Goal: Task Accomplishment & Management: Manage account settings

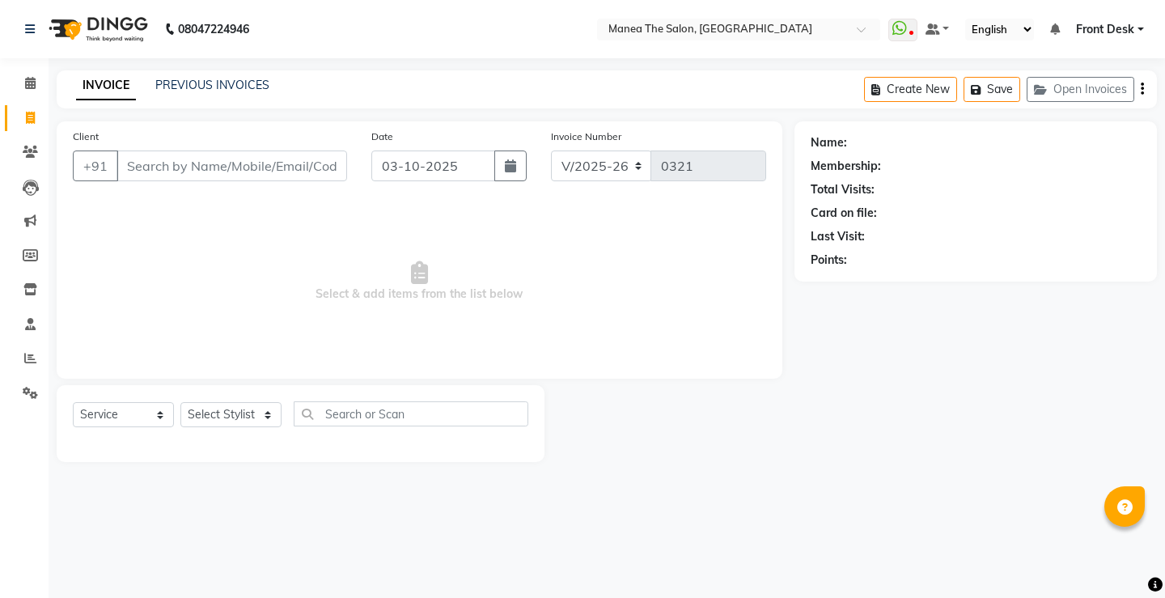
select select "8986"
select select "service"
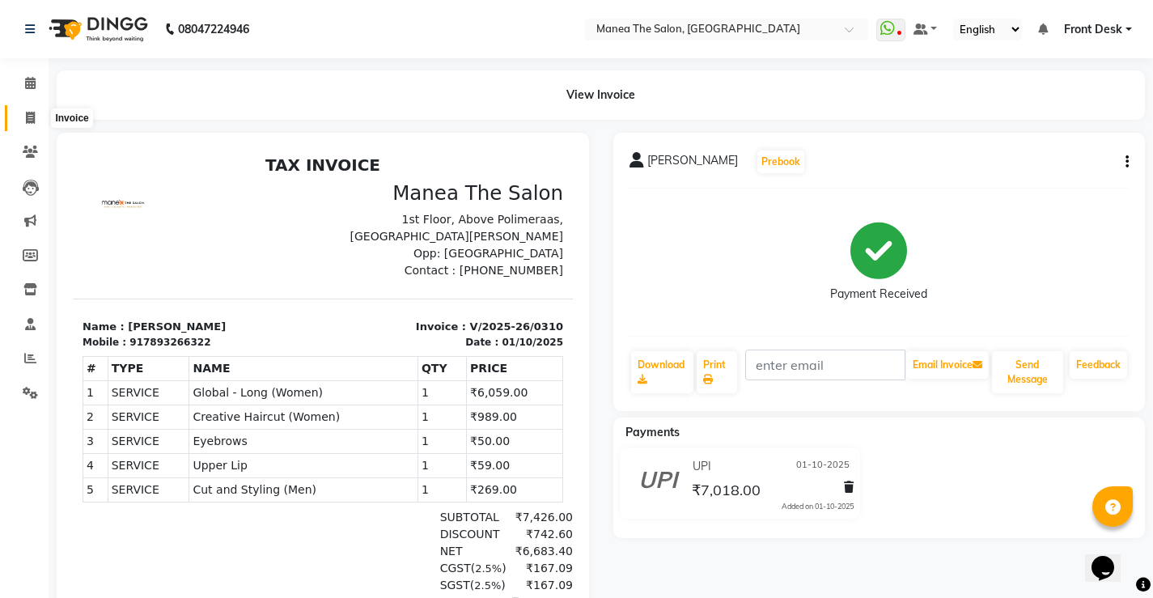
click at [26, 117] on icon at bounding box center [30, 118] width 9 height 12
select select "8986"
select select "service"
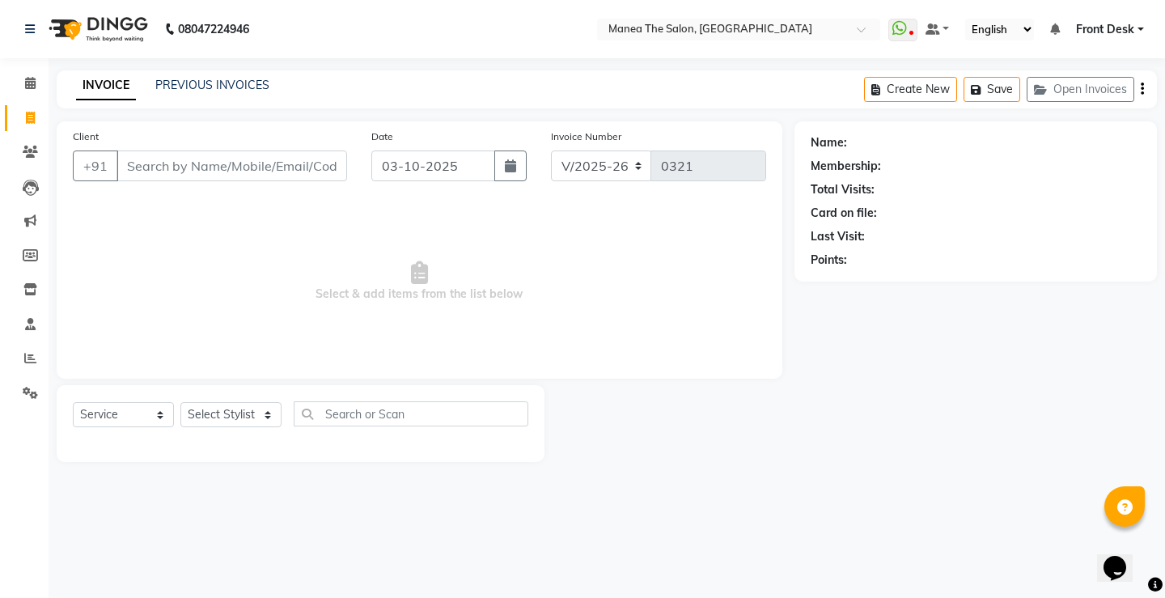
click at [164, 165] on input "Client" at bounding box center [231, 165] width 231 height 31
type input "7331103584"
click at [318, 167] on span "Add Client" at bounding box center [305, 166] width 64 height 16
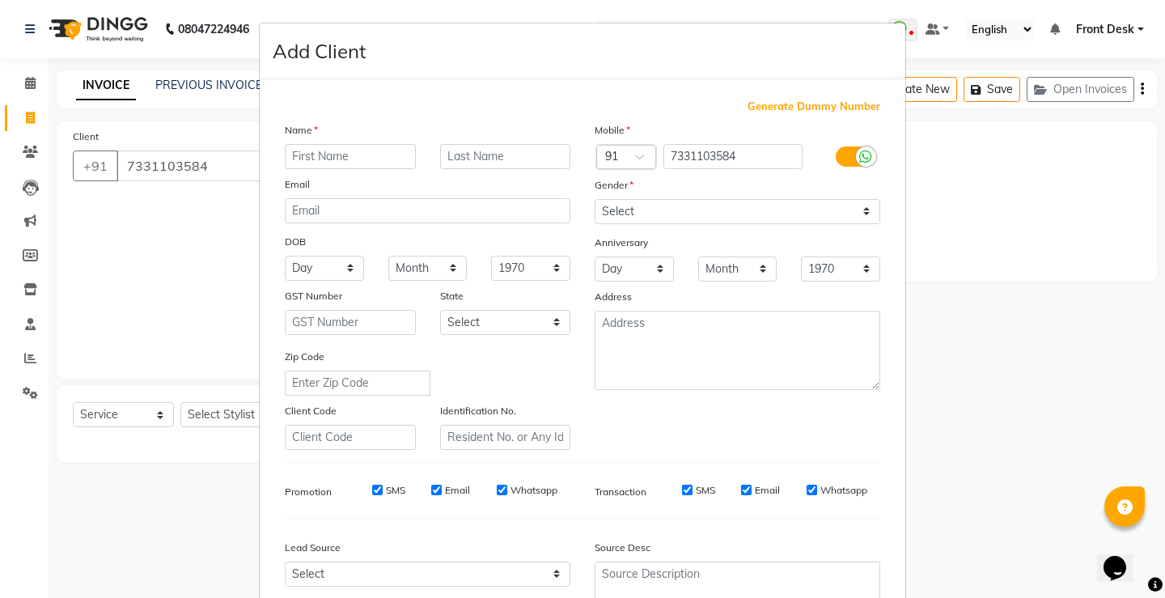
drag, startPoint x: 336, startPoint y: 154, endPoint x: 608, endPoint y: 129, distance: 273.7
click at [339, 154] on input "text" at bounding box center [350, 156] width 131 height 25
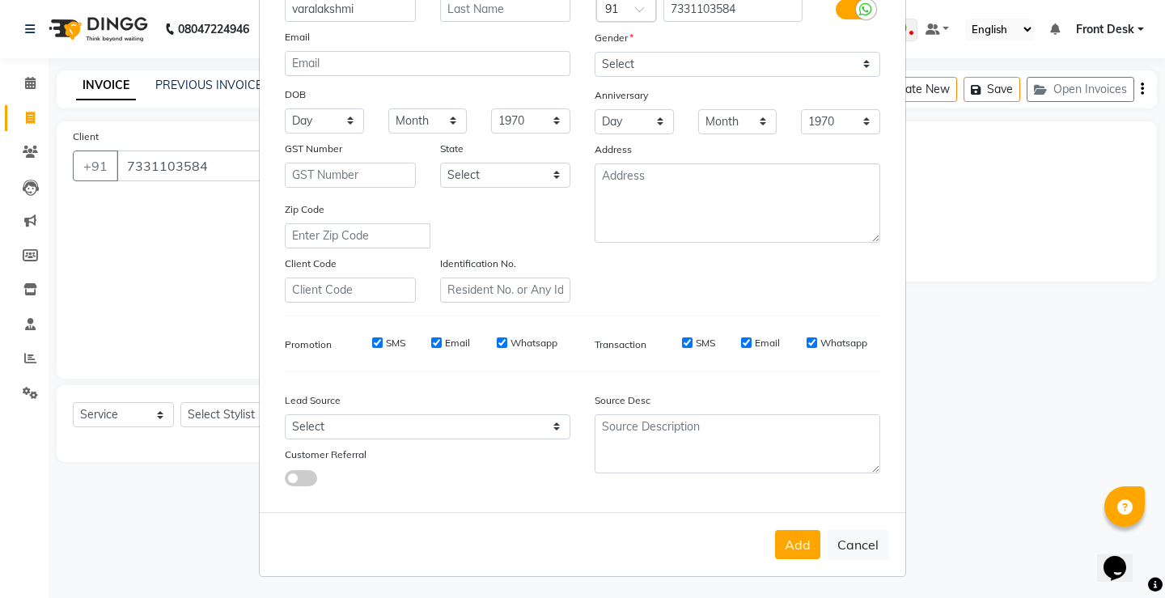
scroll to position [149, 0]
type input "varalakshmi"
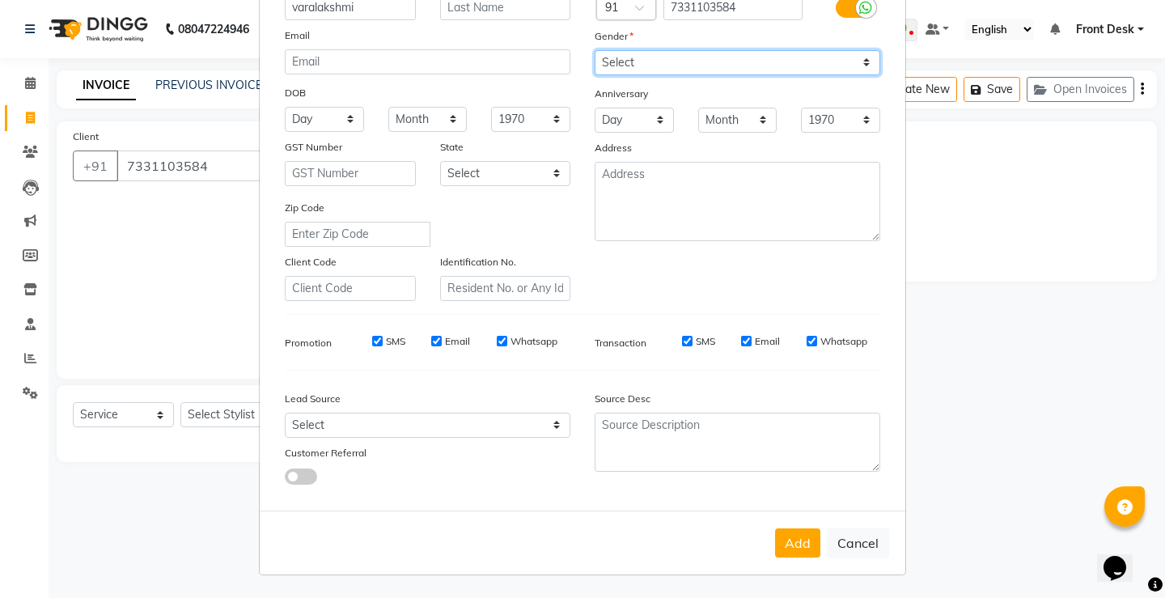
click at [656, 65] on select "Select [DEMOGRAPHIC_DATA] [DEMOGRAPHIC_DATA] Other Prefer Not To Say" at bounding box center [738, 62] width 286 height 25
select select "[DEMOGRAPHIC_DATA]"
click at [595, 50] on select "Select [DEMOGRAPHIC_DATA] [DEMOGRAPHIC_DATA] Other Prefer Not To Say" at bounding box center [738, 62] width 286 height 25
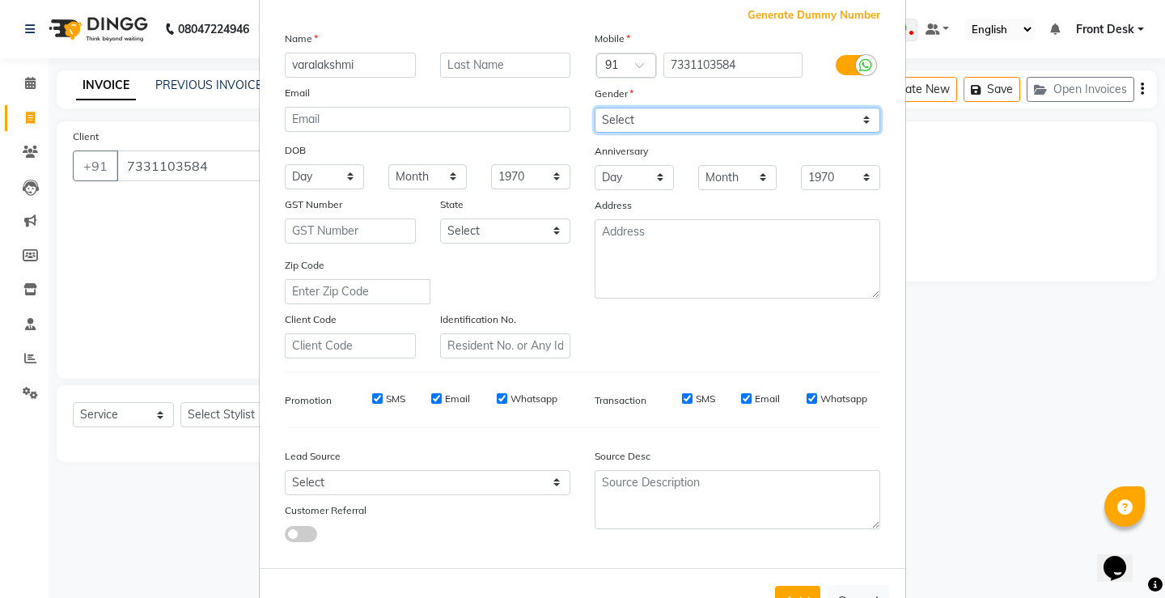
scroll to position [0, 0]
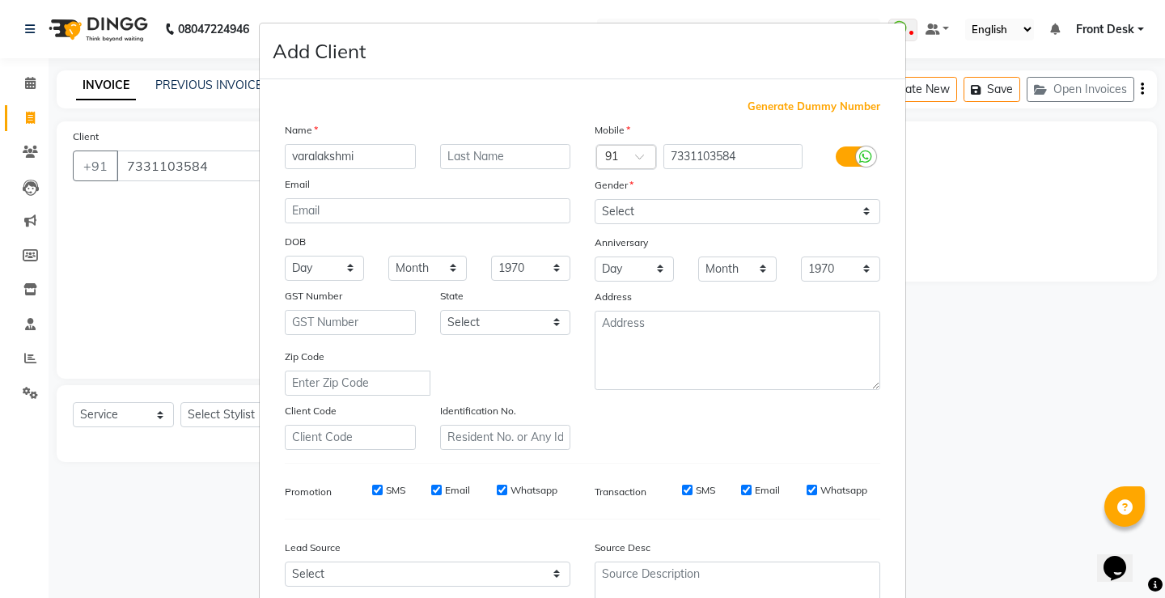
click at [157, 416] on ngb-modal-window "Add Client Generate Dummy Number Name varalakshmi Email DOB Day 01 02 03 04 05 …" at bounding box center [582, 299] width 1165 height 598
click at [154, 408] on ngb-modal-window "Add Client Generate Dummy Number Name varalakshmi Email DOB Day 01 02 03 04 05 …" at bounding box center [582, 299] width 1165 height 598
click at [164, 415] on ngb-modal-window "Add Client Generate Dummy Number Name varalakshmi Email DOB Day 01 02 03 04 05 …" at bounding box center [582, 299] width 1165 height 598
click at [154, 412] on ngb-modal-window "Add Client Generate Dummy Number Name varalakshmi Email DOB Day 01 02 03 04 05 …" at bounding box center [582, 299] width 1165 height 598
click at [214, 412] on ngb-modal-window "Add Client Generate Dummy Number Name varalakshmi Email DOB Day 01 02 03 04 05 …" at bounding box center [582, 299] width 1165 height 598
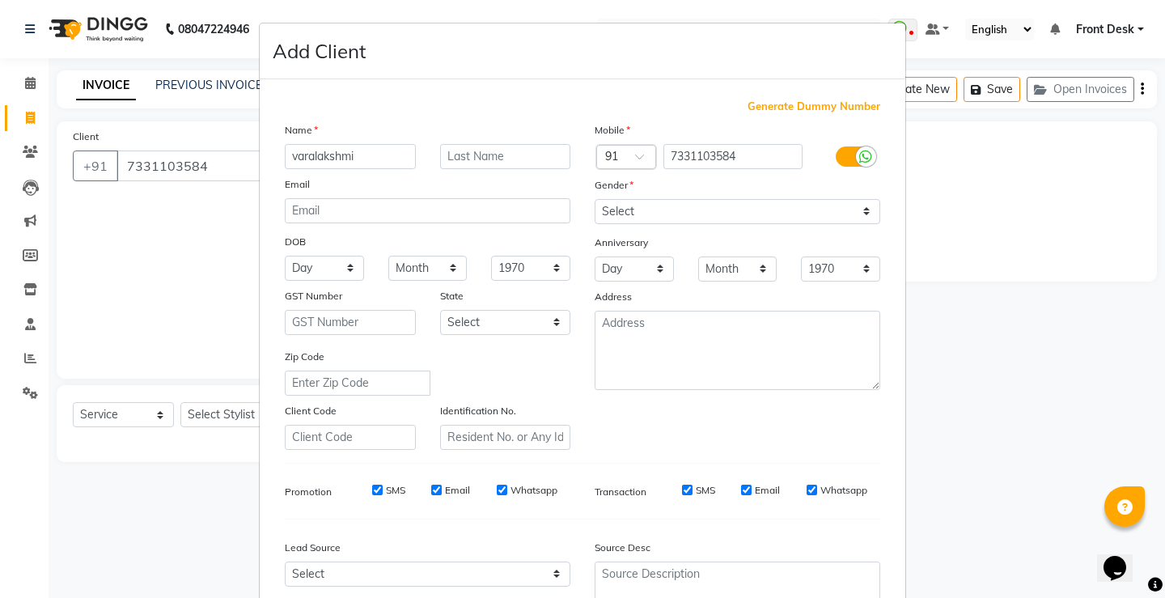
drag, startPoint x: 653, startPoint y: 42, endPoint x: 708, endPoint y: 37, distance: 55.2
click at [708, 37] on div "Add Client" at bounding box center [582, 51] width 645 height 56
click at [240, 428] on ngb-modal-window "Add Client Generate Dummy Number Name varalakshmi Email DOB Day 01 02 03 04 05 …" at bounding box center [582, 299] width 1165 height 598
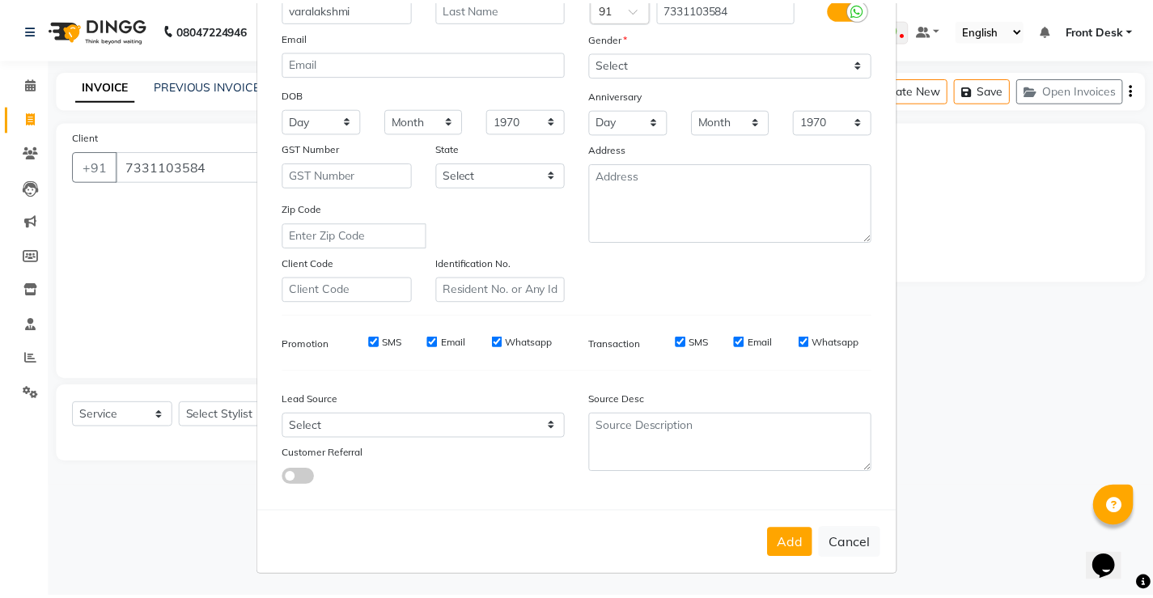
scroll to position [149, 0]
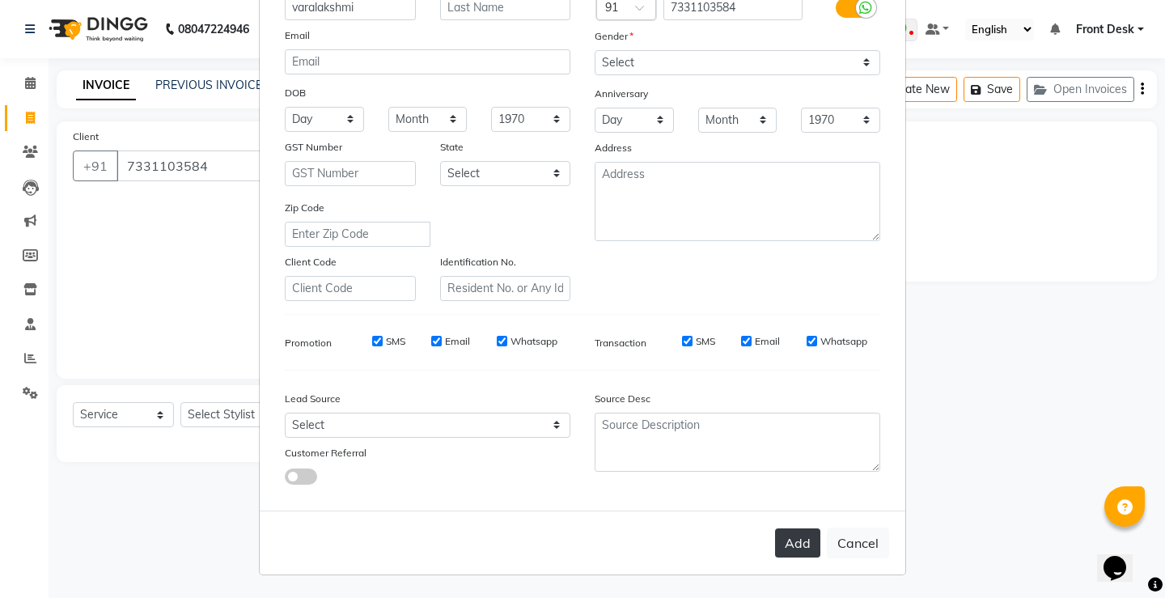
click at [793, 544] on button "Add" at bounding box center [797, 542] width 45 height 29
select select
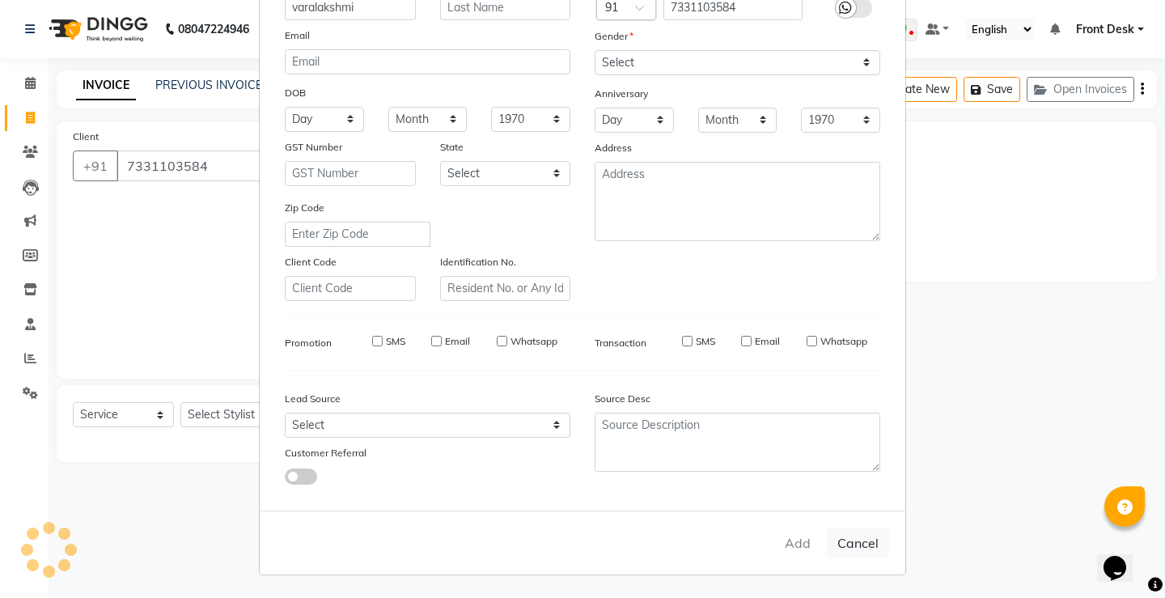
select select
checkbox input "false"
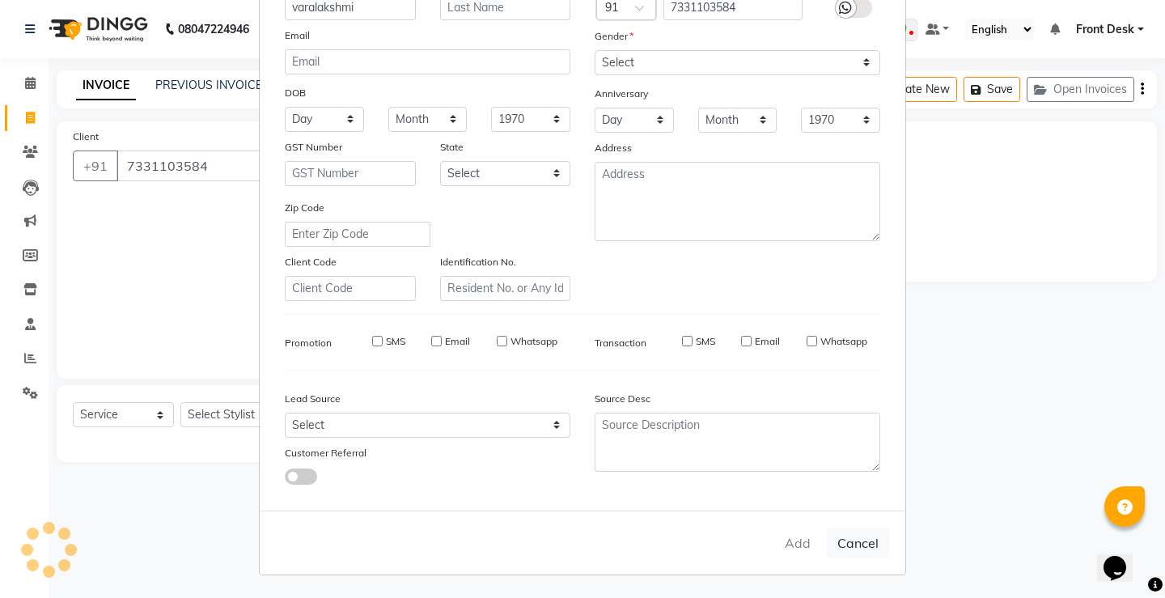
checkbox input "false"
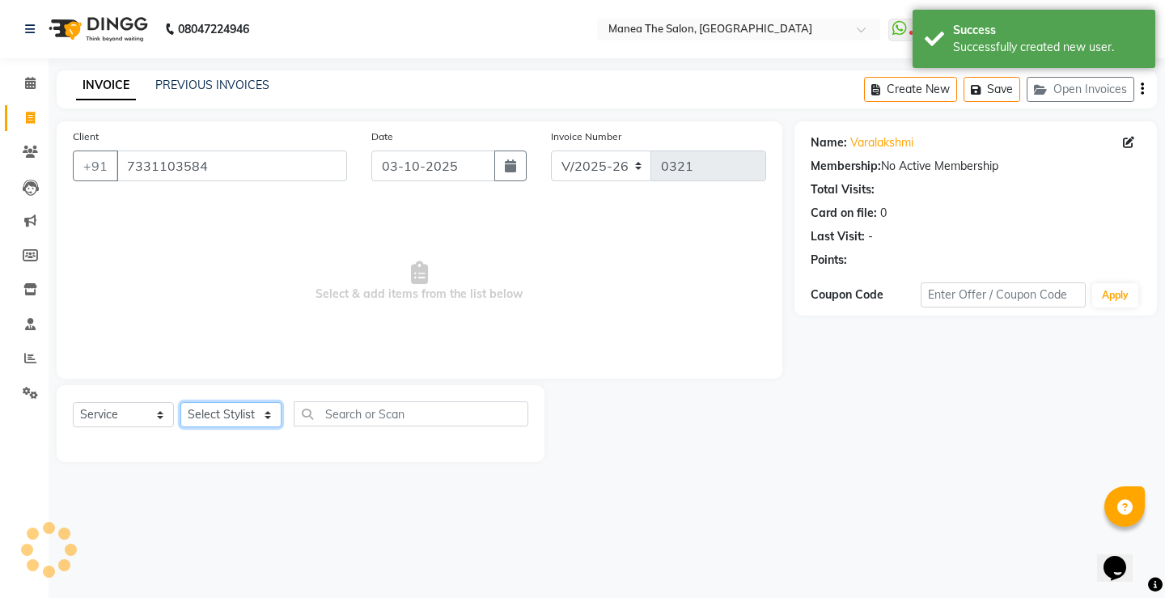
click at [253, 413] on select "Select Stylist Front Desk Harish [PERSON_NAME] Sachin [PERSON_NAME] [PERSON_NAM…" at bounding box center [230, 414] width 101 height 25
select select "91022"
click at [180, 402] on select "Select Stylist Front Desk Harish [PERSON_NAME] Sachin [PERSON_NAME] [PERSON_NAM…" at bounding box center [230, 414] width 101 height 25
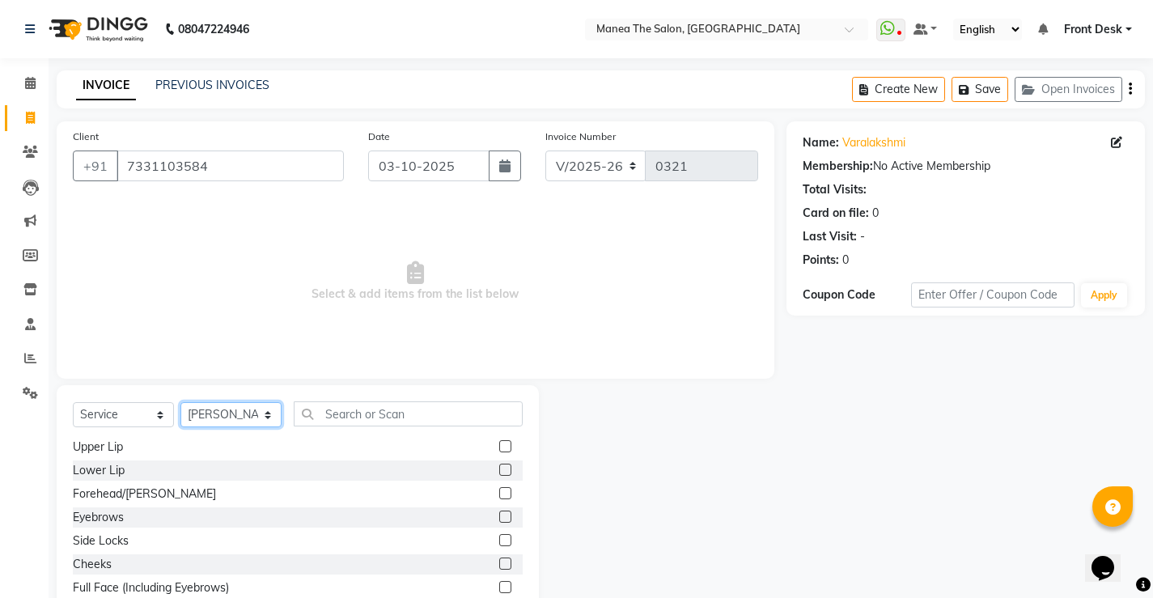
scroll to position [1780, 0]
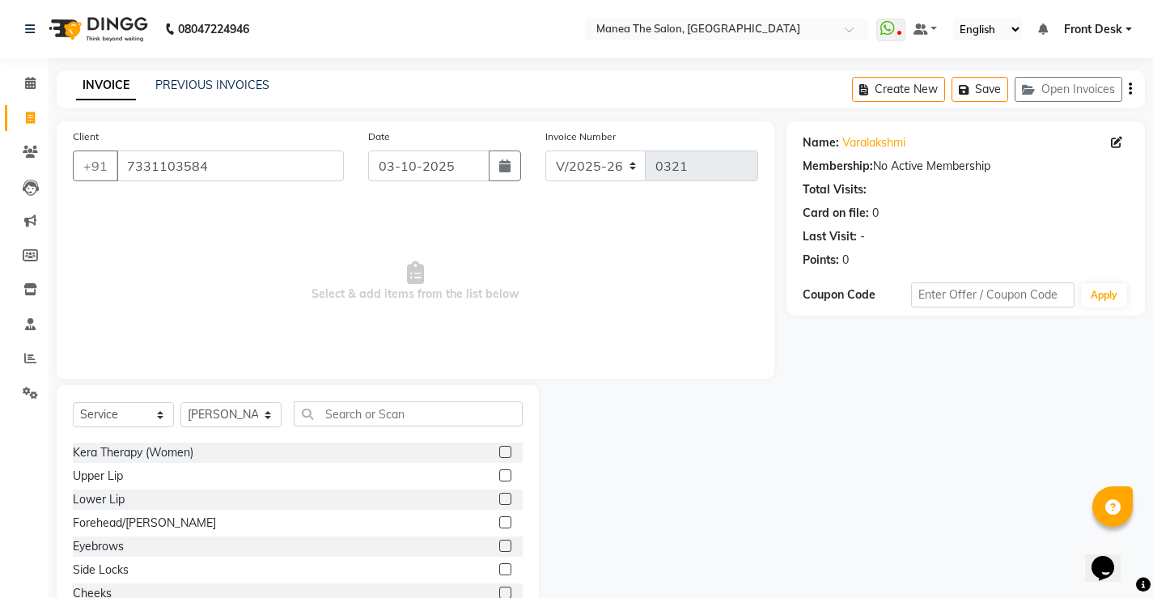
click at [499, 544] on label at bounding box center [505, 546] width 12 height 12
click at [499, 544] on input "checkbox" at bounding box center [504, 546] width 11 height 11
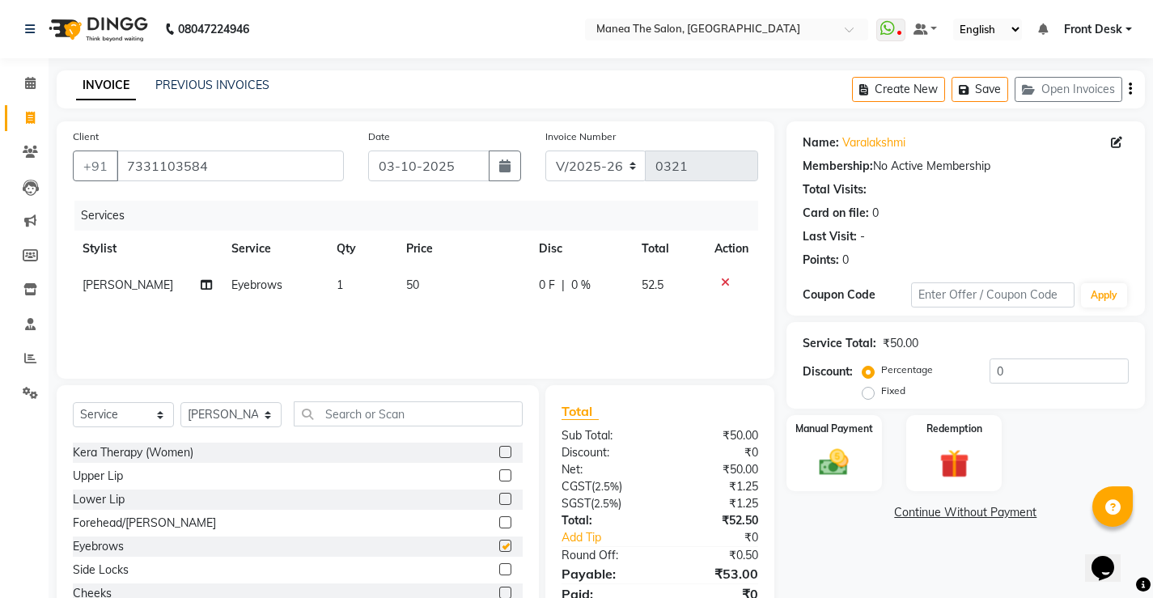
checkbox input "false"
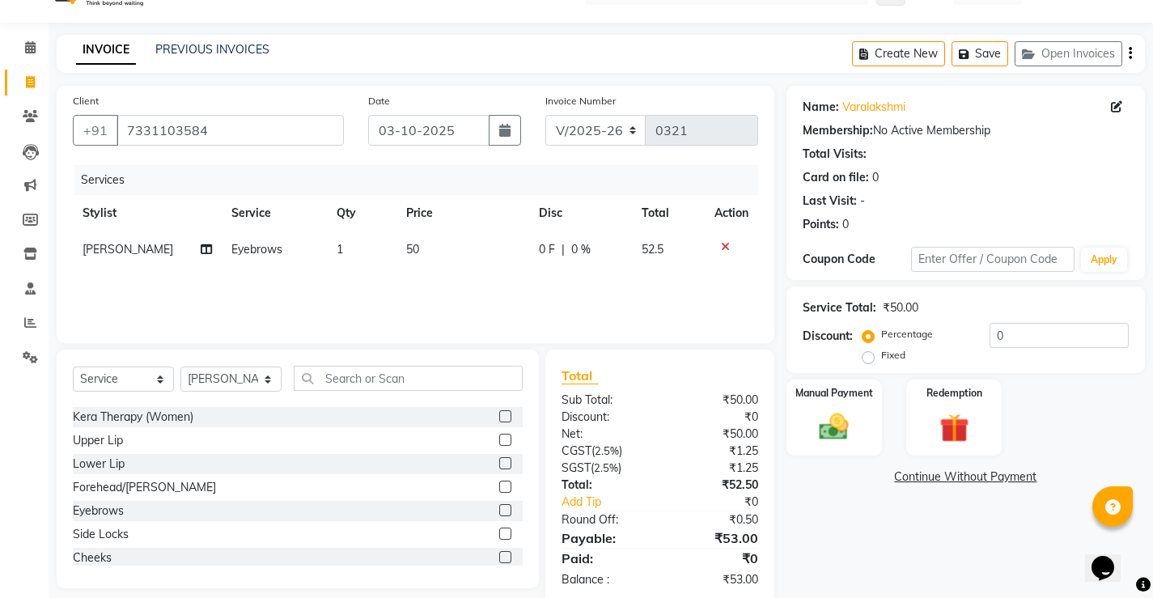
scroll to position [66, 0]
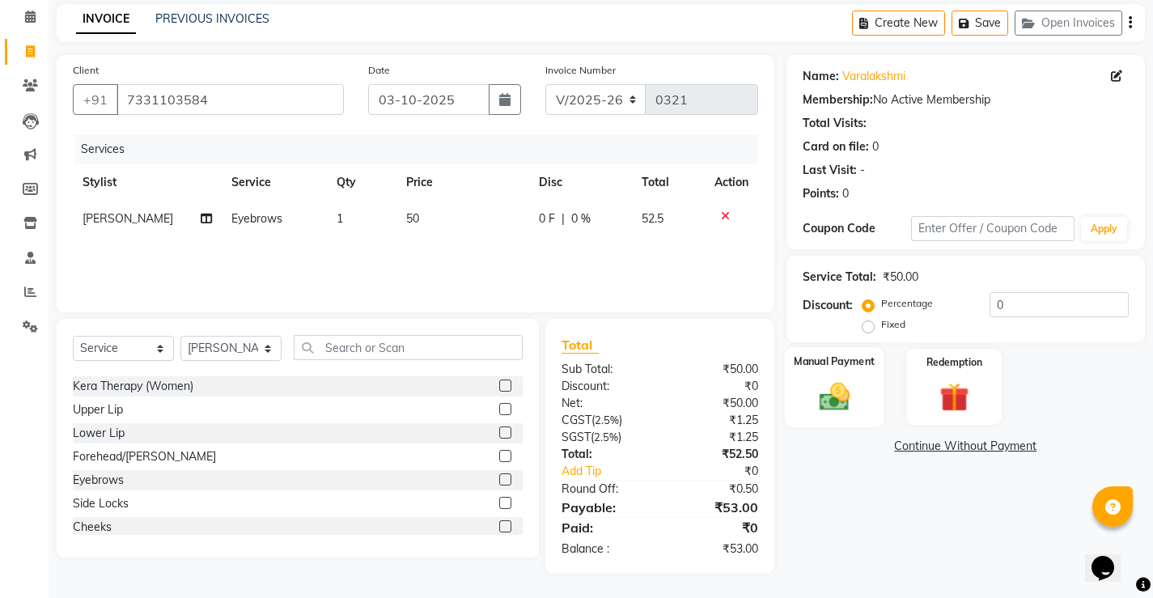
click at [830, 372] on div "Manual Payment" at bounding box center [833, 387] width 99 height 80
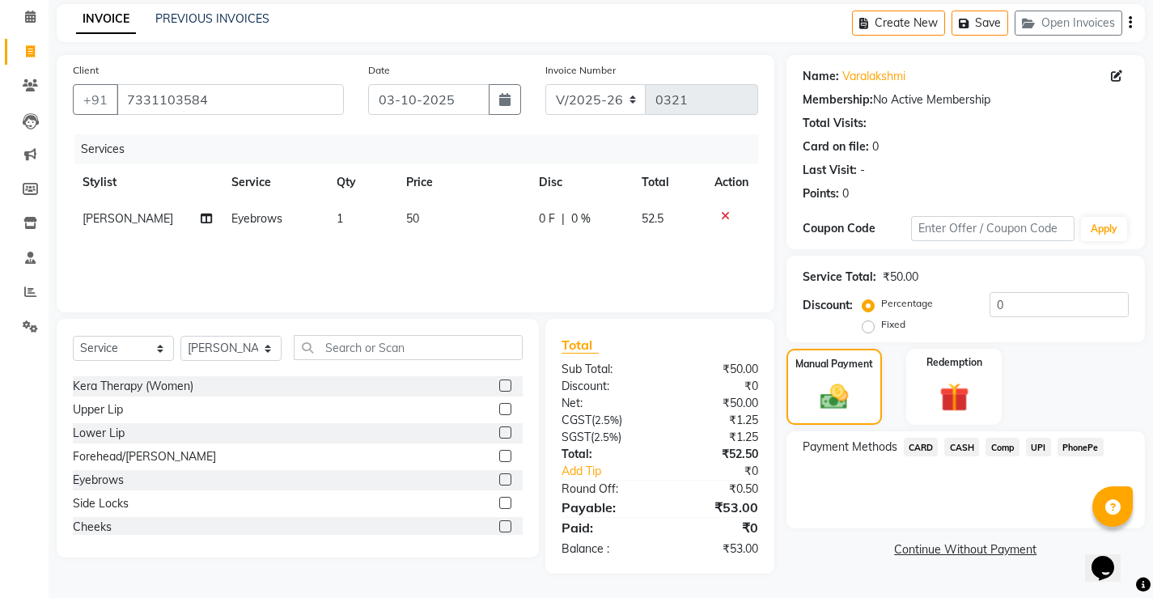
click at [1079, 444] on span "PhonePe" at bounding box center [1080, 447] width 46 height 19
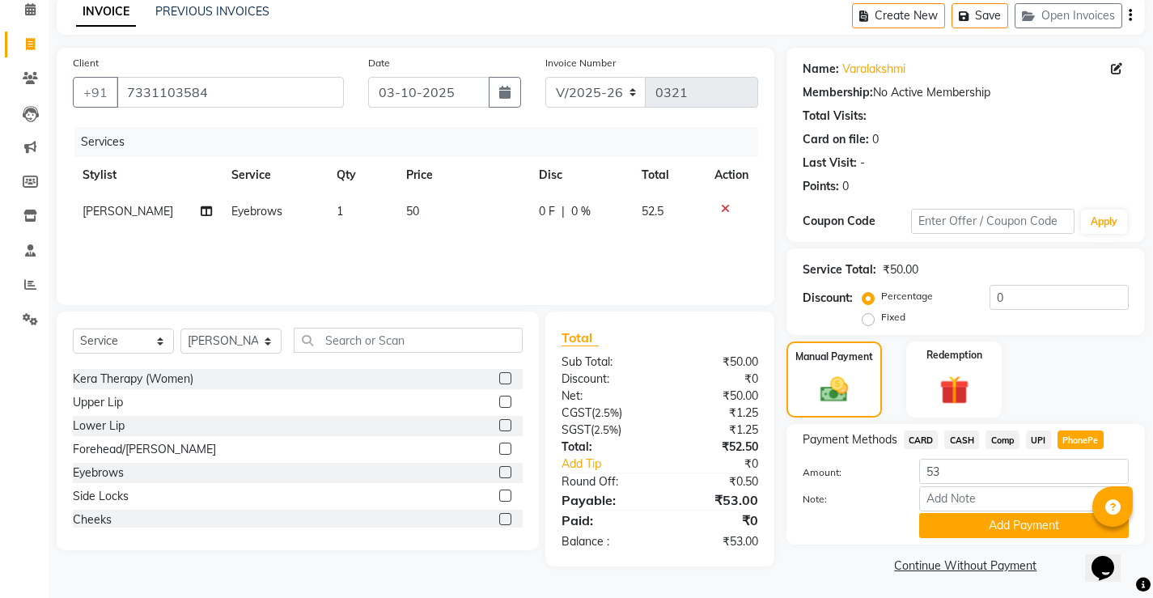
scroll to position [78, 0]
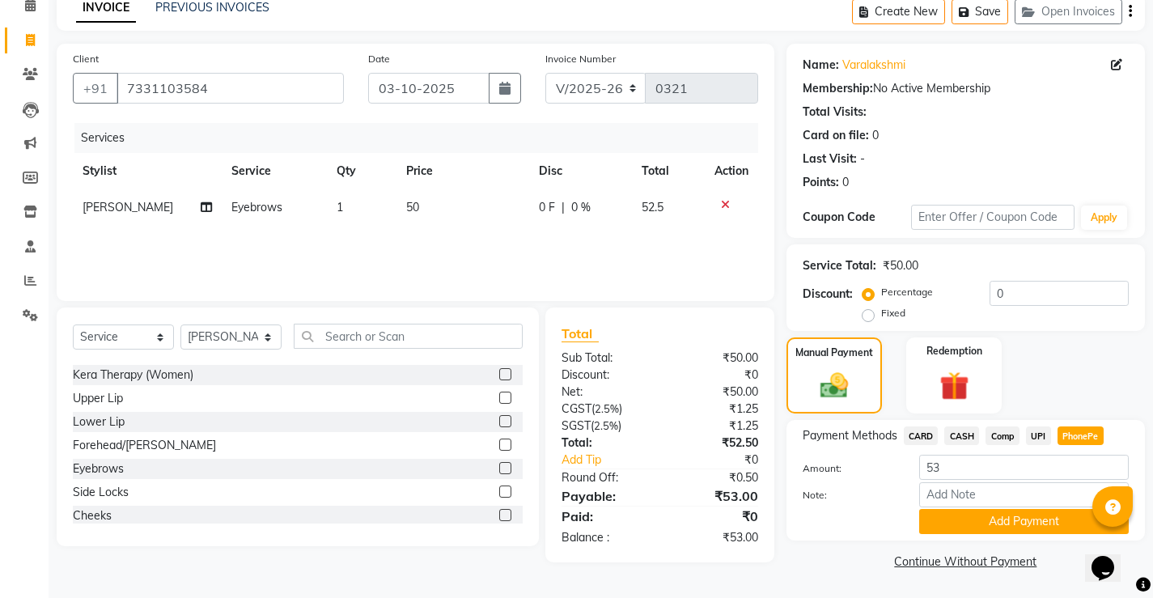
click at [1016, 514] on button "Add Payment" at bounding box center [1024, 521] width 210 height 25
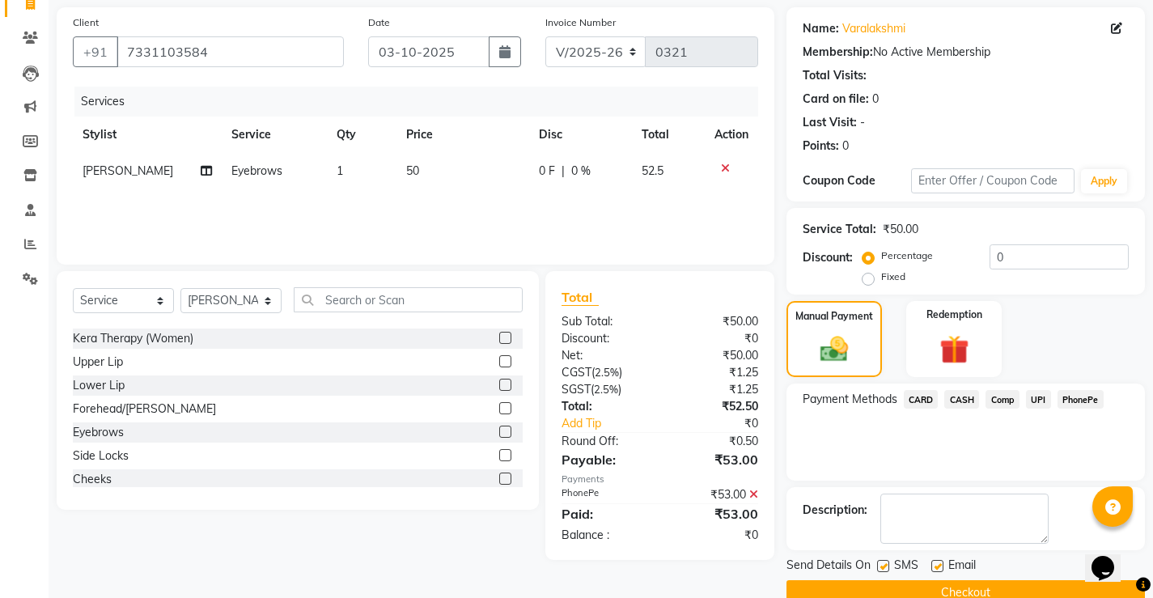
scroll to position [146, 0]
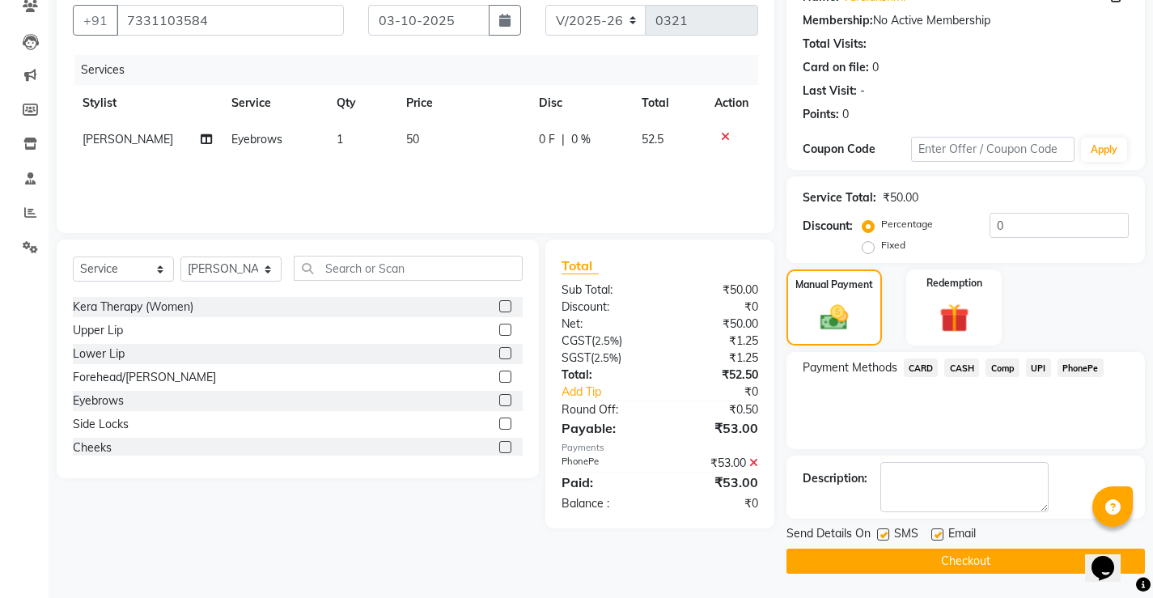
click at [905, 559] on button "Checkout" at bounding box center [965, 560] width 358 height 25
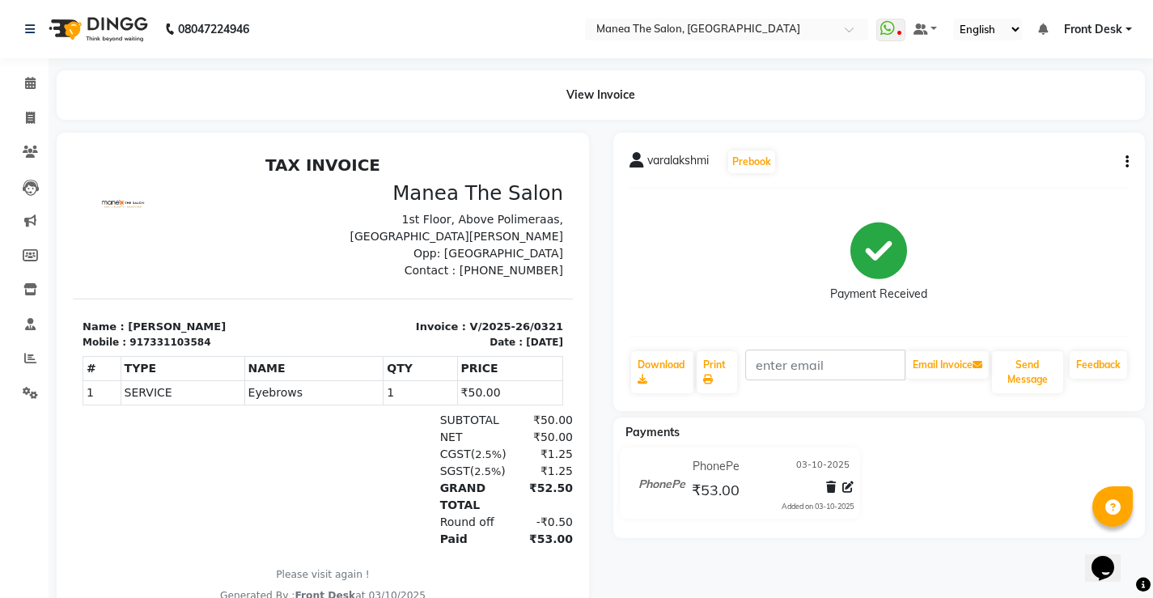
click at [747, 546] on div "varalakshmi Prebook Payment Received Download Print Email Invoice Send Message …" at bounding box center [879, 384] width 557 height 502
click at [224, 535] on div at bounding box center [163, 480] width 160 height 136
click at [32, 119] on icon at bounding box center [30, 118] width 9 height 12
select select "service"
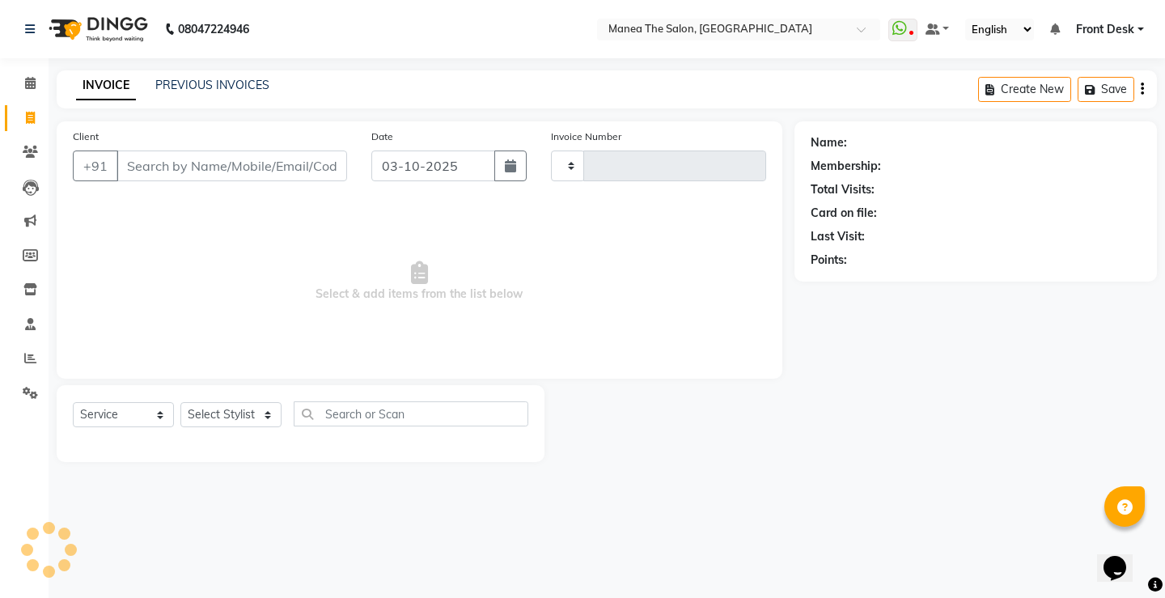
type input "0322"
select select "8986"
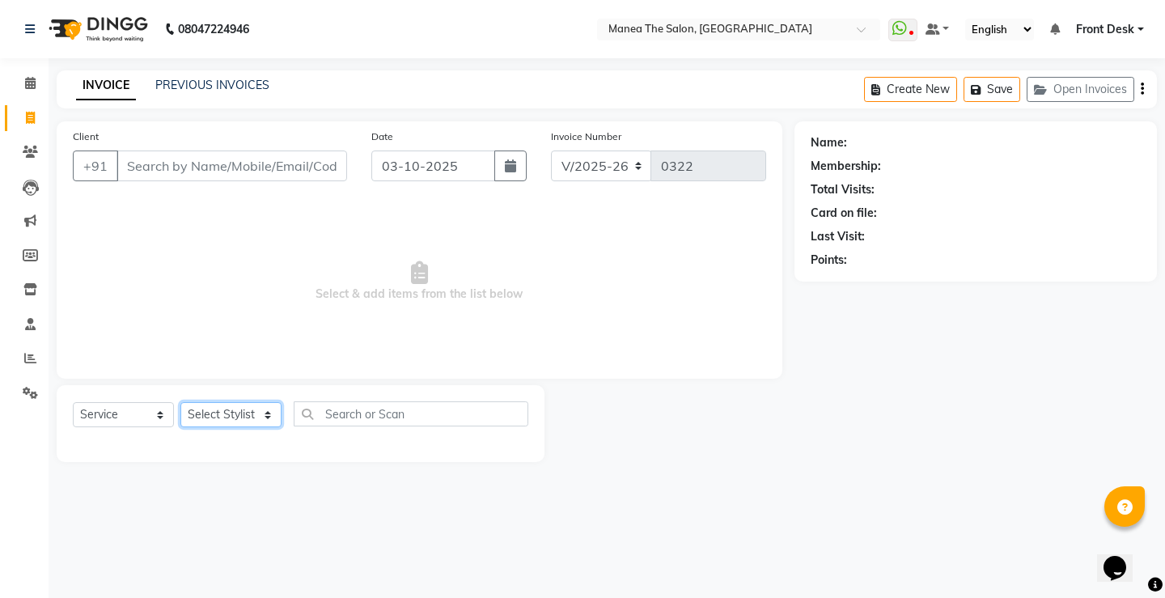
click at [226, 417] on select "Select Stylist Front Desk Harish [PERSON_NAME] Sachin [PERSON_NAME] [PERSON_NAM…" at bounding box center [230, 414] width 101 height 25
select select "91017"
click at [180, 402] on select "Select Stylist Front Desk Harish [PERSON_NAME] Sachin [PERSON_NAME] [PERSON_NAM…" at bounding box center [230, 414] width 101 height 25
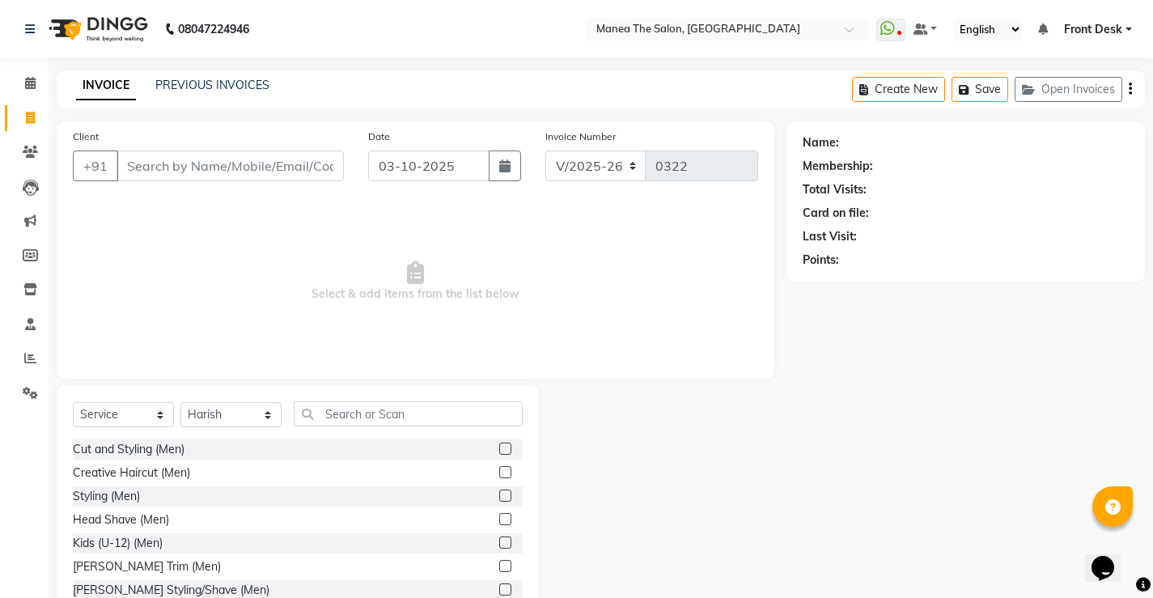
click at [499, 472] on label at bounding box center [505, 472] width 12 height 12
click at [499, 472] on input "checkbox" at bounding box center [504, 473] width 11 height 11
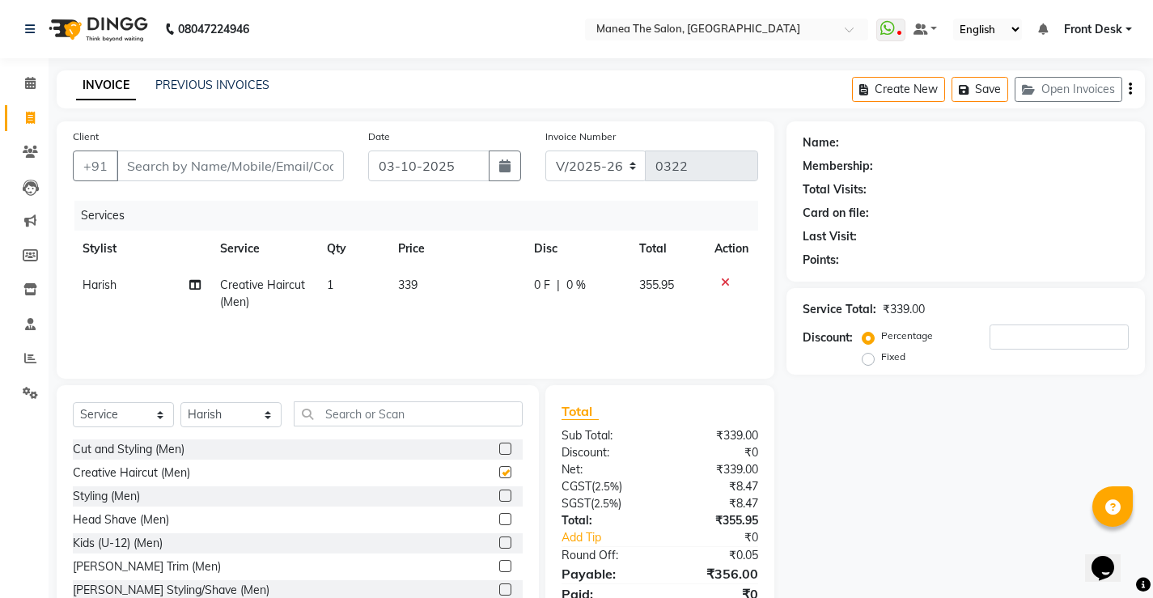
checkbox input "false"
click at [500, 567] on div at bounding box center [510, 567] width 23 height 20
click at [499, 567] on label at bounding box center [505, 566] width 12 height 12
click at [499, 567] on input "checkbox" at bounding box center [504, 566] width 11 height 11
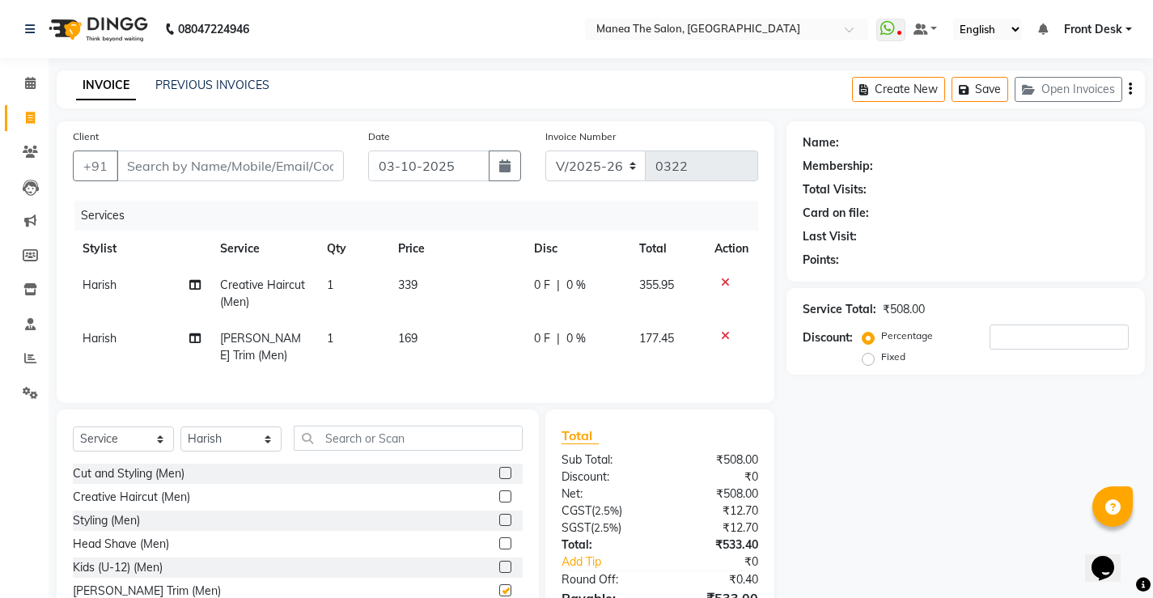
checkbox input "false"
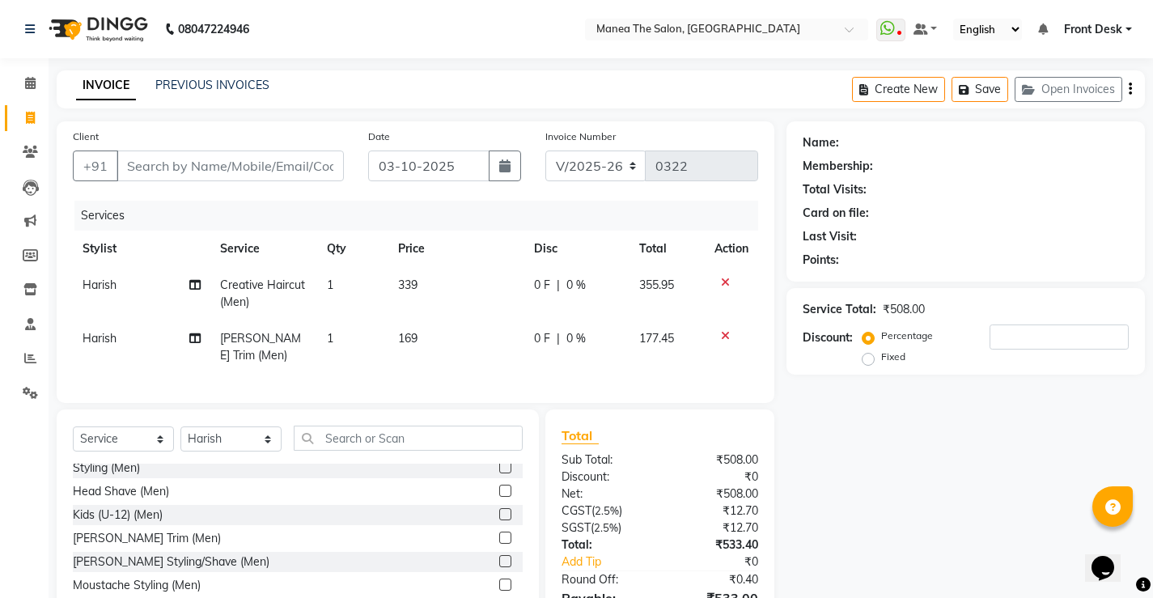
scroll to position [81, 0]
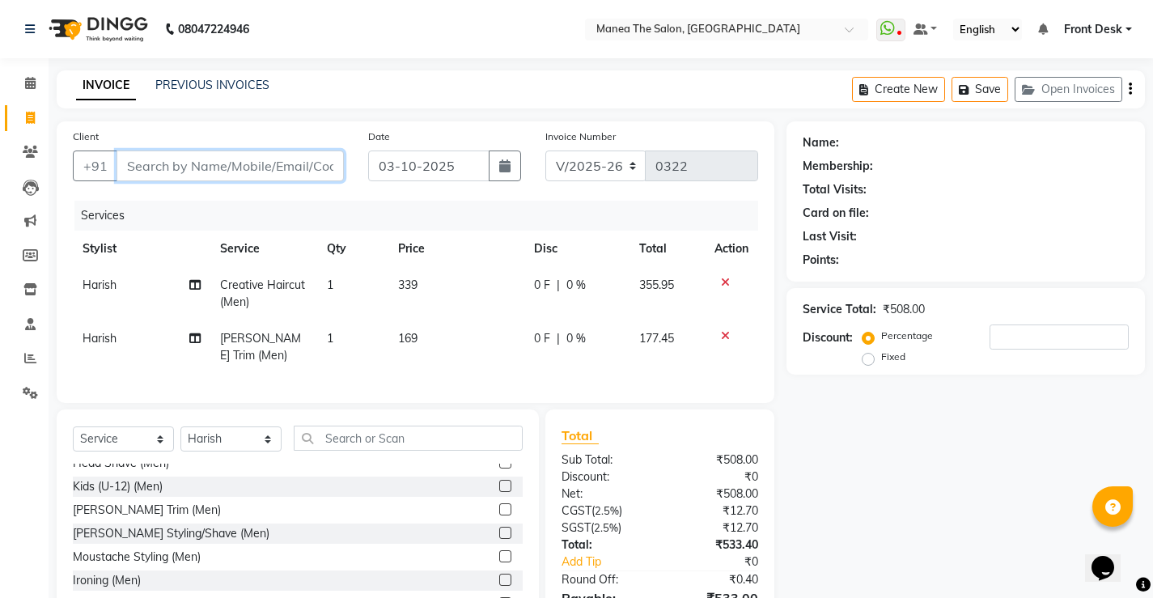
click at [176, 165] on input "Client" at bounding box center [229, 165] width 227 height 31
type input "9"
type input "0"
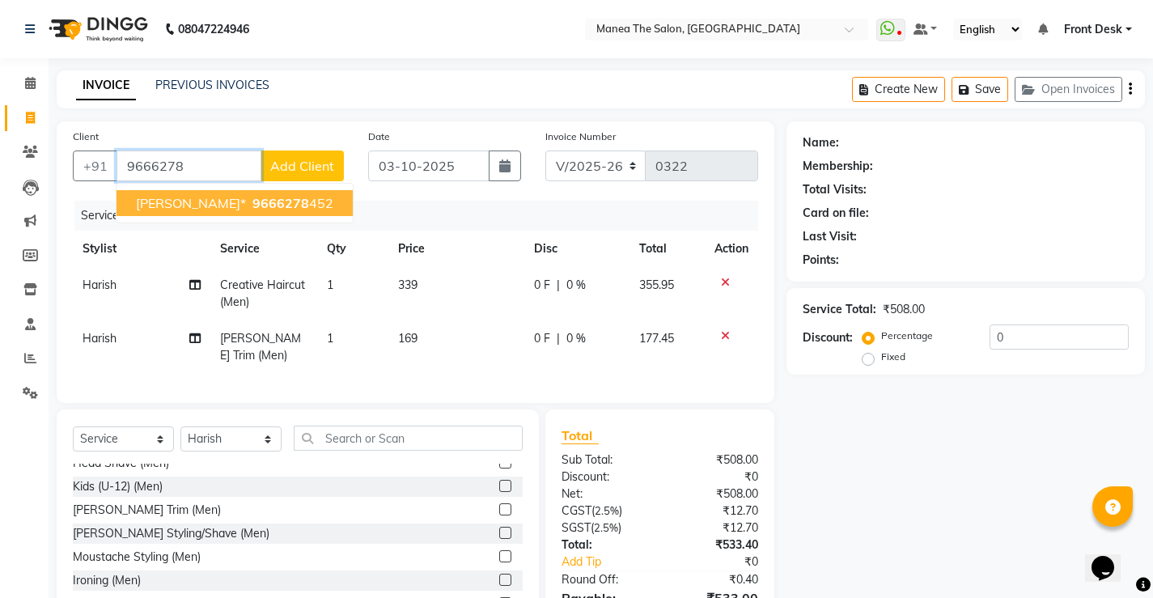
click at [304, 205] on span "9666278" at bounding box center [280, 203] width 57 height 16
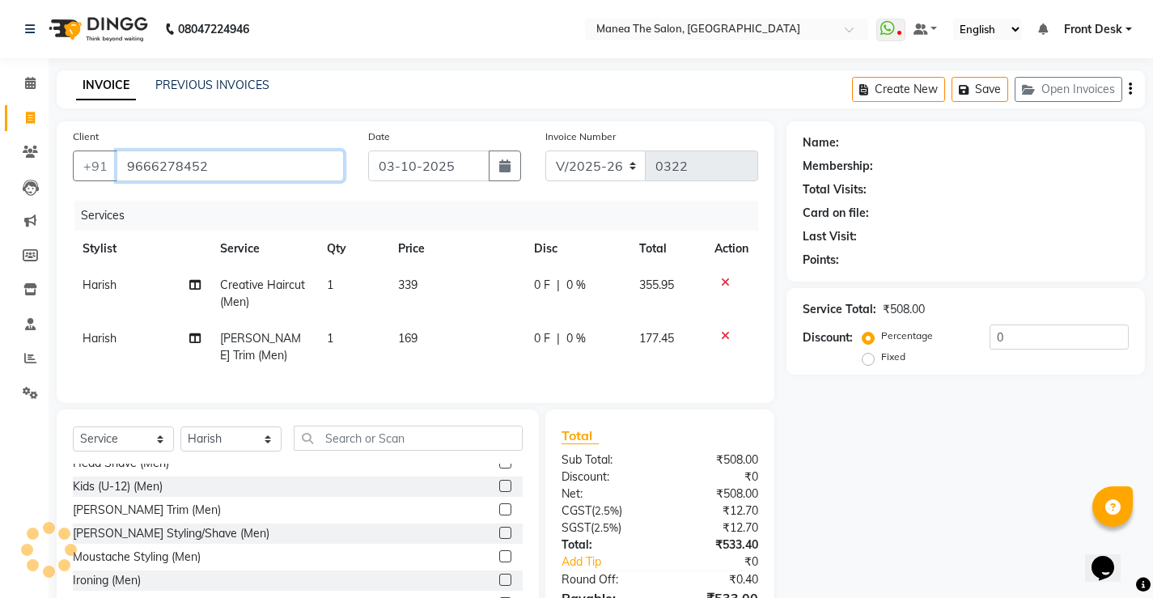
type input "9666278452"
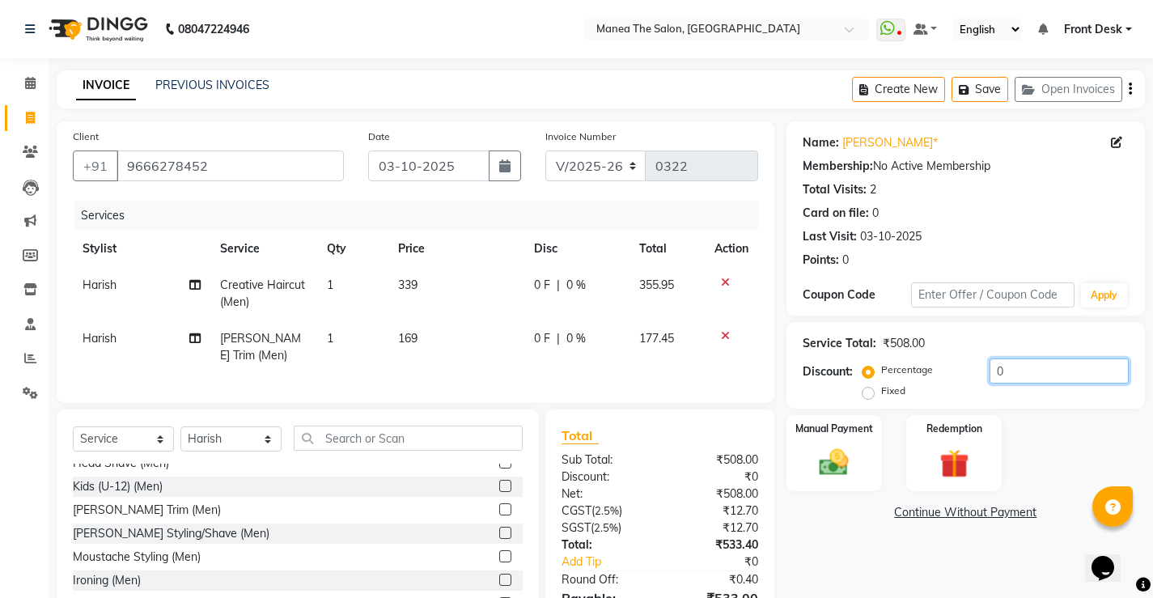
click at [1014, 373] on input "0" at bounding box center [1058, 370] width 139 height 25
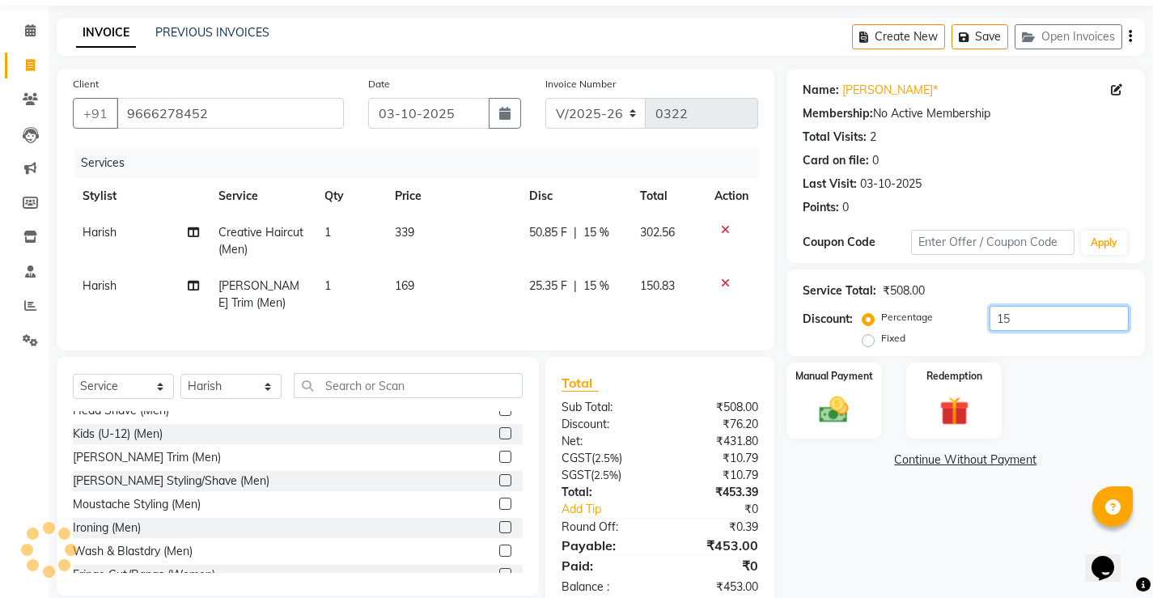
scroll to position [103, 0]
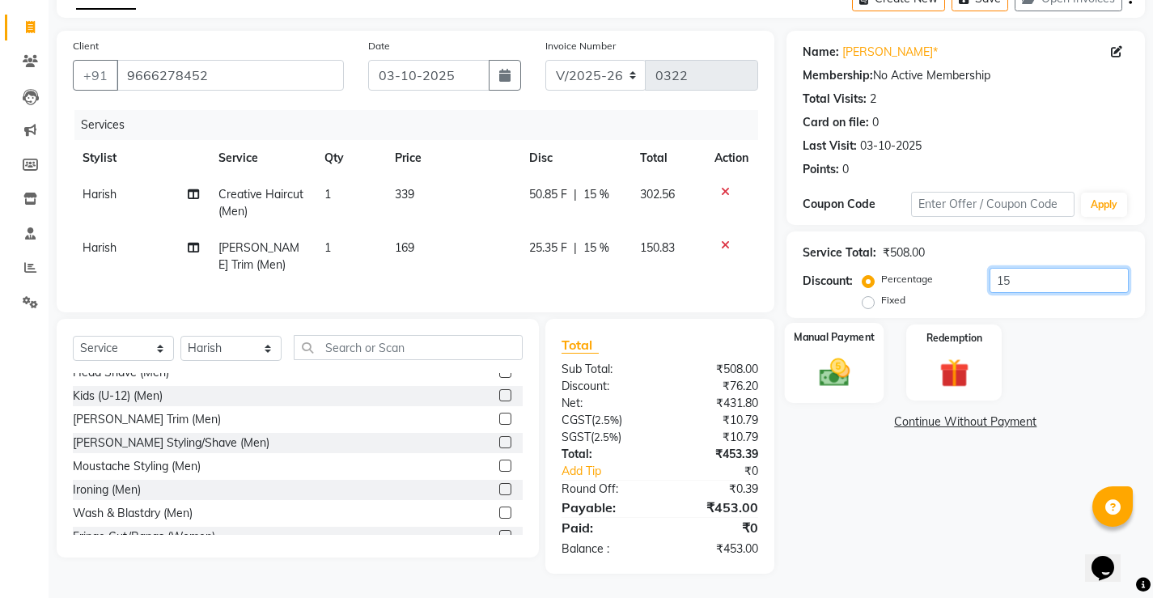
type input "15"
click at [862, 372] on div "Manual Payment" at bounding box center [833, 363] width 99 height 80
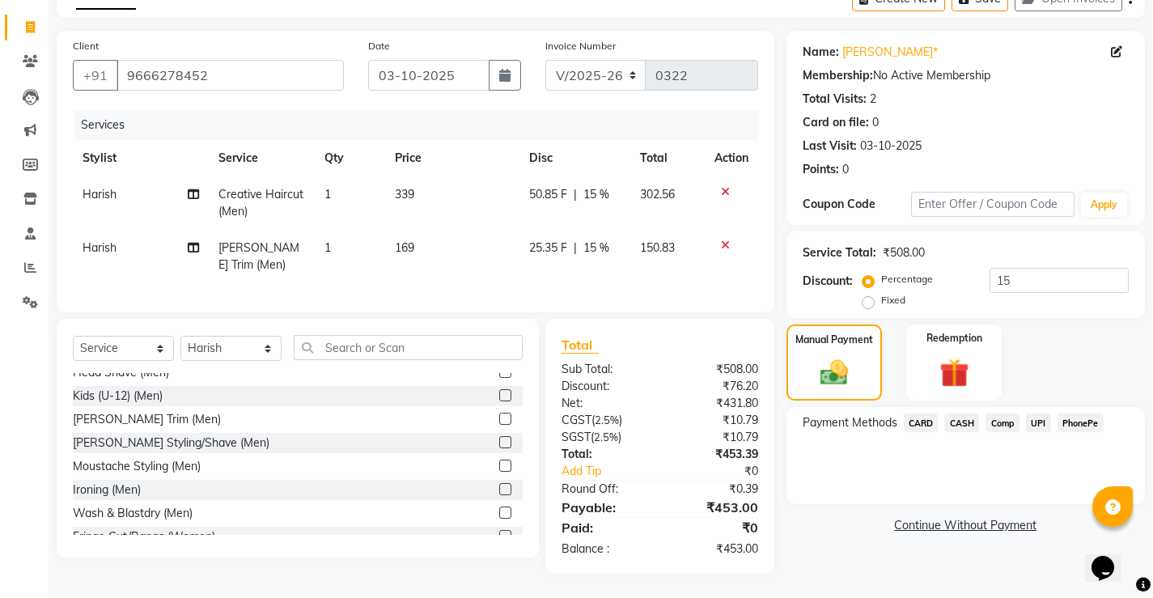
click at [1081, 413] on span "PhonePe" at bounding box center [1080, 422] width 46 height 19
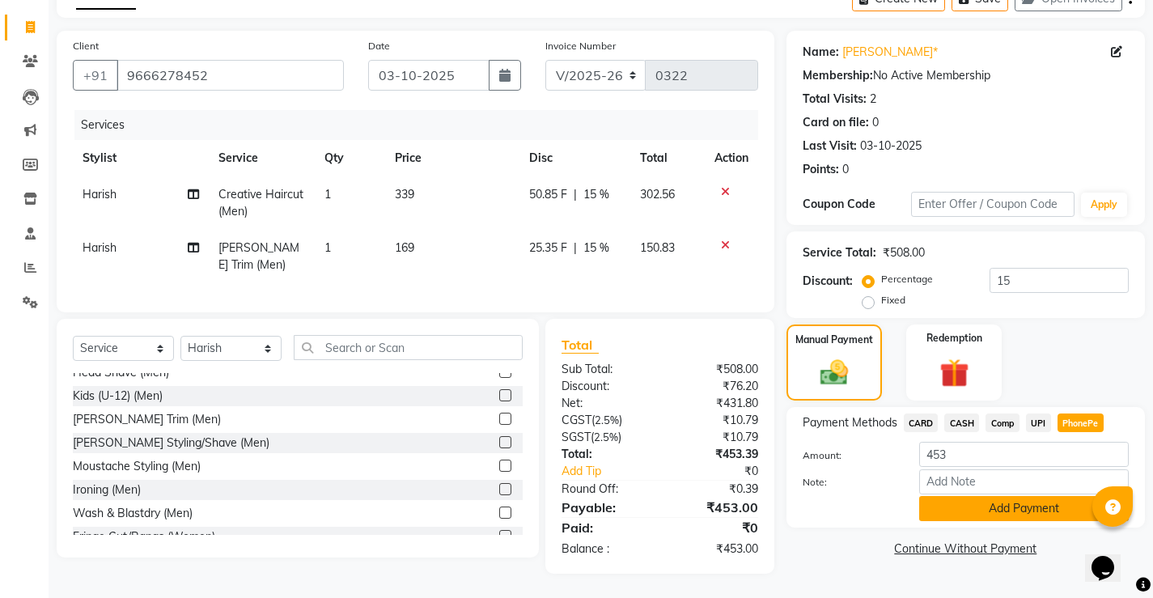
click at [990, 497] on button "Add Payment" at bounding box center [1024, 508] width 210 height 25
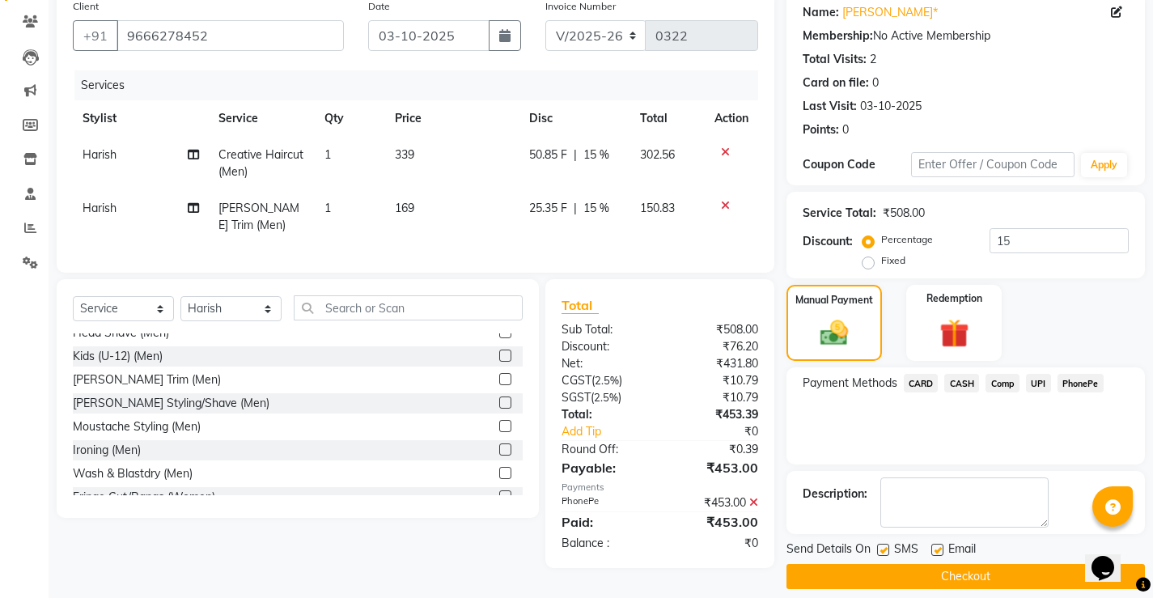
scroll to position [146, 0]
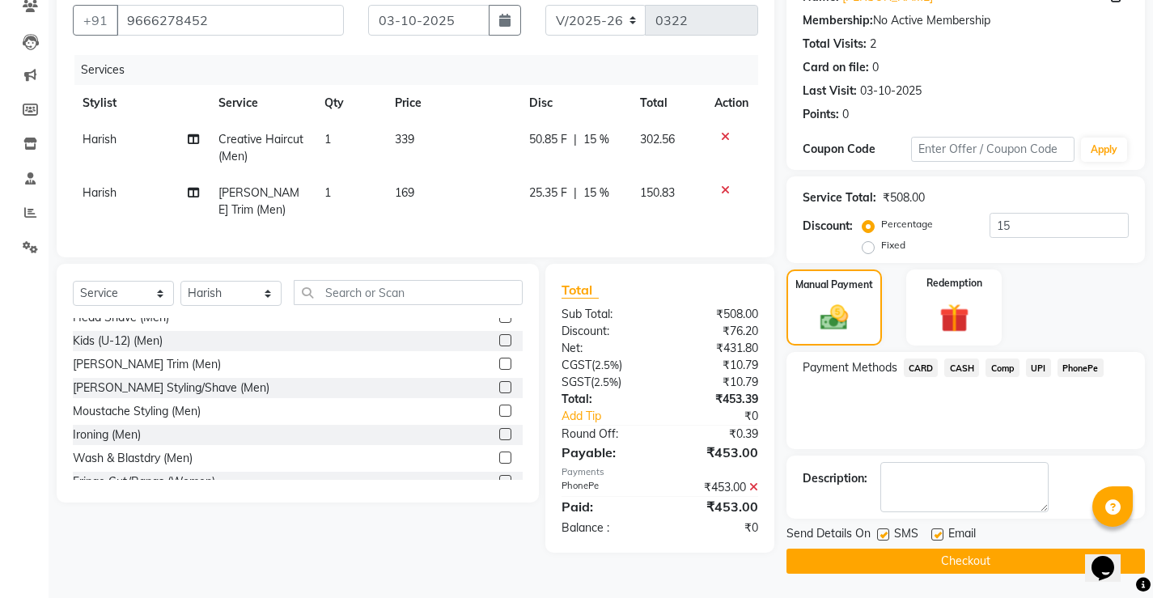
click at [949, 563] on button "Checkout" at bounding box center [965, 560] width 358 height 25
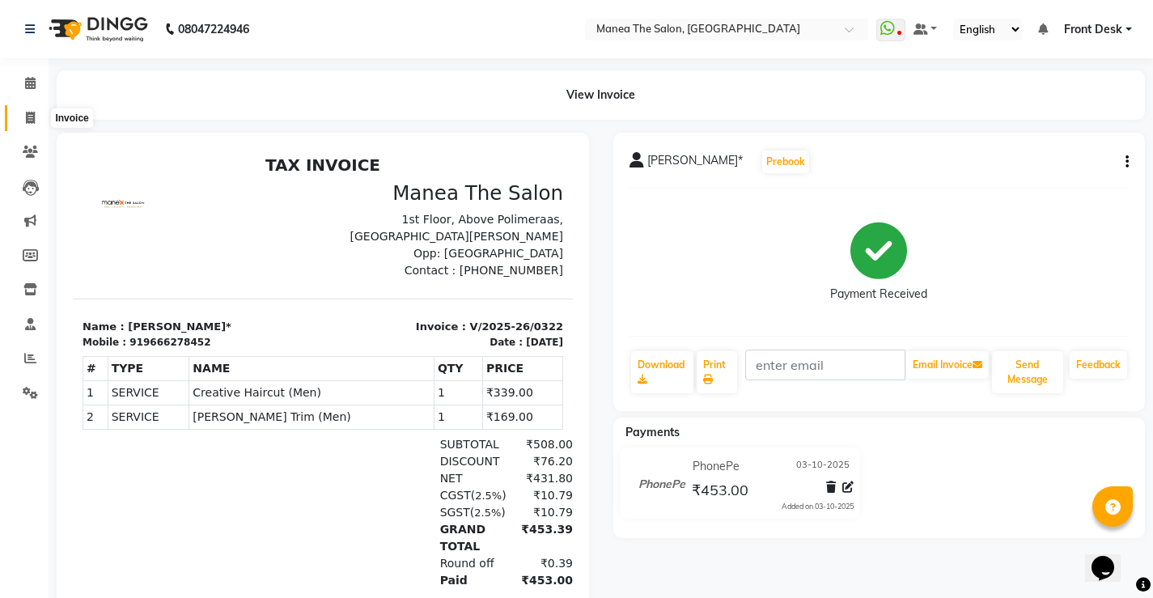
click at [28, 114] on icon at bounding box center [30, 118] width 9 height 12
select select "service"
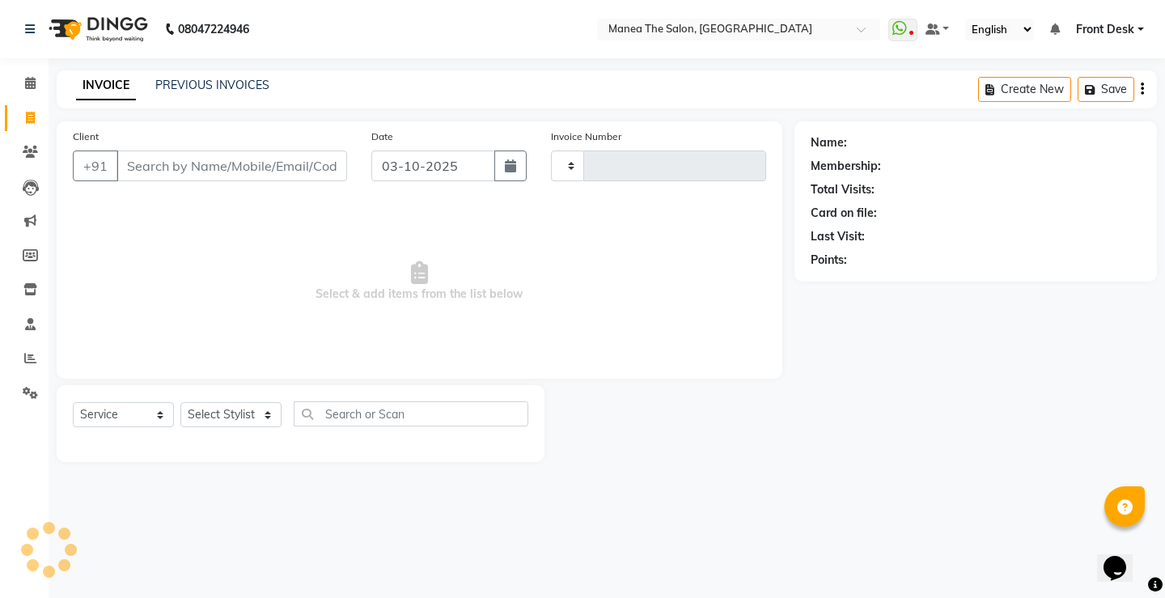
type input "0323"
select select "8986"
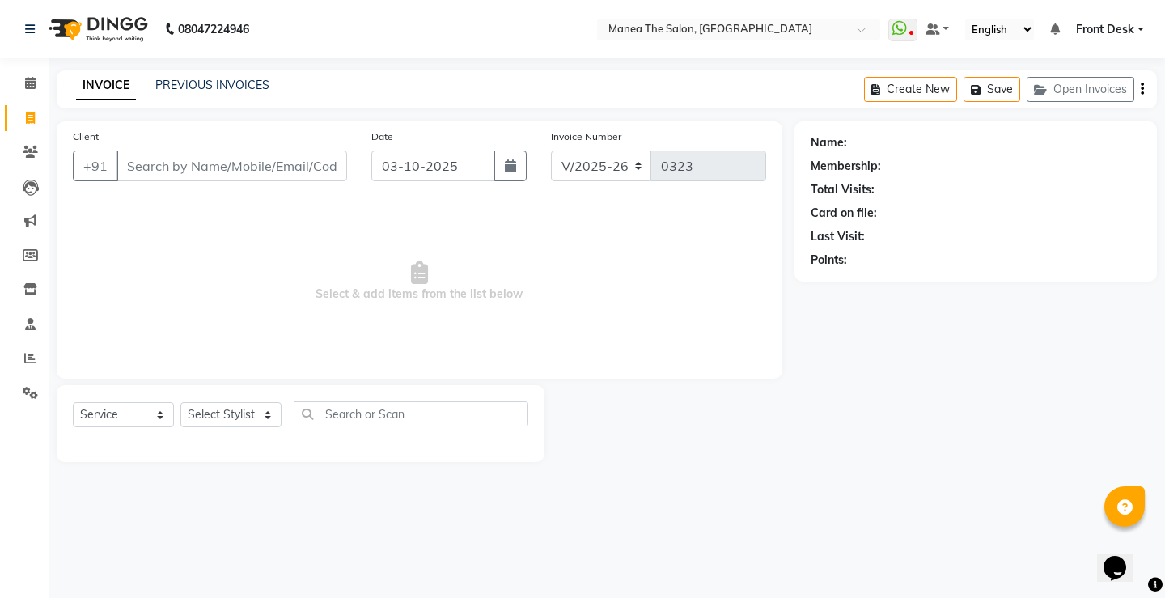
click at [1137, 28] on link "Front Desk" at bounding box center [1110, 29] width 68 height 17
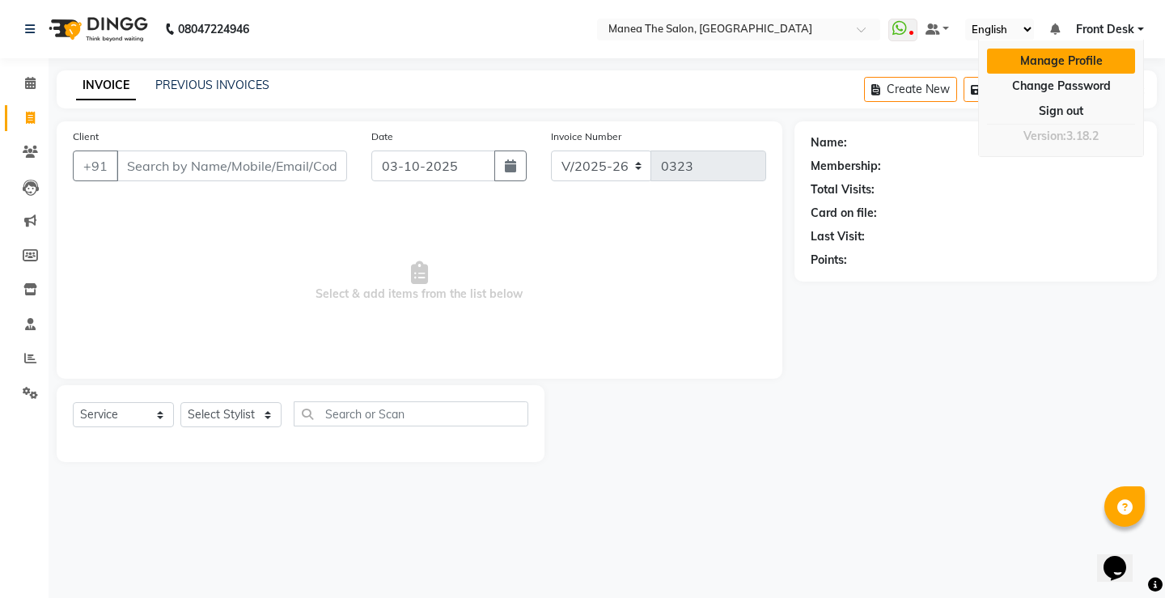
click at [1072, 66] on link "Manage Profile" at bounding box center [1061, 61] width 148 height 25
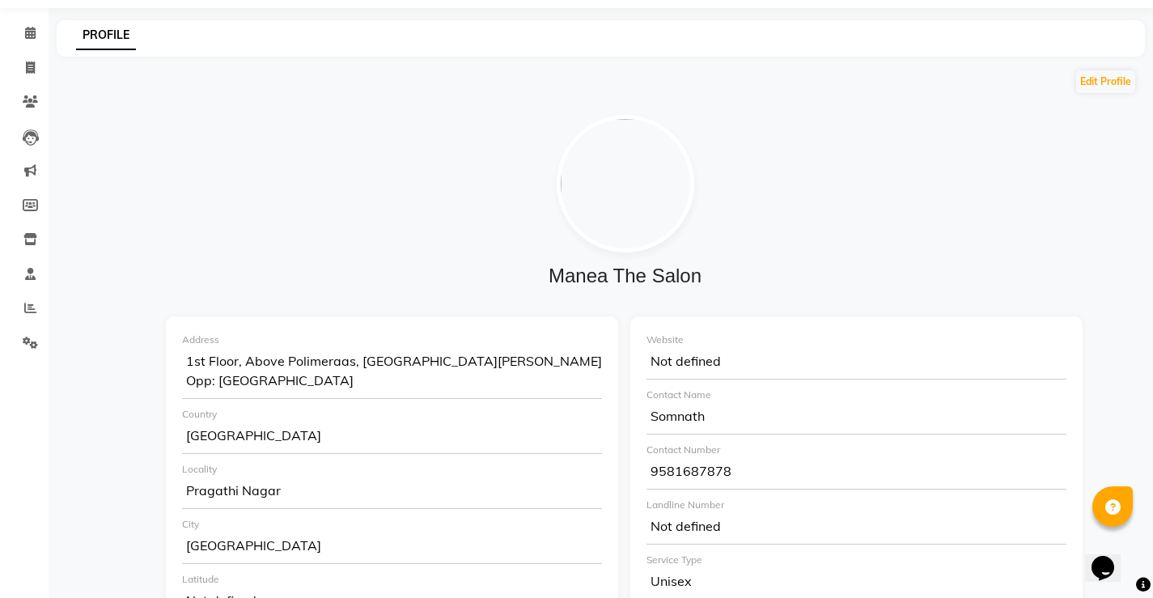
scroll to position [243, 0]
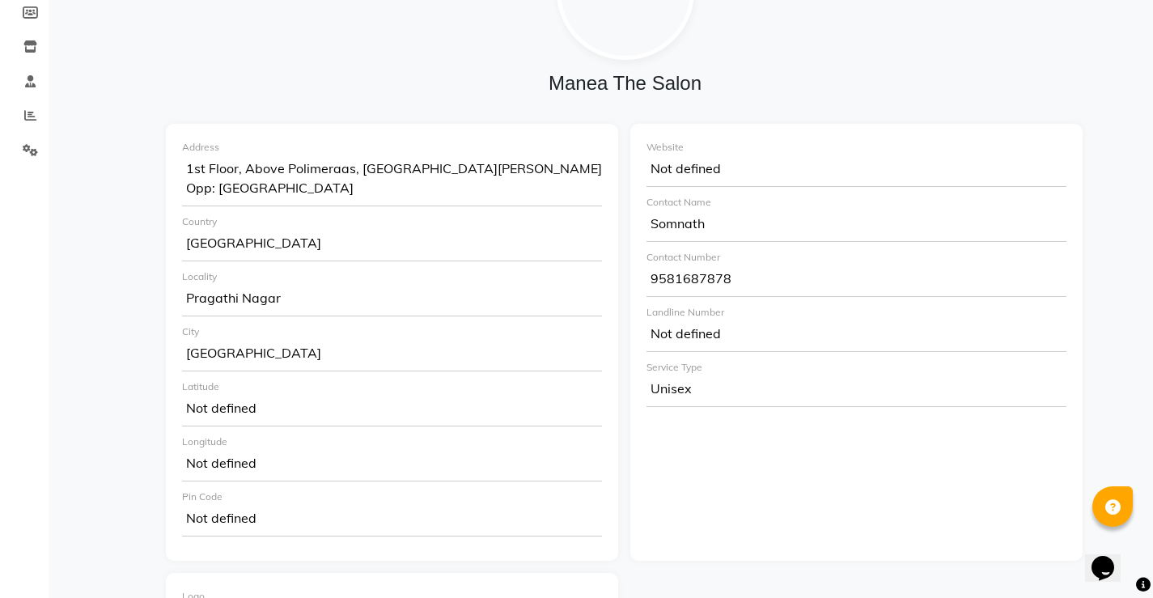
click at [713, 225] on div "Somnath" at bounding box center [856, 226] width 420 height 32
click at [687, 224] on div "Somnath" at bounding box center [856, 226] width 420 height 32
click at [693, 224] on div "Somnath" at bounding box center [856, 226] width 420 height 32
click at [697, 392] on div "Unisex" at bounding box center [856, 391] width 420 height 32
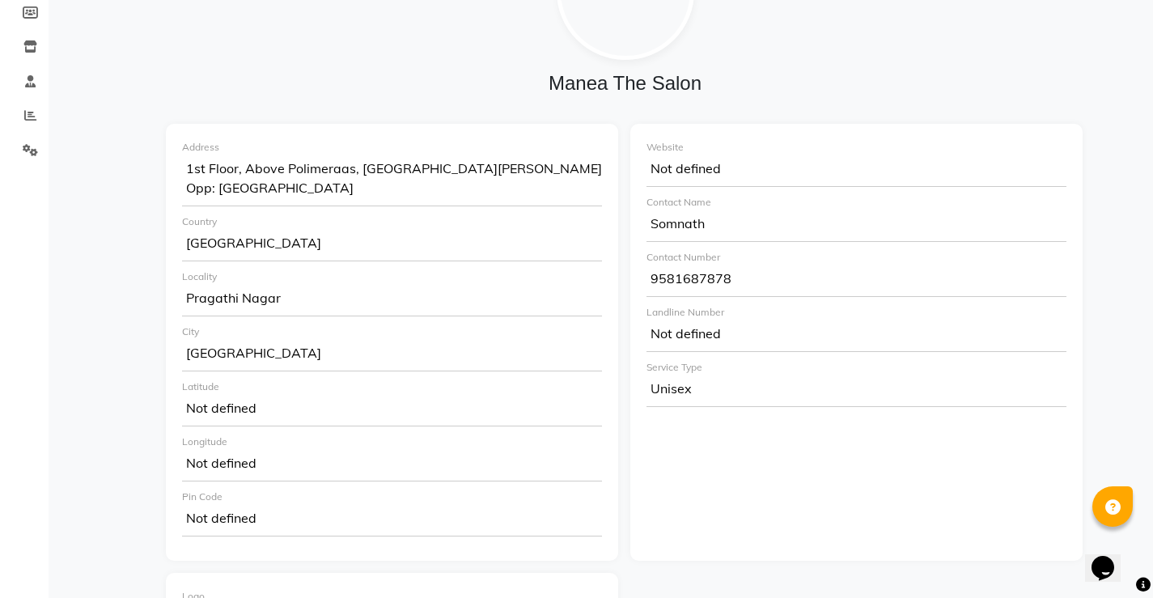
click at [696, 393] on div "Unisex" at bounding box center [856, 391] width 420 height 32
click at [703, 386] on div "Unisex" at bounding box center [856, 391] width 420 height 32
drag, startPoint x: 700, startPoint y: 387, endPoint x: 692, endPoint y: 391, distance: 8.7
click at [700, 391] on div "Unisex" at bounding box center [856, 391] width 420 height 32
click at [677, 391] on div "Unisex" at bounding box center [856, 391] width 420 height 32
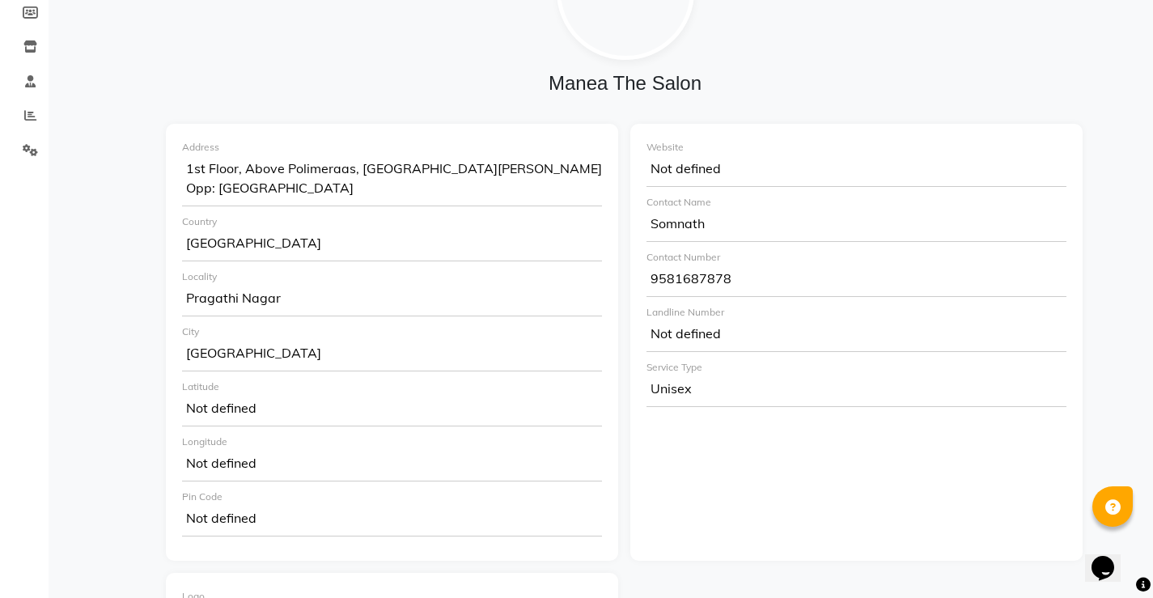
click at [679, 391] on div "Unisex" at bounding box center [856, 391] width 420 height 32
click at [659, 388] on div "Unisex" at bounding box center [856, 391] width 420 height 32
drag, startPoint x: 652, startPoint y: 387, endPoint x: 710, endPoint y: 391, distance: 58.3
click at [710, 391] on div "Unisex" at bounding box center [856, 391] width 420 height 32
click at [705, 557] on div "Website Not defined Contact Name [PERSON_NAME] Contact Number [PHONE_NUMBER] La…" at bounding box center [856, 342] width 452 height 437
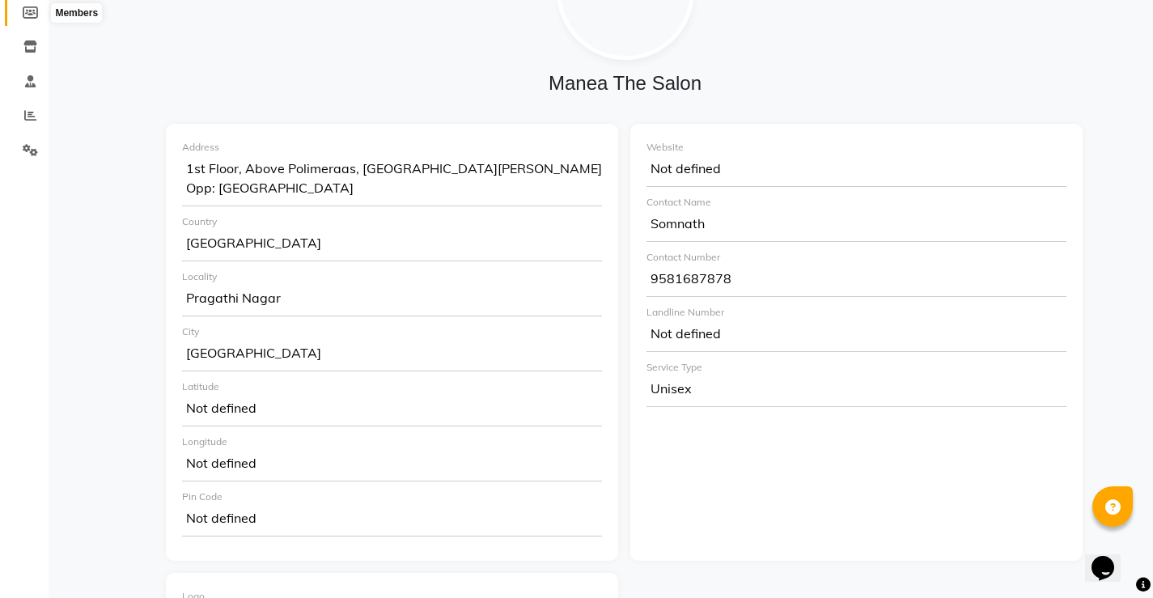
click at [39, 18] on span at bounding box center [30, 13] width 28 height 19
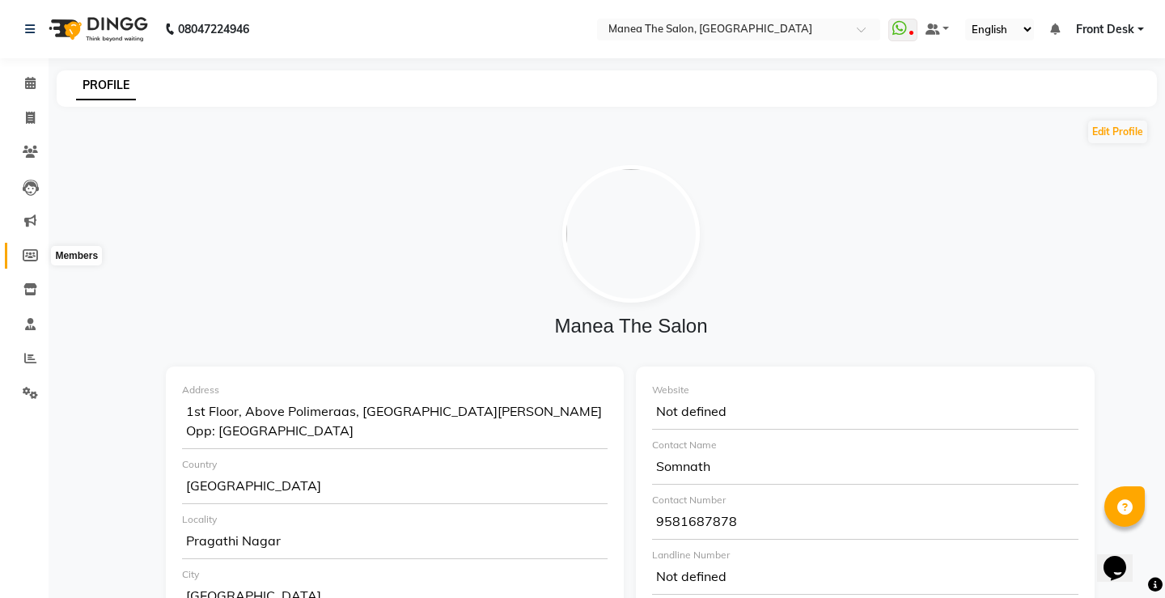
select select
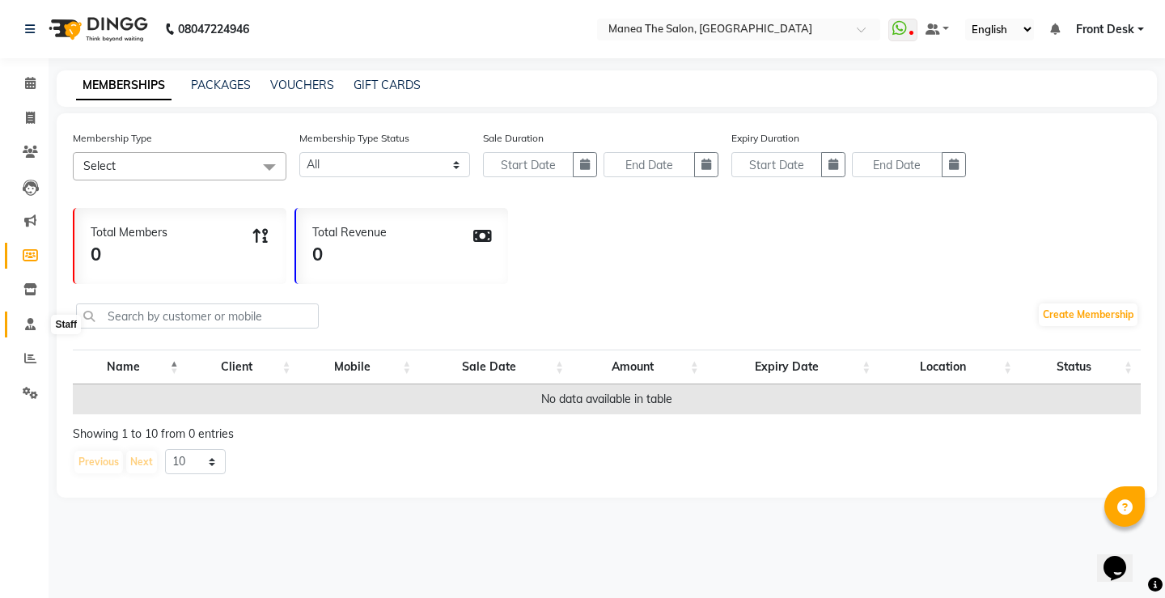
click at [31, 328] on icon at bounding box center [30, 324] width 11 height 12
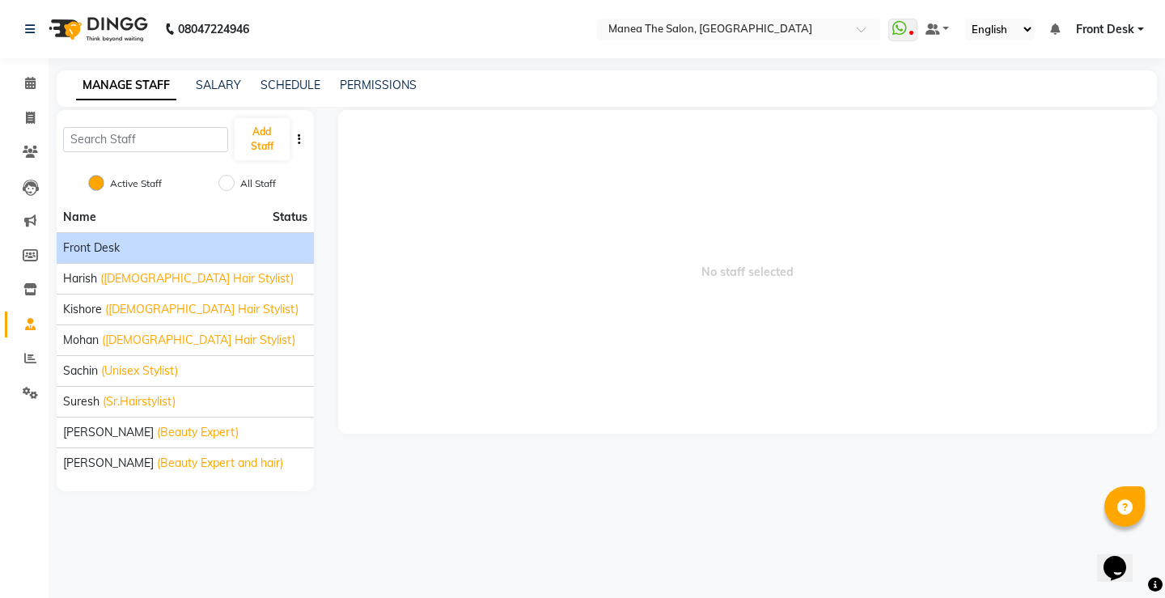
click at [78, 240] on span "Front Desk" at bounding box center [91, 247] width 57 height 17
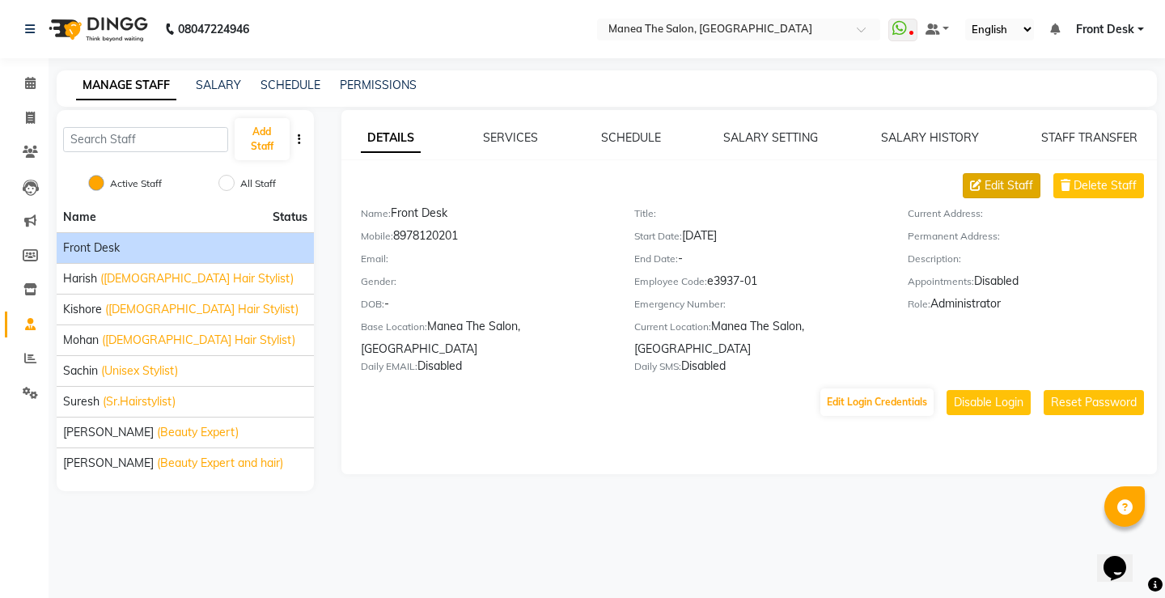
click at [1009, 187] on span "Edit Staff" at bounding box center [1008, 185] width 49 height 17
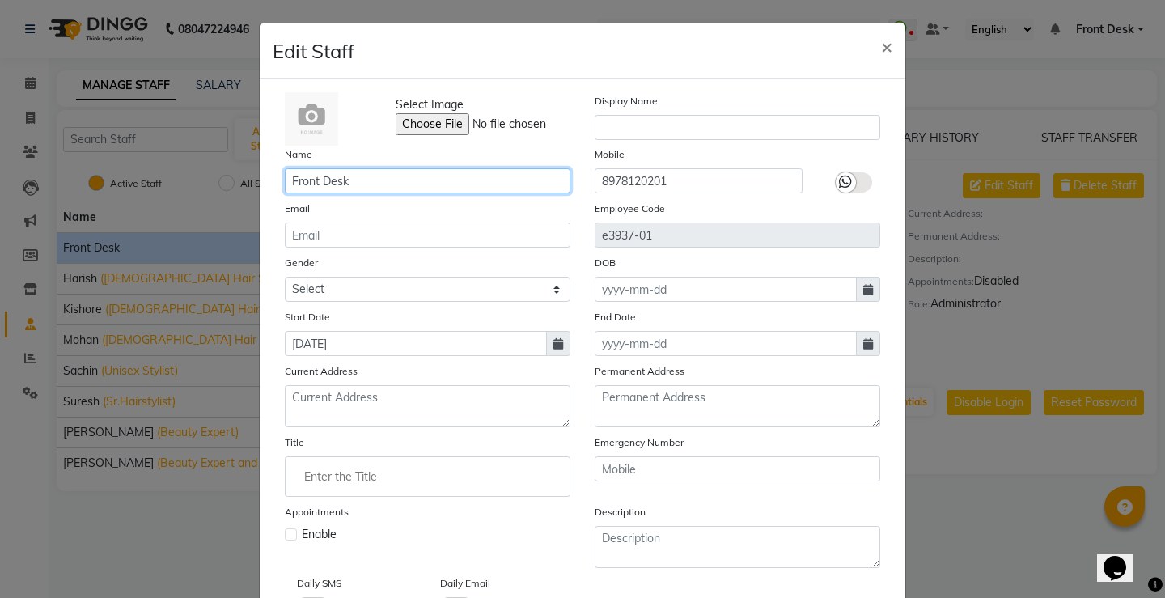
click at [350, 178] on input "Front Desk" at bounding box center [428, 180] width 286 height 25
type input "F"
click at [376, 181] on input "[PERSON_NAME]" at bounding box center [428, 180] width 286 height 25
type input "y"
type input "m"
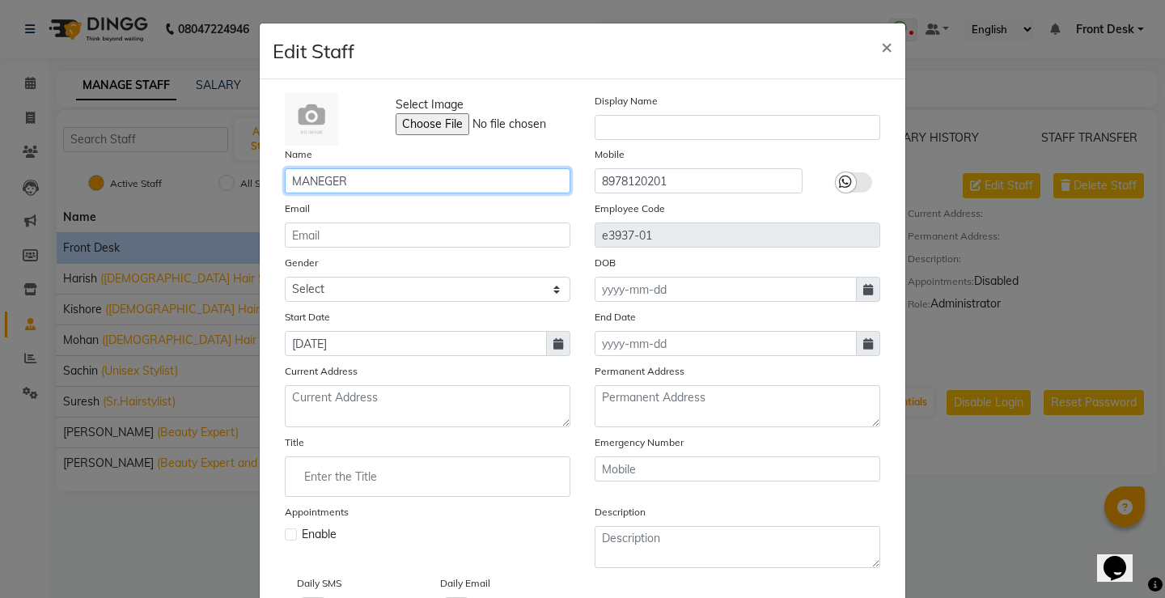
click at [318, 176] on input "MANEGER" at bounding box center [428, 180] width 286 height 25
type input "MANAGER"
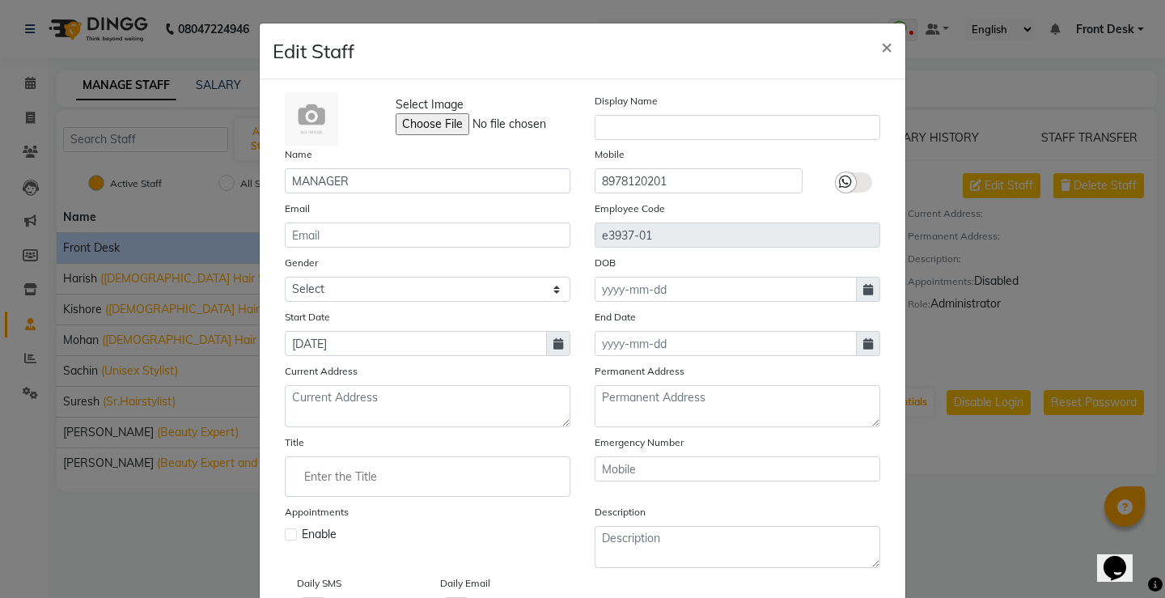
click at [433, 201] on div "Email" at bounding box center [428, 224] width 310 height 48
click at [612, 121] on input "text" at bounding box center [738, 127] width 286 height 25
type input "YAMINI"
click at [700, 184] on input "8978120201" at bounding box center [699, 180] width 208 height 25
click at [307, 233] on input "email" at bounding box center [428, 234] width 286 height 25
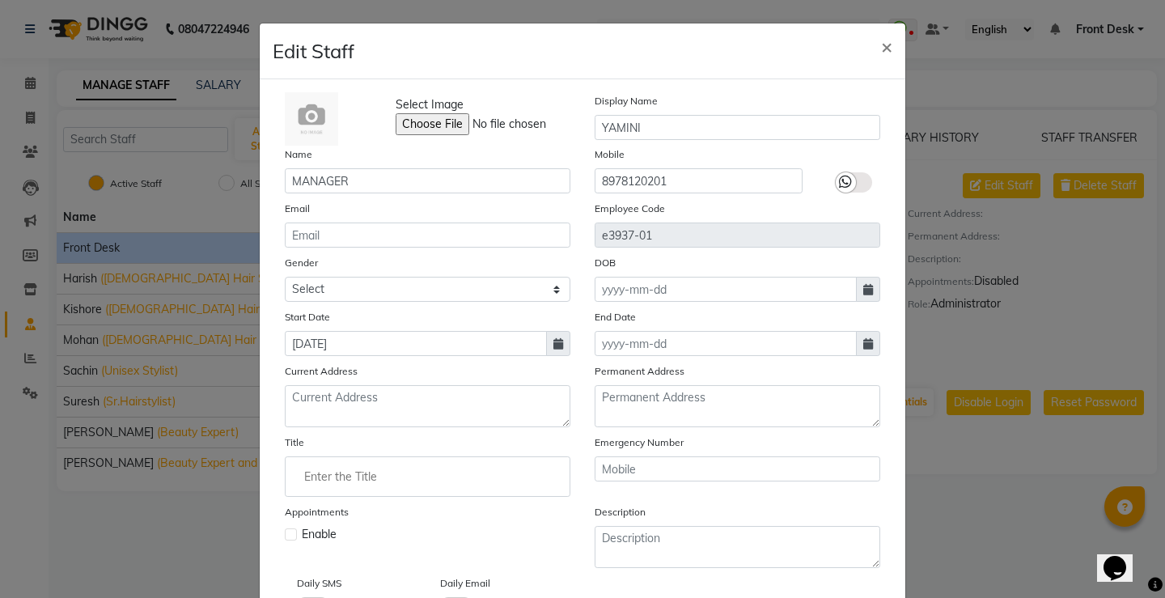
click at [863, 290] on icon at bounding box center [868, 289] width 10 height 11
select select "10"
select select "2025"
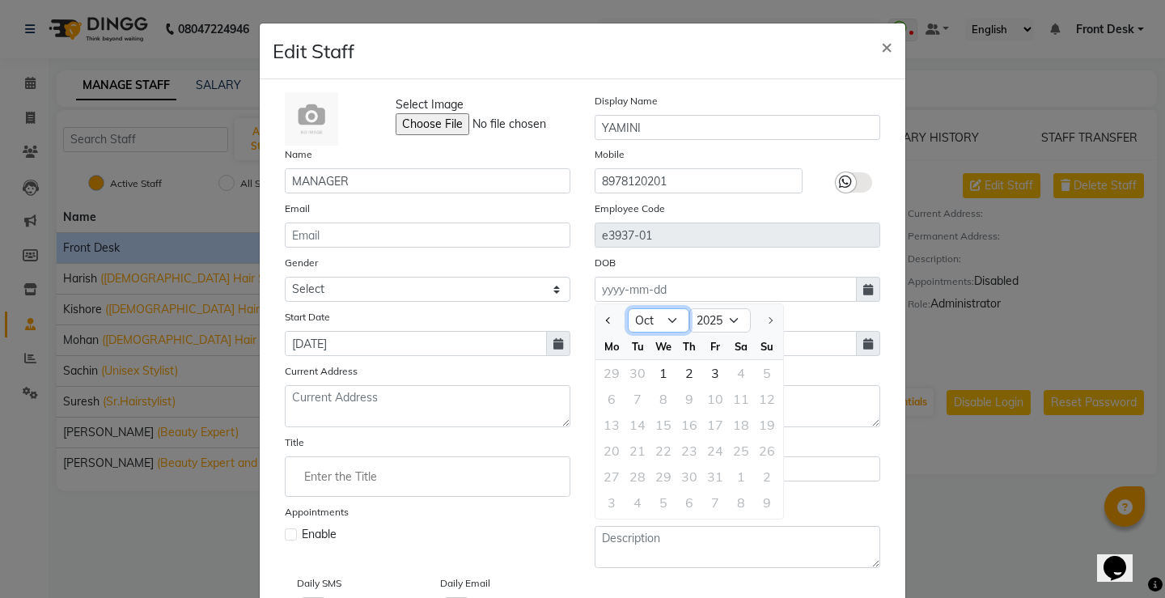
click at [669, 322] on select "Jan Feb Mar Apr May Jun [DATE] Aug Sep Oct" at bounding box center [658, 320] width 61 height 24
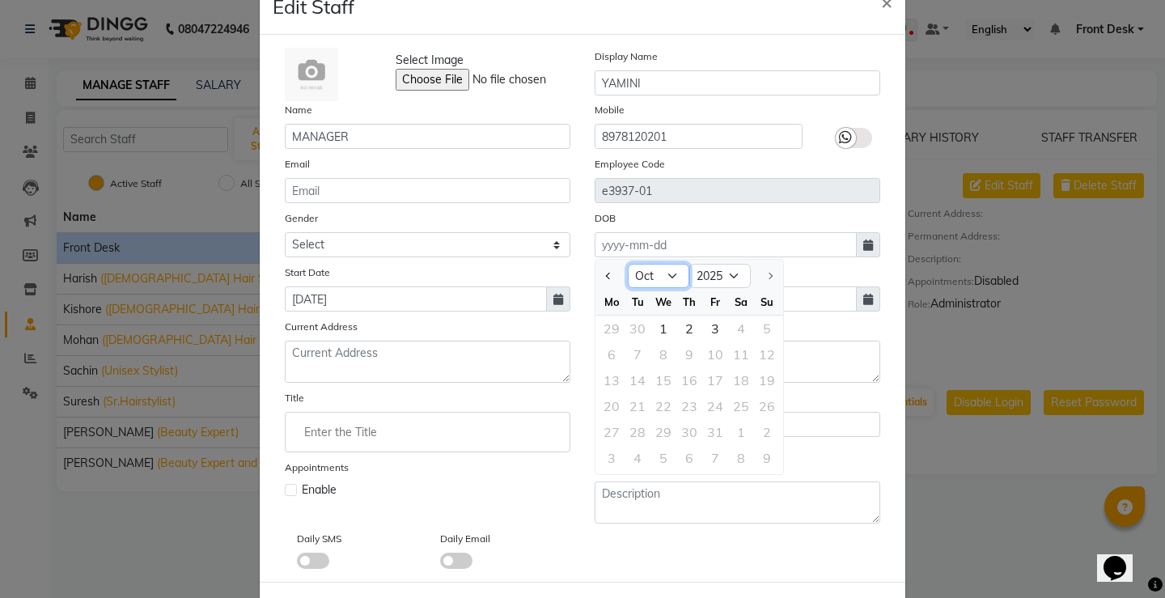
scroll to position [81, 0]
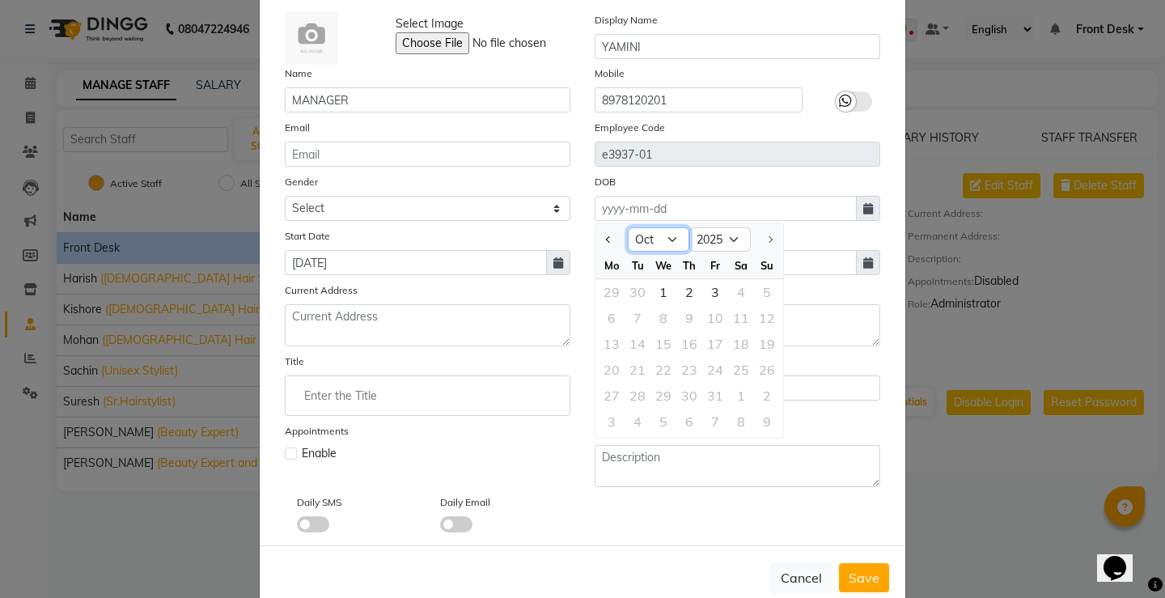
click at [658, 243] on select "Jan Feb Mar Apr May Jun [DATE] Aug Sep Oct" at bounding box center [658, 239] width 61 height 24
click at [628, 227] on select "Jan Feb Mar Apr May Jun [DATE] Aug Sep Oct" at bounding box center [658, 239] width 61 height 24
click at [766, 239] on span "Next month" at bounding box center [769, 239] width 6 height 6
select select "10"
click at [766, 239] on div at bounding box center [767, 239] width 32 height 26
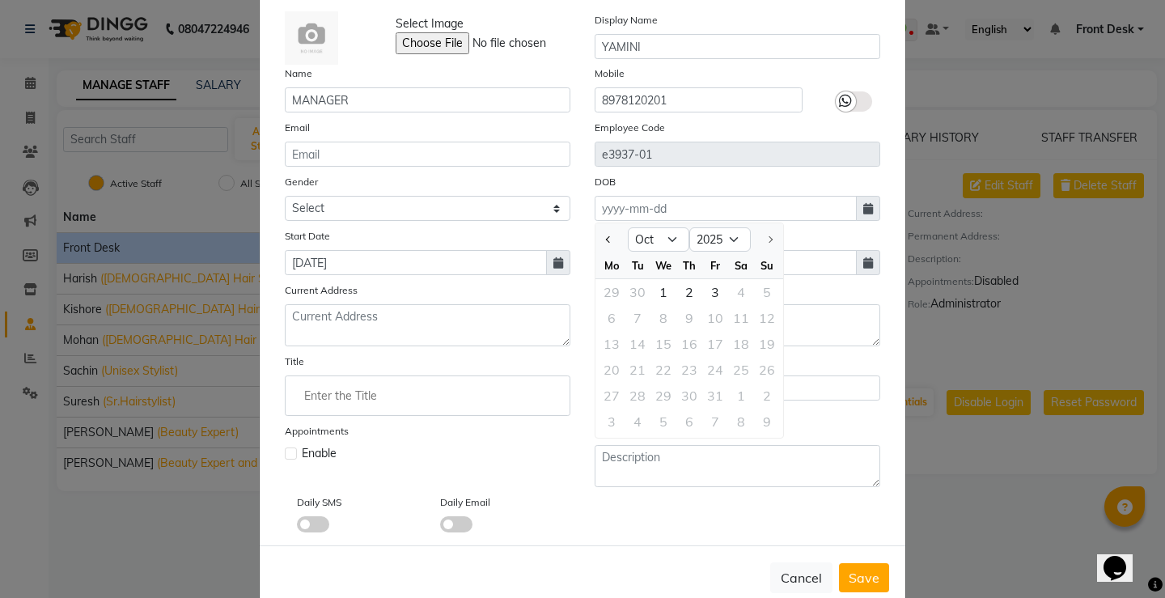
click at [763, 239] on div at bounding box center [767, 239] width 32 height 26
click at [763, 238] on div at bounding box center [767, 239] width 32 height 26
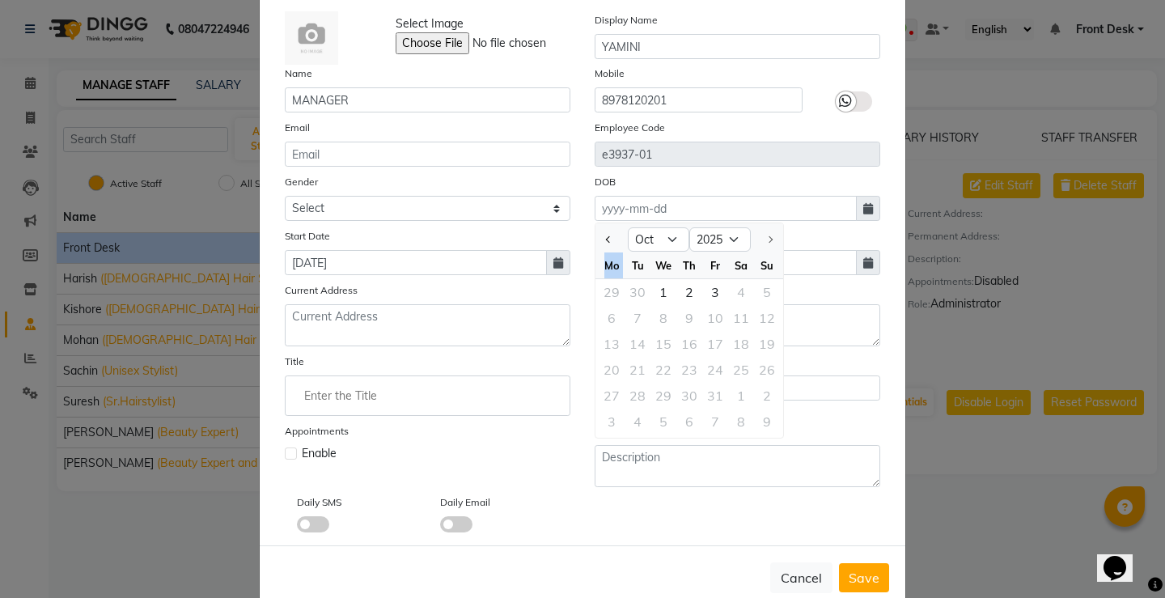
click at [763, 238] on div at bounding box center [767, 239] width 32 height 26
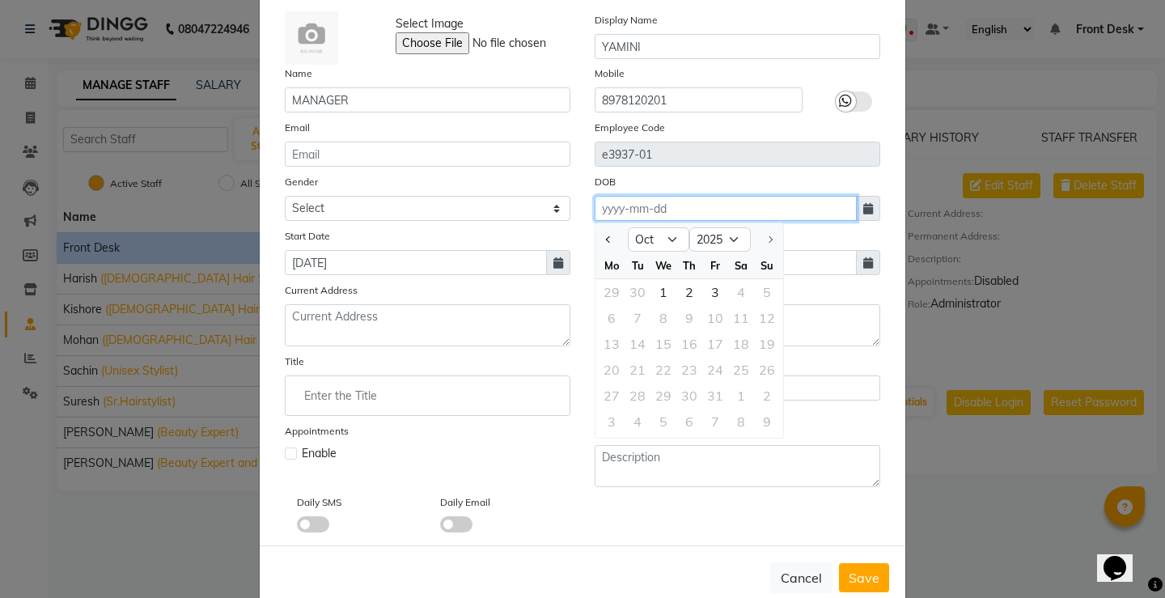
click at [660, 206] on input at bounding box center [726, 208] width 262 height 25
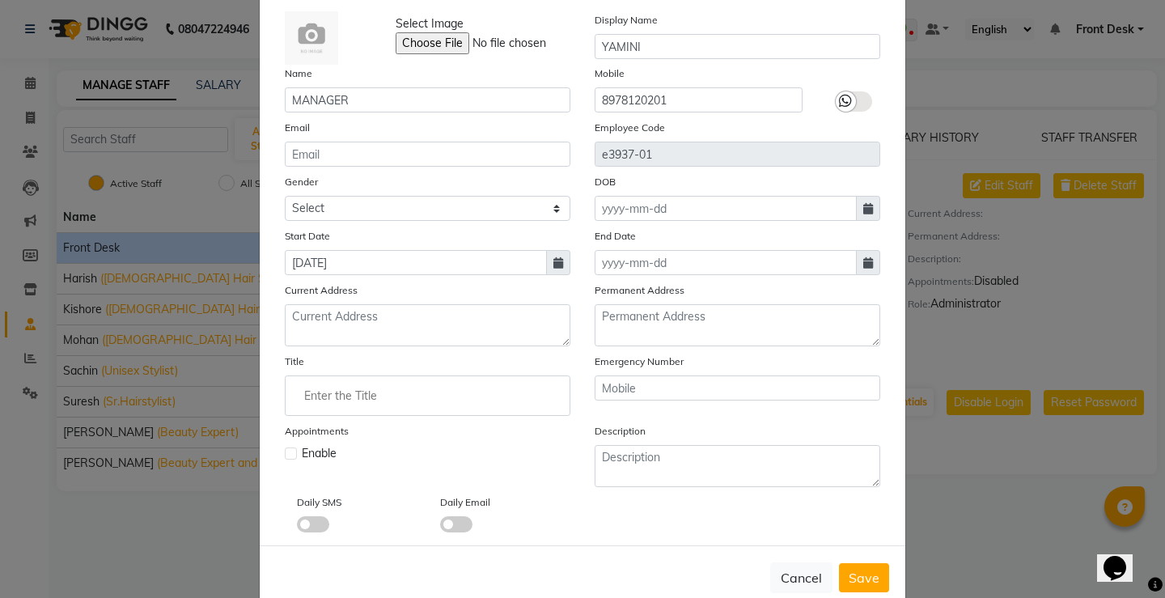
click at [866, 205] on icon at bounding box center [868, 208] width 10 height 11
select select "10"
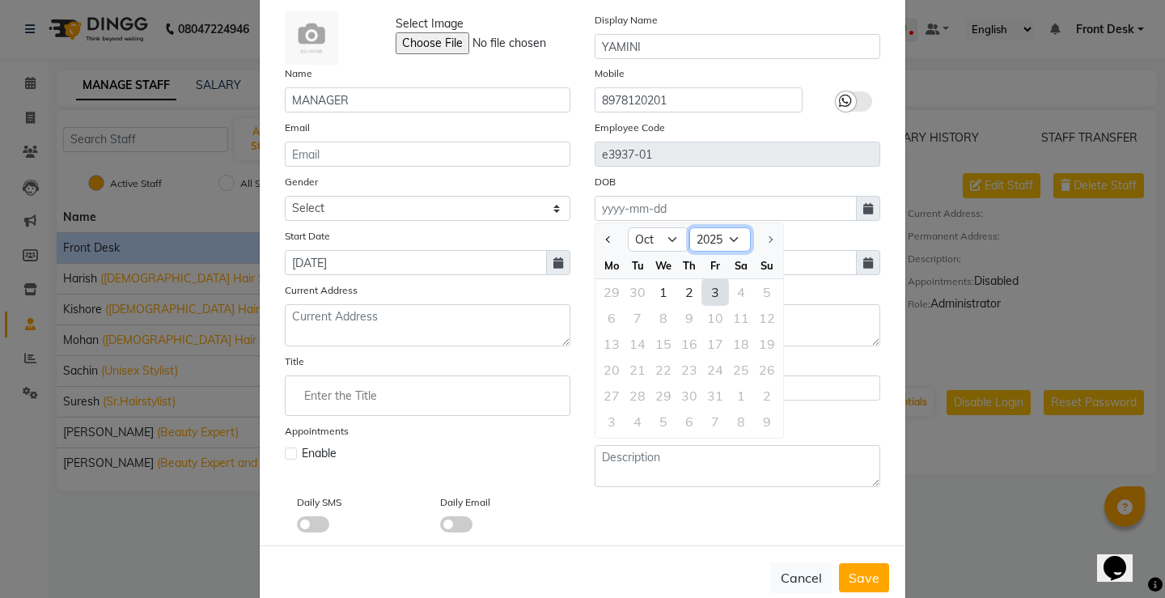
click at [730, 235] on select "1920 1921 1922 1923 1924 1925 1926 1927 1928 1929 1930 1931 1932 1933 1934 1935…" at bounding box center [719, 239] width 61 height 24
select select "1991"
click at [689, 227] on select "1920 1921 1922 1923 1924 1925 1926 1927 1928 1929 1930 1931 1932 1933 1934 1935…" at bounding box center [719, 239] width 61 height 24
click at [662, 239] on select "Jan Feb Mar Apr May Jun [DATE] Aug Sep Oct Nov Dec" at bounding box center [658, 239] width 61 height 24
select select "11"
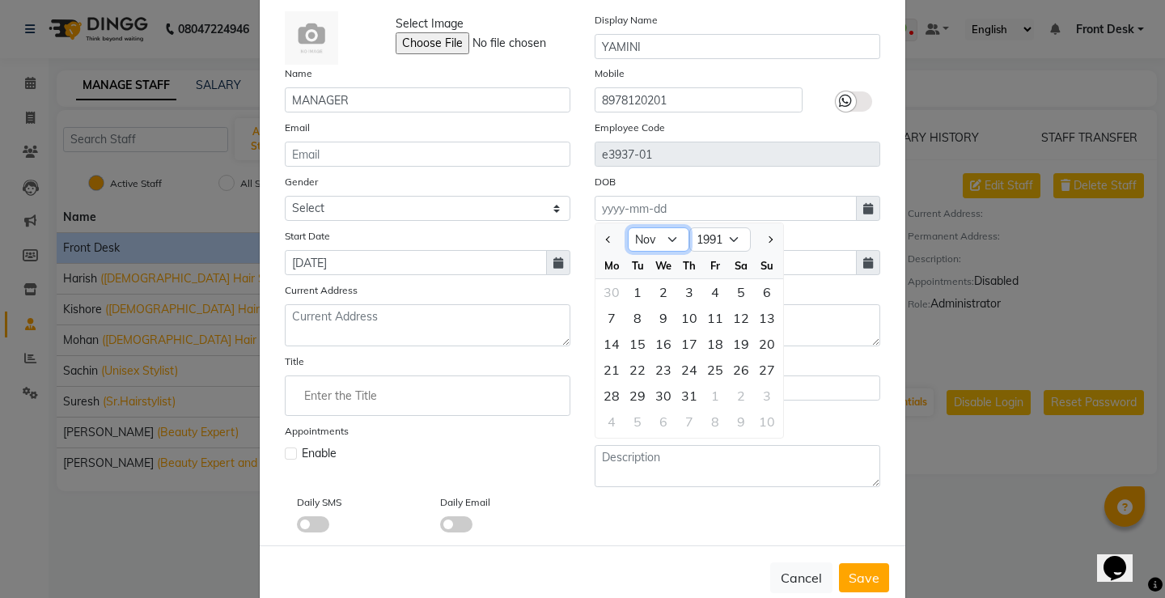
click at [628, 227] on select "Jan Feb Mar Apr May Jun [DATE] Aug Sep Oct Nov Dec" at bounding box center [658, 239] width 61 height 24
click at [741, 312] on div "9" at bounding box center [741, 318] width 26 height 26
type input "[DATE]"
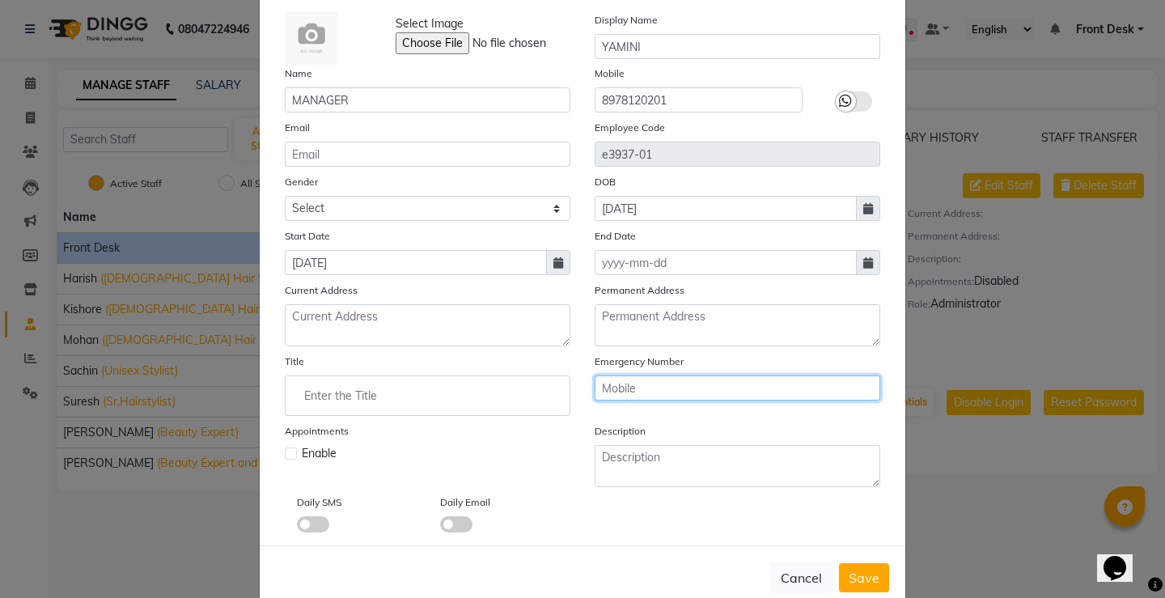
click at [627, 383] on input "text" at bounding box center [738, 387] width 286 height 25
click at [620, 385] on input "text" at bounding box center [738, 387] width 286 height 25
click at [869, 573] on span "Save" at bounding box center [864, 577] width 31 height 16
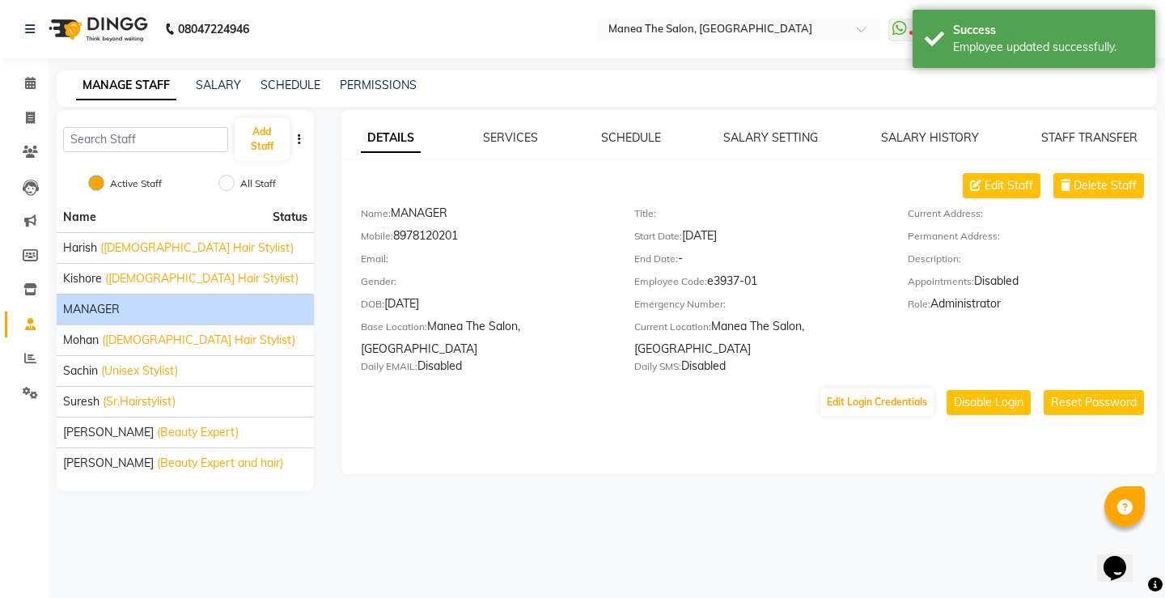
click at [115, 308] on span "MANAGER" at bounding box center [91, 309] width 57 height 17
click at [79, 308] on span "MANAGER" at bounding box center [91, 309] width 57 height 17
click at [259, 305] on div "MANAGER" at bounding box center [185, 309] width 244 height 17
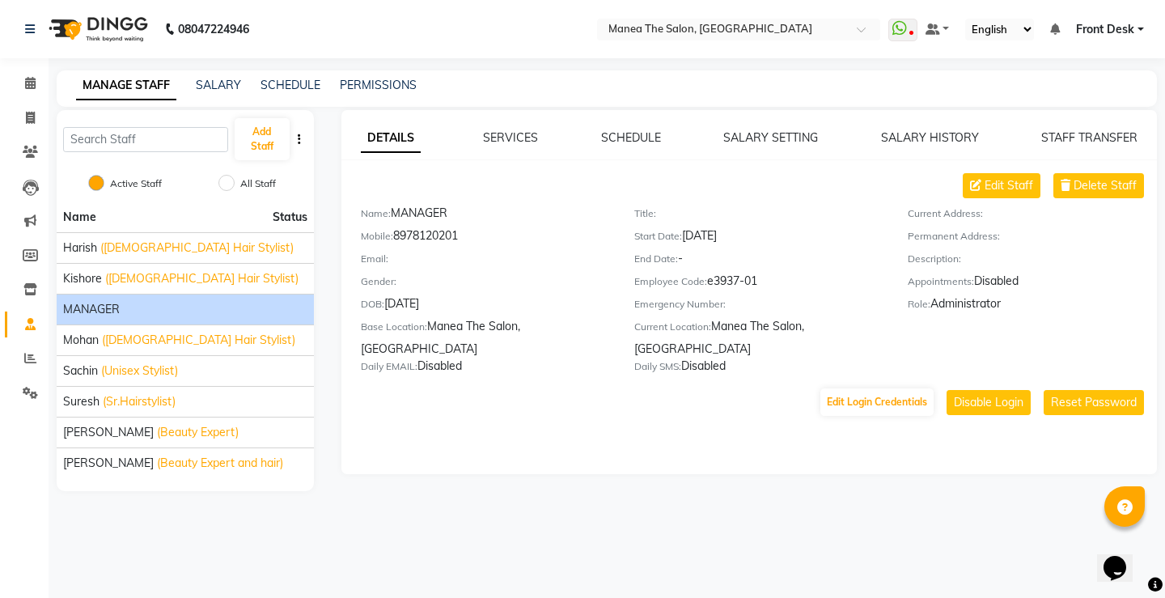
drag, startPoint x: 256, startPoint y: 307, endPoint x: 658, endPoint y: 430, distance: 421.4
click at [658, 430] on div "DETAILS SERVICES SCHEDULE SALARY SETTING SALARY HISTORY STAFF TRANSFER Edit Sta…" at bounding box center [749, 292] width 816 height 364
click at [123, 311] on div "MANAGER" at bounding box center [185, 309] width 244 height 17
click at [1001, 190] on span "Edit Staff" at bounding box center [1008, 185] width 49 height 17
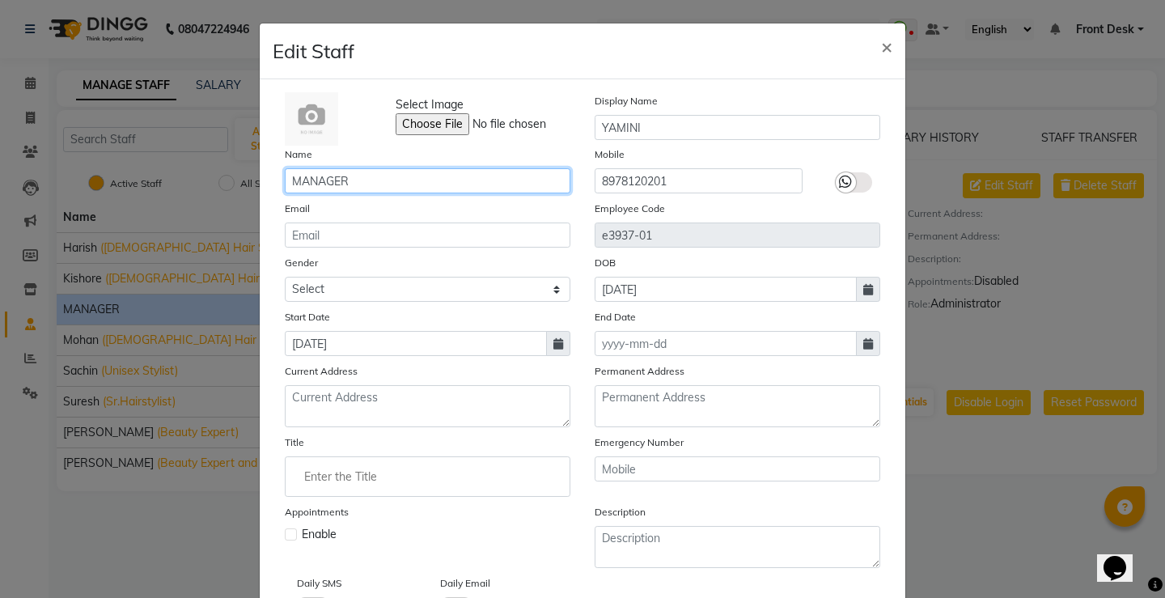
drag, startPoint x: 358, startPoint y: 181, endPoint x: 276, endPoint y: 183, distance: 81.7
click at [276, 183] on div "Name MANAGER" at bounding box center [428, 170] width 310 height 48
type input "C"
click at [285, 176] on input "text" at bounding box center [428, 180] width 286 height 25
type input "YAMINI"
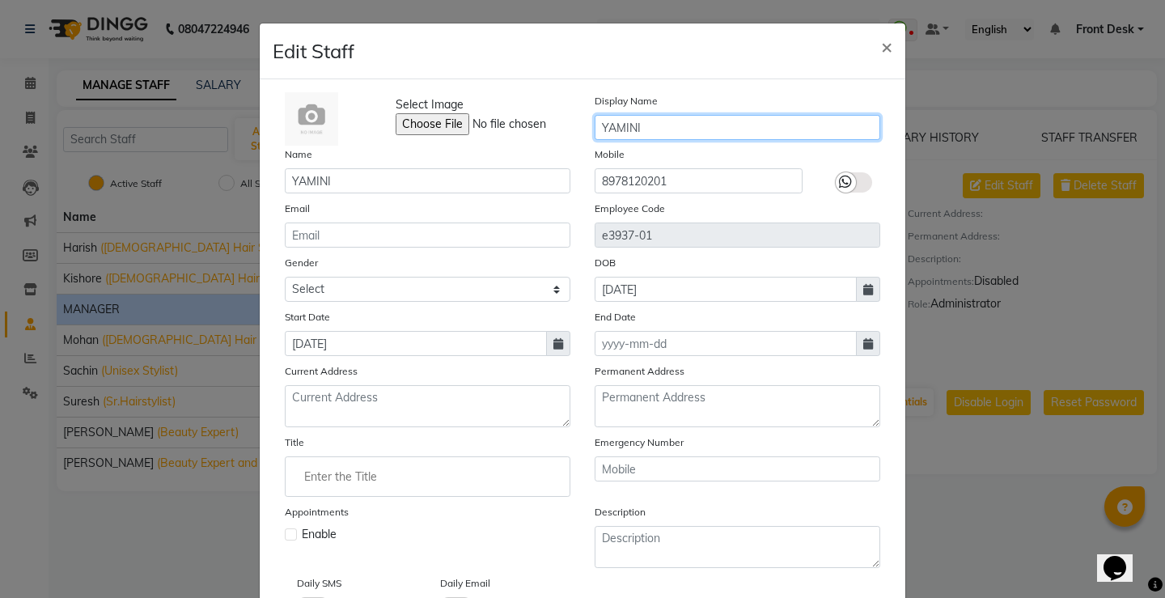
click at [663, 119] on input "YAMINI" at bounding box center [738, 127] width 286 height 25
type input "Y"
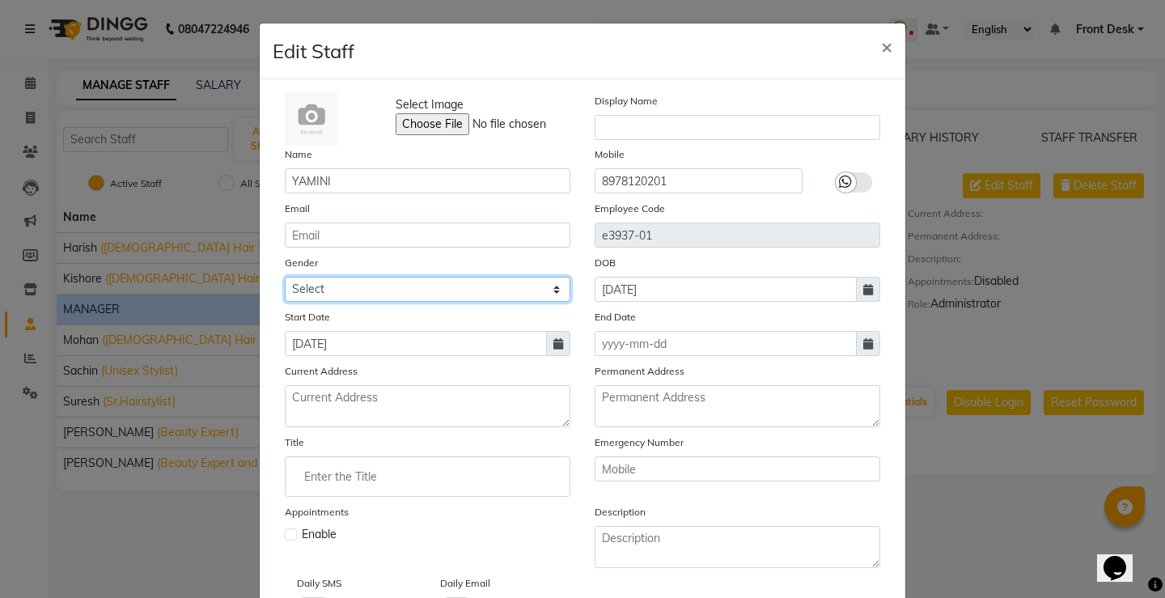
click at [553, 287] on select "Select [DEMOGRAPHIC_DATA] [DEMOGRAPHIC_DATA] Other Prefer Not To Say" at bounding box center [428, 289] width 286 height 25
select select "[DEMOGRAPHIC_DATA]"
click at [285, 277] on select "Select [DEMOGRAPHIC_DATA] [DEMOGRAPHIC_DATA] Other Prefer Not To Say" at bounding box center [428, 289] width 286 height 25
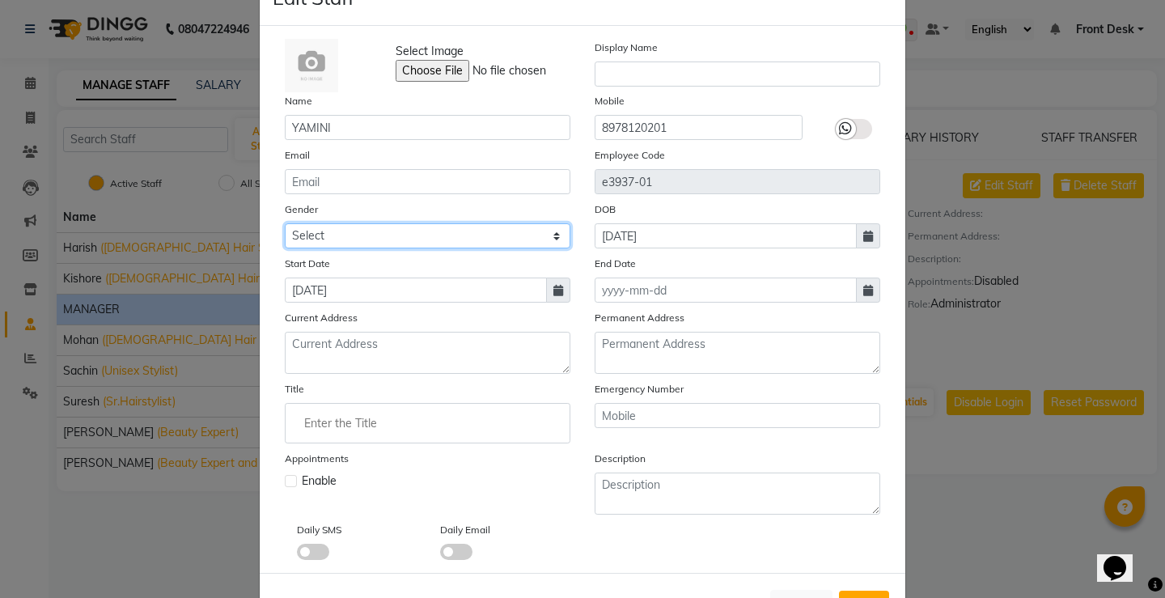
scroll to position [116, 0]
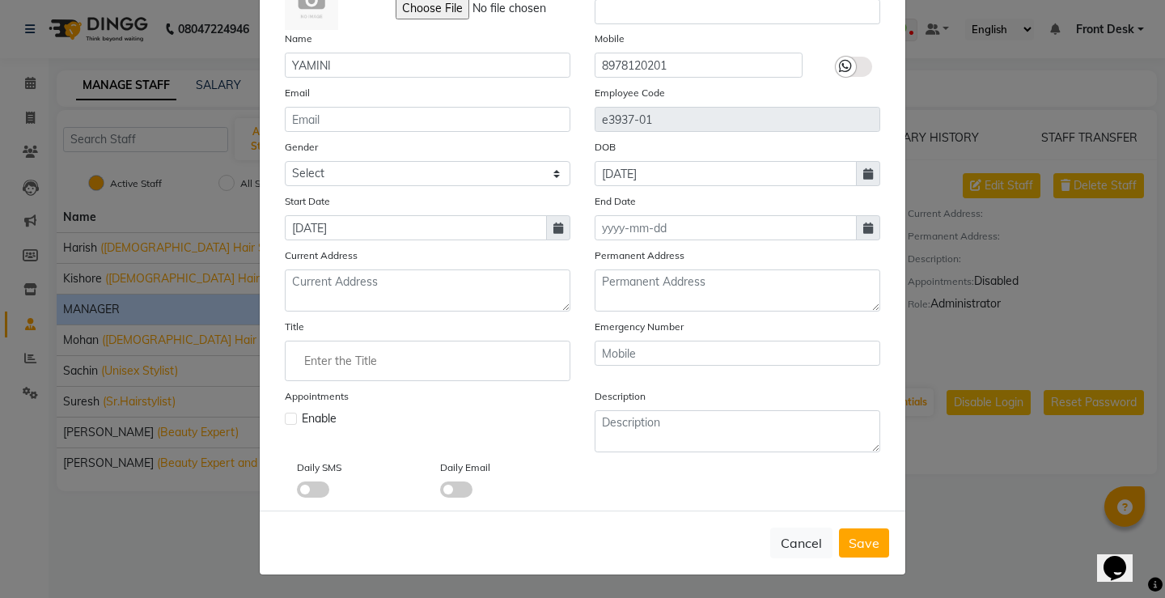
click at [300, 358] on input "Enter the Title" at bounding box center [427, 361] width 271 height 32
click at [307, 347] on input "Enter the Title" at bounding box center [427, 361] width 271 height 32
click at [347, 368] on input "Enter the Title" at bounding box center [427, 361] width 271 height 32
click at [325, 360] on input "Enter the Title" at bounding box center [427, 361] width 271 height 32
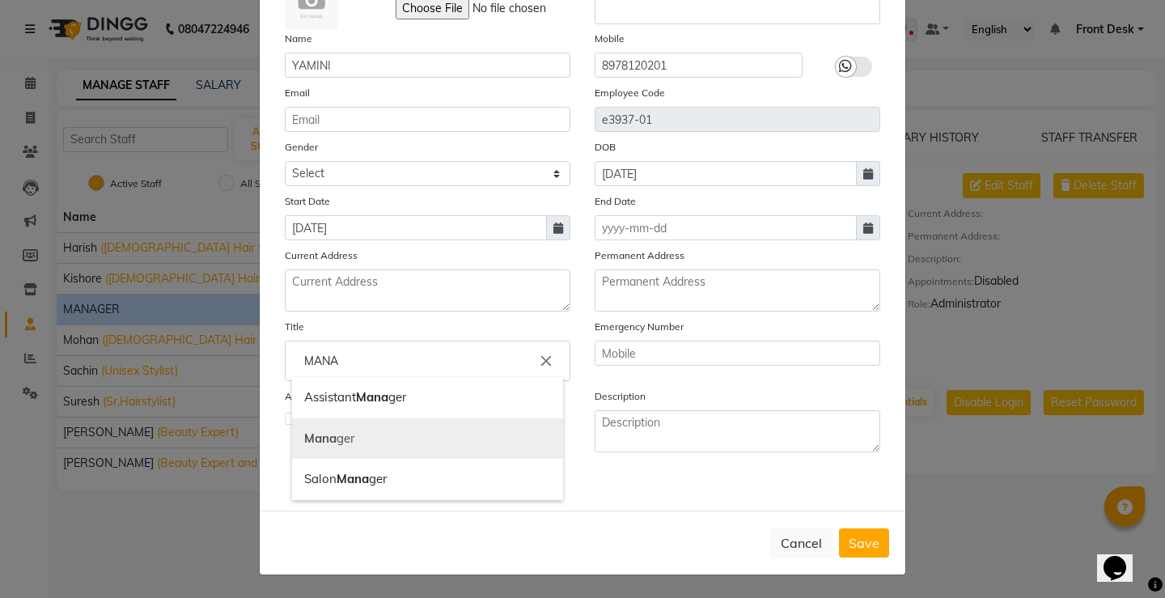
click at [349, 431] on link "Mana ger" at bounding box center [427, 438] width 271 height 41
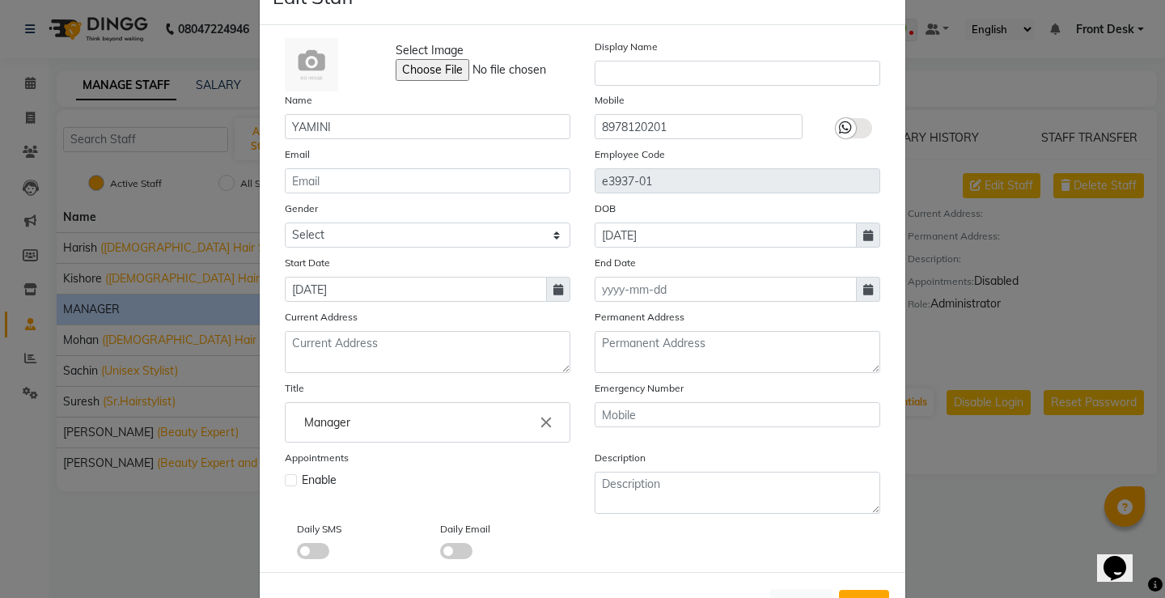
scroll to position [0, 0]
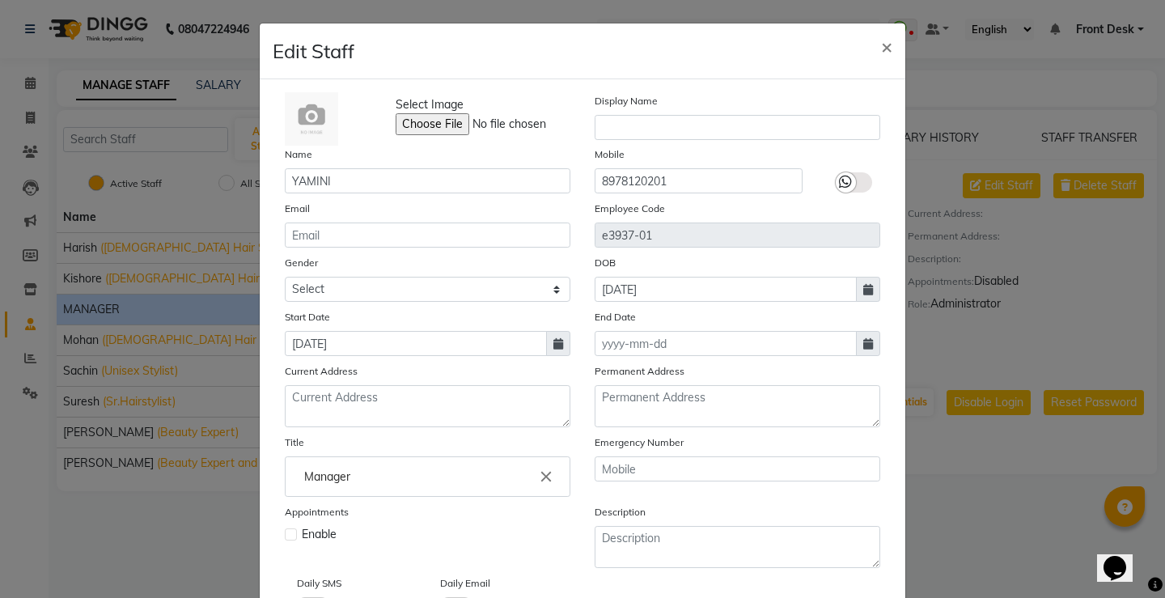
click at [349, 480] on input "Manager" at bounding box center [427, 476] width 271 height 32
type input "M"
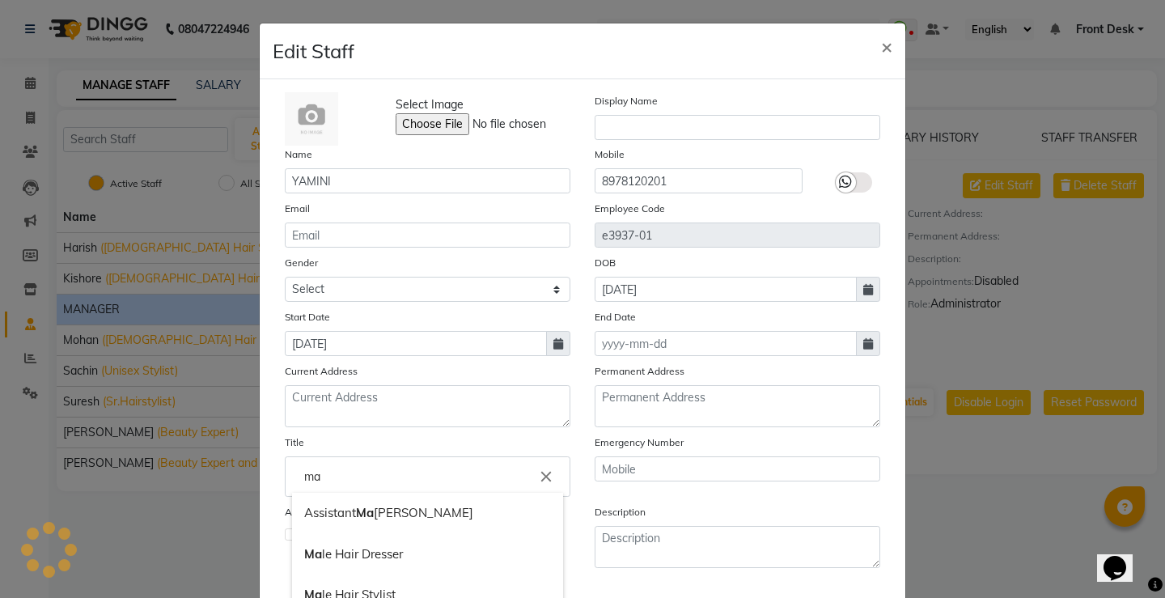
type input "m"
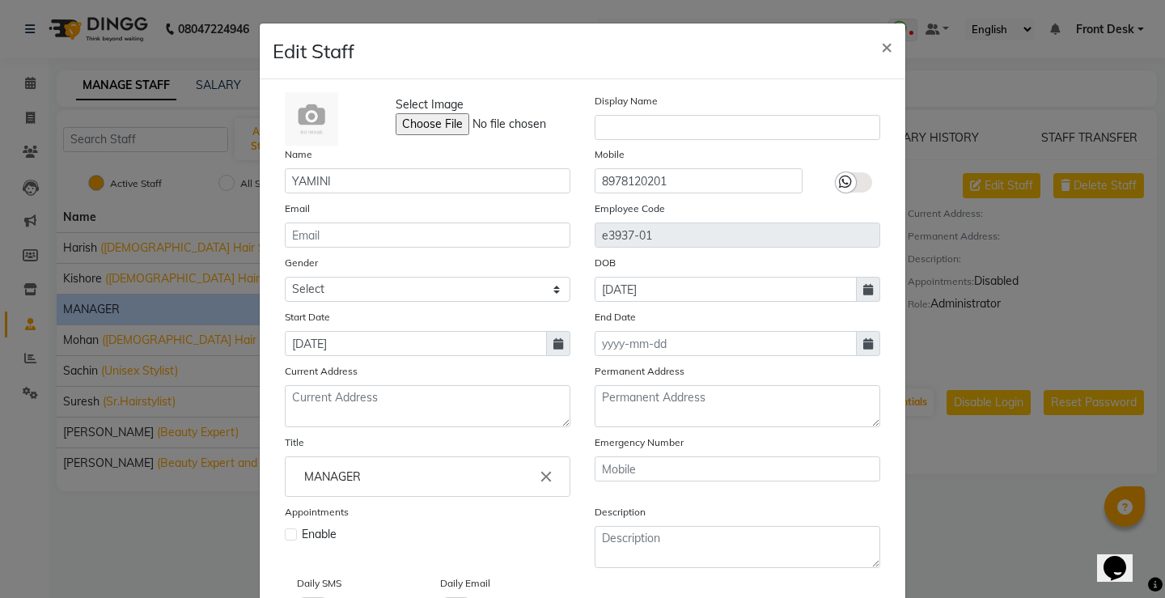
type input "MANAGER"
click at [290, 533] on label at bounding box center [291, 534] width 12 height 12
click at [290, 533] on input "checkbox" at bounding box center [290, 532] width 11 height 11
checkbox input "true"
click at [631, 125] on input "text" at bounding box center [738, 127] width 286 height 25
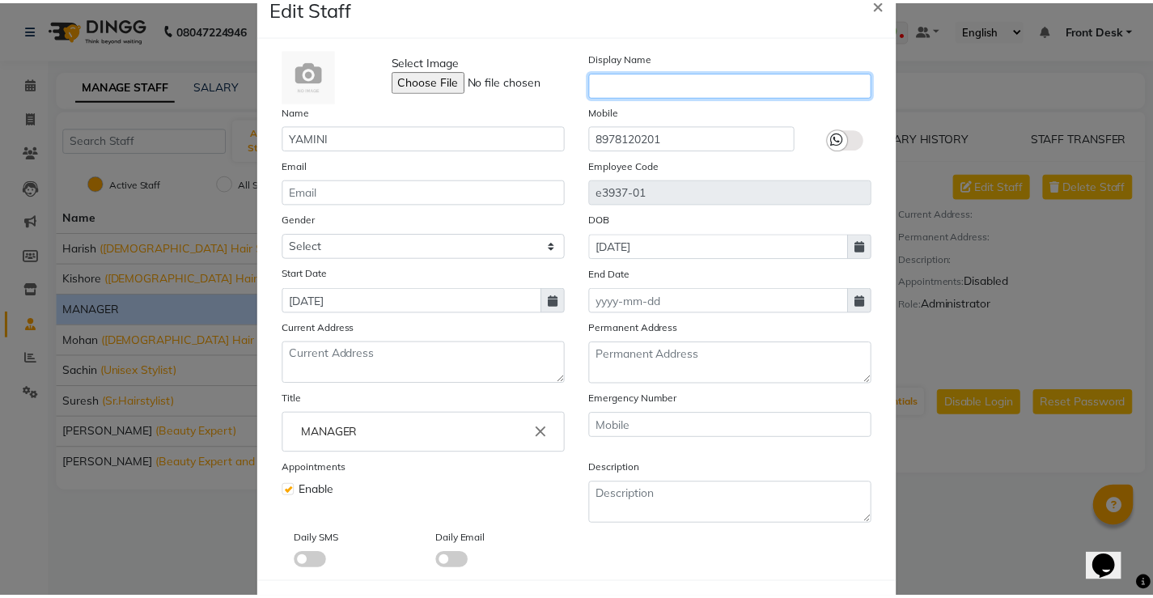
scroll to position [116, 0]
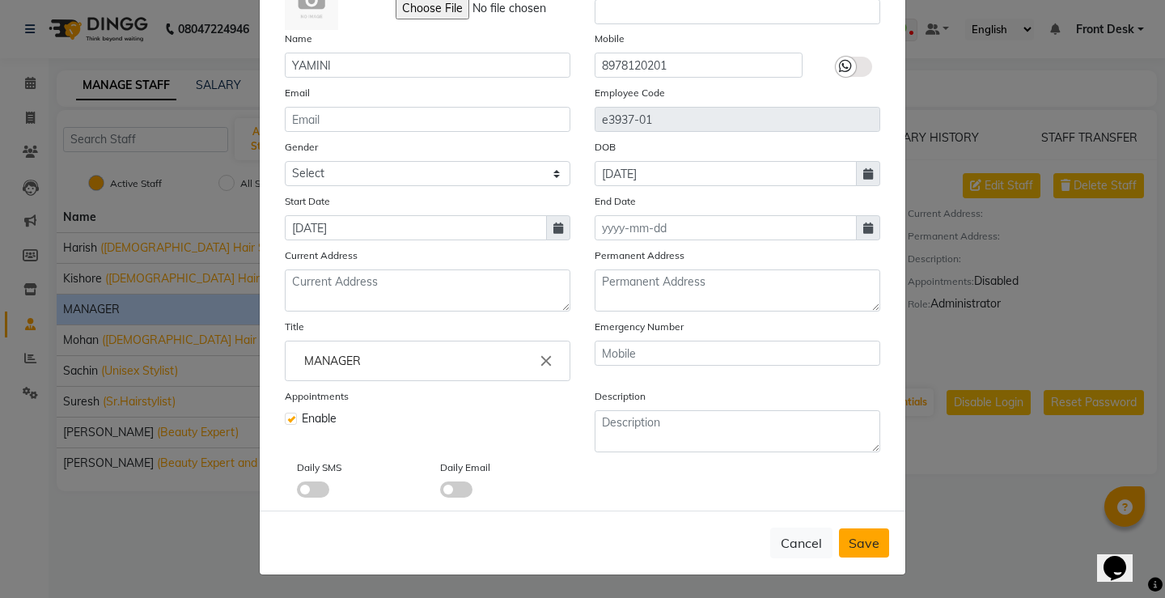
click at [870, 532] on button "Save" at bounding box center [864, 542] width 50 height 29
select select
checkbox input "false"
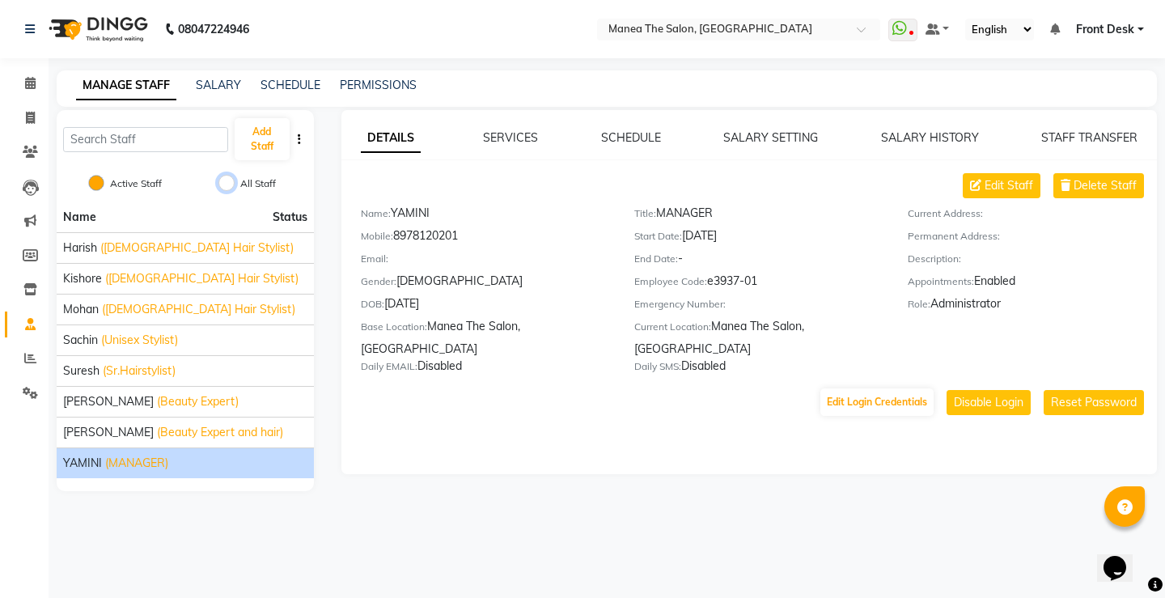
click at [226, 184] on input "All Staff" at bounding box center [226, 183] width 16 height 16
radio input "true"
radio input "false"
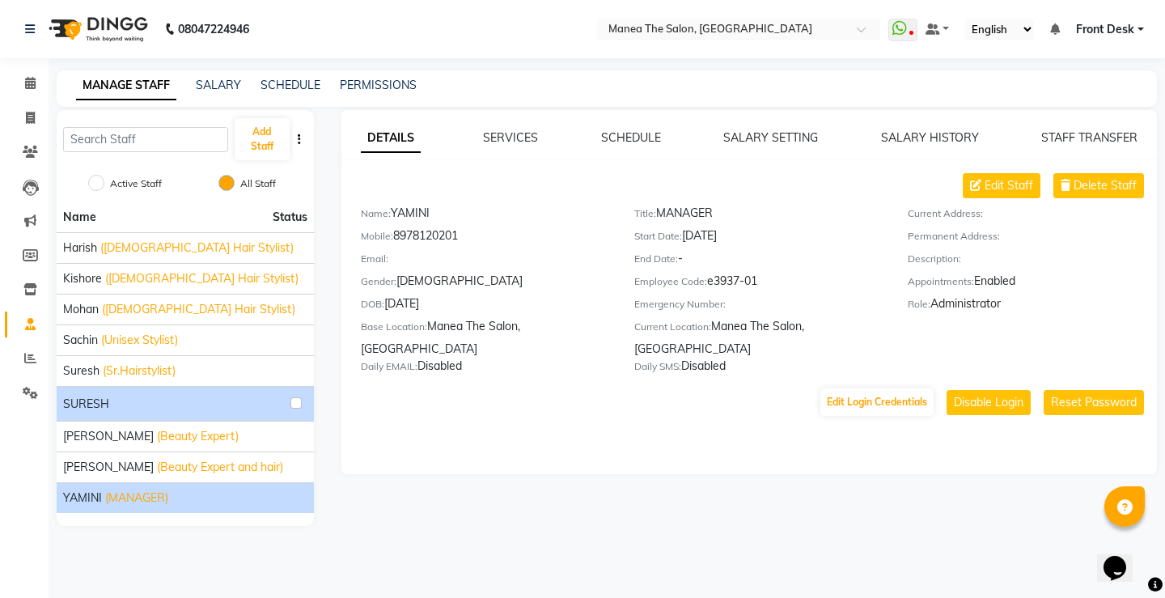
click at [160, 390] on li "SURESH" at bounding box center [185, 403] width 257 height 35
click at [162, 407] on div "SURESH" at bounding box center [185, 403] width 244 height 21
click at [297, 404] on input "checkbox" at bounding box center [295, 402] width 11 height 11
checkbox input "true"
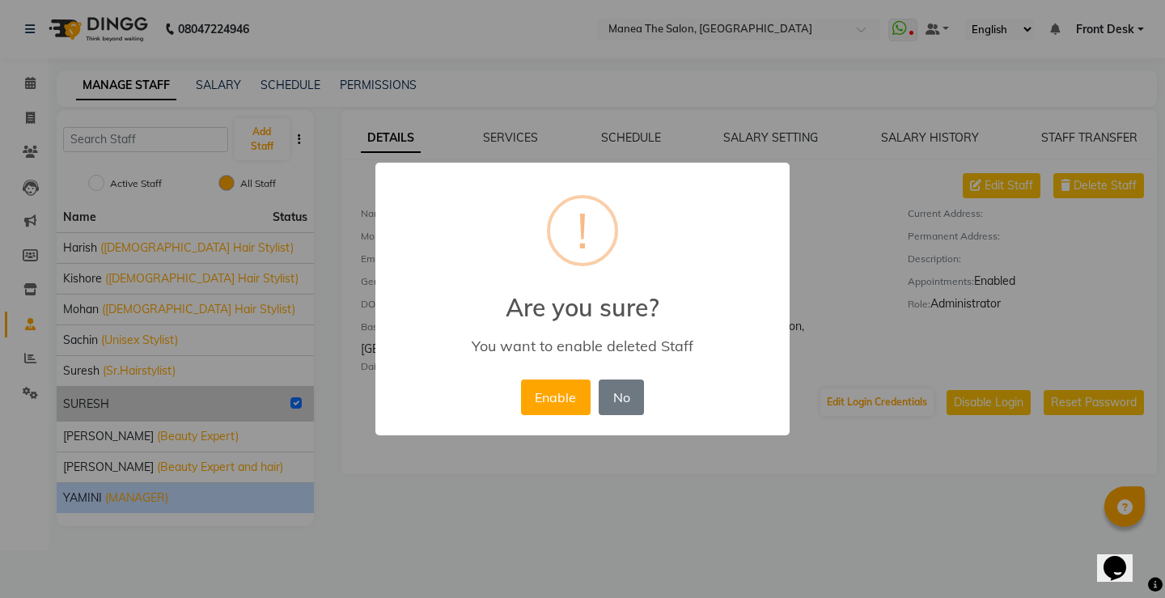
drag, startPoint x: 610, startPoint y: 506, endPoint x: 596, endPoint y: 468, distance: 39.7
click at [610, 505] on div "× ! Are you sure? You want to enable deleted Staff Enable No No" at bounding box center [582, 299] width 1165 height 598
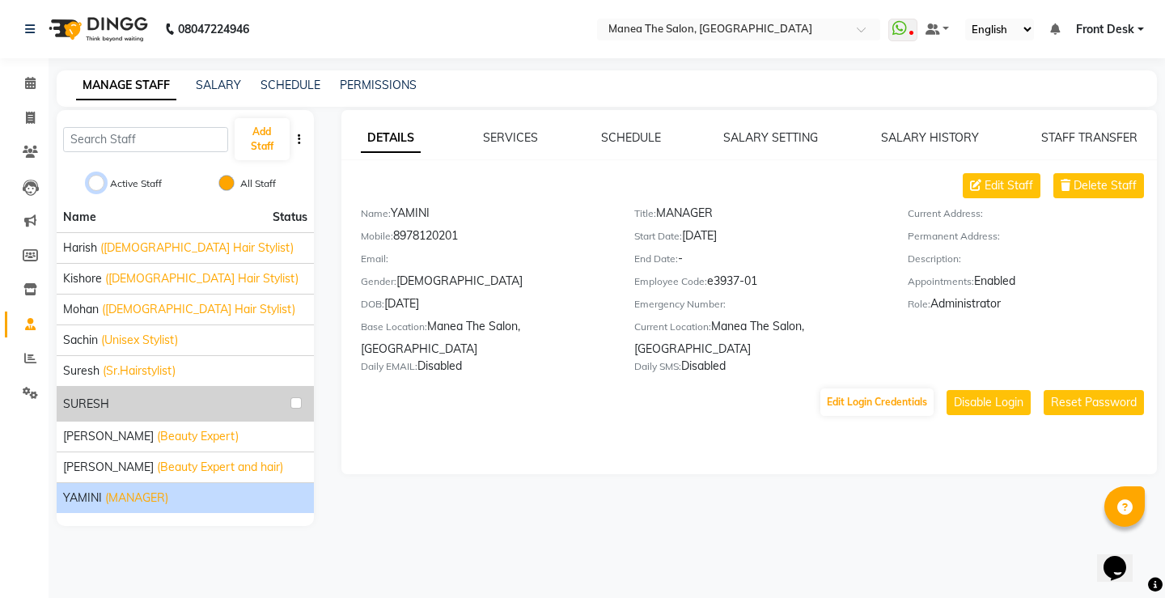
click at [101, 188] on input "Active Staff" at bounding box center [96, 183] width 16 height 16
radio input "true"
radio input "false"
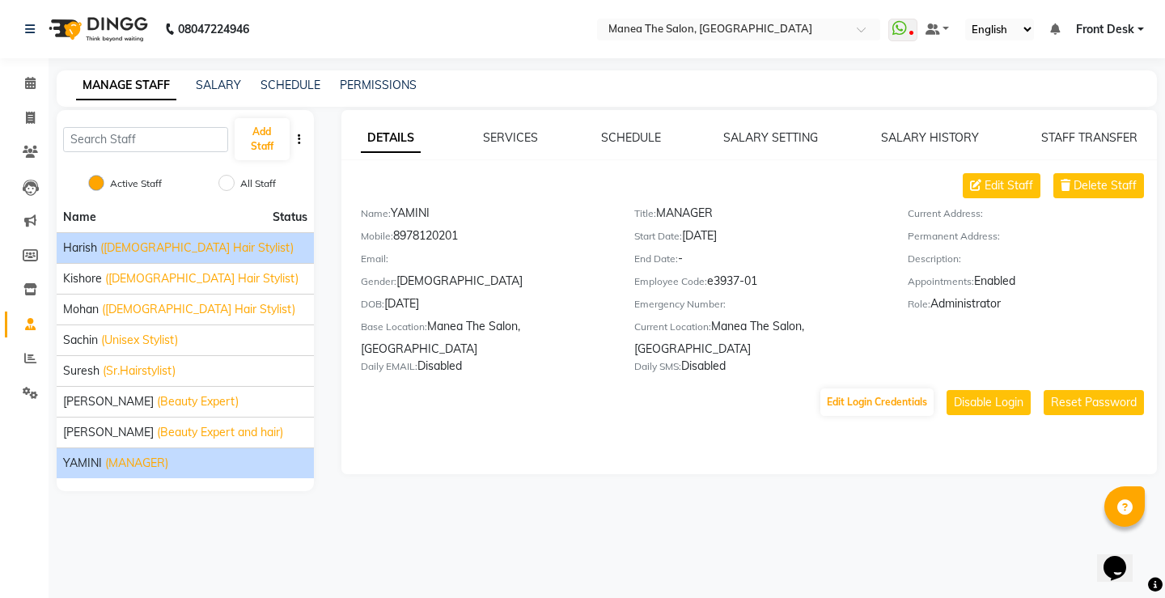
click at [99, 254] on div "[PERSON_NAME] ([DEMOGRAPHIC_DATA] Hair Stylist)" at bounding box center [185, 247] width 244 height 17
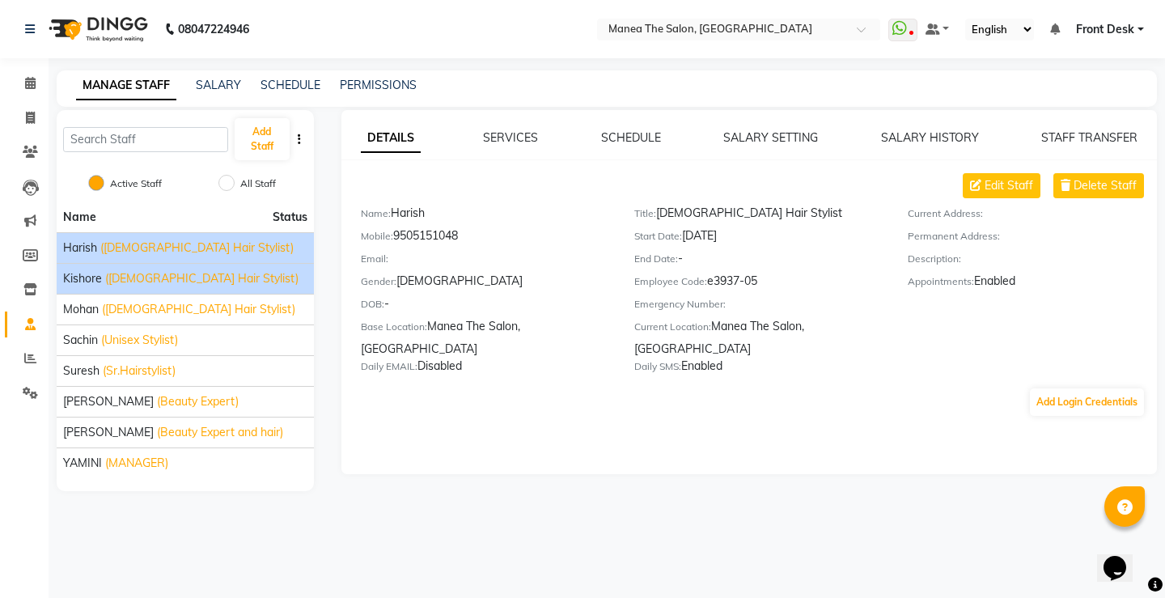
click at [159, 290] on li "[PERSON_NAME] ([DEMOGRAPHIC_DATA] Hair Stylist)" at bounding box center [185, 278] width 257 height 31
click at [113, 285] on span "([DEMOGRAPHIC_DATA] Hair Stylist)" at bounding box center [201, 278] width 193 height 17
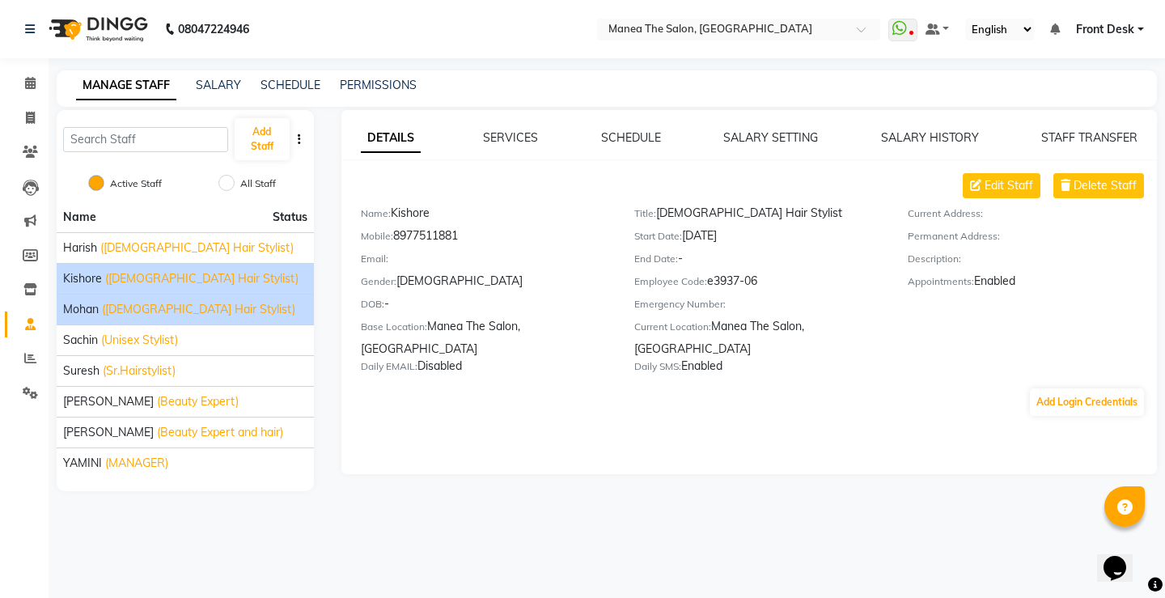
click at [107, 310] on span "([DEMOGRAPHIC_DATA] Hair Stylist)" at bounding box center [198, 309] width 193 height 17
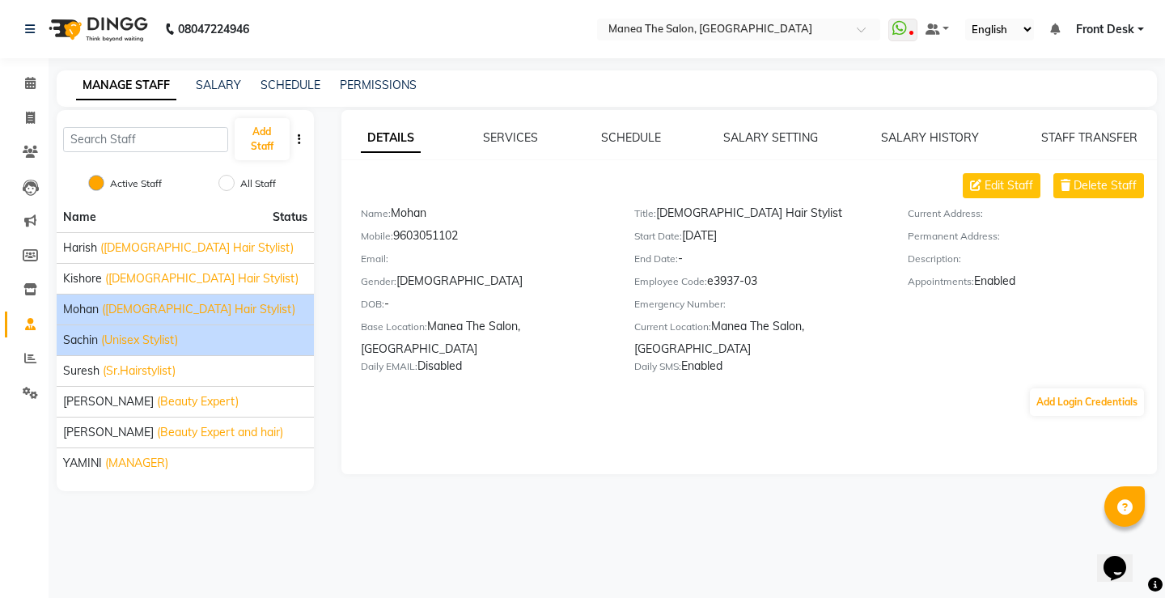
click at [116, 345] on span "(Unisex Stylist)" at bounding box center [139, 340] width 77 height 17
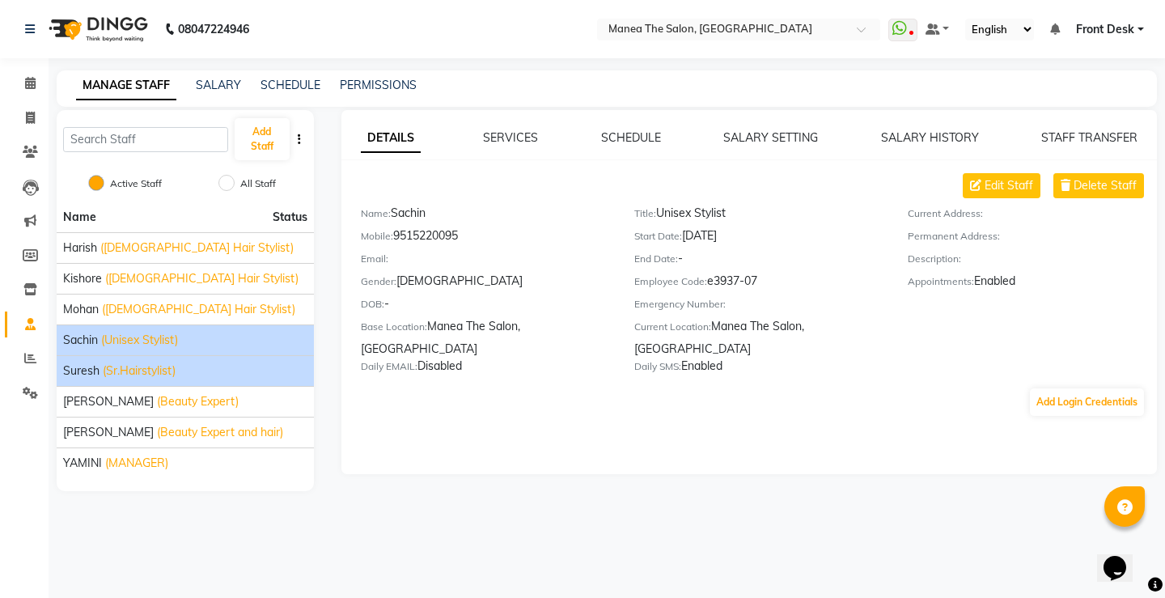
click at [116, 373] on span "(Sr.Hairstylist)" at bounding box center [139, 370] width 73 height 17
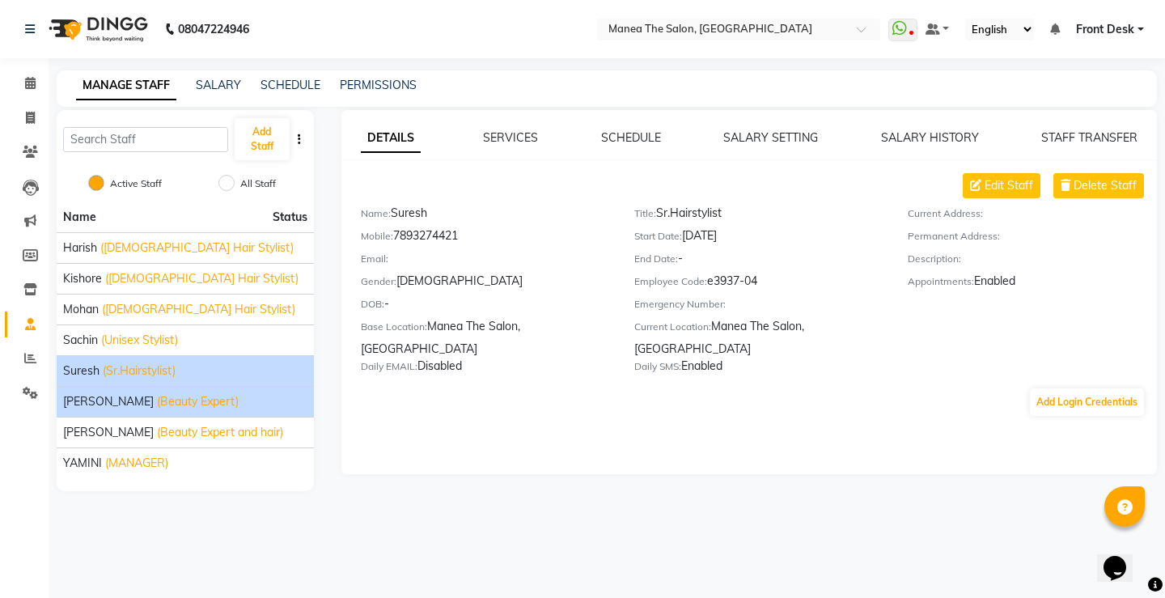
click at [157, 396] on span "(Beauty Expert)" at bounding box center [198, 401] width 82 height 17
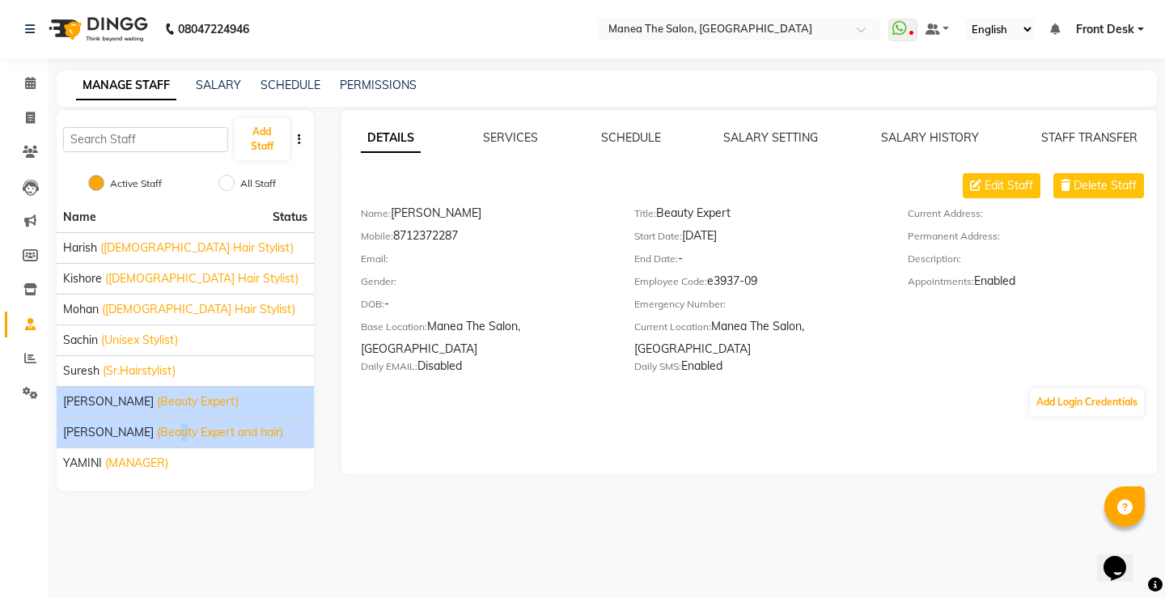
click at [157, 440] on span "(Beauty Expert and hair)" at bounding box center [220, 432] width 126 height 17
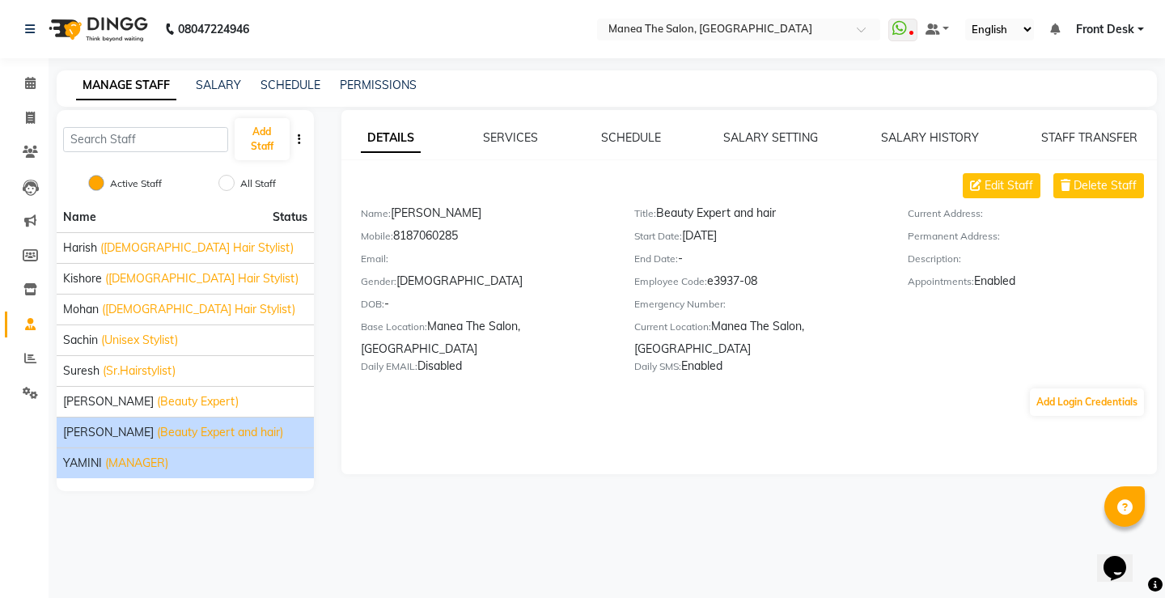
click at [158, 463] on span "(MANAGER)" at bounding box center [136, 463] width 63 height 17
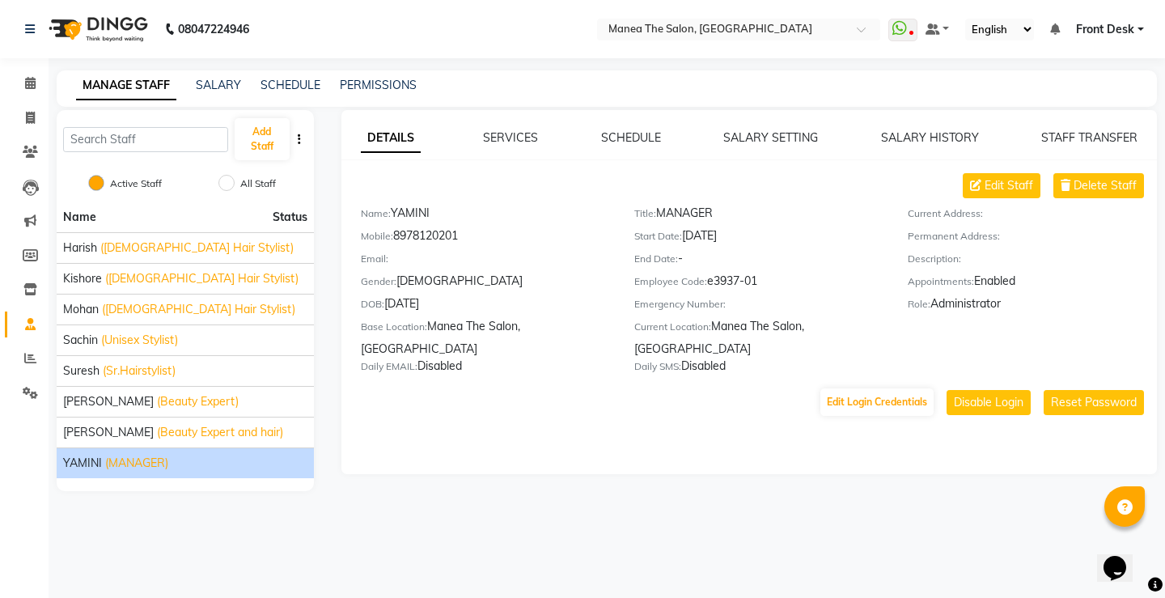
drag, startPoint x: 146, startPoint y: 521, endPoint x: 148, endPoint y: 513, distance: 8.4
click at [146, 517] on div "08047224946 Select Location × Manea The Salon, Pragathi Nagar WhatsApp Status ✕…" at bounding box center [582, 299] width 1165 height 598
click at [28, 244] on link "Members" at bounding box center [24, 256] width 39 height 27
select select
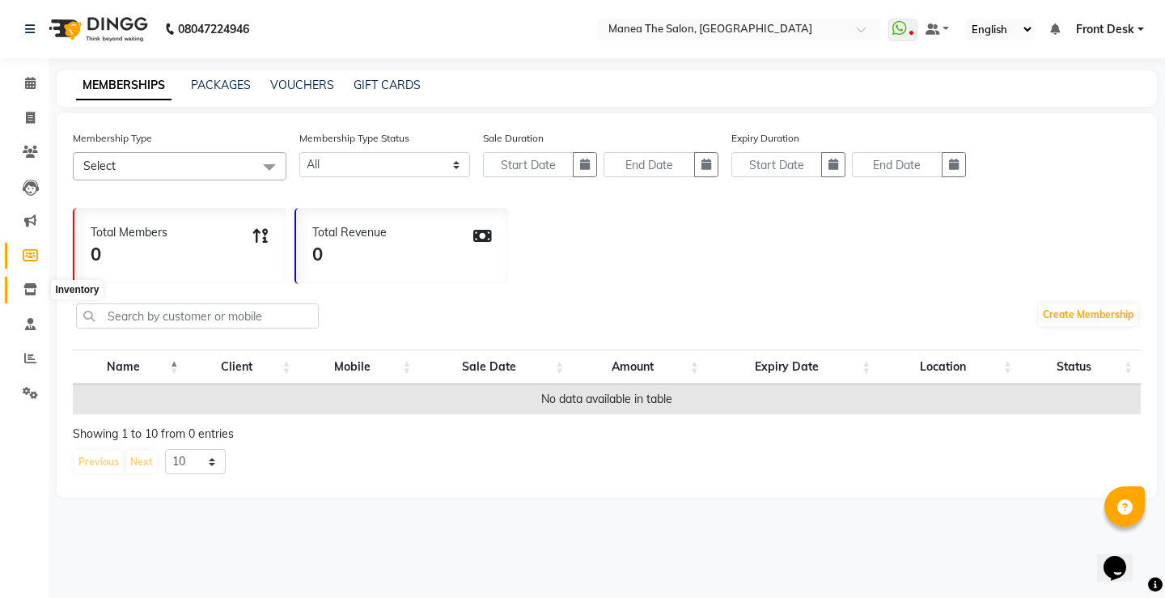
click at [37, 286] on span at bounding box center [30, 290] width 28 height 19
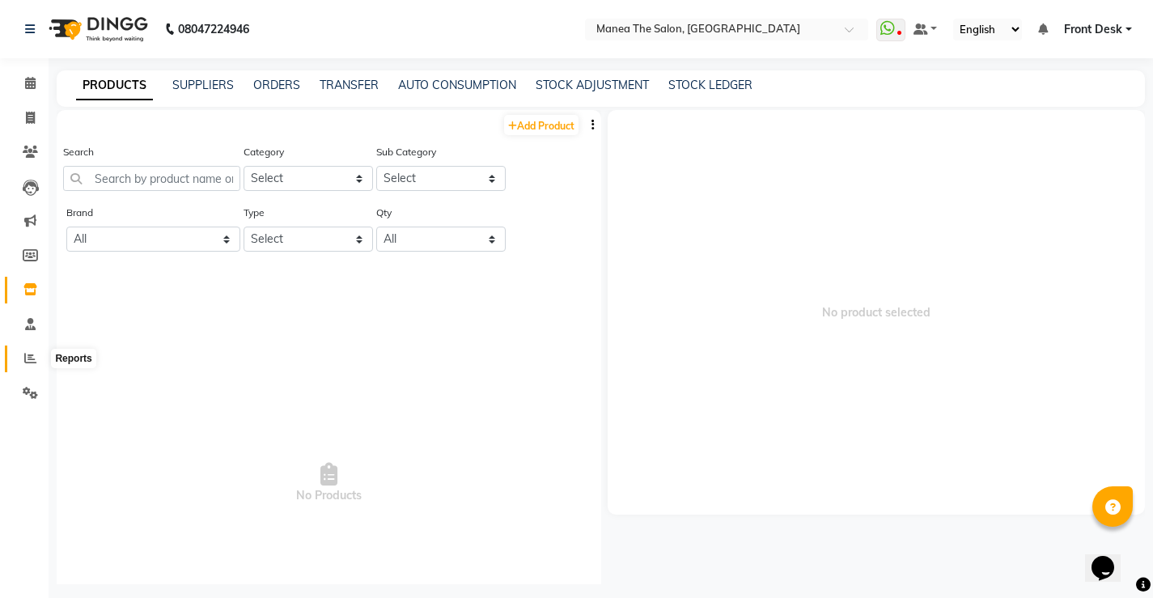
click at [32, 358] on icon at bounding box center [30, 358] width 12 height 12
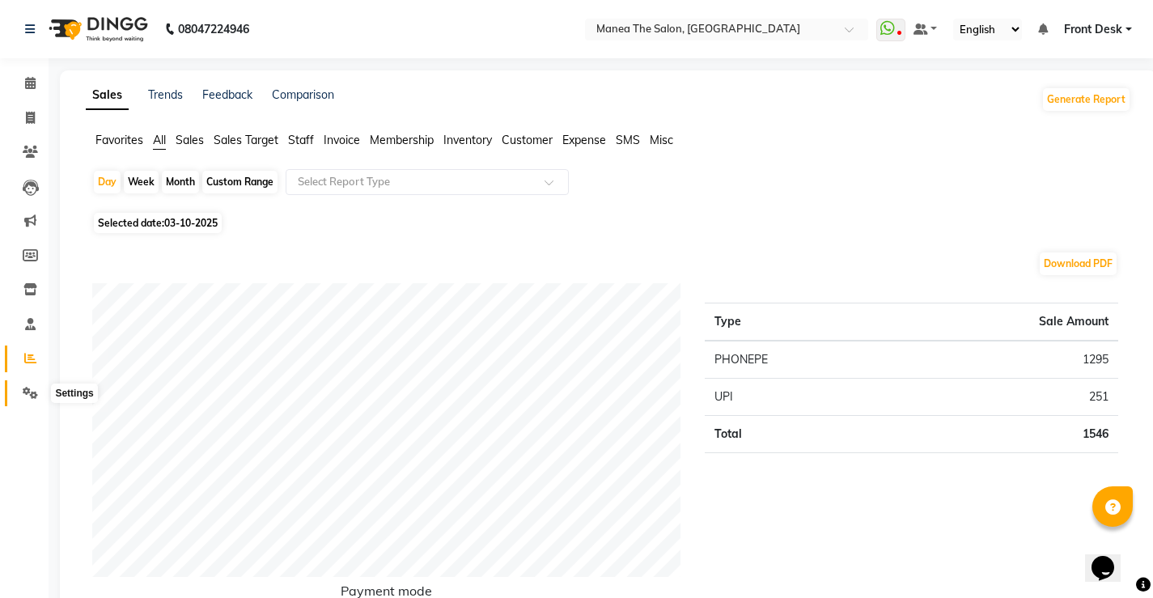
click at [23, 398] on icon at bounding box center [30, 393] width 15 height 12
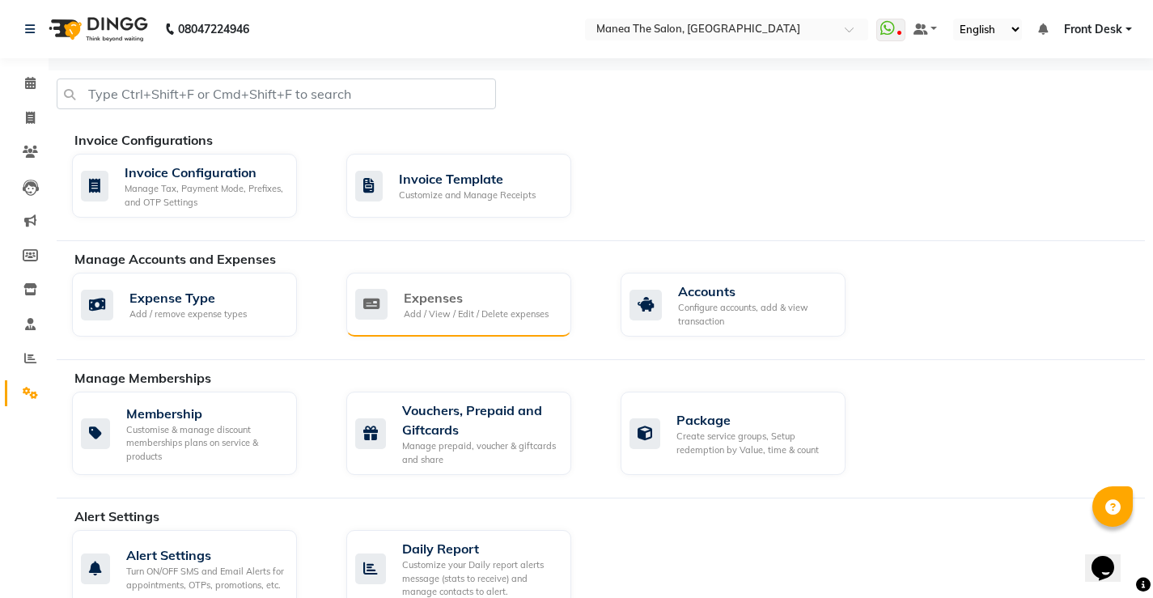
click at [417, 318] on div "Add / View / Edit / Delete expenses" at bounding box center [476, 314] width 145 height 14
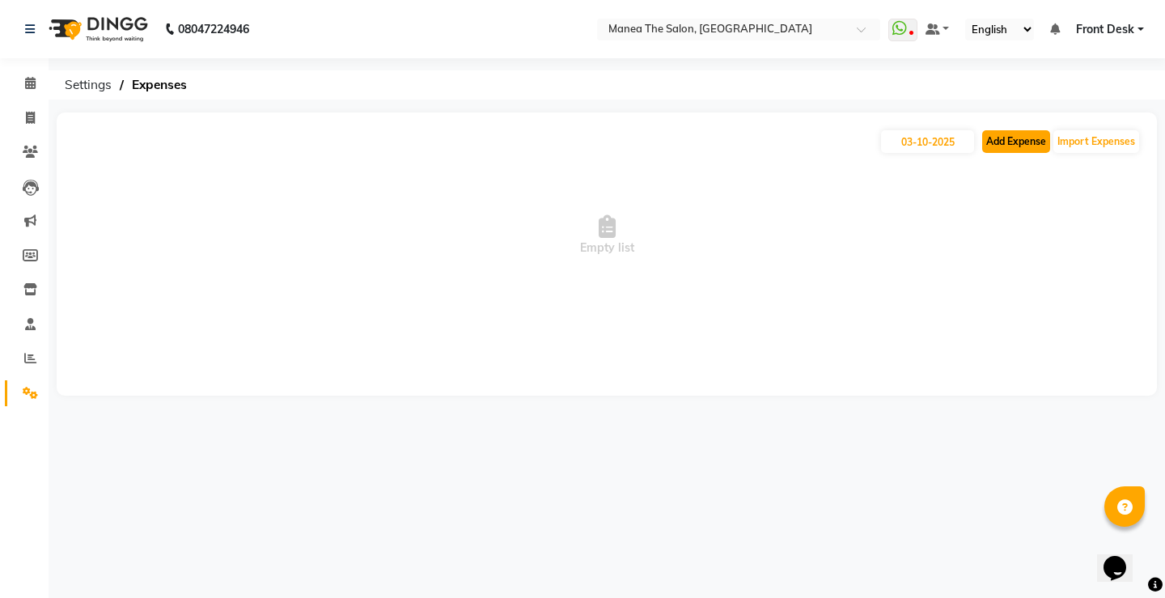
click at [1009, 142] on button "Add Expense" at bounding box center [1016, 141] width 68 height 23
select select "1"
select select "8225"
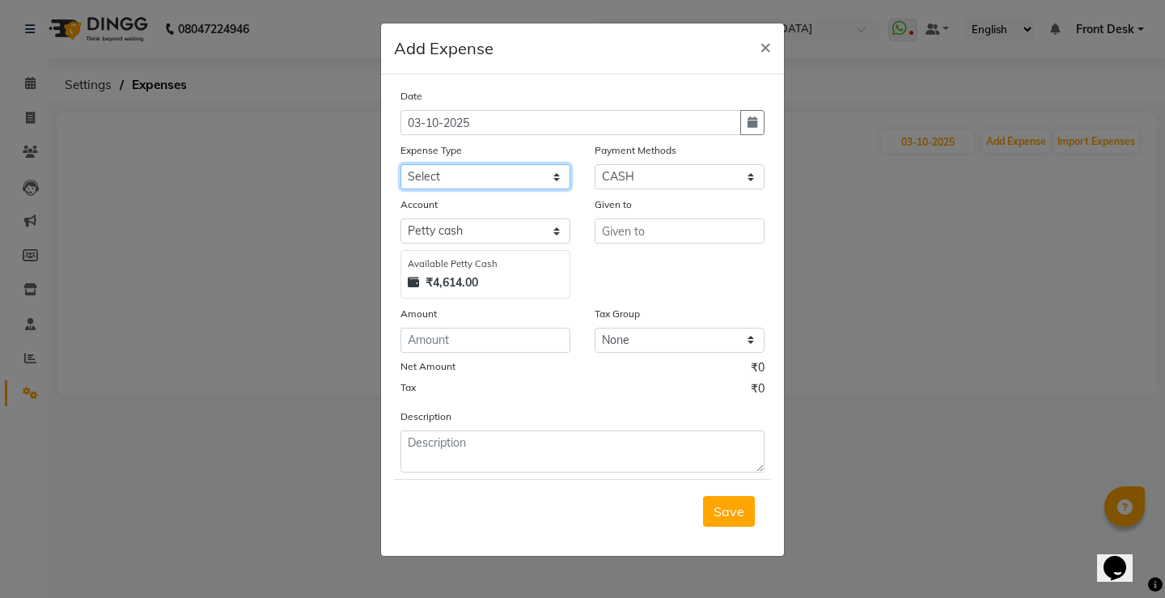
click at [559, 178] on select "Select Client Refreshments Incentive 10000 Bill Value 300Rs Incentive 15000 Bil…" at bounding box center [485, 176] width 170 height 25
select select "21532"
click at [400, 164] on select "Select Client Refreshments Incentive 10000 Bill Value 300Rs Incentive 15000 Bil…" at bounding box center [485, 176] width 170 height 25
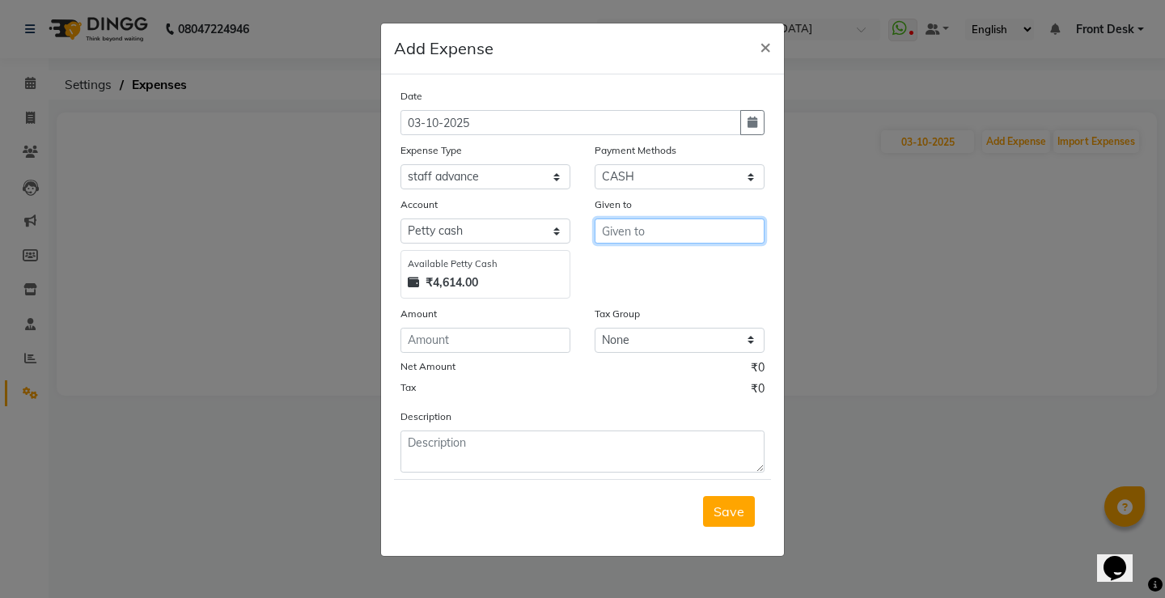
click at [654, 235] on input "text" at bounding box center [680, 230] width 170 height 25
type input "[PERSON_NAME]"
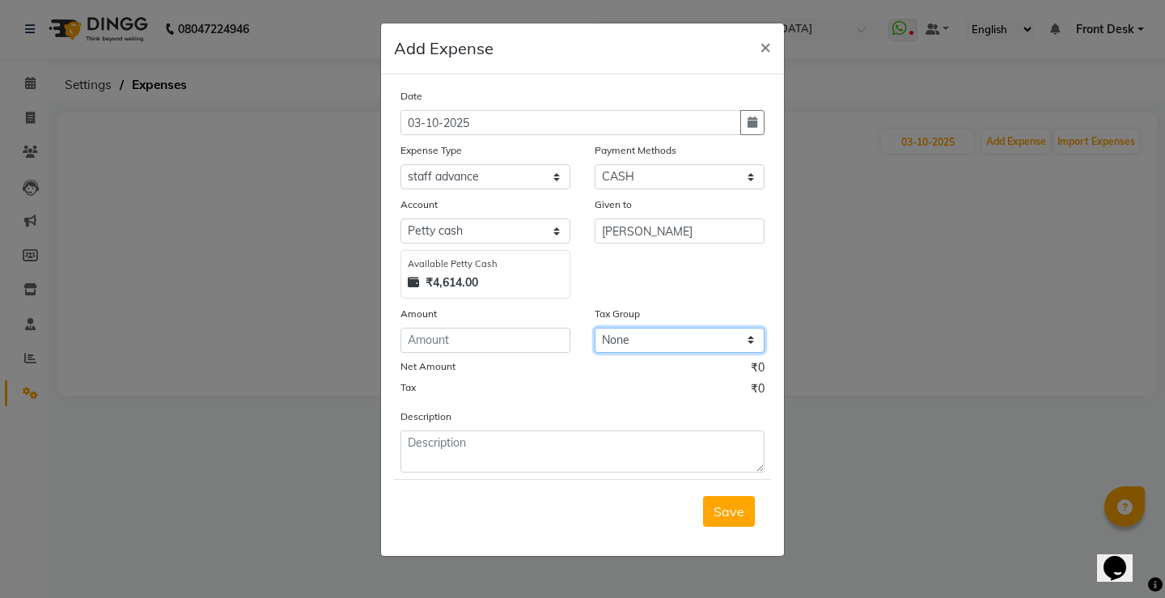
click at [751, 346] on select "None GST 5% GST" at bounding box center [680, 340] width 170 height 25
click at [662, 274] on div "Given to [PERSON_NAME]" at bounding box center [679, 247] width 194 height 103
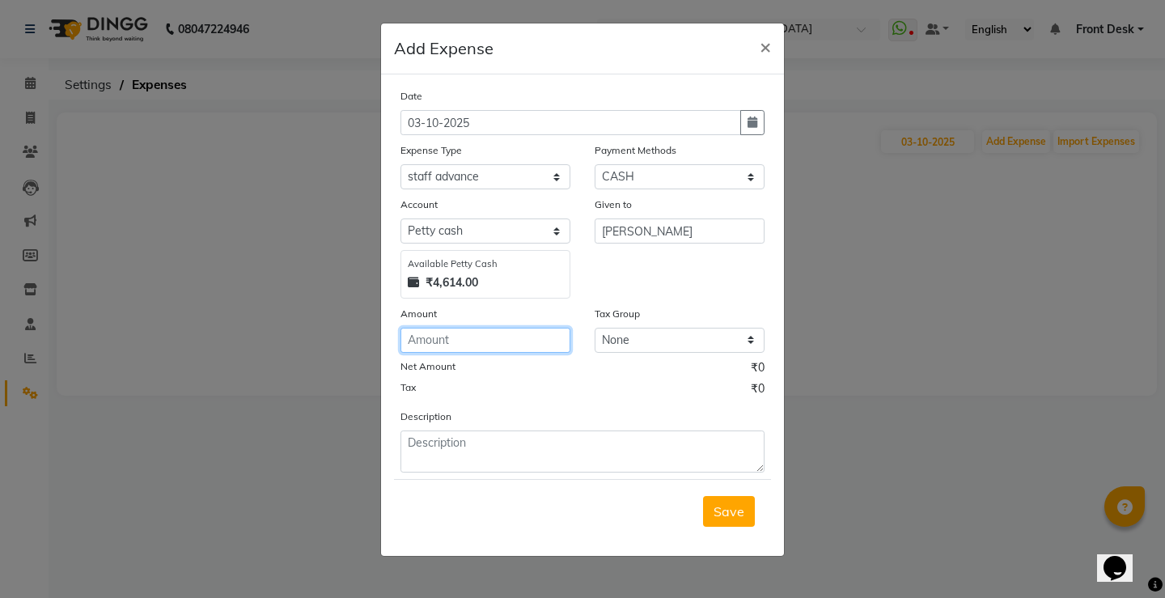
click at [463, 336] on input "number" at bounding box center [485, 340] width 170 height 25
type input "500"
click at [741, 517] on span "Save" at bounding box center [728, 511] width 31 height 16
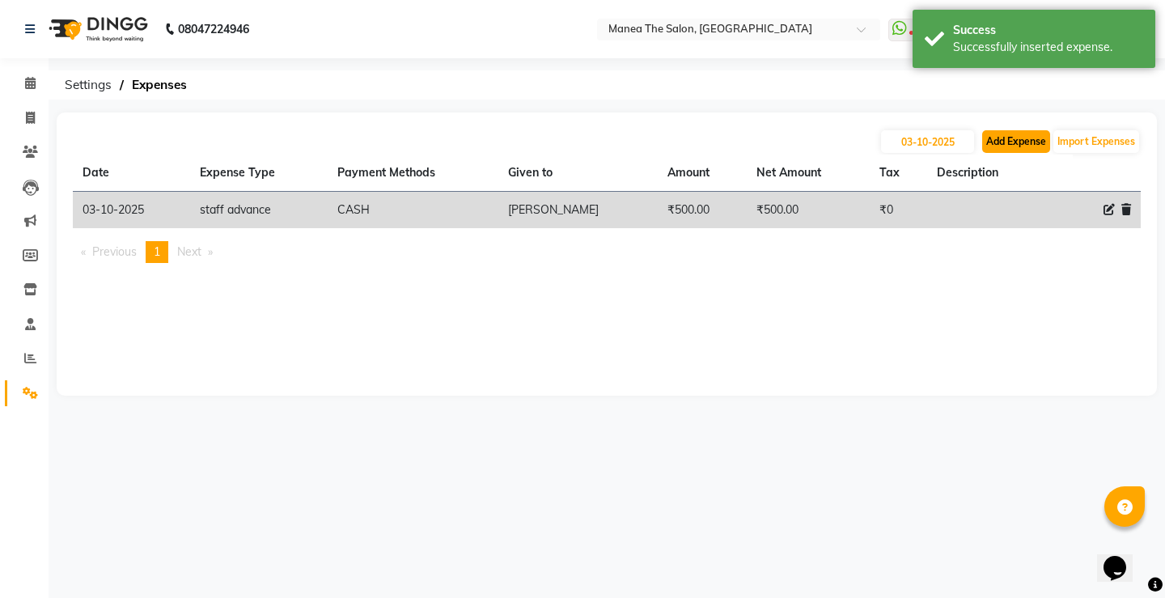
click at [1014, 146] on button "Add Expense" at bounding box center [1016, 141] width 68 height 23
select select "1"
select select "8225"
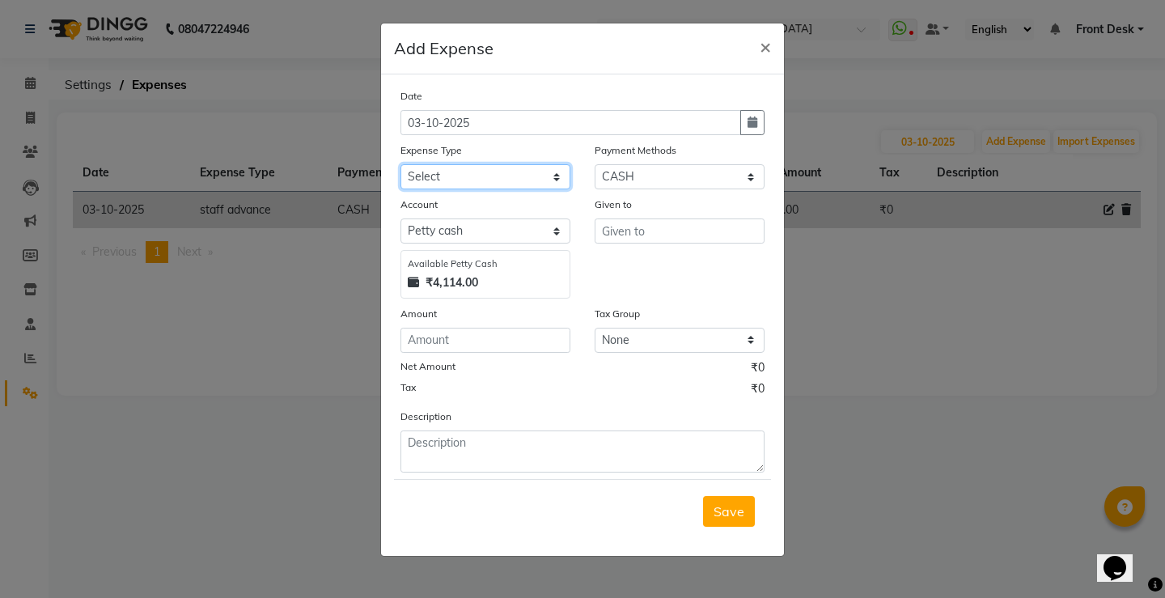
click at [555, 173] on select "Select Client Refreshments Incentive 10000 Bill Value 300Rs Incentive 15000 Bil…" at bounding box center [485, 176] width 170 height 25
select select "12353"
click at [400, 164] on select "Select Client Refreshments Incentive 10000 Bill Value 300Rs Incentive 15000 Bil…" at bounding box center [485, 176] width 170 height 25
click at [455, 181] on select "Select Client Refreshments Incentive 10000 Bill Value 300Rs Incentive 15000 Bil…" at bounding box center [485, 176] width 170 height 25
click at [456, 181] on select "Select Client Refreshments Incentive 10000 Bill Value 300Rs Incentive 15000 Bil…" at bounding box center [485, 176] width 170 height 25
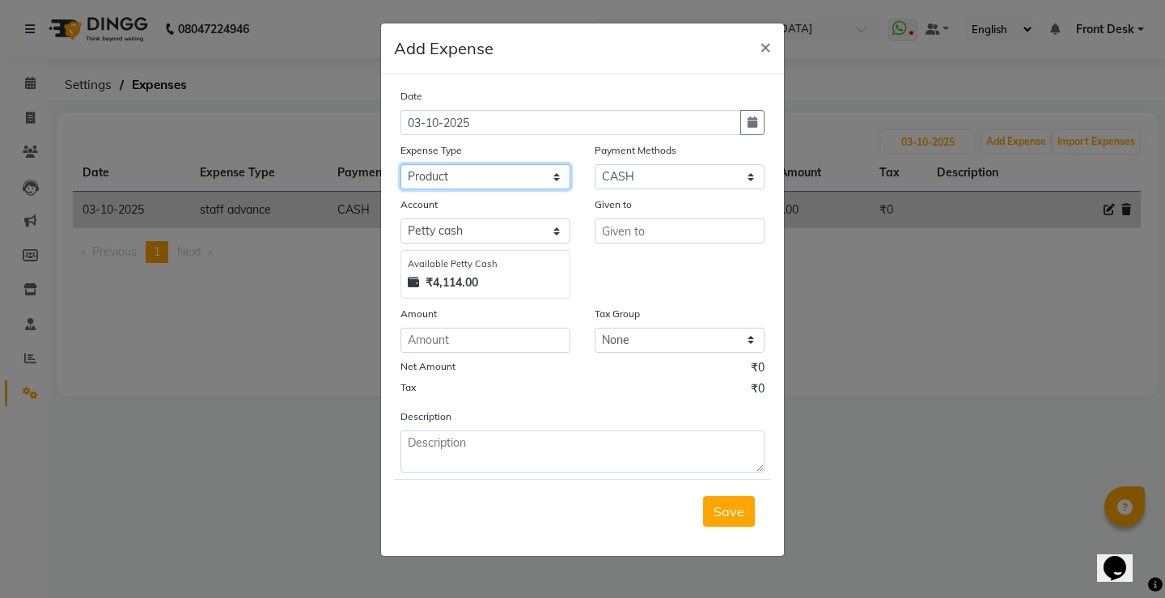
click at [458, 180] on select "Select Client Refreshments Incentive 10000 Bill Value 300Rs Incentive 15000 Bil…" at bounding box center [485, 176] width 170 height 25
click at [638, 226] on input "text" at bounding box center [680, 230] width 170 height 25
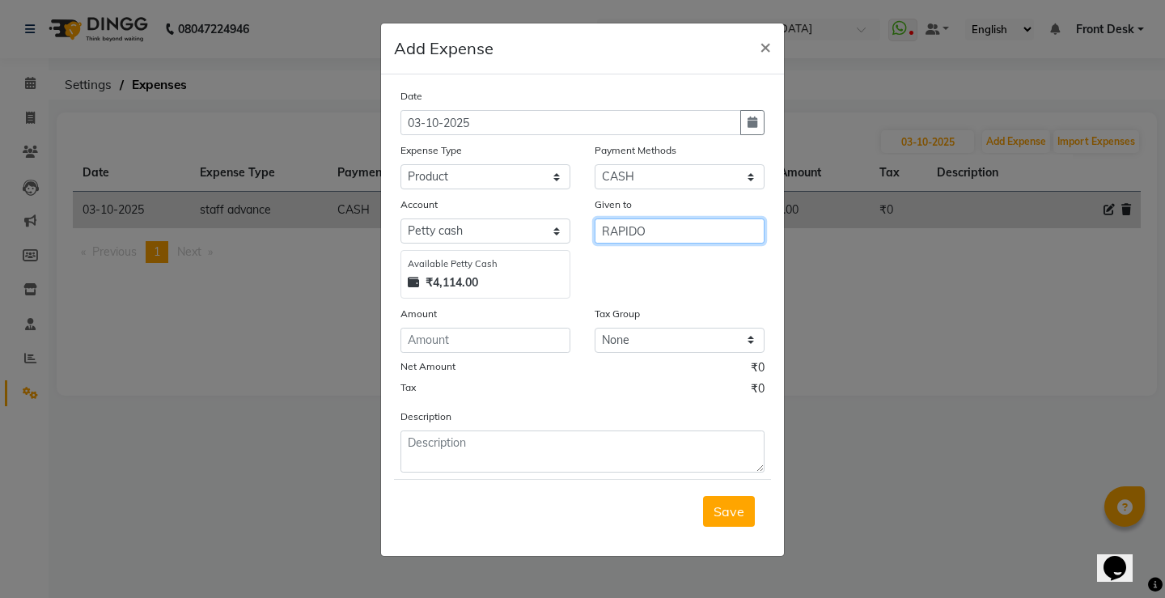
type input "RAPIDO"
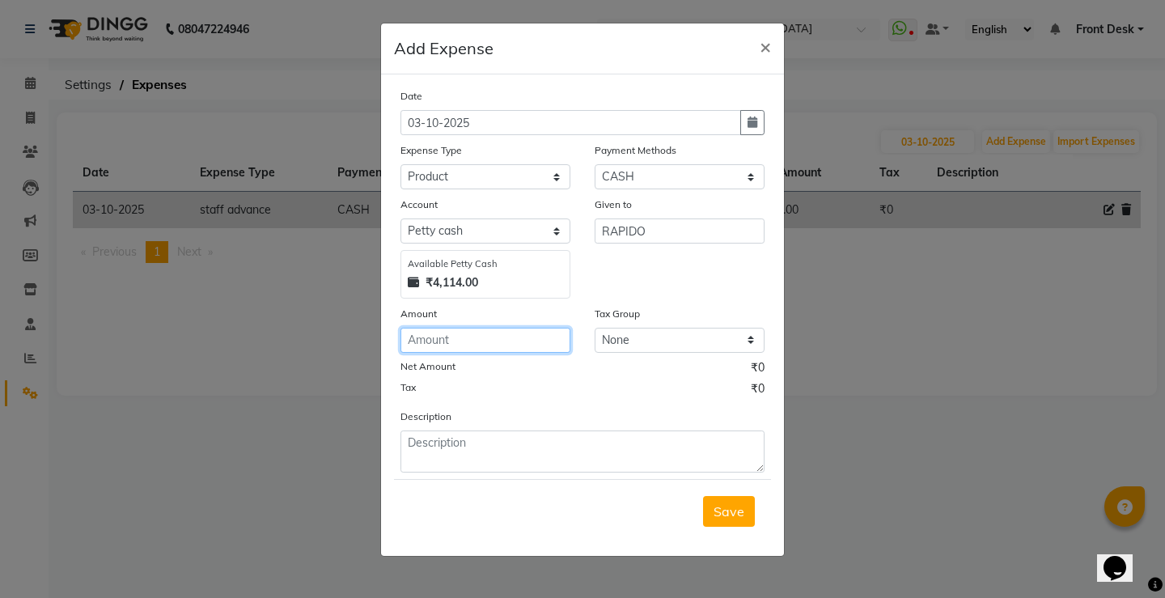
click at [475, 343] on input "number" at bounding box center [485, 340] width 170 height 25
type input "118"
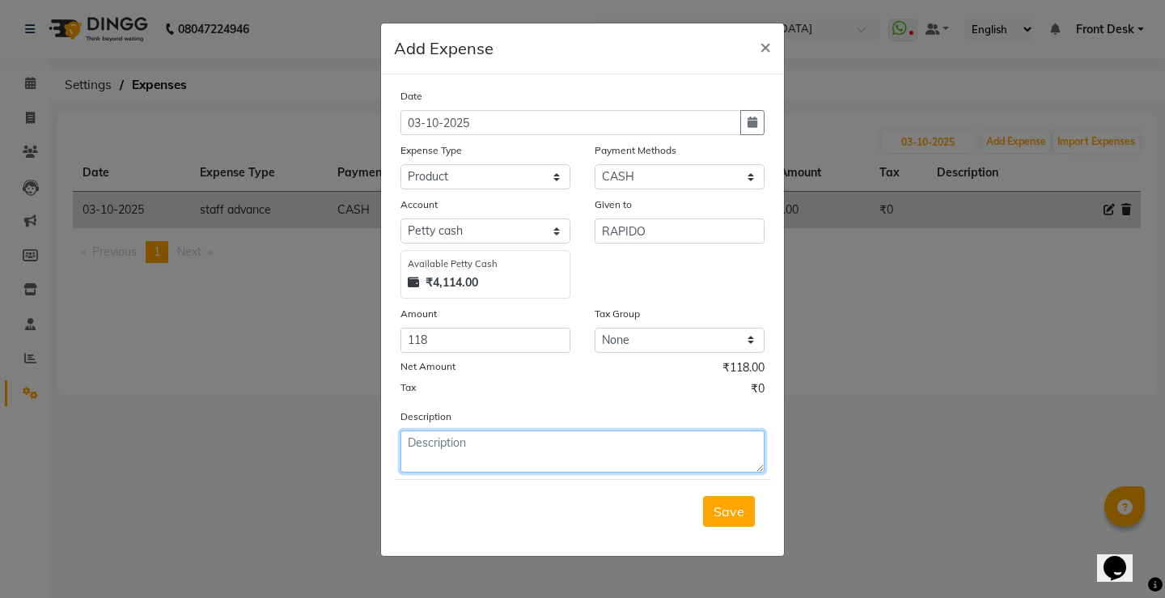
click at [447, 458] on textarea at bounding box center [582, 451] width 364 height 42
type textarea "LOREAL PRODUCT"
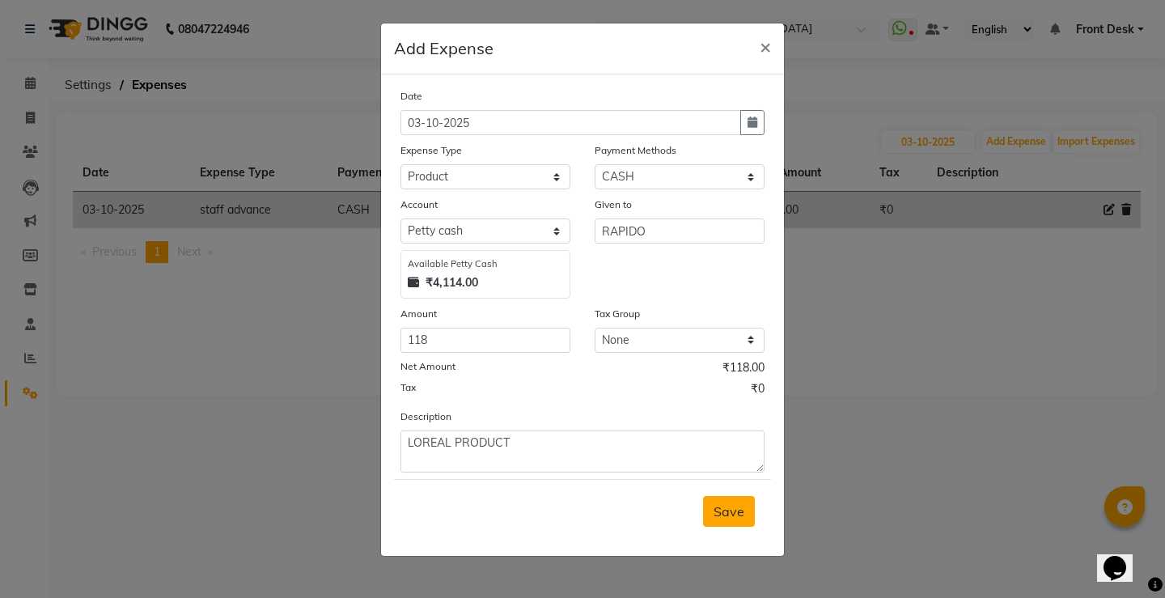
click at [734, 516] on span "Save" at bounding box center [728, 511] width 31 height 16
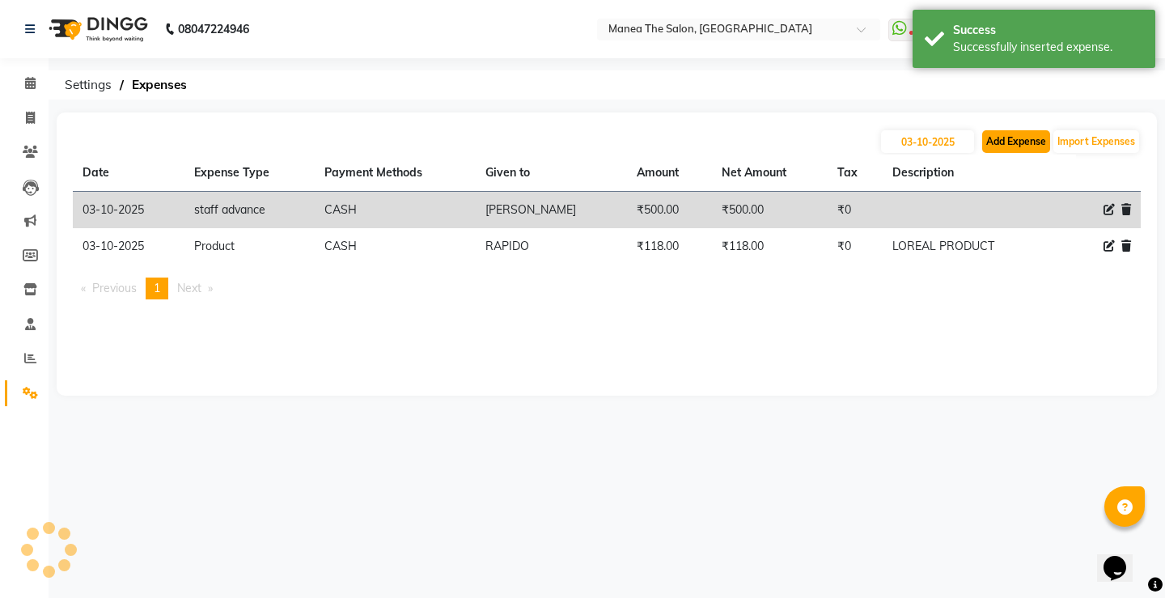
click at [1003, 143] on button "Add Expense" at bounding box center [1016, 141] width 68 height 23
select select "1"
select select "8225"
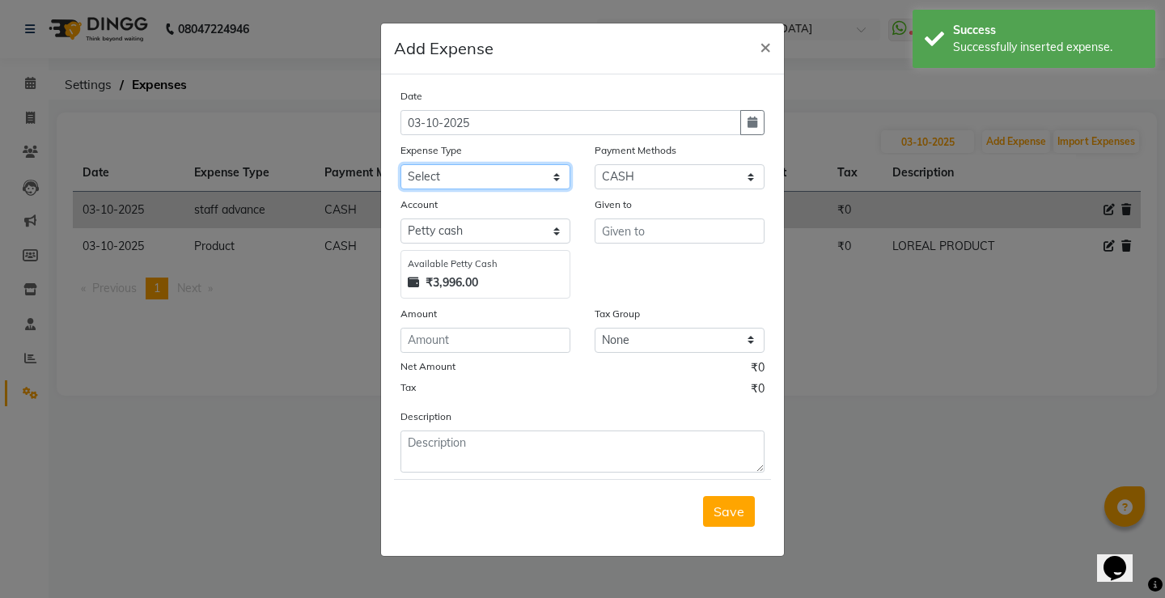
click at [552, 180] on select "Select Client Refreshments Incentive 10000 Bill Value 300Rs Incentive 15000 Bil…" at bounding box center [485, 176] width 170 height 25
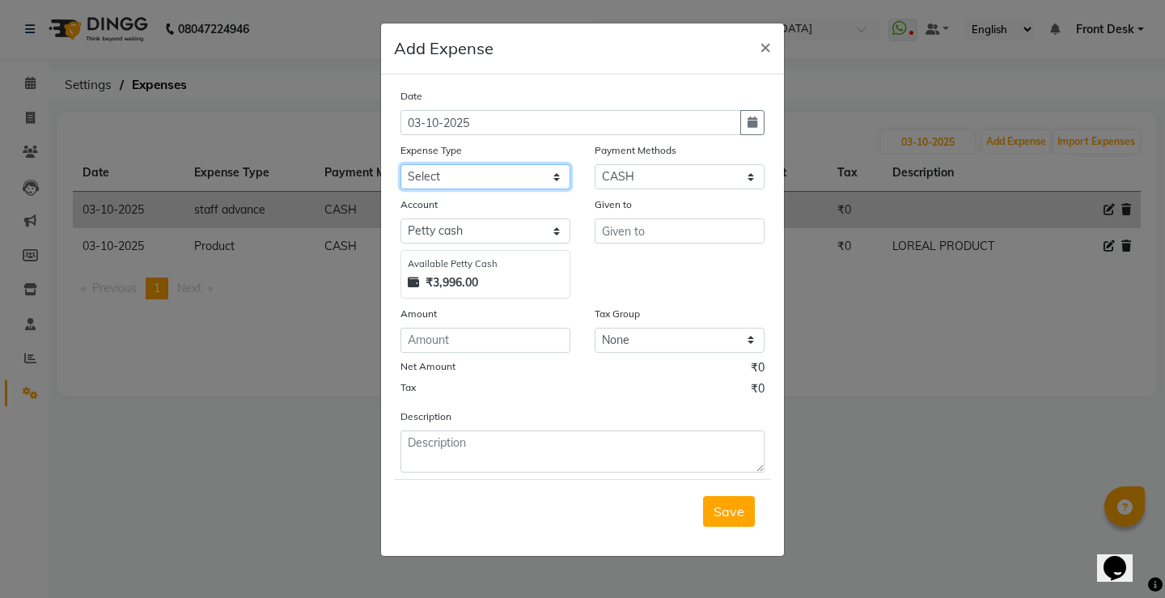
select select "12363"
click at [400, 164] on select "Select Client Refreshments Incentive 10000 Bill Value 300Rs Incentive 15000 Bil…" at bounding box center [485, 176] width 170 height 25
click at [675, 231] on input "text" at bounding box center [680, 230] width 170 height 25
click at [559, 180] on select "Select Client Refreshments Incentive 10000 Bill Value 300Rs Incentive 15000 Bil…" at bounding box center [485, 176] width 170 height 25
click at [643, 228] on input "text" at bounding box center [680, 230] width 170 height 25
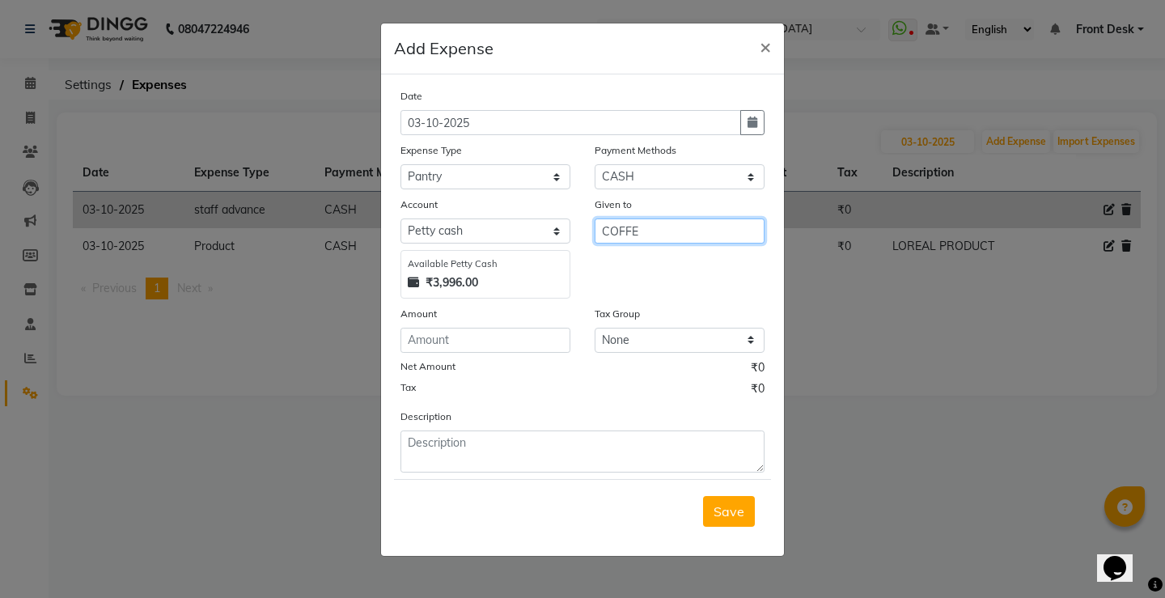
type input "COFFE"
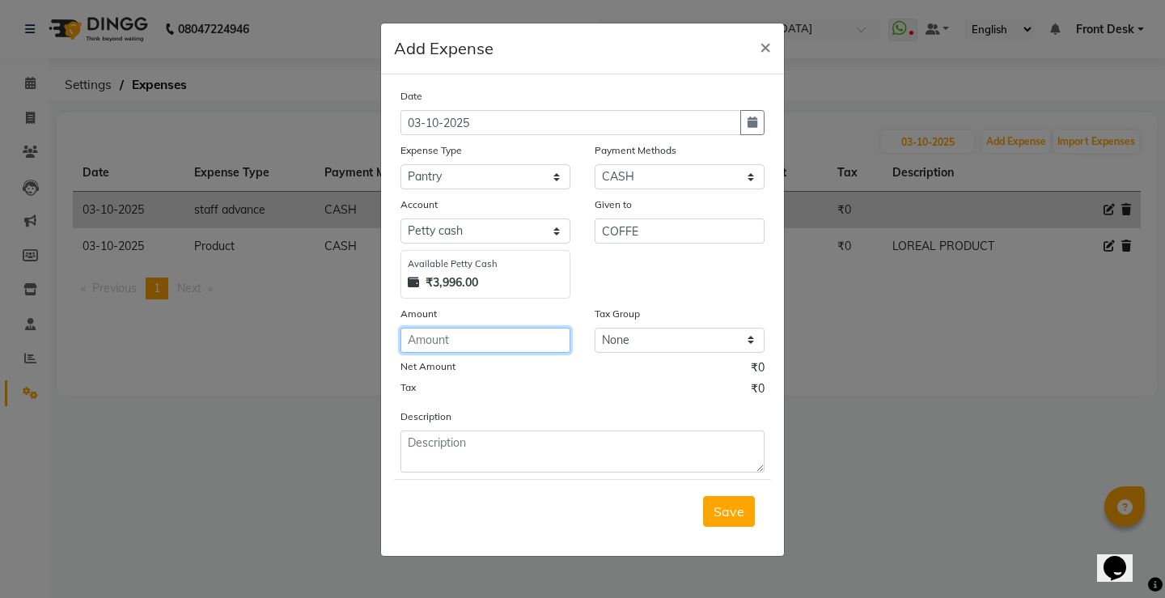
click at [418, 341] on input "number" at bounding box center [485, 340] width 170 height 25
click at [468, 332] on input "80" at bounding box center [485, 340] width 170 height 25
type input "8"
type input "30"
click at [734, 509] on span "Save" at bounding box center [728, 511] width 31 height 16
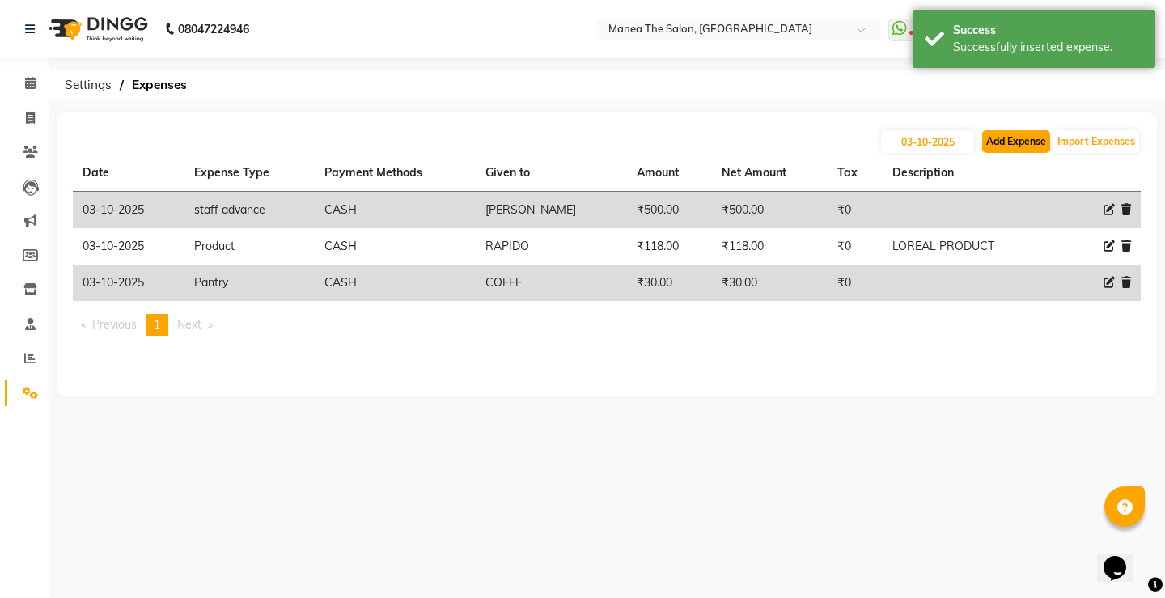
click at [1022, 133] on button "Add Expense" at bounding box center [1016, 141] width 68 height 23
select select "1"
select select "8225"
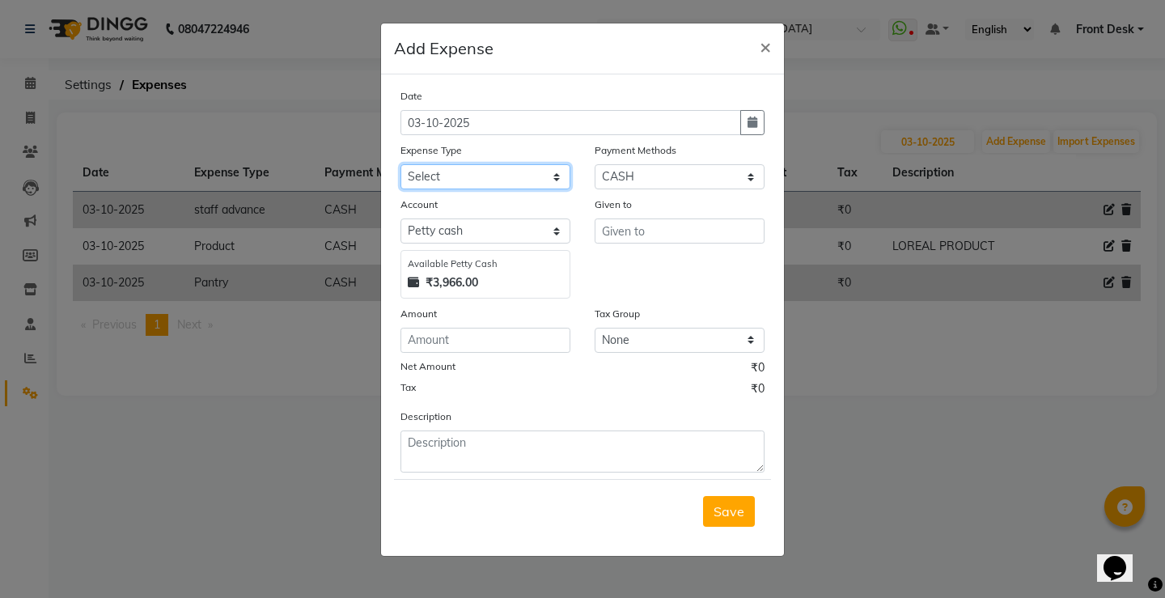
click at [544, 185] on select "Select Client Refreshments Incentive 10000 Bill Value 300Rs Incentive 15000 Bil…" at bounding box center [485, 176] width 170 height 25
select select "12363"
click at [400, 164] on select "Select Client Refreshments Incentive 10000 Bill Value 300Rs Incentive 15000 Bil…" at bounding box center [485, 176] width 170 height 25
click at [650, 233] on input "text" at bounding box center [680, 230] width 170 height 25
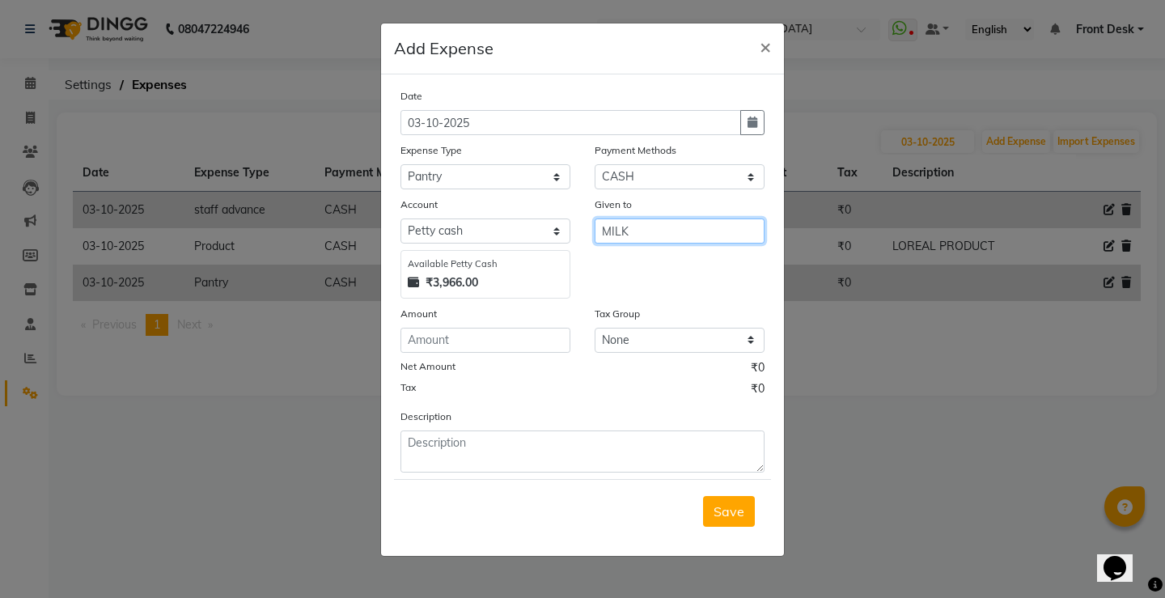
type input "MILK"
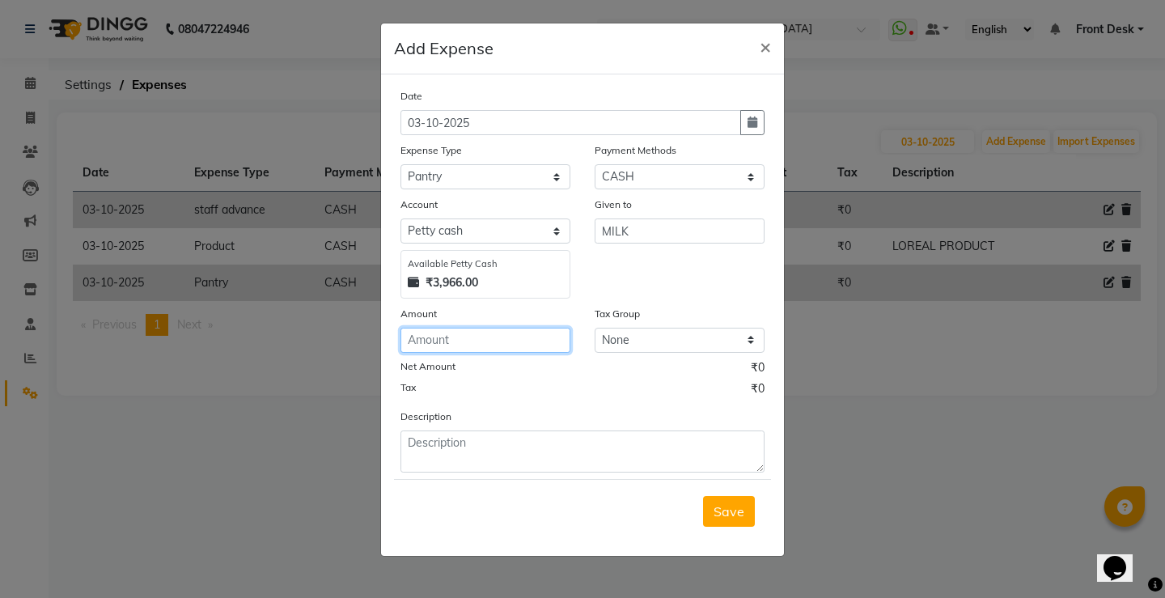
click at [450, 350] on input "number" at bounding box center [485, 340] width 170 height 25
type input "96"
click at [734, 515] on span "Save" at bounding box center [728, 511] width 31 height 16
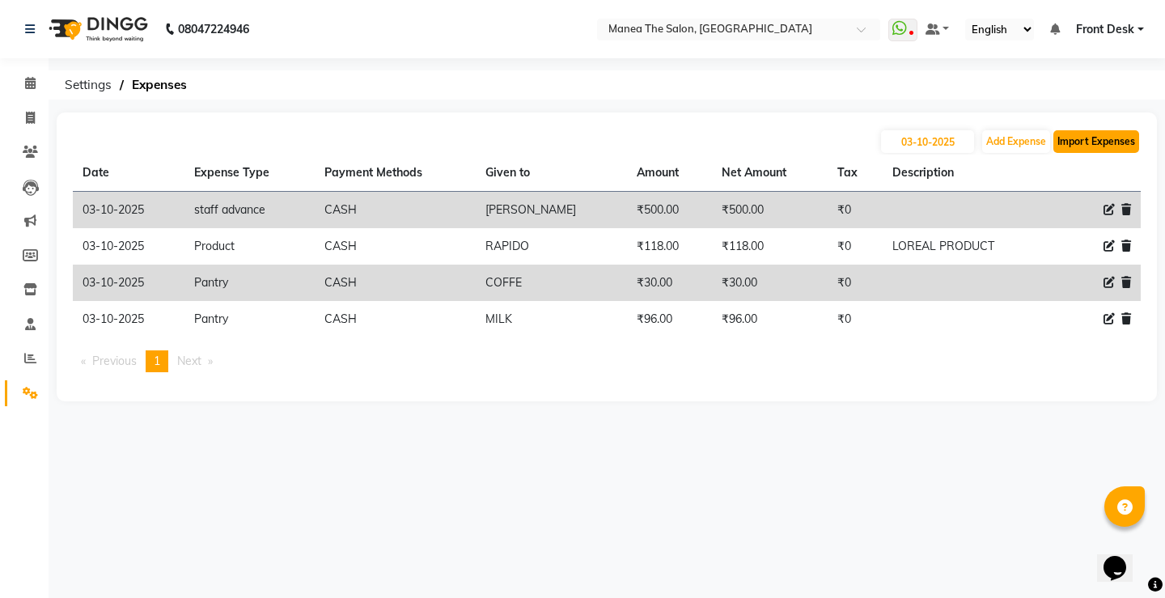
click at [1090, 142] on button "Import Expenses" at bounding box center [1096, 141] width 86 height 23
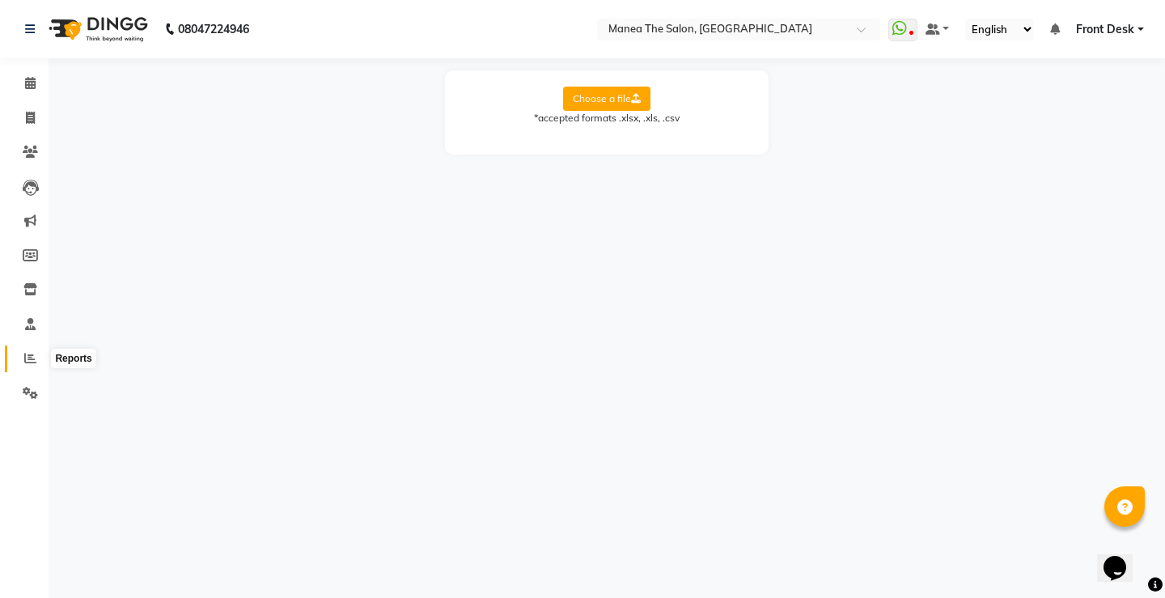
click at [26, 349] on span at bounding box center [30, 358] width 28 height 19
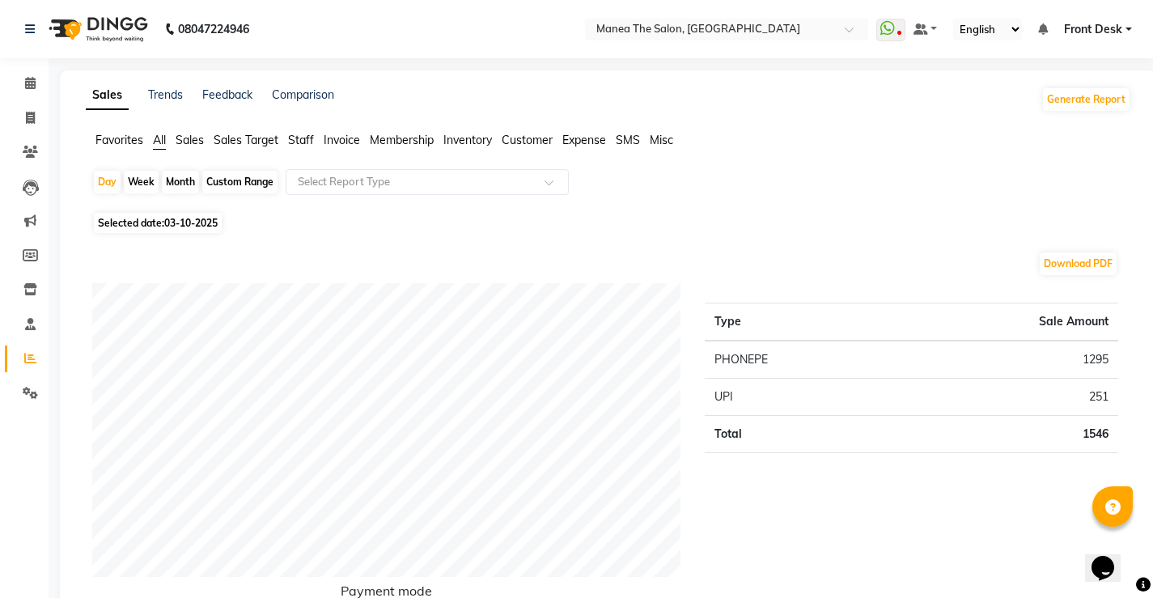
click at [307, 134] on span "Staff" at bounding box center [301, 140] width 26 height 15
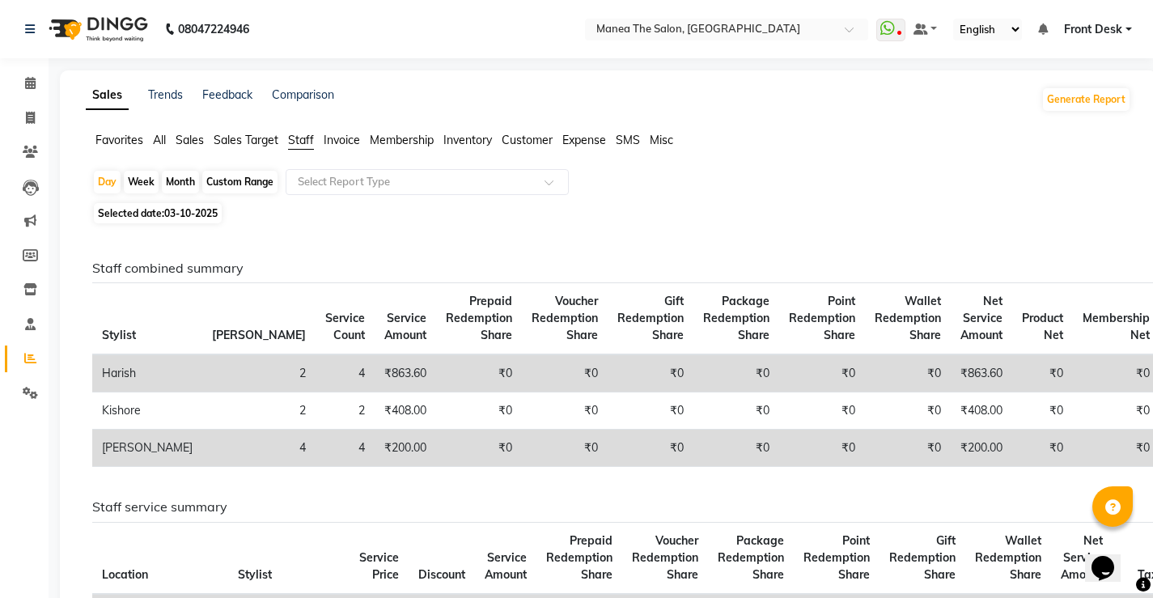
click at [252, 138] on span "Sales Target" at bounding box center [246, 140] width 65 height 15
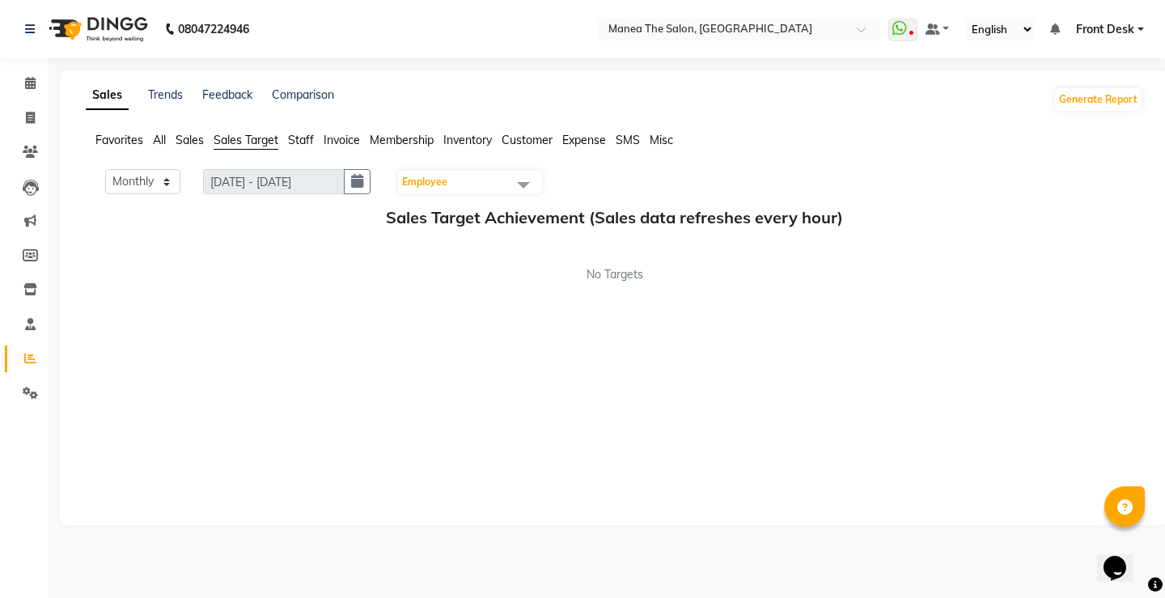
click at [343, 141] on span "Invoice" at bounding box center [342, 140] width 36 height 15
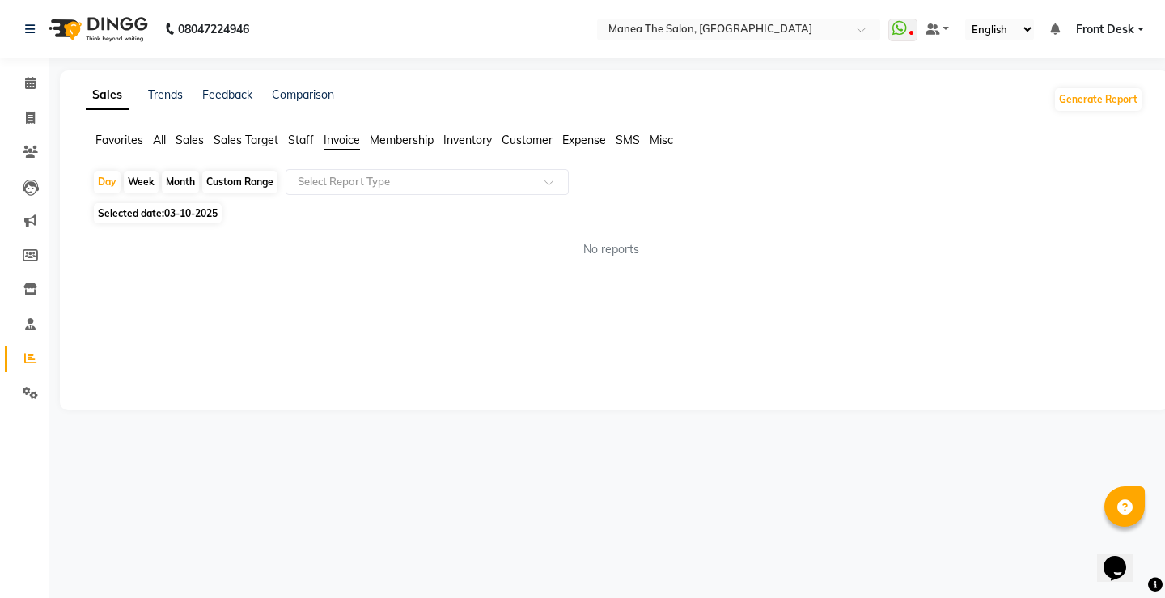
click at [415, 140] on span "Membership" at bounding box center [402, 140] width 64 height 15
click at [408, 140] on span "Membership" at bounding box center [402, 140] width 64 height 15
click at [478, 143] on span "Inventory" at bounding box center [467, 140] width 49 height 15
click at [540, 142] on span "Customer" at bounding box center [527, 140] width 51 height 15
click at [583, 137] on span "Expense" at bounding box center [584, 140] width 44 height 15
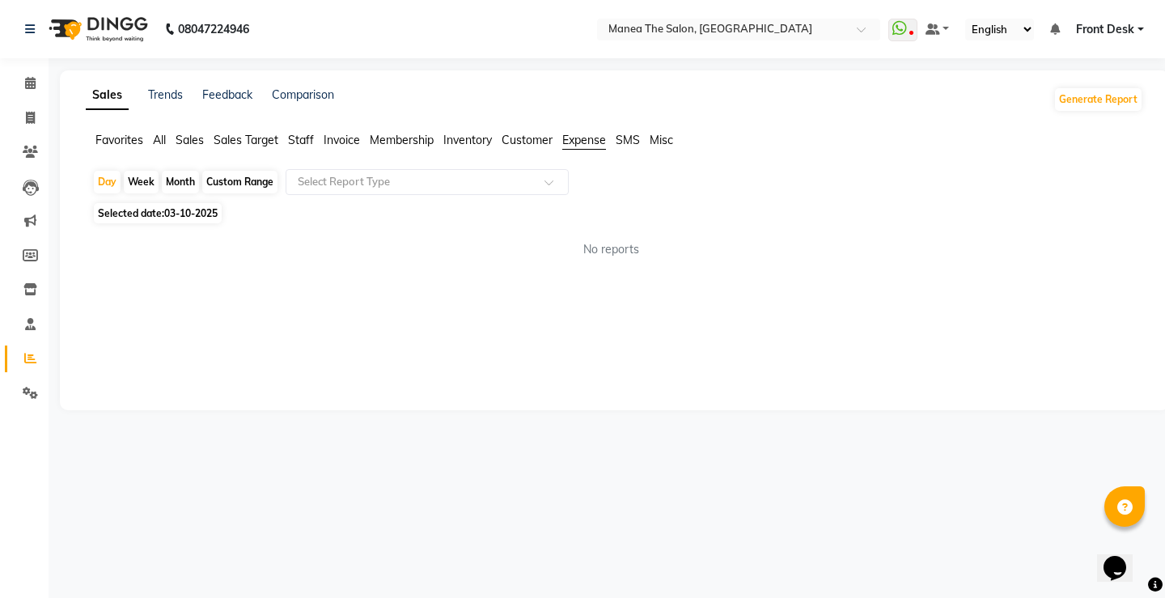
click at [631, 138] on span "SMS" at bounding box center [628, 140] width 24 height 15
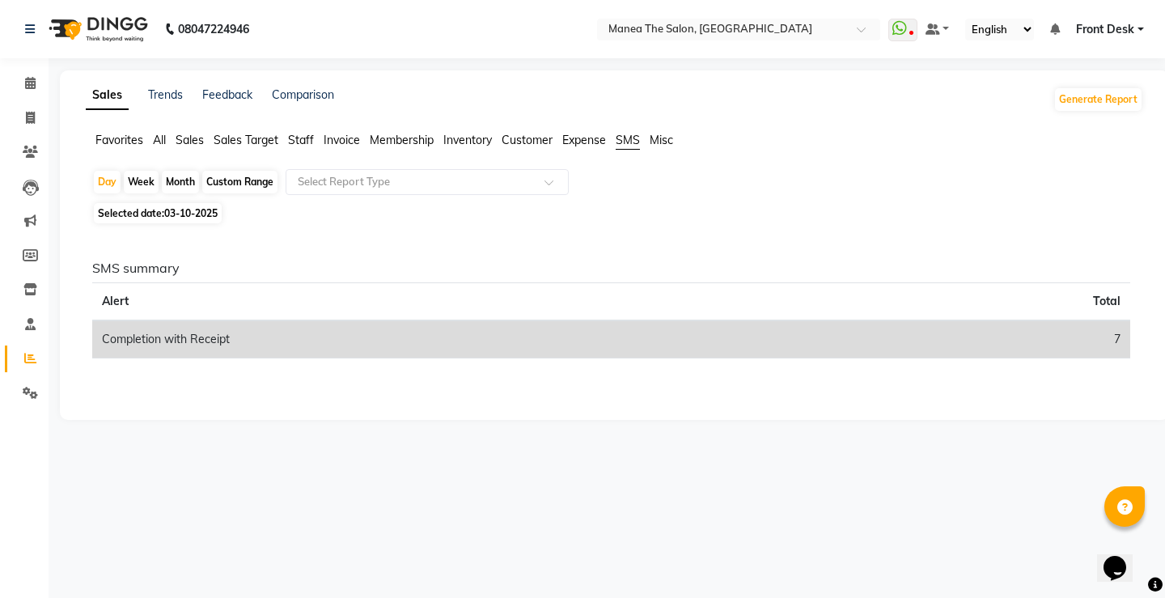
click at [582, 140] on span "Expense" at bounding box center [584, 140] width 44 height 15
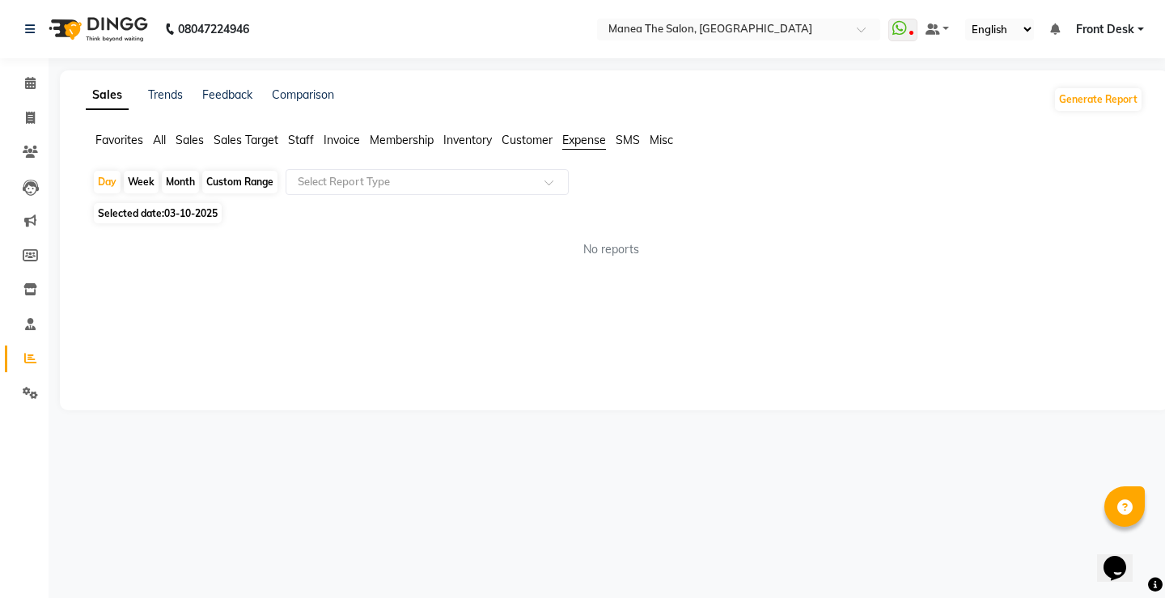
click at [132, 177] on div "Week" at bounding box center [141, 182] width 35 height 23
select select "10"
select select "2025"
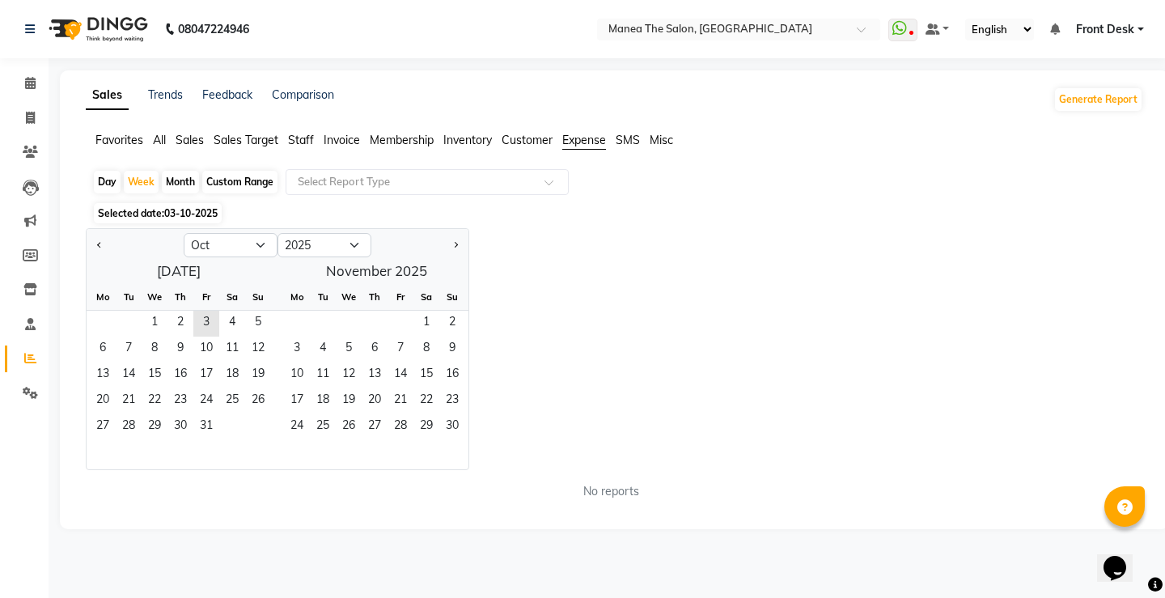
click at [185, 177] on div "Month" at bounding box center [180, 182] width 37 height 23
select select "10"
select select "2025"
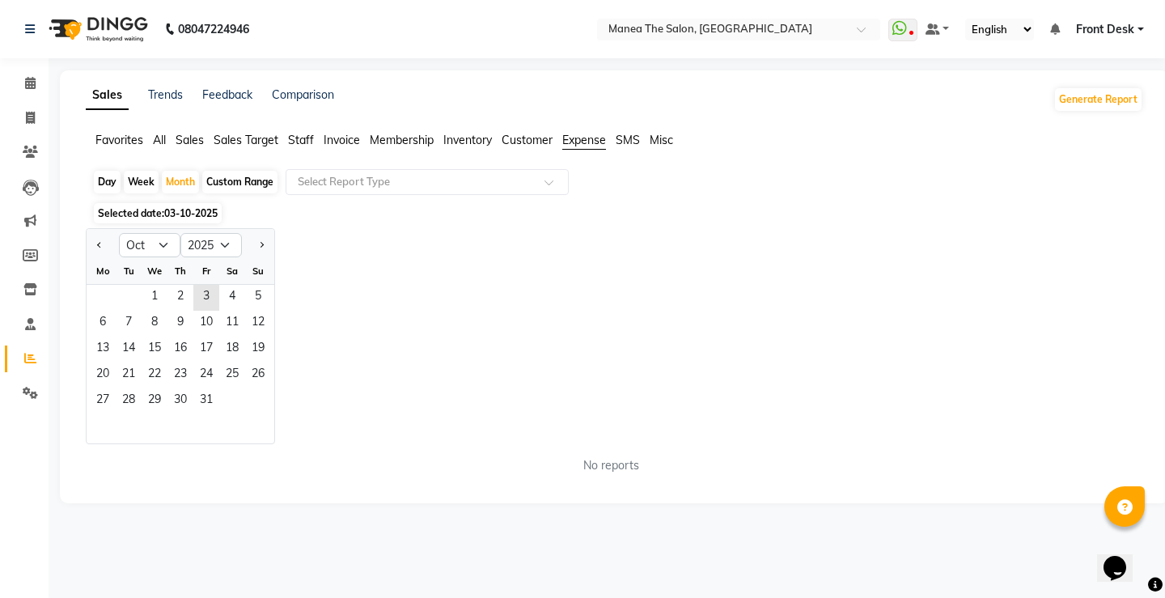
click at [133, 177] on div "Week" at bounding box center [141, 182] width 35 height 23
select select "10"
select select "2025"
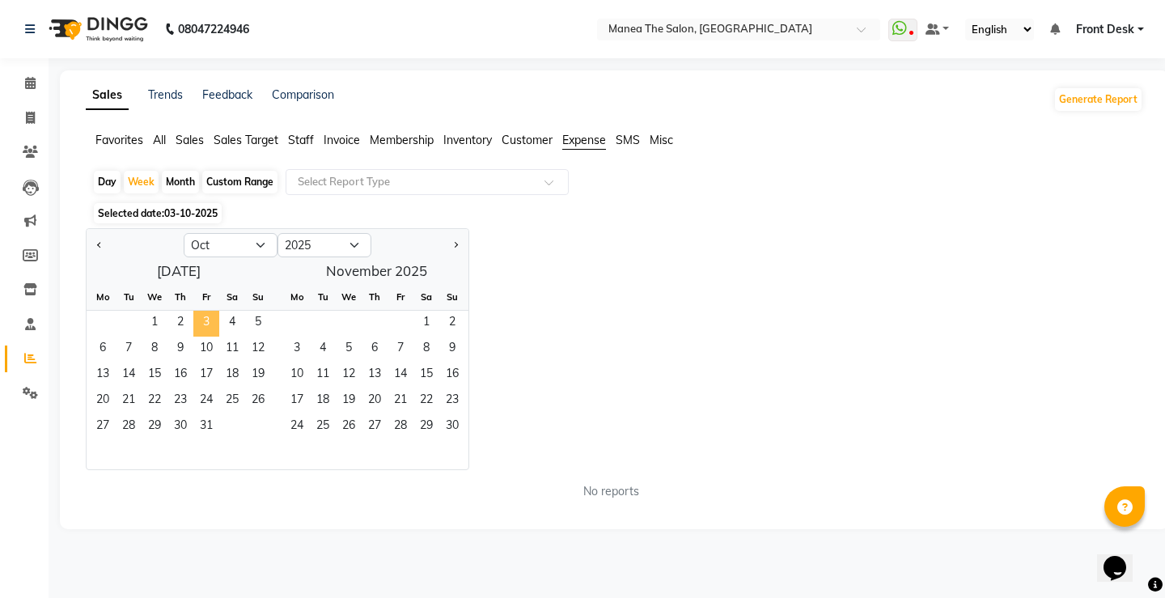
click at [199, 314] on span "3" at bounding box center [206, 324] width 26 height 26
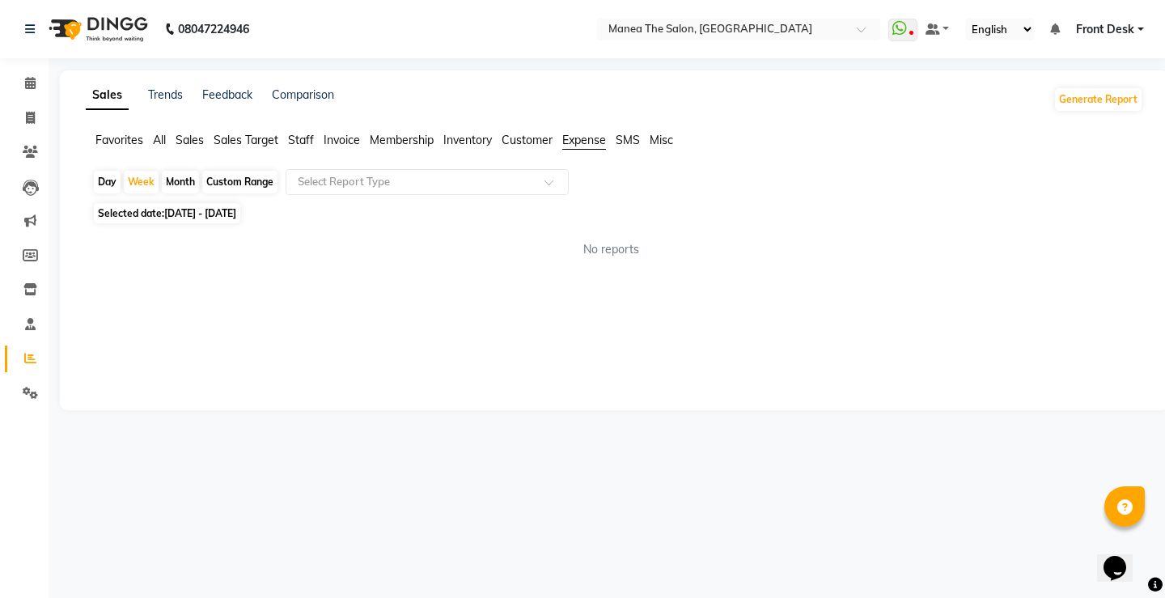
drag, startPoint x: 459, startPoint y: 410, endPoint x: 527, endPoint y: 382, distance: 74.4
click at [459, 411] on main "Sales Trends Feedback Comparison Generate Report Favorites All Sales Sales Targ…" at bounding box center [607, 252] width 1116 height 364
click at [616, 245] on span "No reports" at bounding box center [611, 249] width 56 height 17
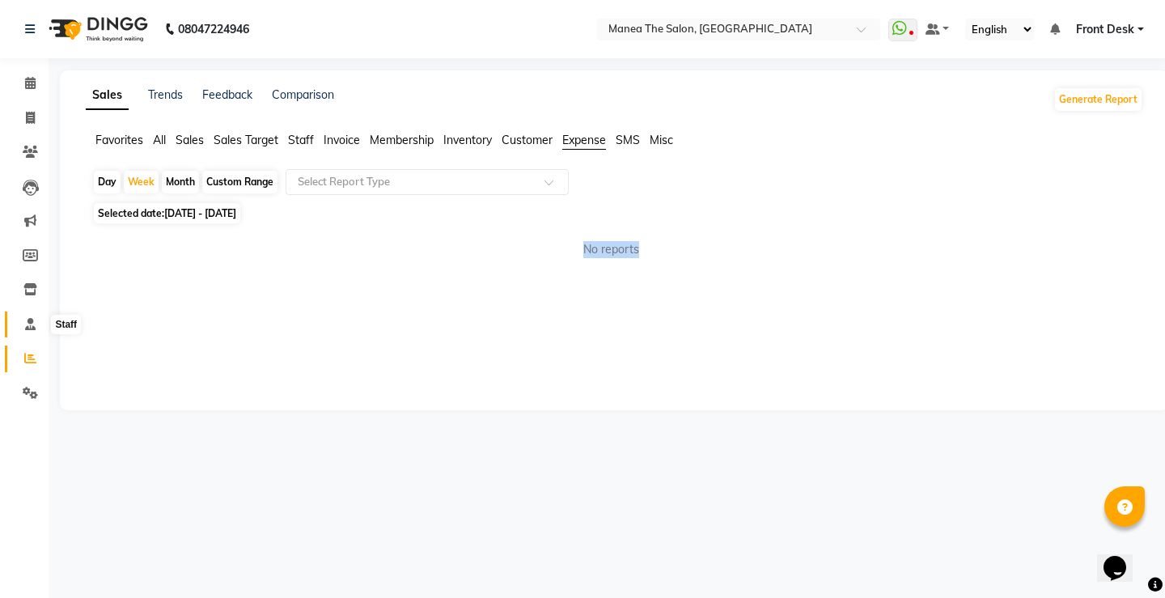
click at [28, 330] on span at bounding box center [30, 324] width 28 height 19
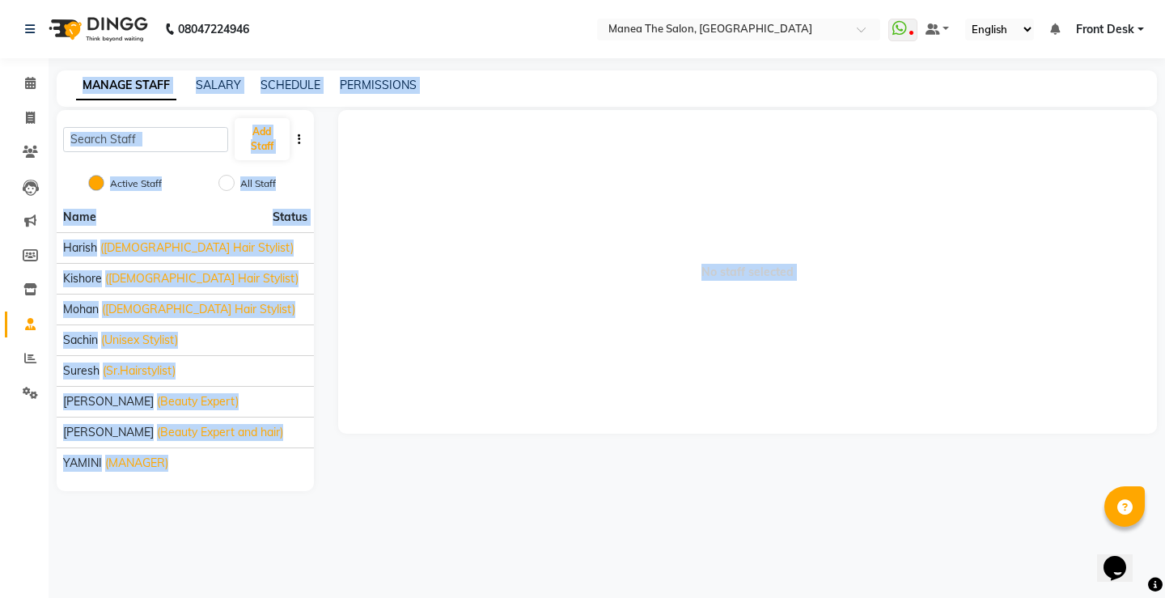
click at [599, 525] on div "08047224946 Select Location × Manea The Salon, Pragathi Nagar WhatsApp Status ✕…" at bounding box center [582, 299] width 1165 height 598
click at [603, 532] on div "08047224946 Select Location × Manea The Salon, Pragathi Nagar WhatsApp Status ✕…" at bounding box center [582, 299] width 1165 height 598
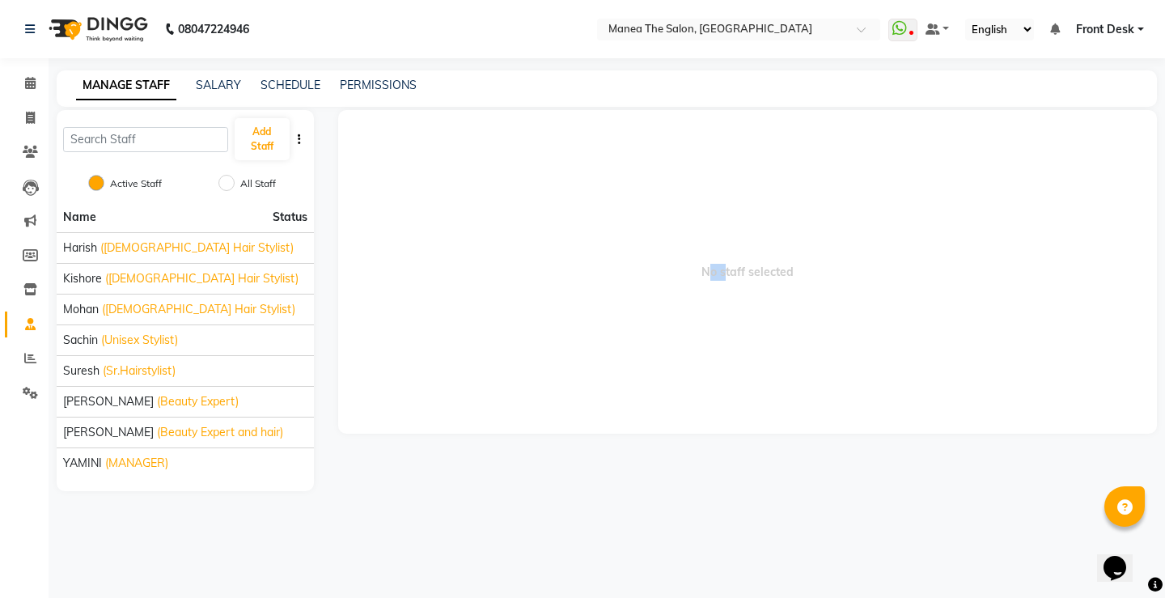
click at [603, 533] on div "08047224946 Select Location × Manea The Salon, Pragathi Nagar WhatsApp Status ✕…" at bounding box center [582, 299] width 1165 height 598
click at [28, 243] on link "Members" at bounding box center [24, 256] width 39 height 27
select select
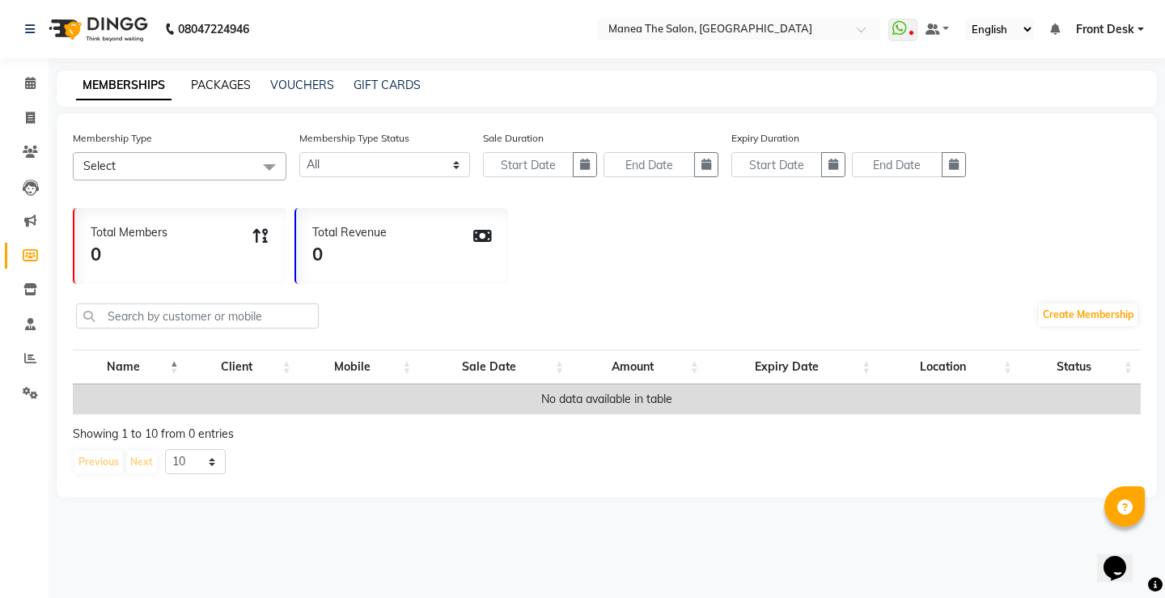
click at [203, 83] on link "PACKAGES" at bounding box center [221, 85] width 60 height 15
select select
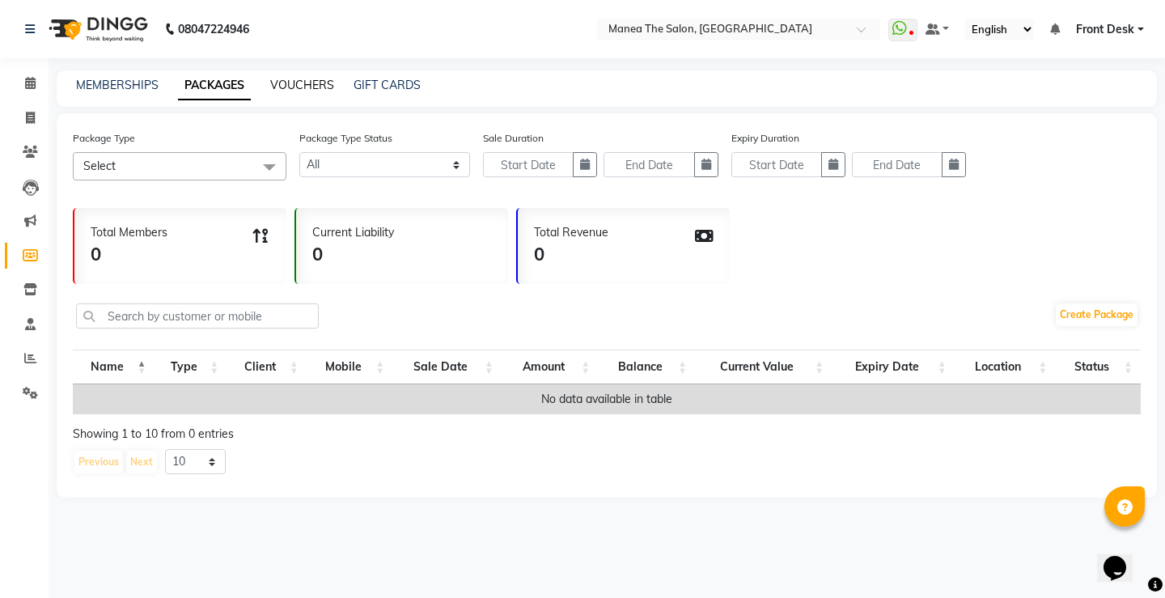
click at [297, 85] on link "VOUCHERS" at bounding box center [302, 85] width 64 height 15
select select
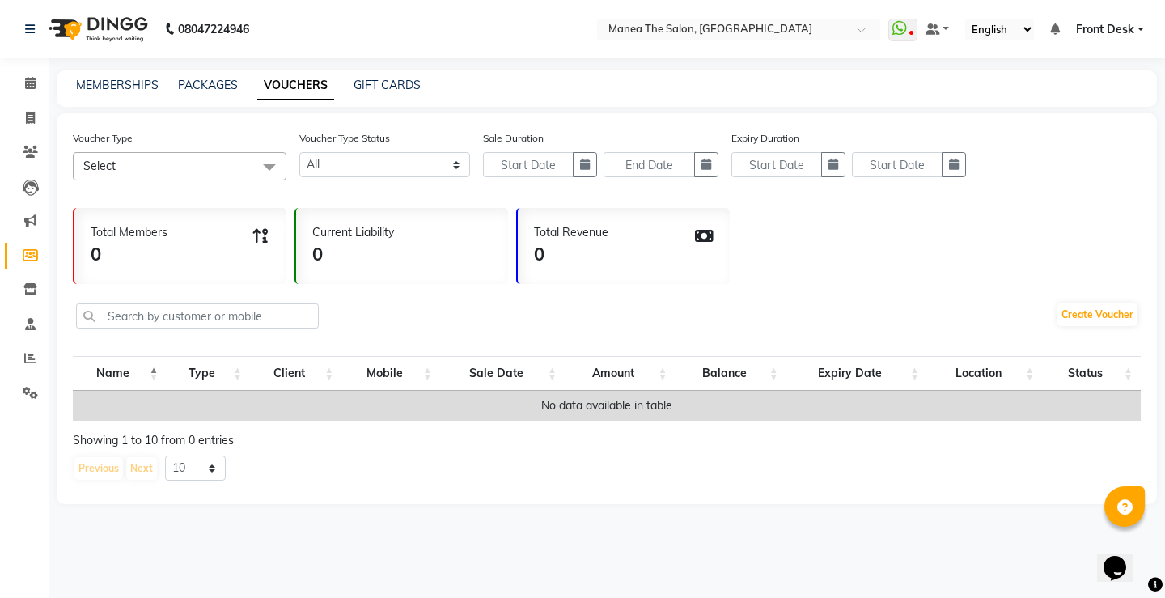
click at [420, 86] on div "MEMBERSHIPS PACKAGES VOUCHERS GIFT CARDS" at bounding box center [597, 85] width 1081 height 17
click at [379, 86] on link "GIFT CARDS" at bounding box center [386, 85] width 67 height 15
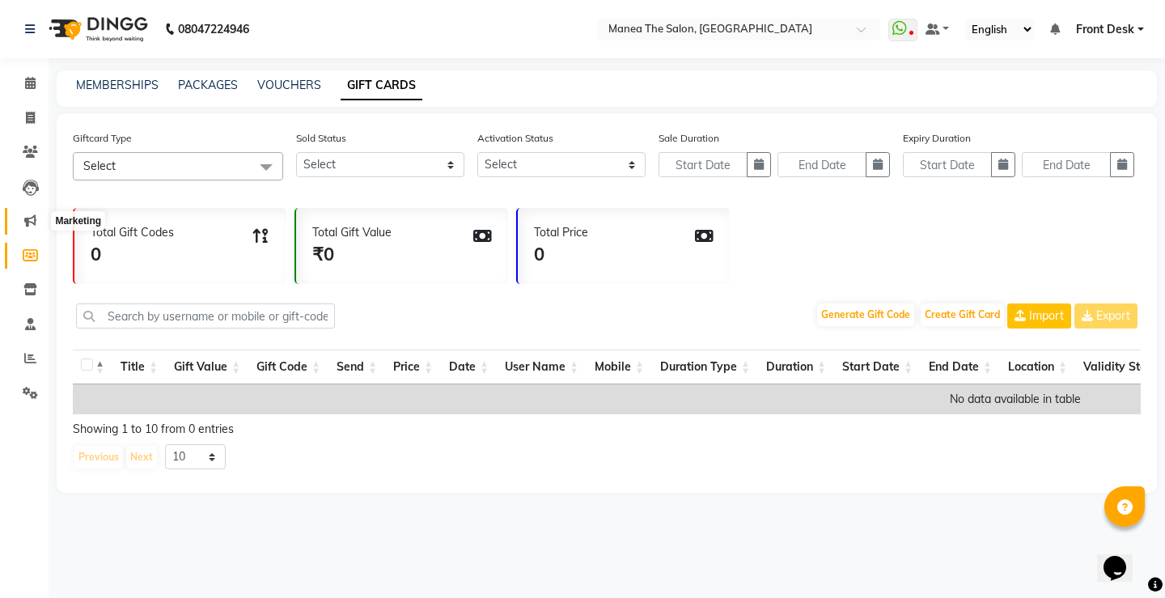
click at [33, 222] on icon at bounding box center [30, 220] width 12 height 12
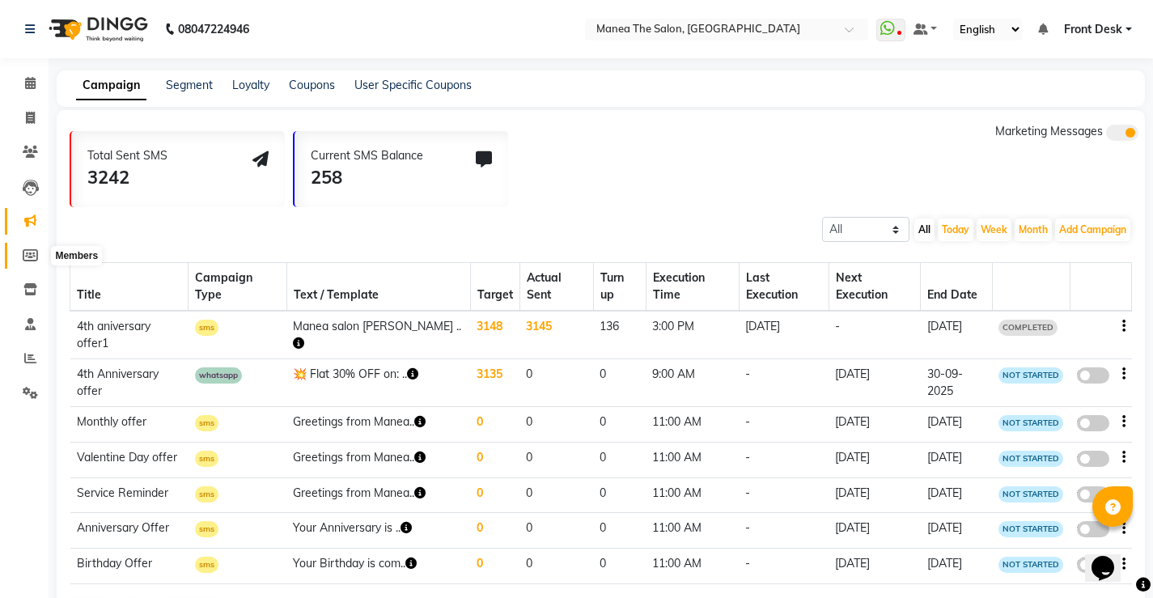
click at [31, 255] on icon at bounding box center [30, 255] width 15 height 12
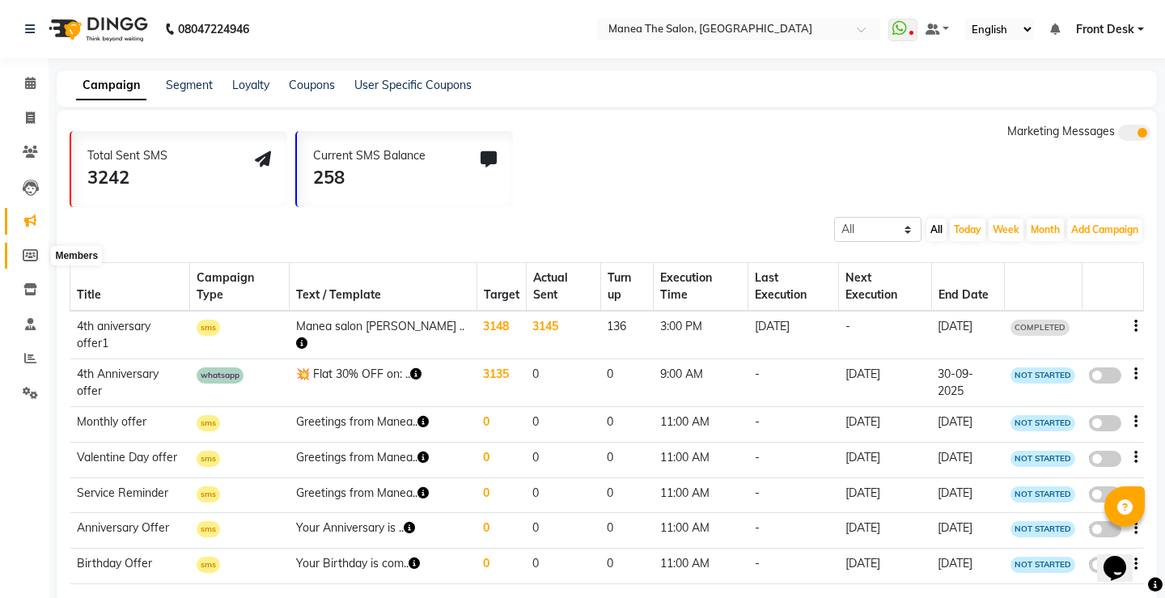
select select
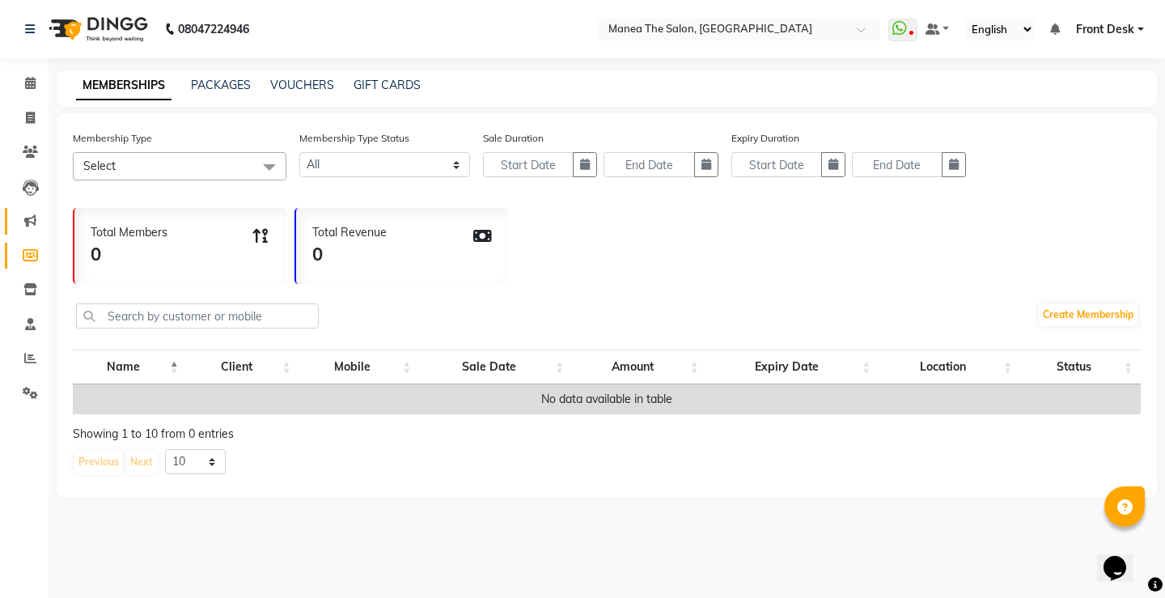
click at [28, 210] on link "Marketing" at bounding box center [24, 221] width 39 height 27
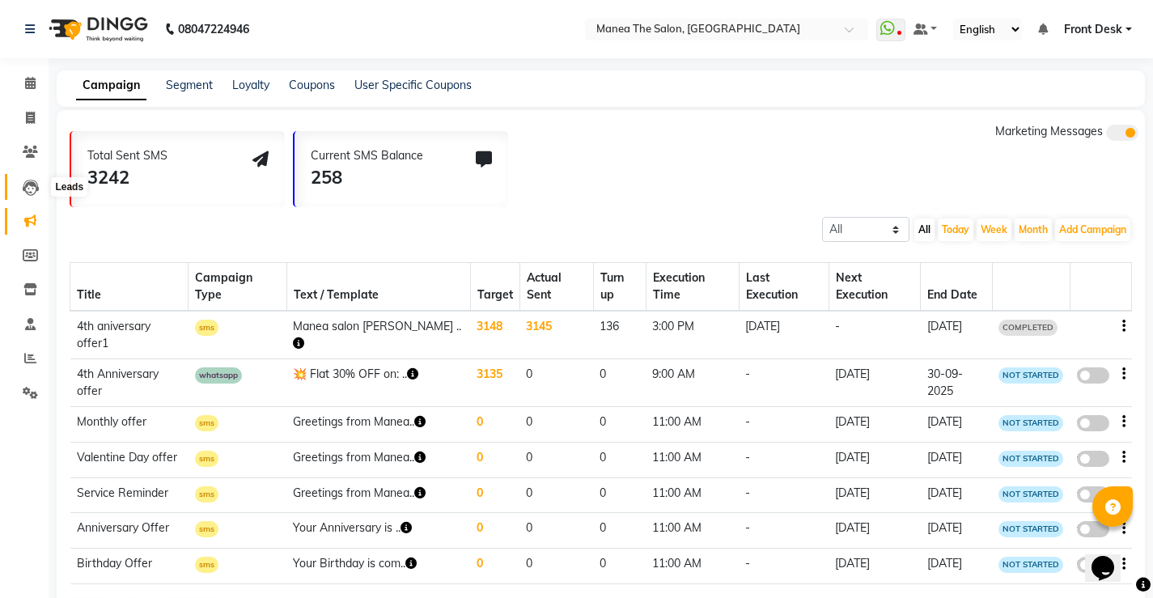
click at [32, 188] on icon at bounding box center [31, 188] width 16 height 16
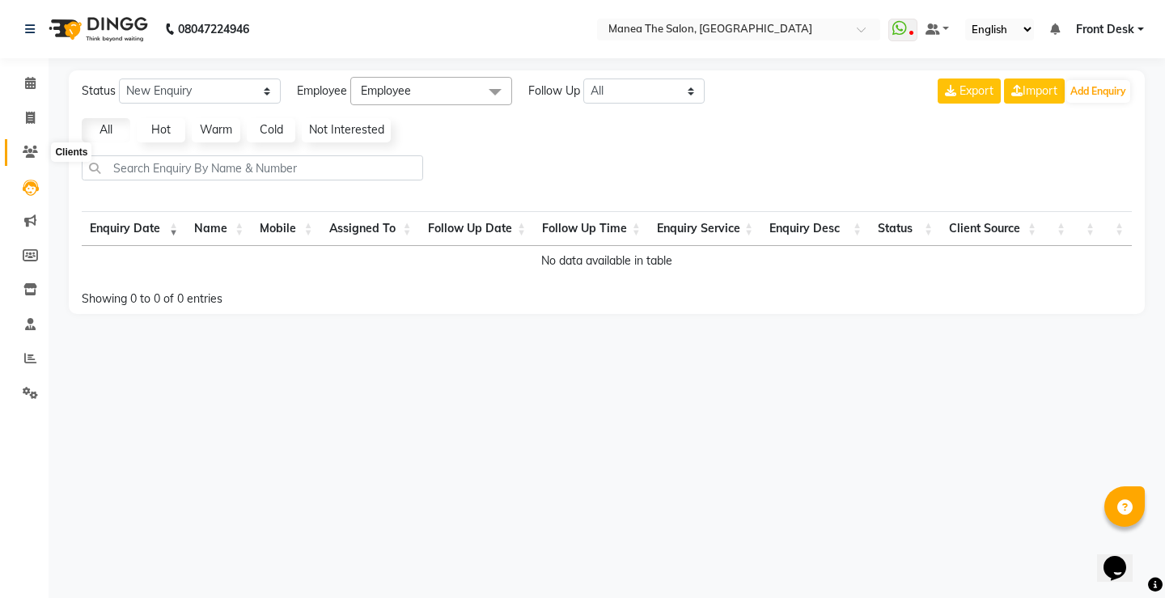
click at [26, 151] on icon at bounding box center [30, 152] width 15 height 12
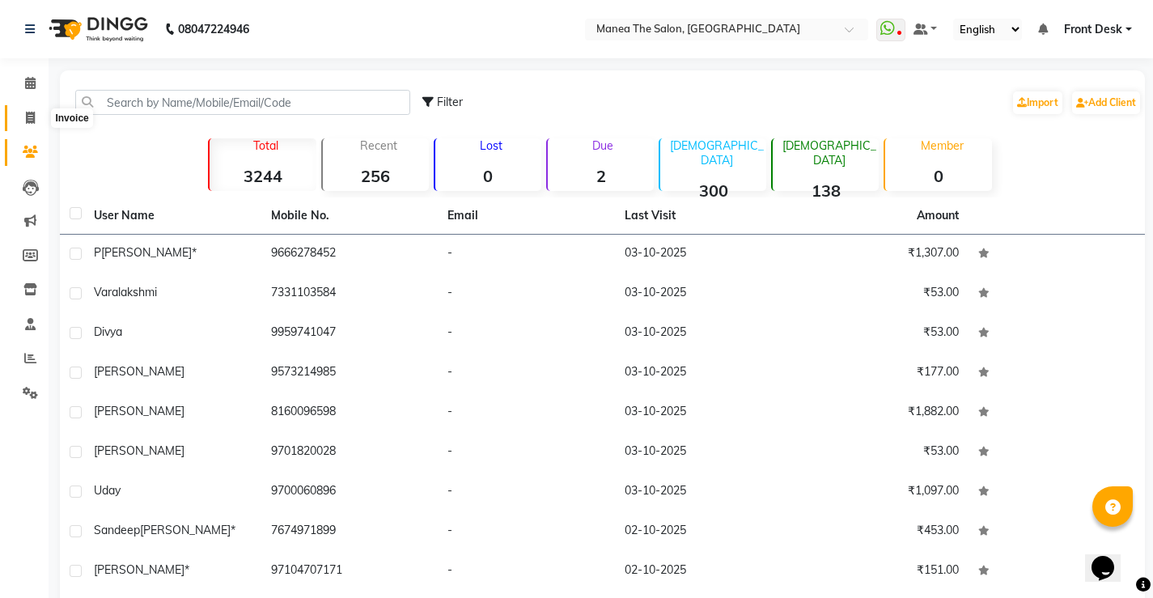
click at [36, 112] on span at bounding box center [30, 118] width 28 height 19
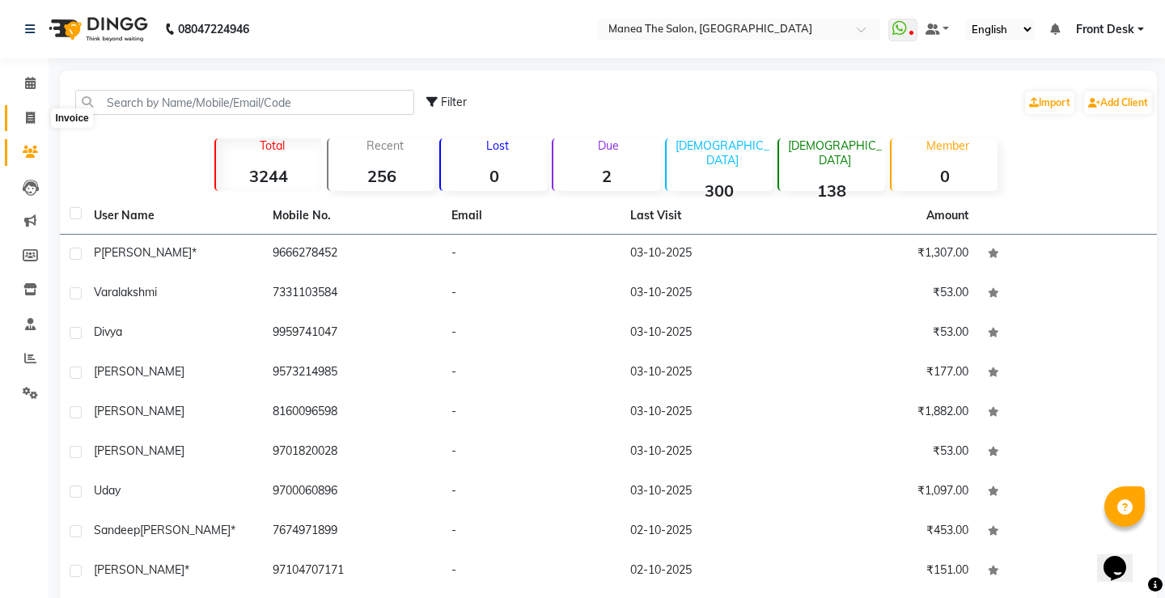
select select "8986"
select select "service"
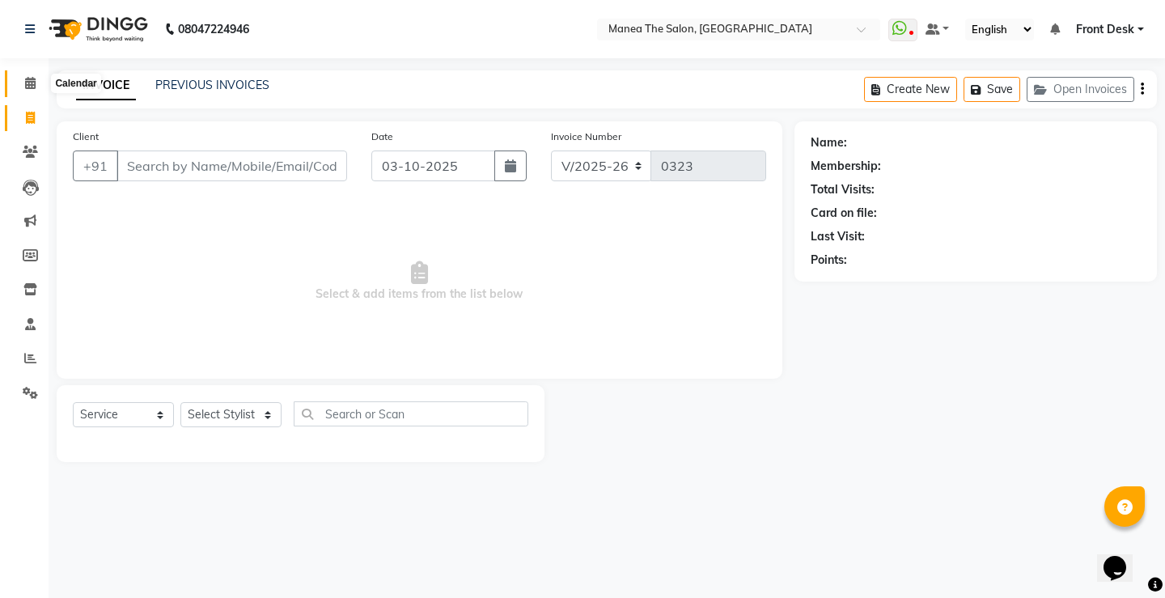
click at [25, 83] on icon at bounding box center [30, 83] width 11 height 12
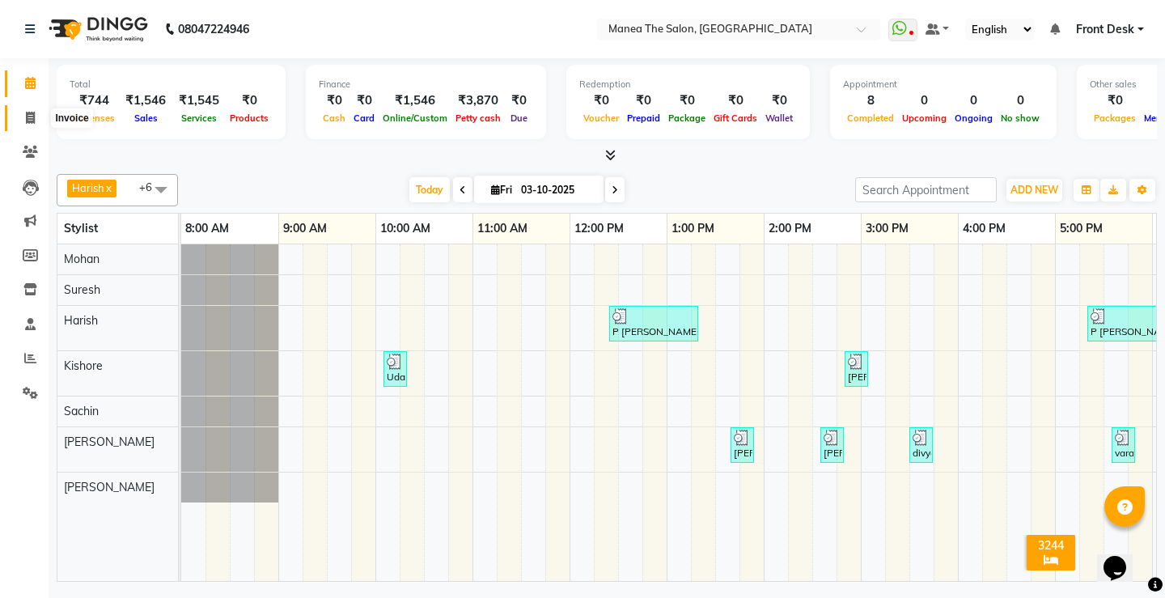
click at [26, 115] on icon at bounding box center [30, 118] width 9 height 12
select select "8986"
select select "service"
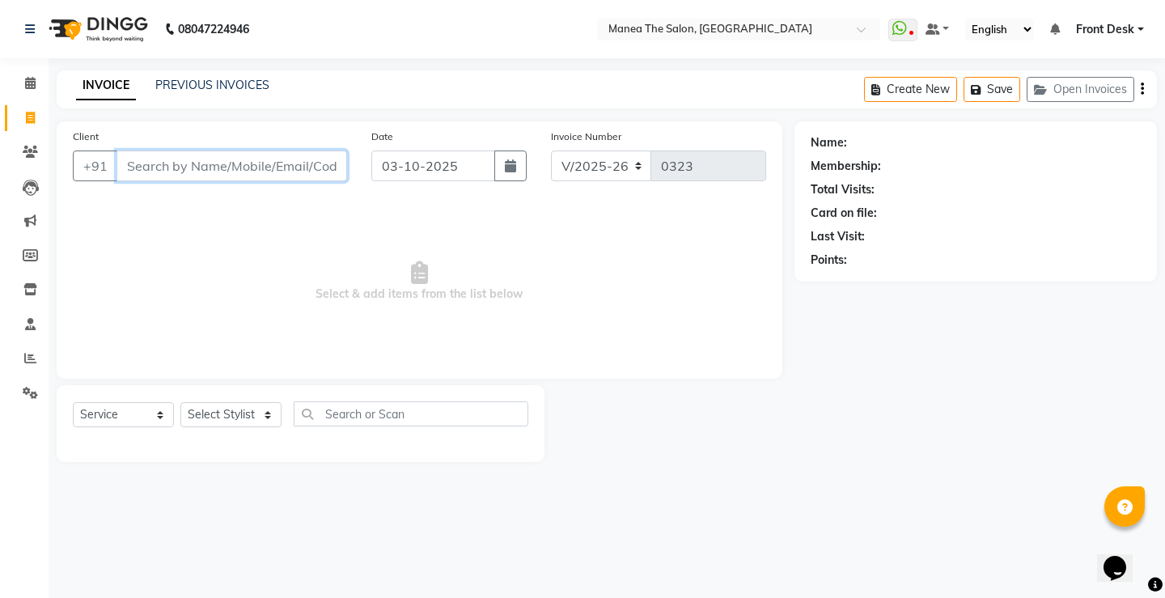
click at [177, 163] on input "Client" at bounding box center [231, 165] width 231 height 31
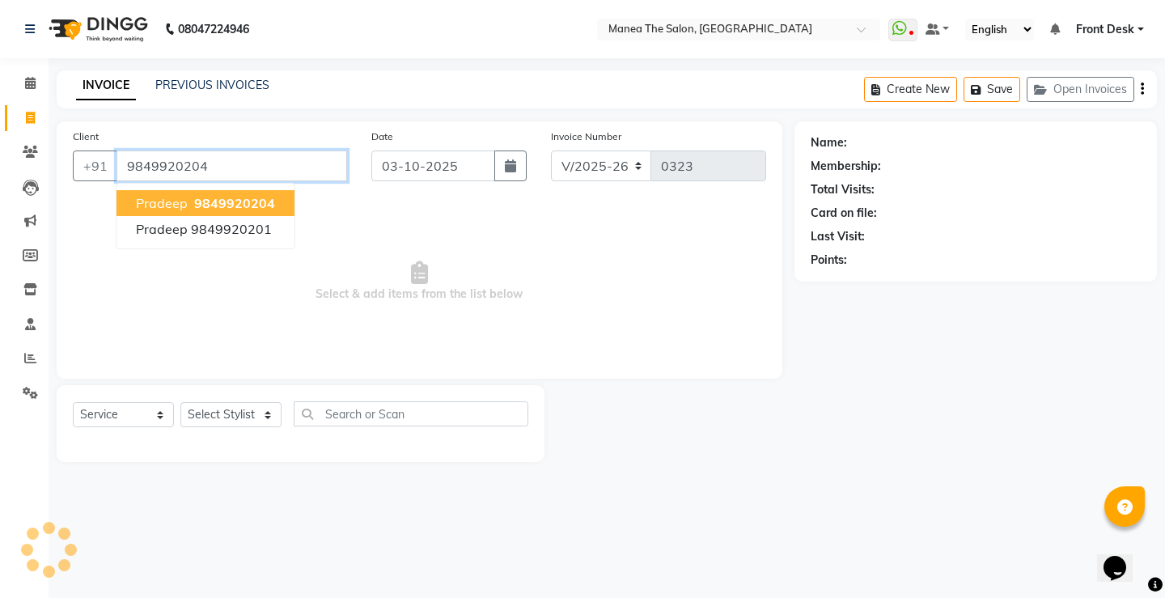
type input "9849920204"
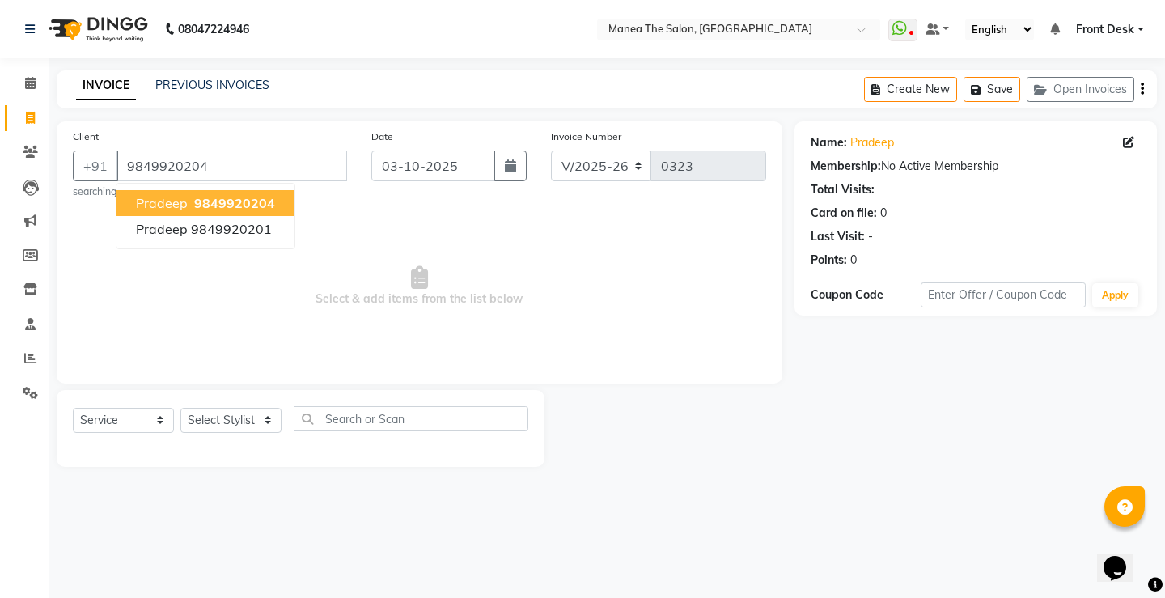
click at [240, 201] on span "9849920204" at bounding box center [234, 203] width 81 height 16
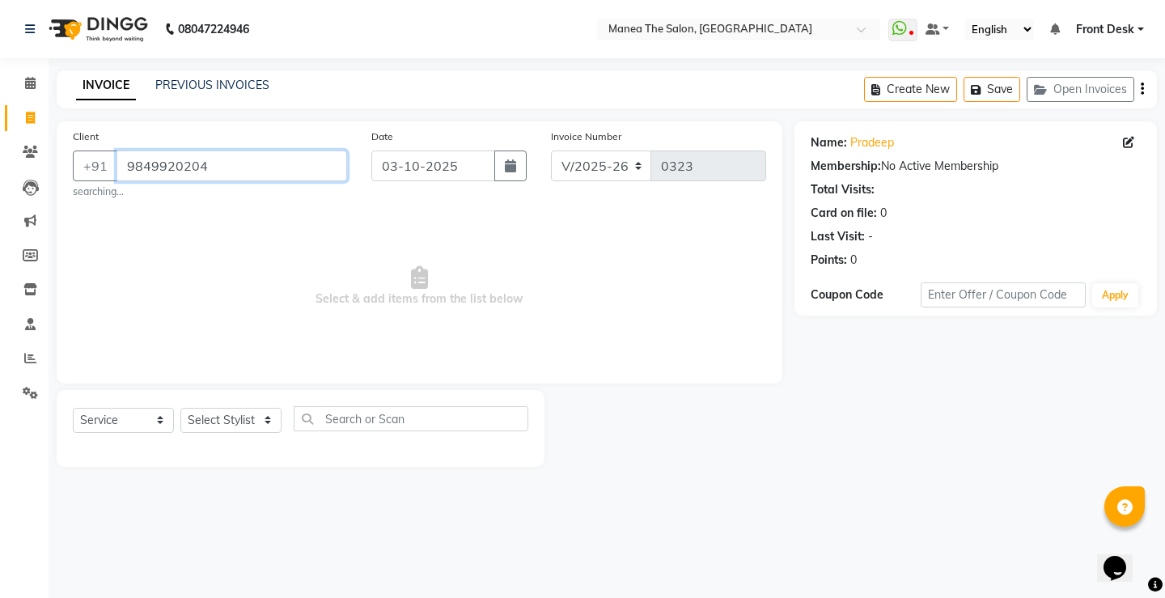
click at [214, 163] on input "9849920204" at bounding box center [231, 165] width 231 height 31
click at [238, 164] on input "9849920204" at bounding box center [231, 165] width 231 height 31
drag, startPoint x: 449, startPoint y: 314, endPoint x: 0, endPoint y: 535, distance: 500.7
click at [444, 315] on span "Select & add items from the list below" at bounding box center [419, 286] width 693 height 162
click at [224, 425] on select "Select Stylist [PERSON_NAME] [PERSON_NAME] Sachin [PERSON_NAME] [PERSON_NAME]" at bounding box center [230, 420] width 101 height 25
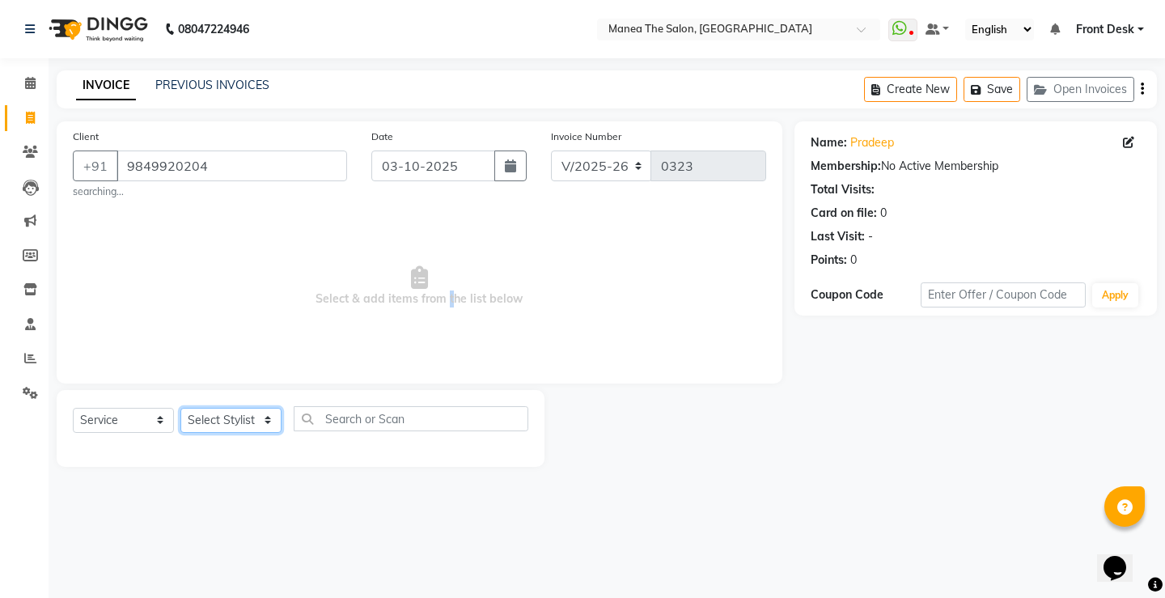
select select "91018"
click at [180, 408] on select "Select Stylist [PERSON_NAME] [PERSON_NAME] Sachin [PERSON_NAME] [PERSON_NAME]" at bounding box center [230, 420] width 101 height 25
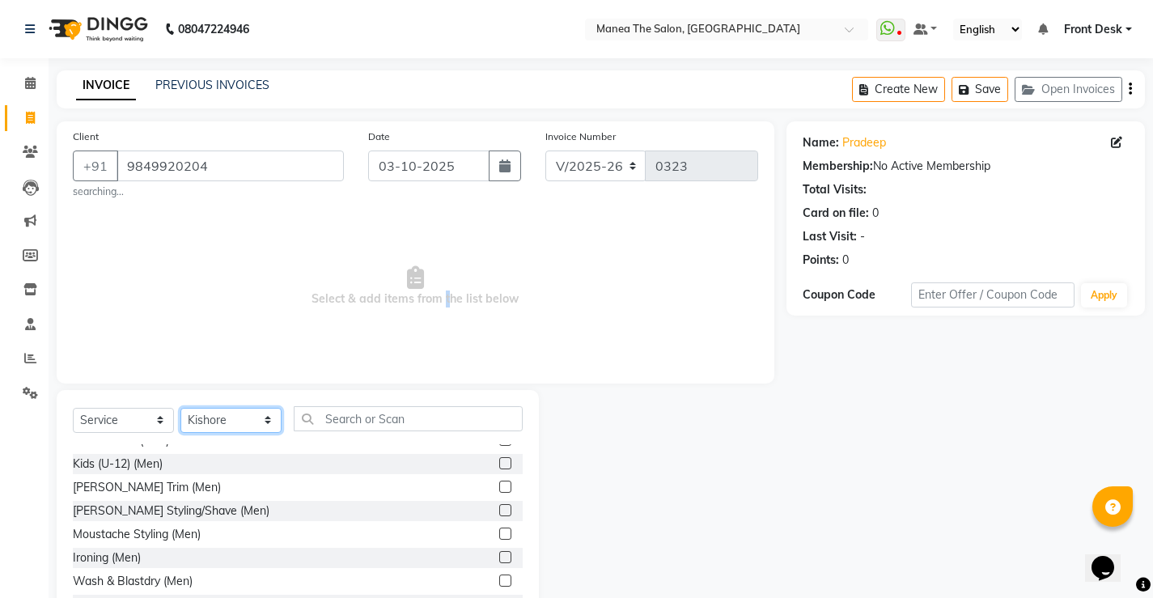
scroll to position [81, 0]
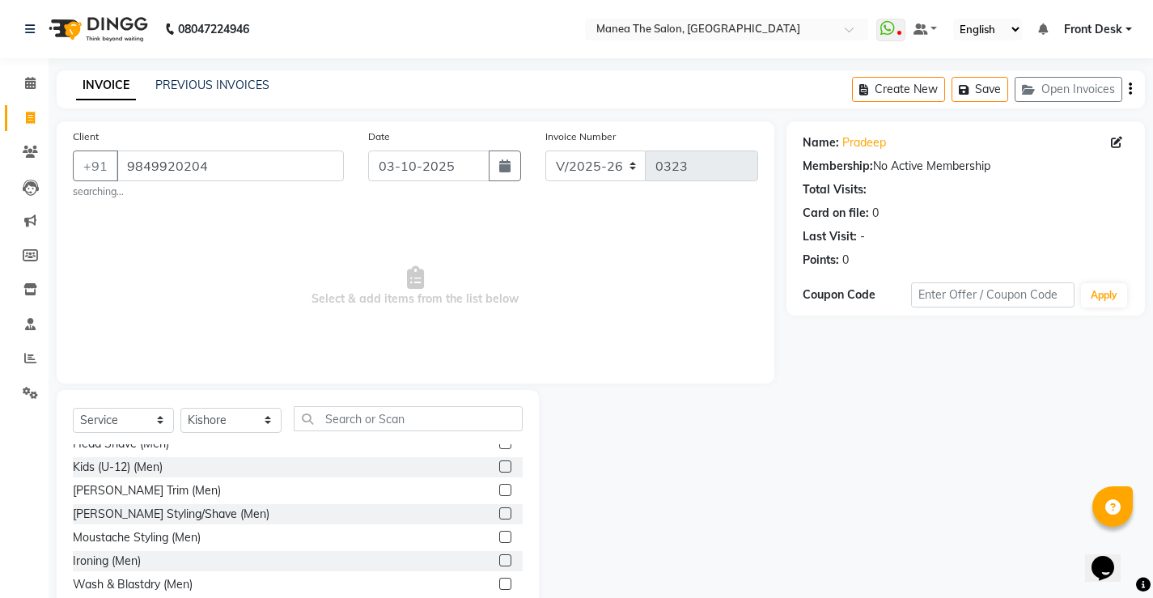
click at [499, 489] on label at bounding box center [505, 490] width 12 height 12
click at [499, 489] on input "checkbox" at bounding box center [504, 490] width 11 height 11
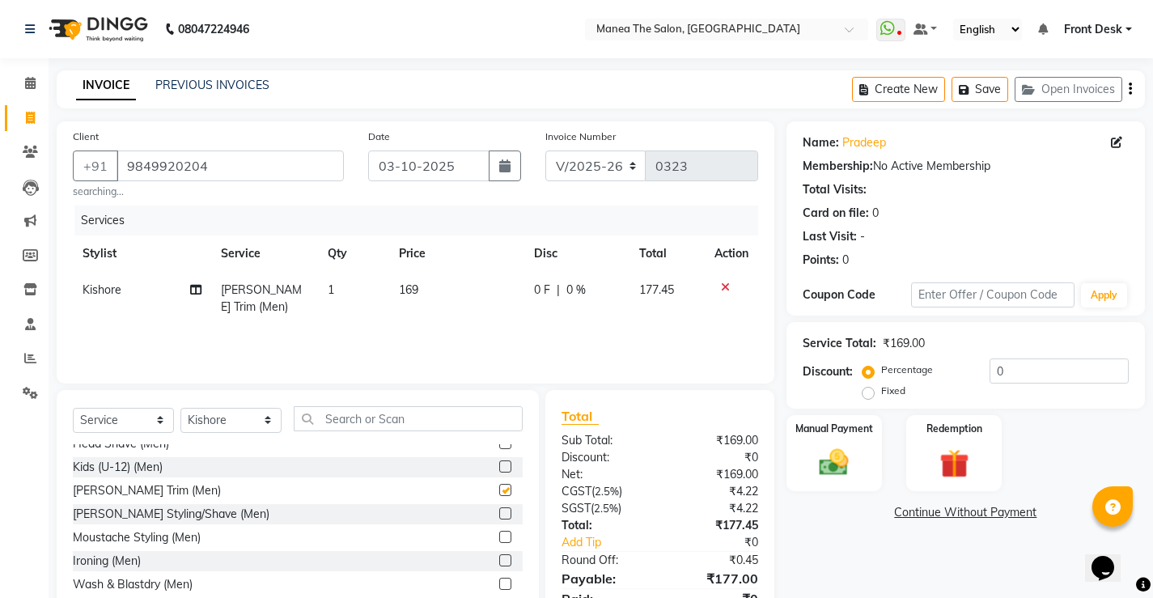
checkbox input "false"
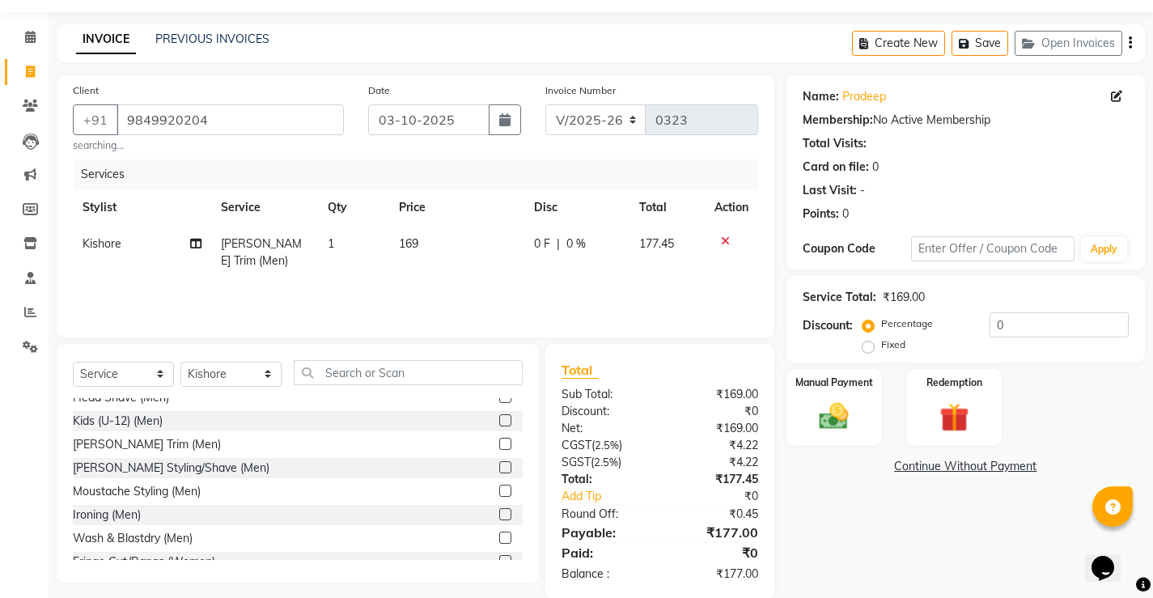
scroll to position [71, 0]
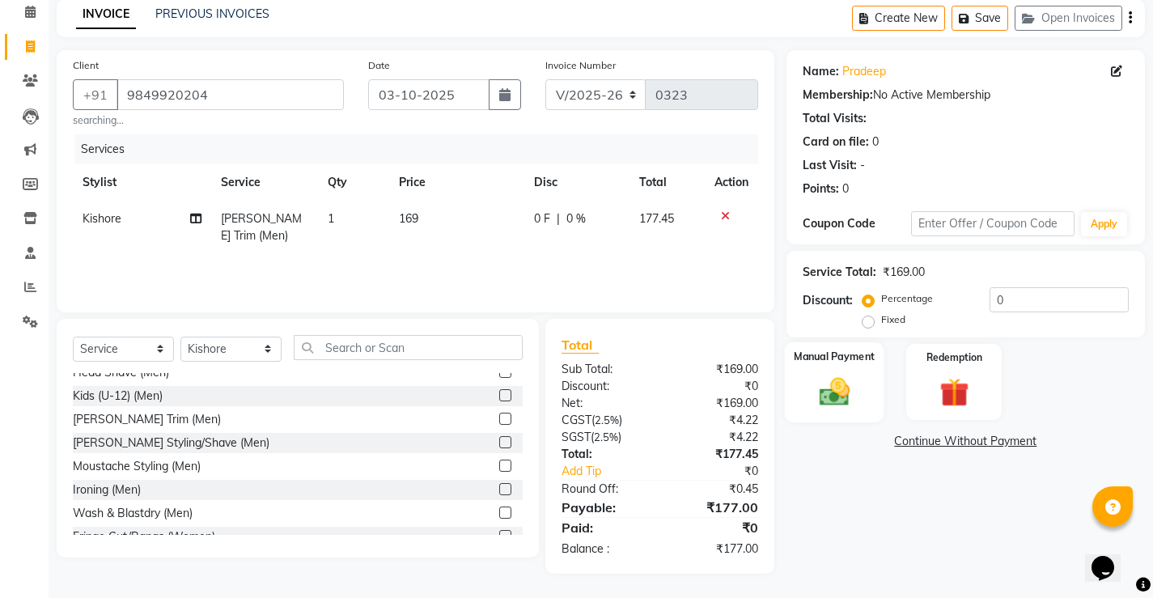
click at [835, 383] on img at bounding box center [833, 391] width 49 height 35
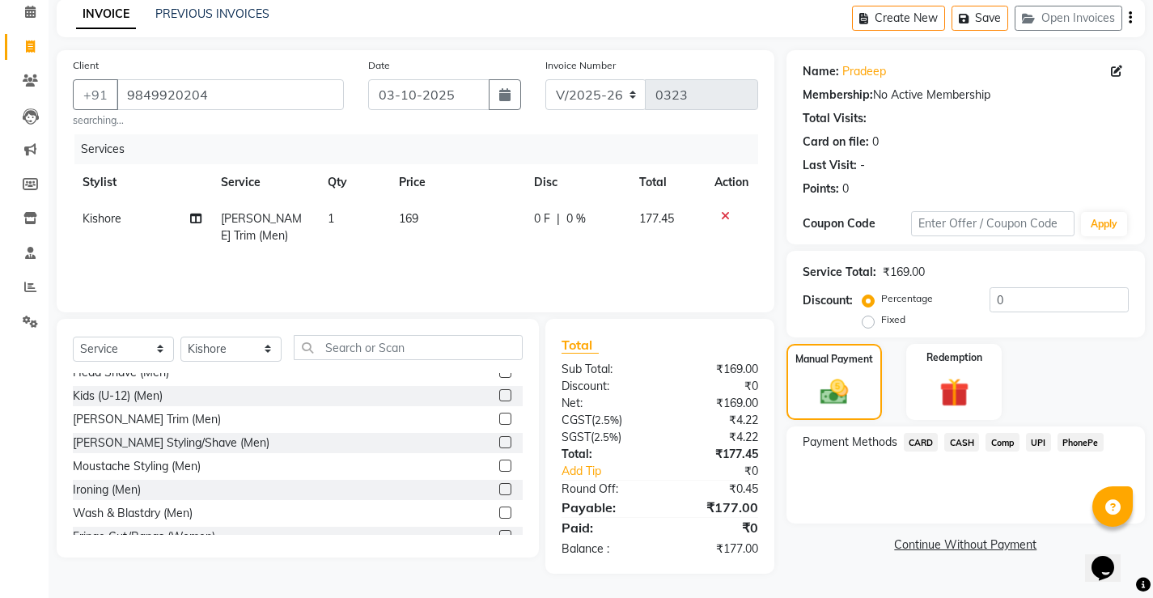
click at [1080, 437] on span "PhonePe" at bounding box center [1080, 442] width 46 height 19
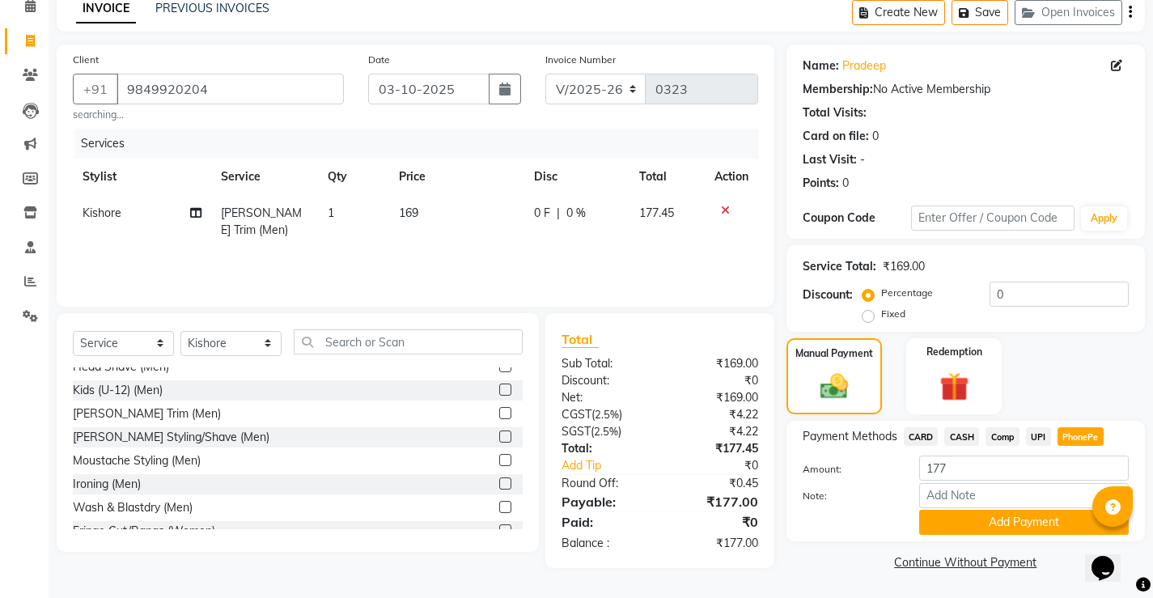
scroll to position [78, 0]
click at [998, 518] on button "Add Payment" at bounding box center [1024, 521] width 210 height 25
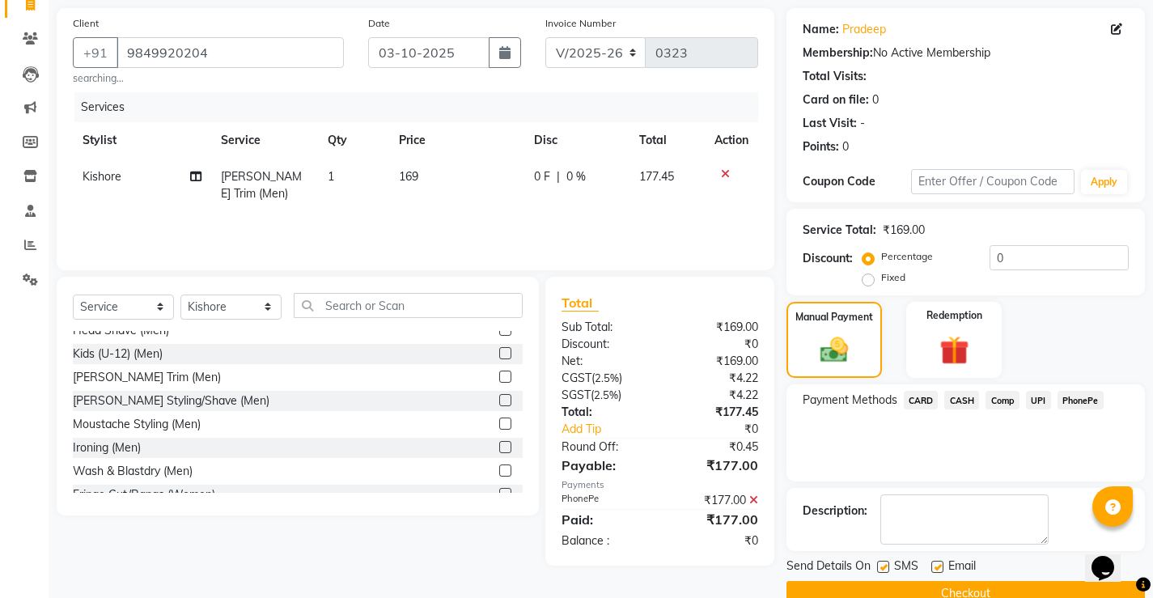
scroll to position [146, 0]
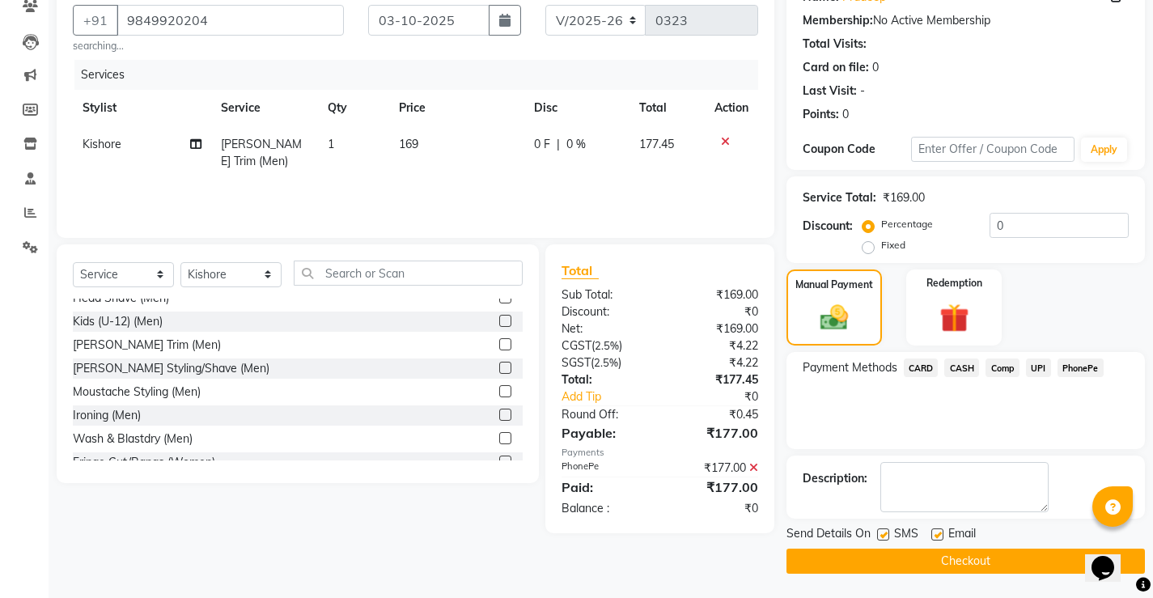
click at [921, 552] on button "Checkout" at bounding box center [965, 560] width 358 height 25
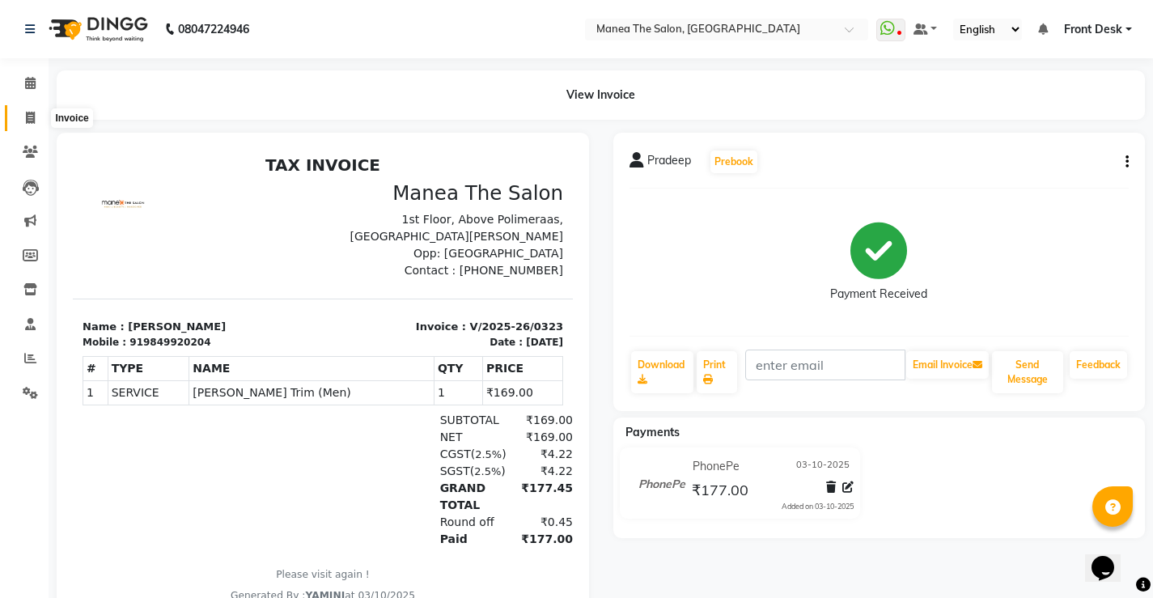
click at [36, 116] on span at bounding box center [30, 118] width 28 height 19
select select "service"
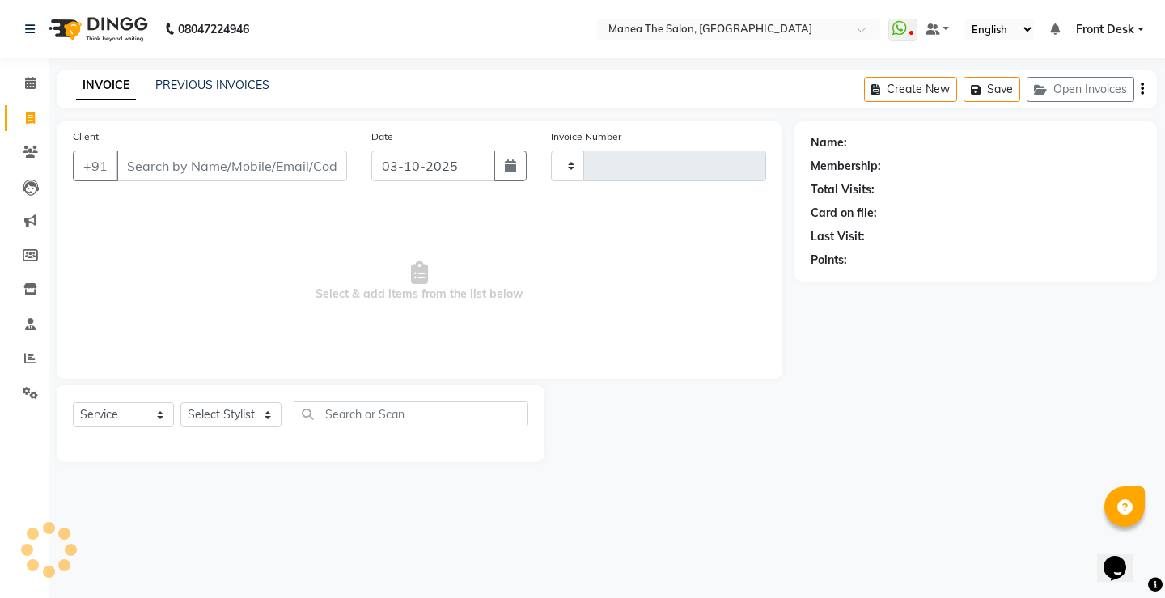
type input "0324"
select select "8986"
click at [28, 152] on icon at bounding box center [30, 152] width 15 height 12
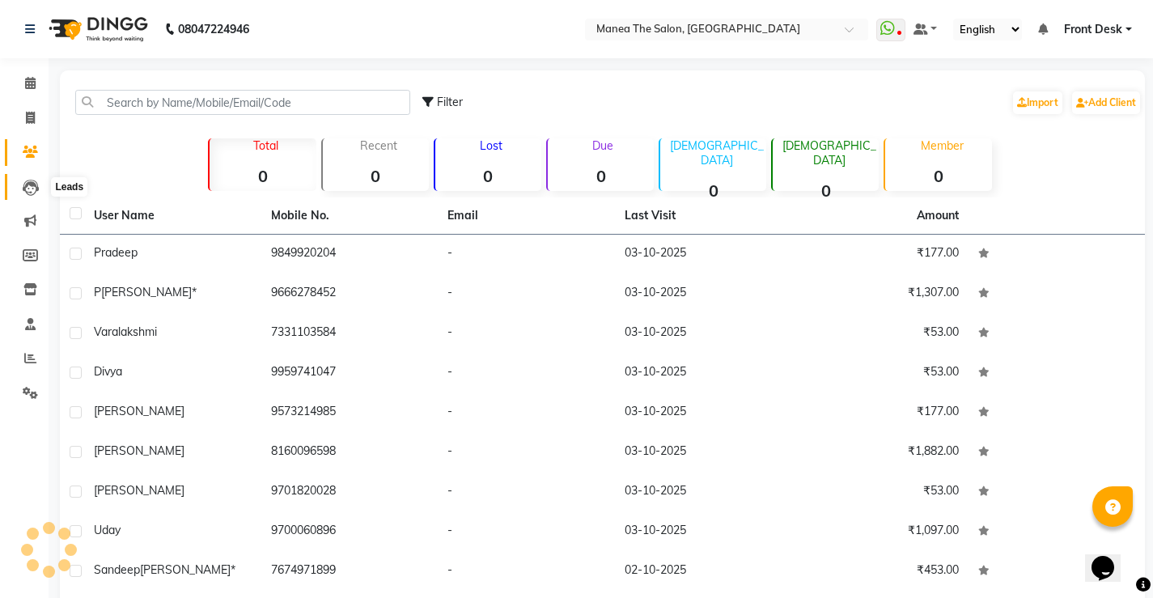
click at [27, 186] on icon at bounding box center [31, 188] width 16 height 16
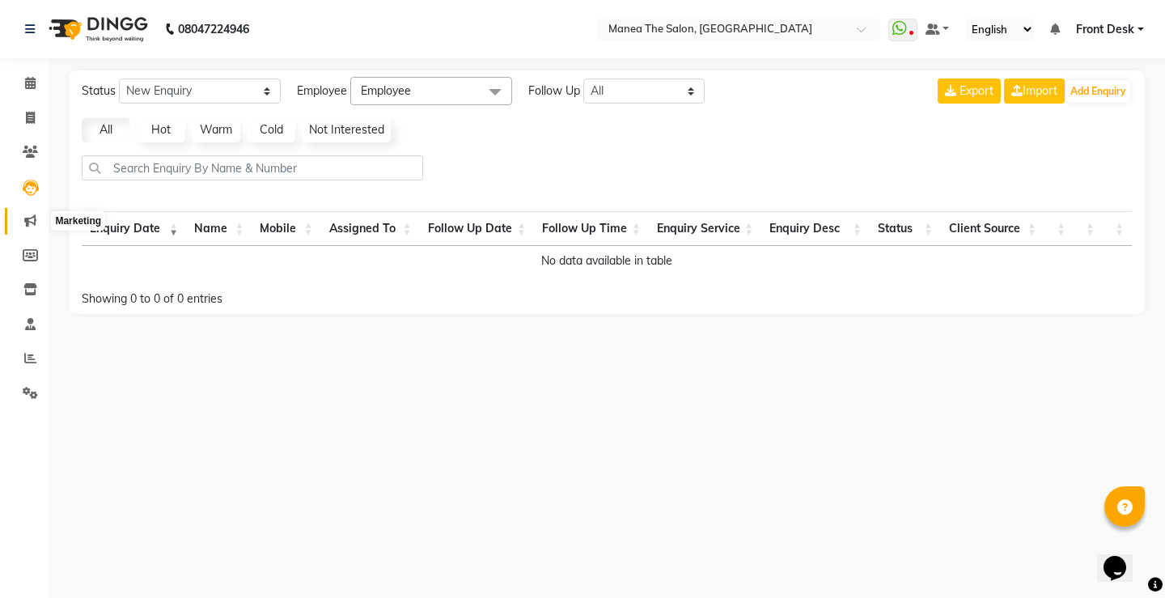
click at [36, 218] on icon at bounding box center [30, 220] width 12 height 12
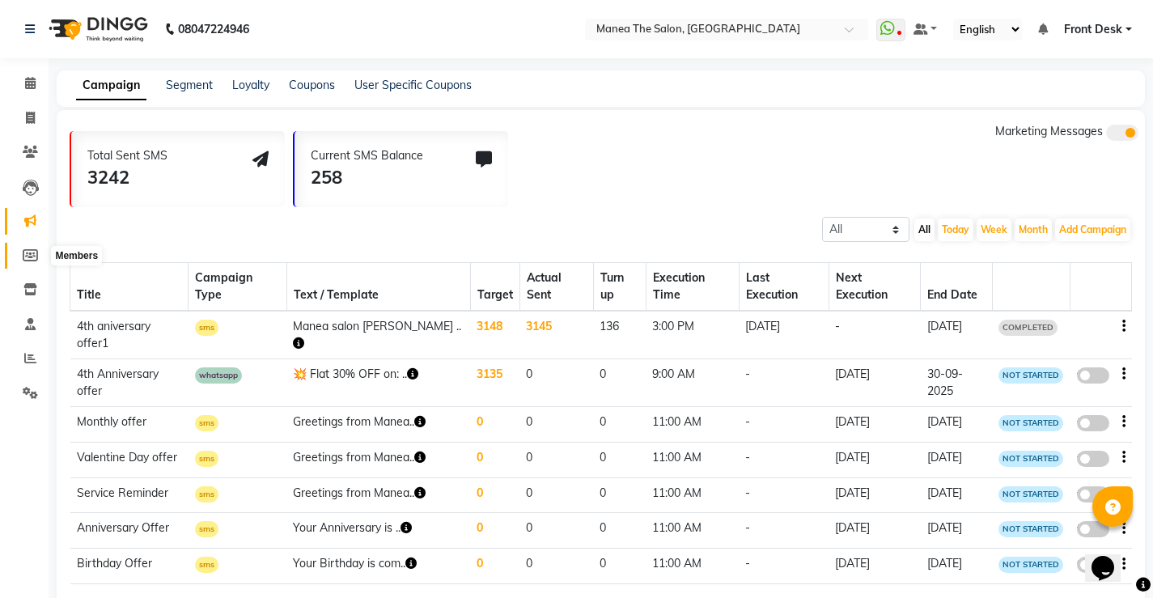
click at [35, 256] on icon at bounding box center [30, 255] width 15 height 12
select select
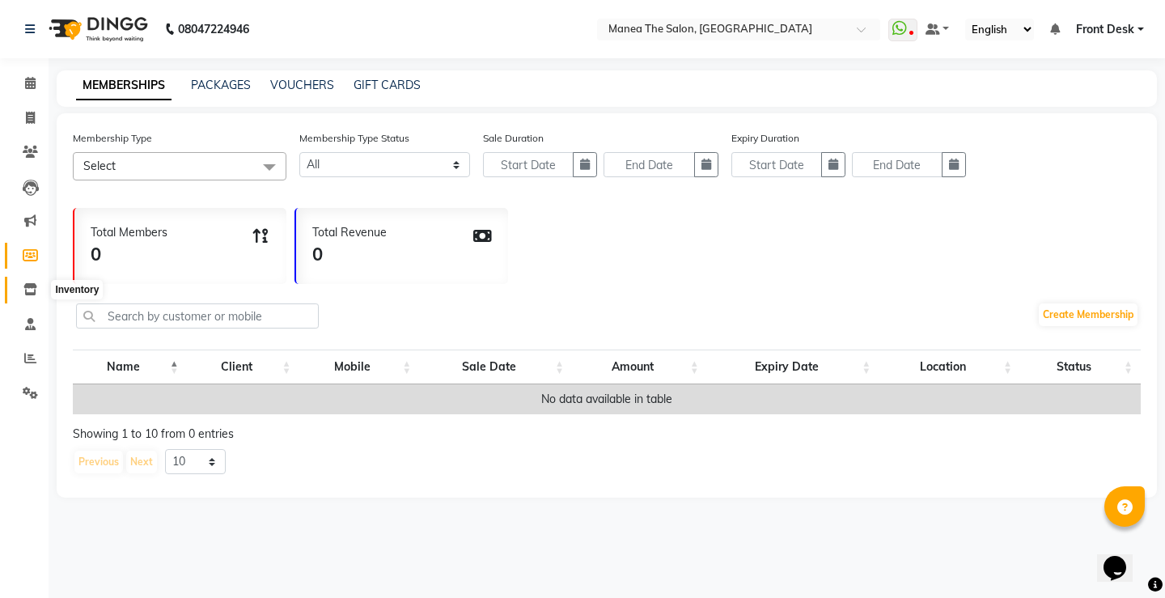
click at [32, 285] on icon at bounding box center [30, 289] width 14 height 12
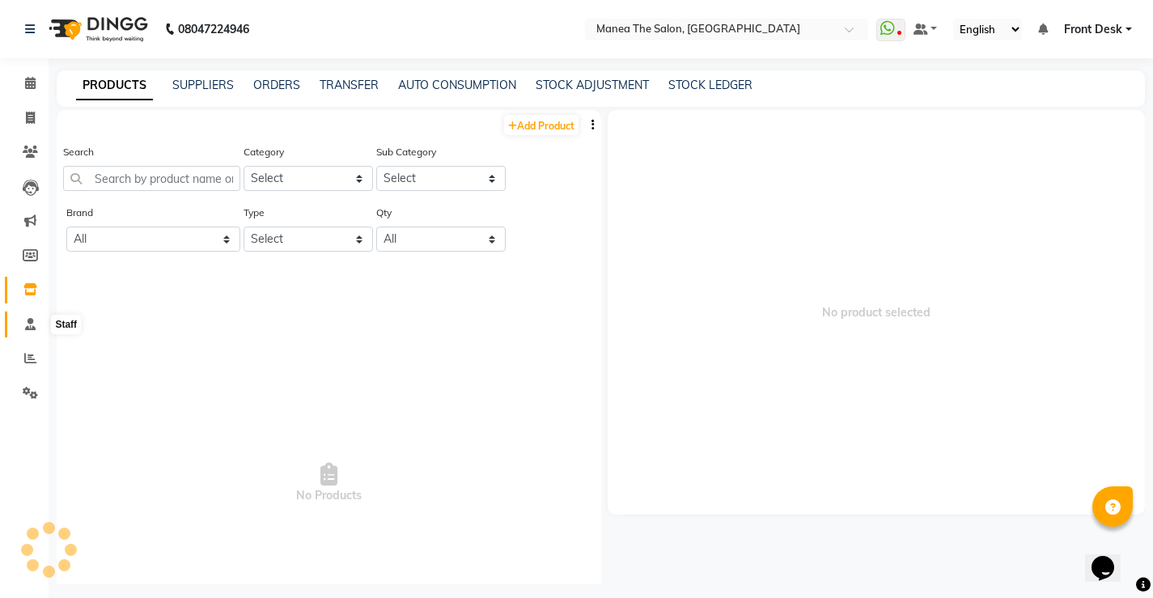
click at [25, 324] on icon at bounding box center [30, 324] width 11 height 12
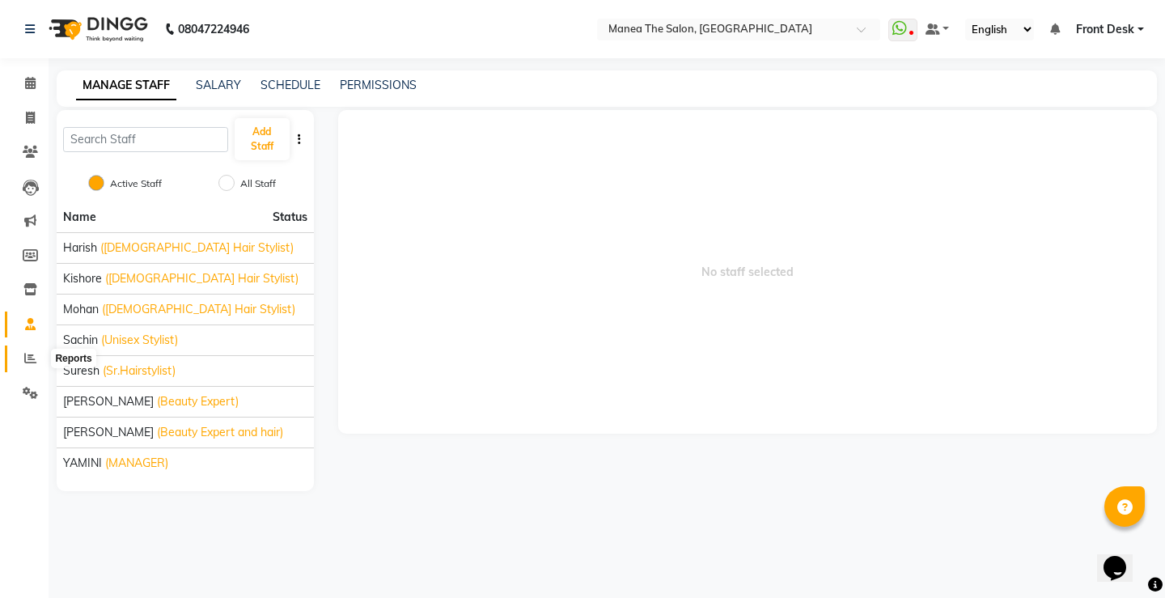
click at [21, 355] on span at bounding box center [30, 358] width 28 height 19
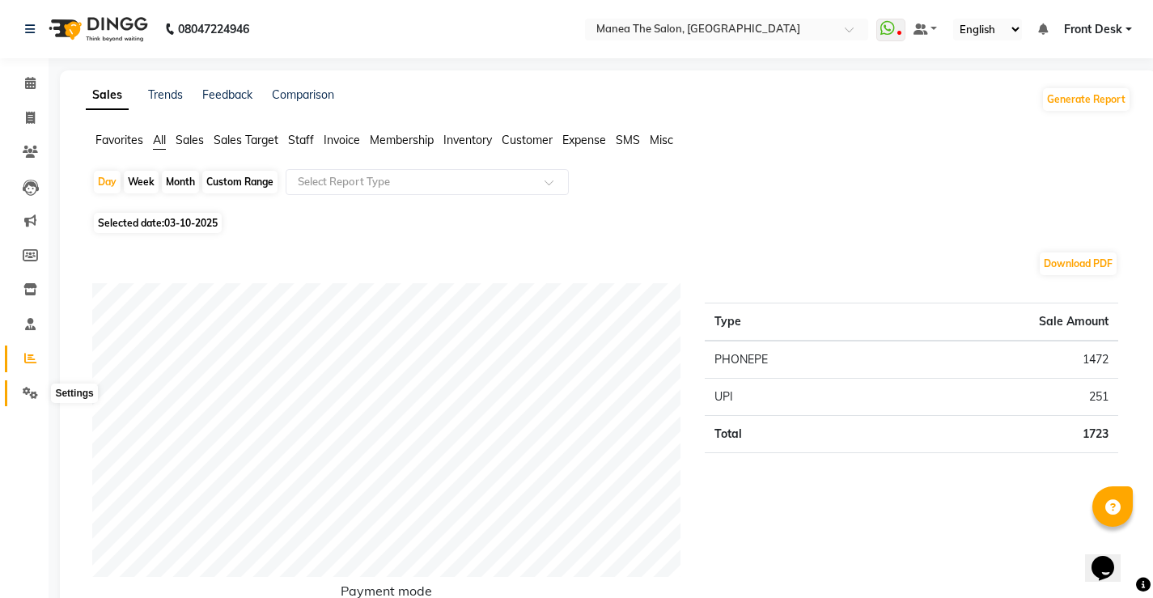
click at [29, 401] on span at bounding box center [30, 393] width 28 height 19
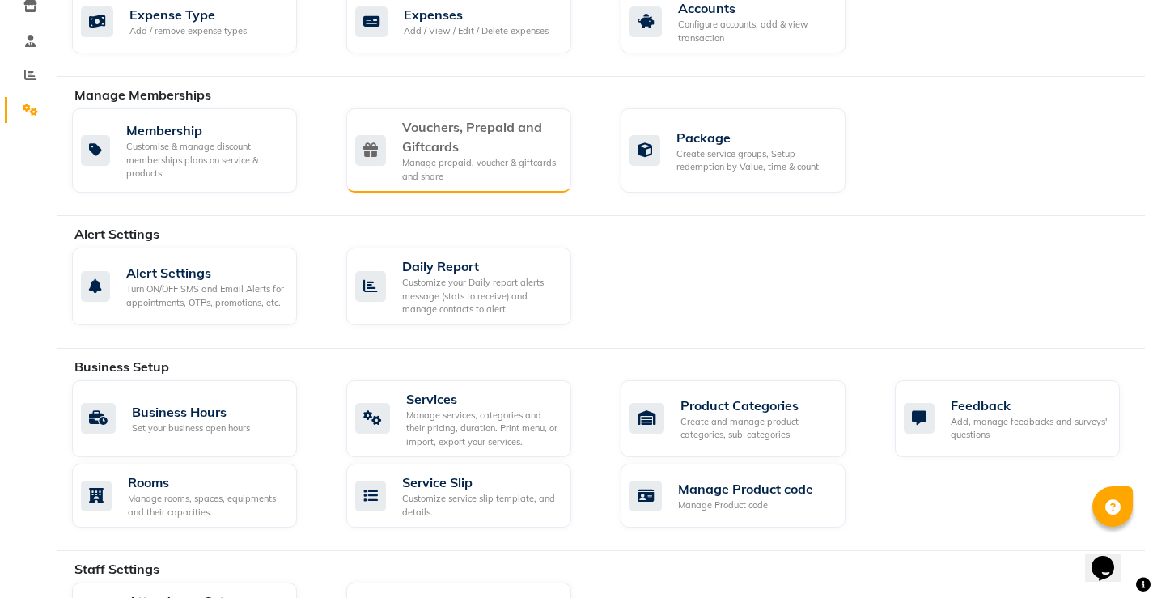
scroll to position [324, 0]
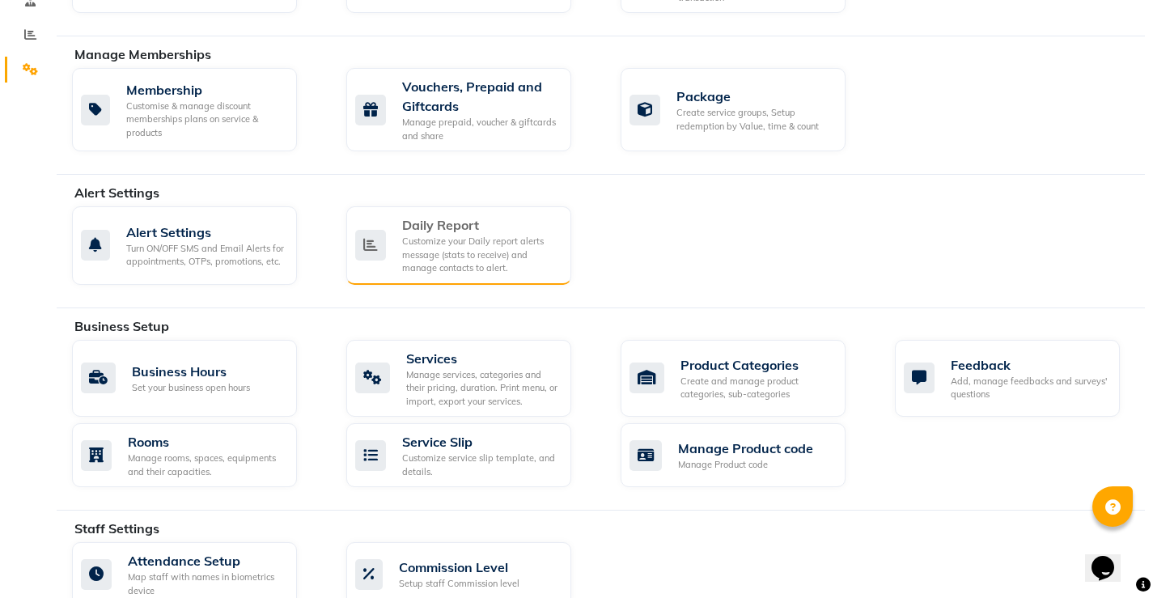
click at [476, 242] on div "Customize your Daily report alerts message (stats to receive) and manage contac…" at bounding box center [480, 255] width 156 height 40
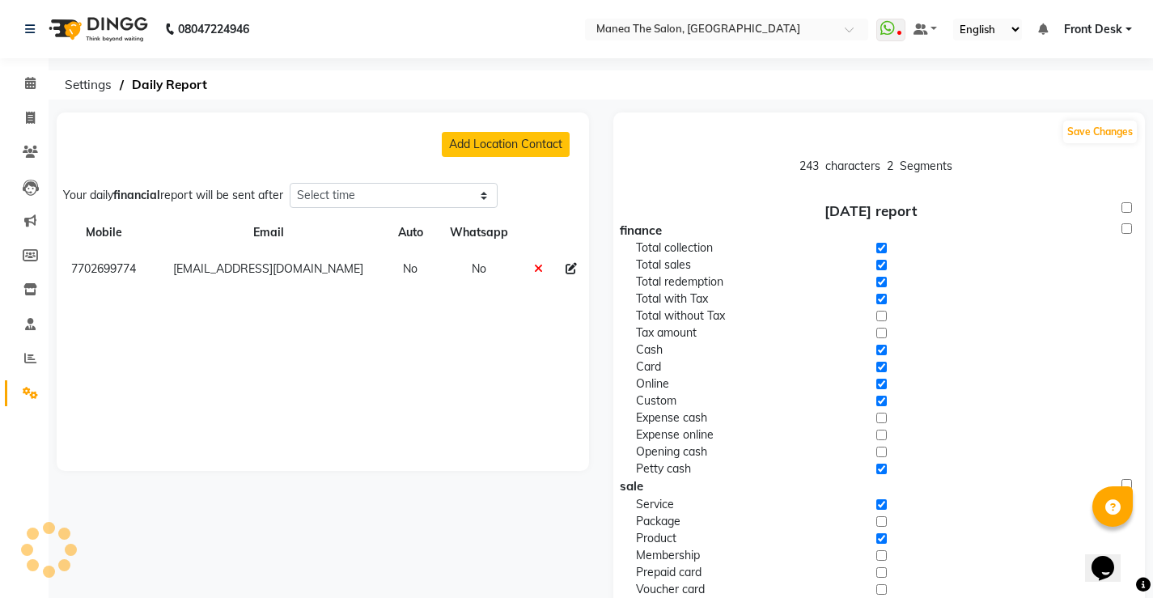
select select "1320"
click at [28, 325] on icon at bounding box center [30, 324] width 11 height 12
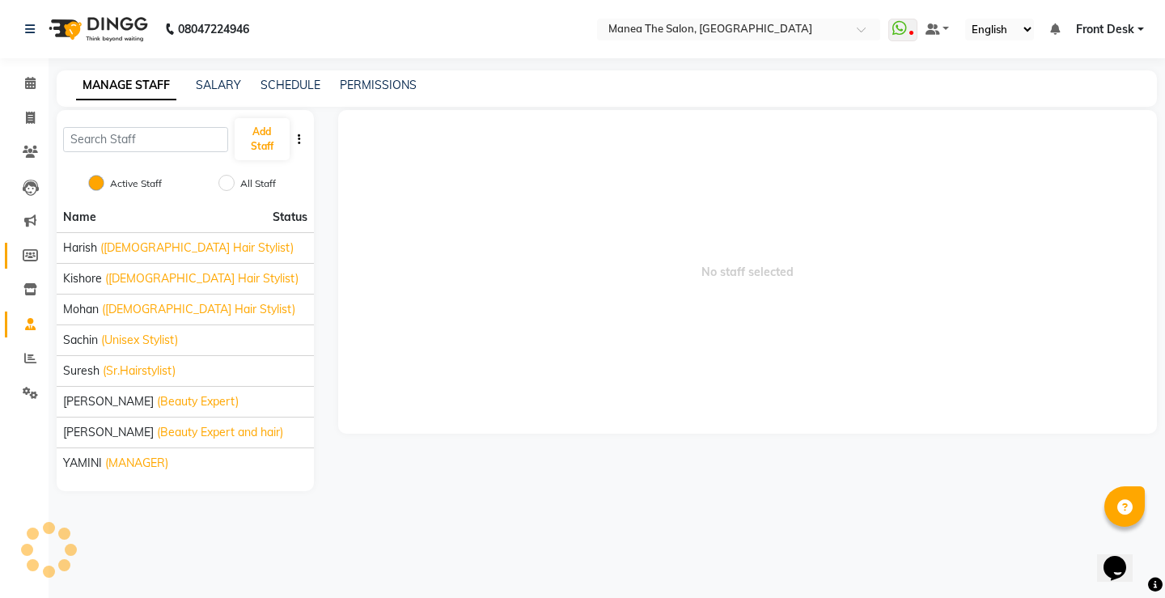
click at [15, 259] on link "Members" at bounding box center [24, 256] width 39 height 27
select select
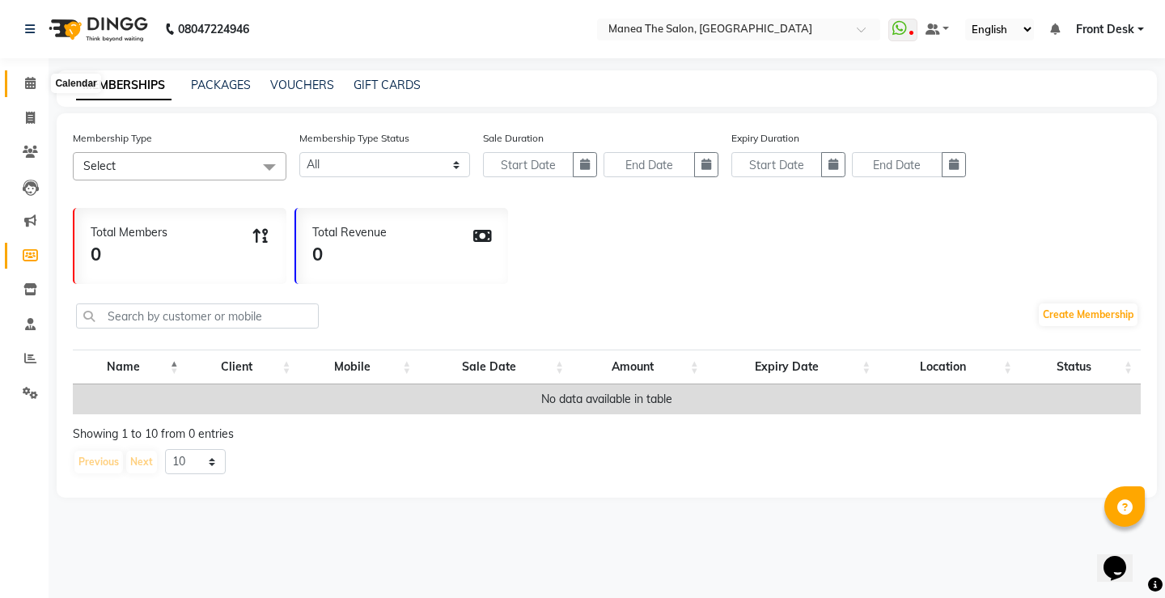
click at [32, 82] on icon at bounding box center [30, 83] width 11 height 12
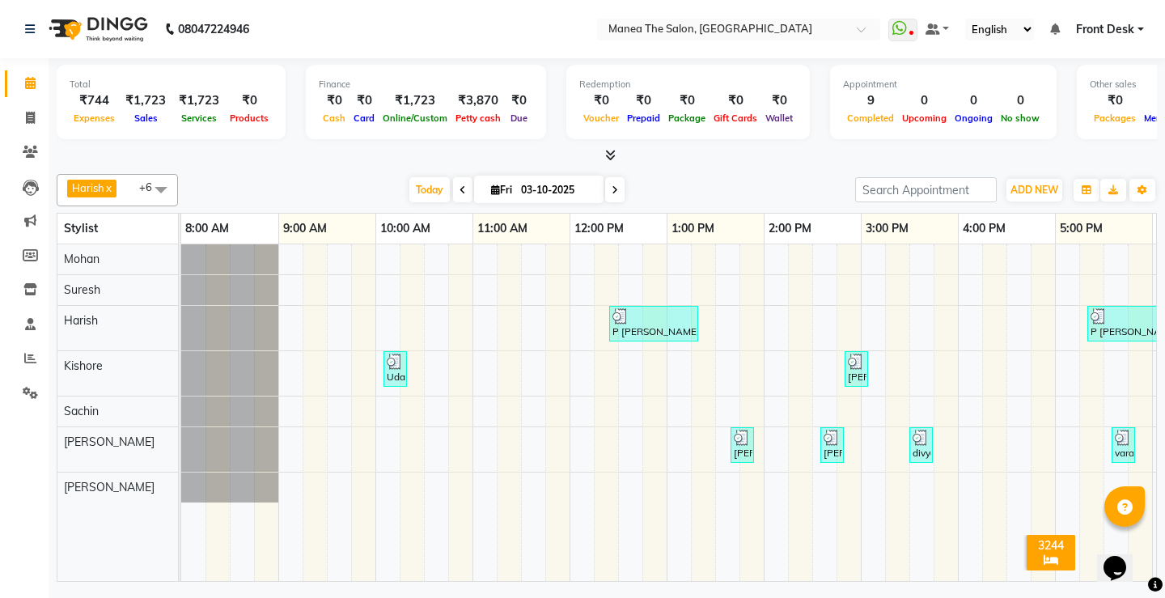
click at [1060, 552] on div "All Customers" at bounding box center [1051, 559] width 42 height 15
click at [120, 545] on div "[PERSON_NAME] [PERSON_NAME] Kishore Sachin [PERSON_NAME]" at bounding box center [123, 412] width 133 height 336
click at [26, 112] on icon at bounding box center [30, 118] width 9 height 12
select select "service"
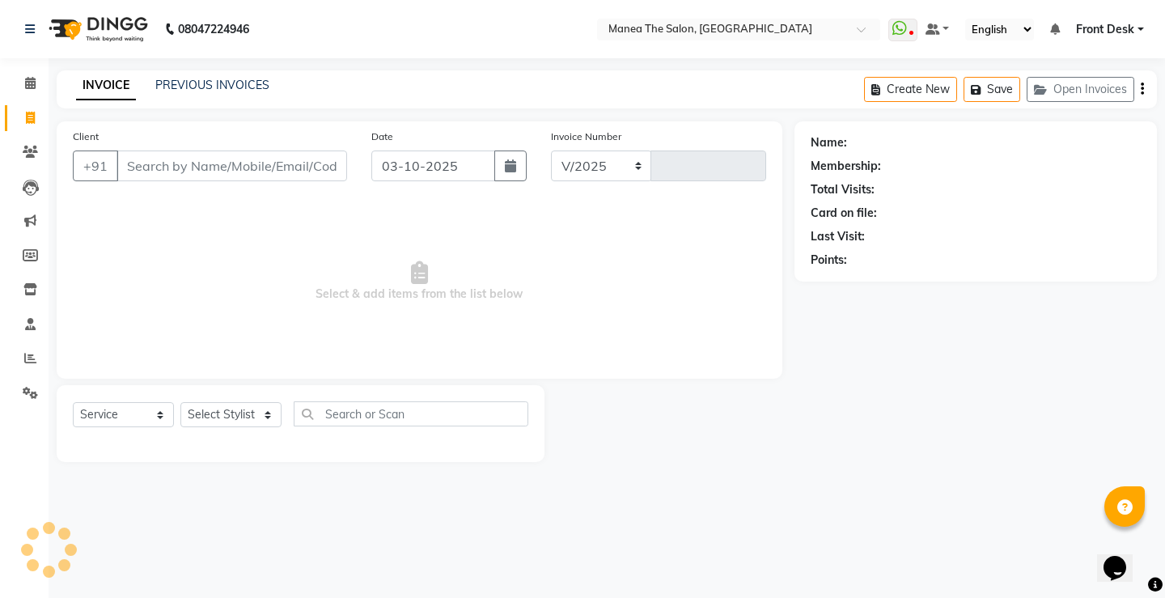
select select "8986"
type input "0324"
click at [138, 163] on input "Client" at bounding box center [231, 165] width 231 height 31
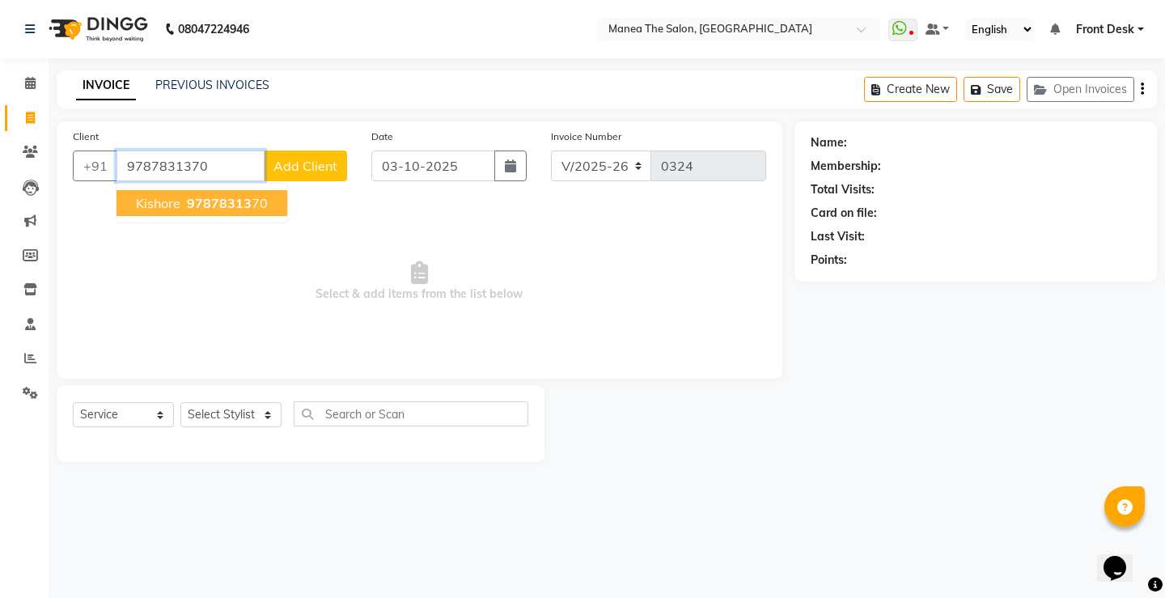
type input "9787831370"
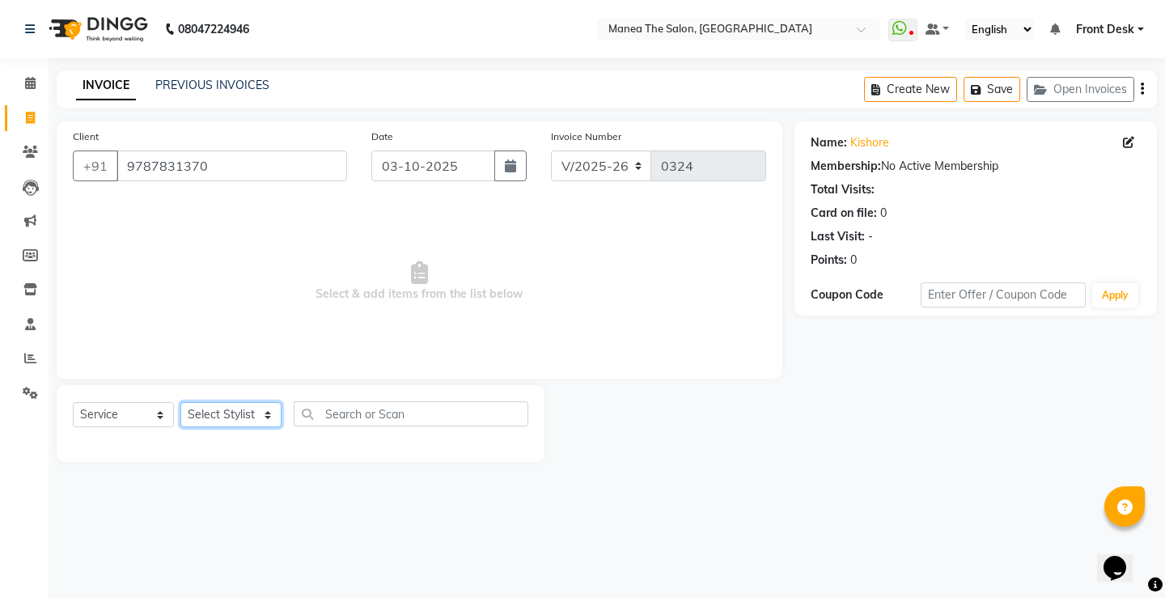
click at [208, 422] on select "Select Stylist [PERSON_NAME] [PERSON_NAME] Sachin [PERSON_NAME] [PERSON_NAME]" at bounding box center [230, 414] width 101 height 25
select select "91017"
click at [180, 402] on select "Select Stylist [PERSON_NAME] [PERSON_NAME] Sachin [PERSON_NAME] [PERSON_NAME]" at bounding box center [230, 414] width 101 height 25
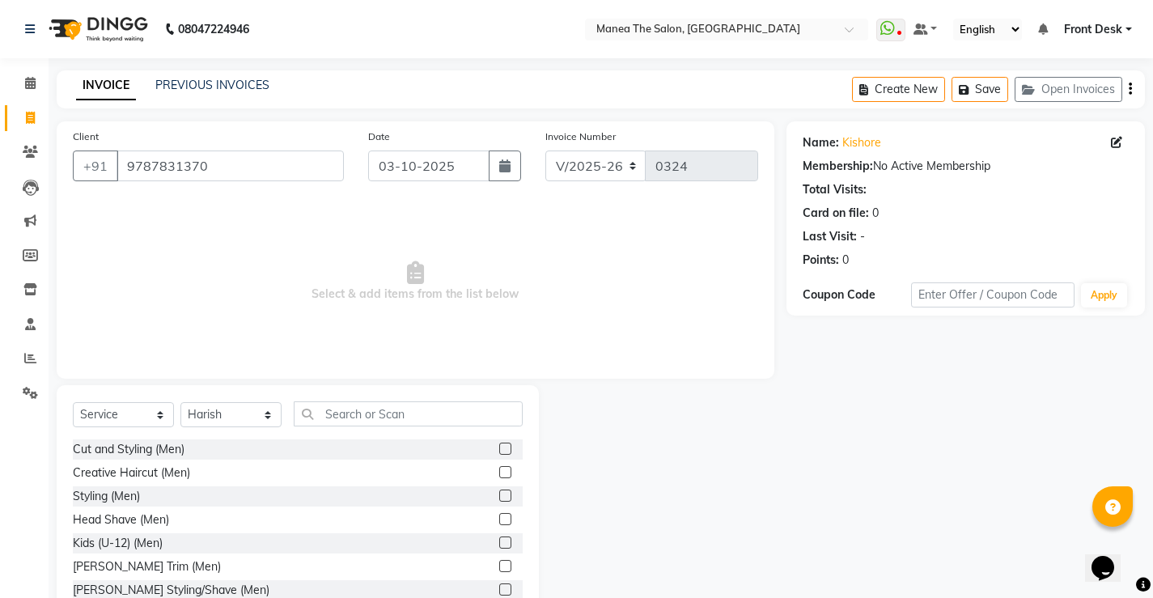
click at [499, 565] on label at bounding box center [505, 566] width 12 height 12
click at [499, 565] on input "checkbox" at bounding box center [504, 566] width 11 height 11
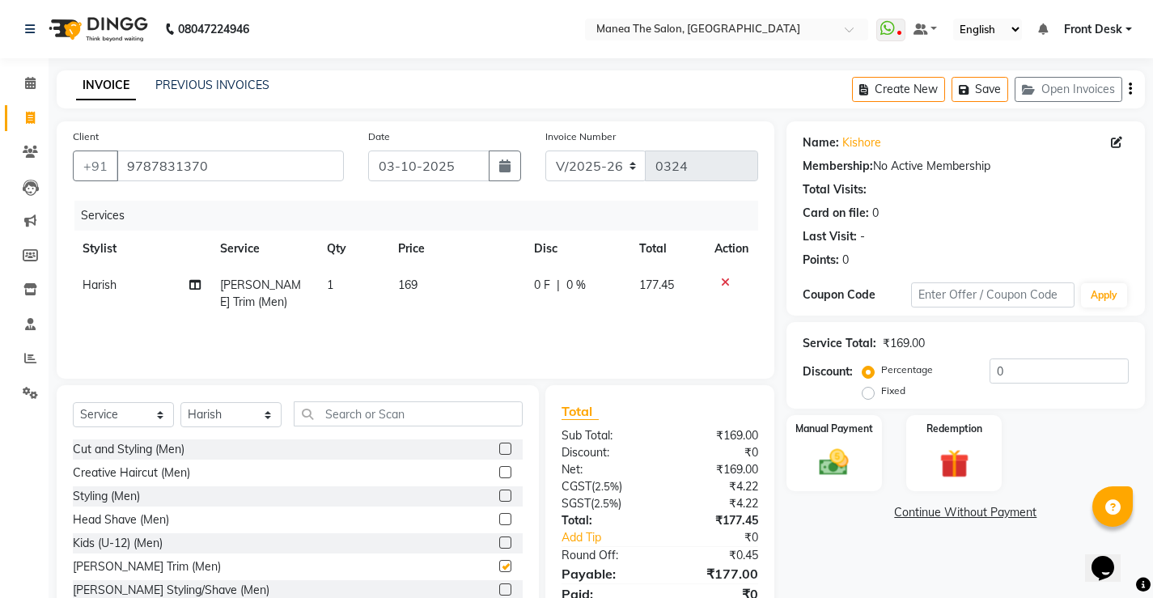
checkbox input "false"
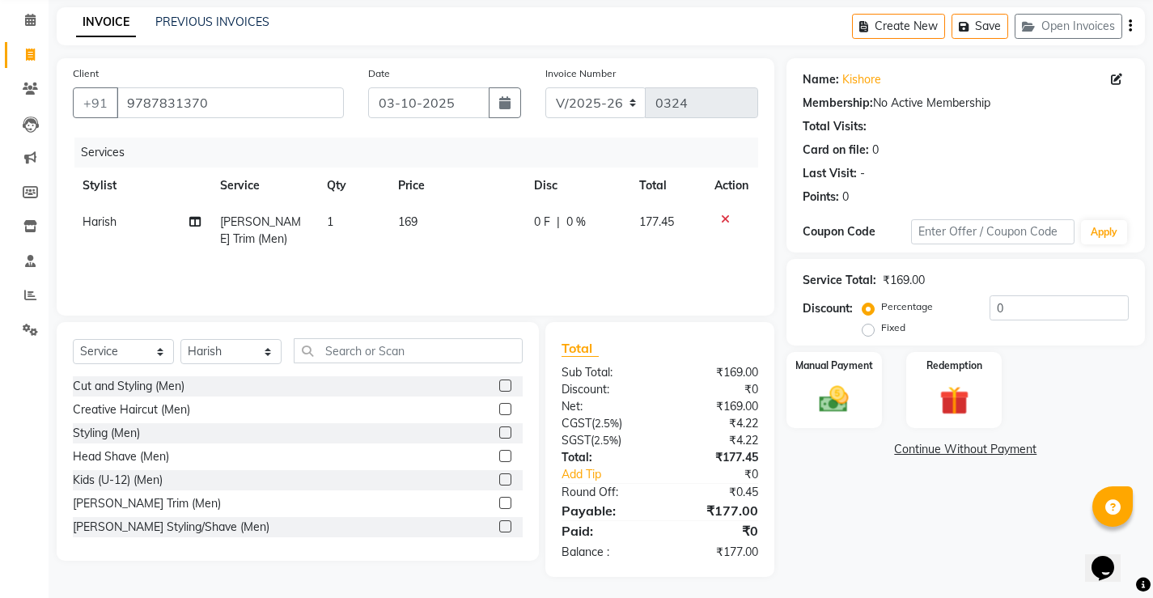
scroll to position [66, 0]
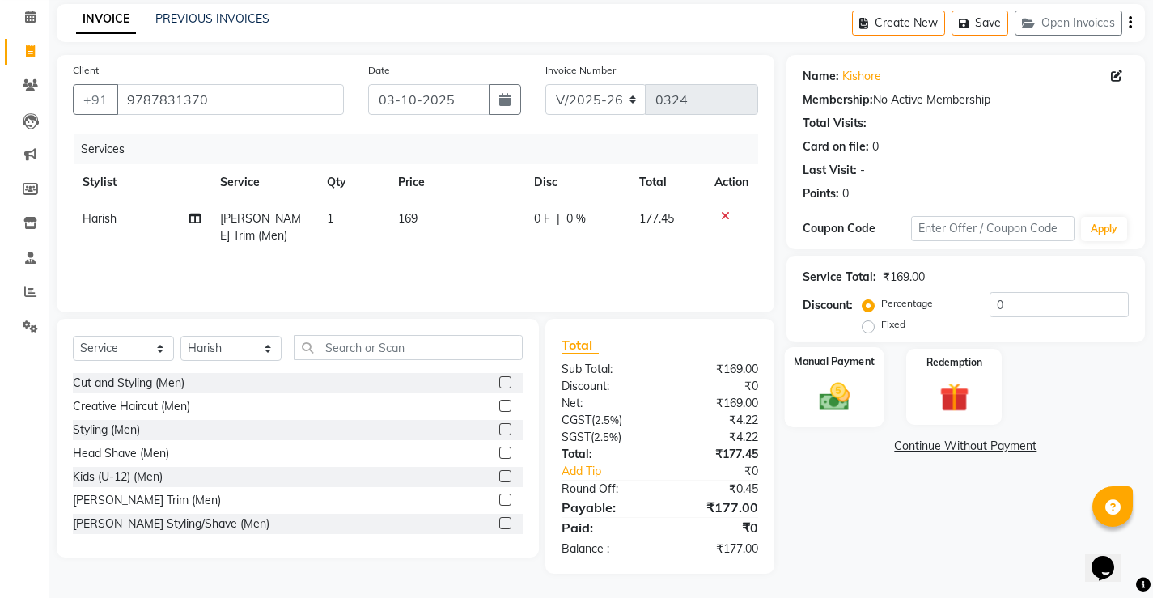
click at [827, 379] on img at bounding box center [833, 396] width 49 height 35
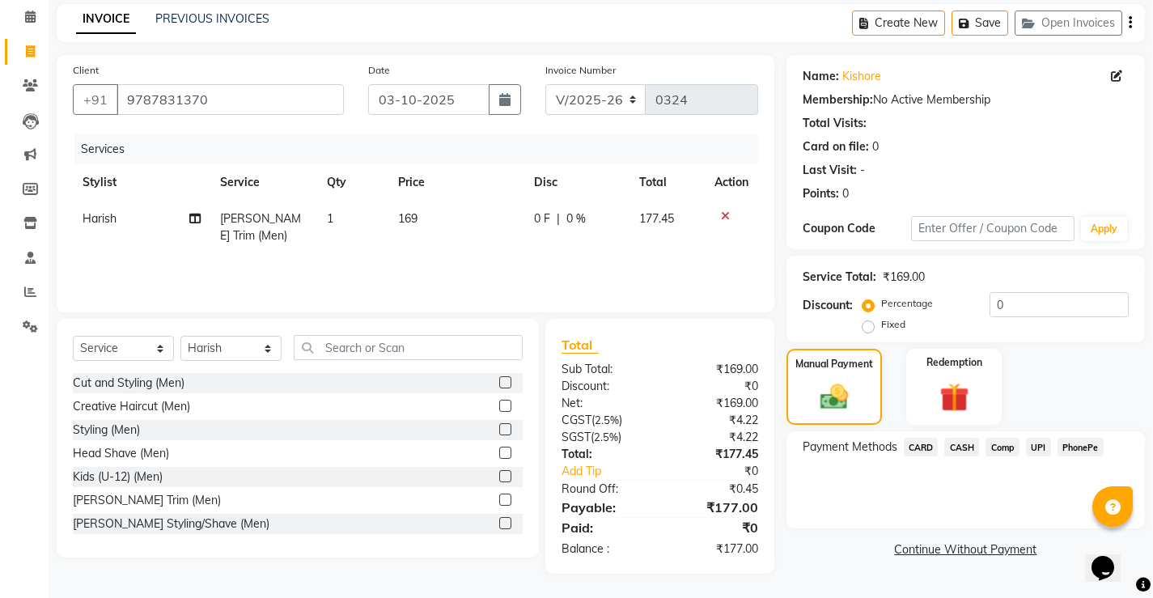
click at [1073, 447] on span "PhonePe" at bounding box center [1080, 447] width 46 height 19
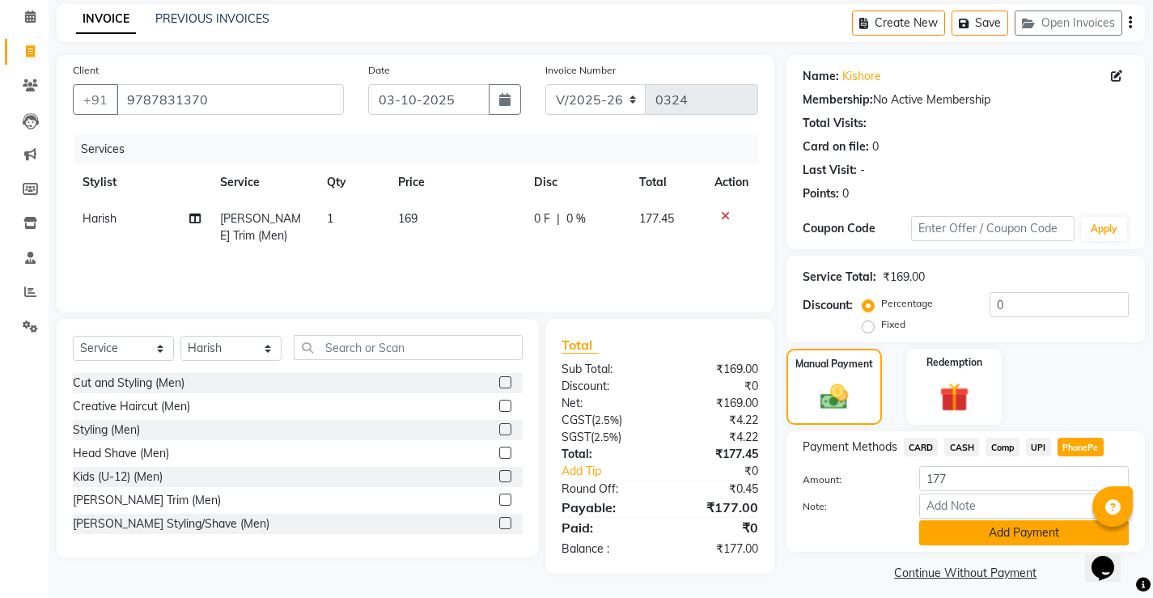
click at [978, 528] on button "Add Payment" at bounding box center [1024, 532] width 210 height 25
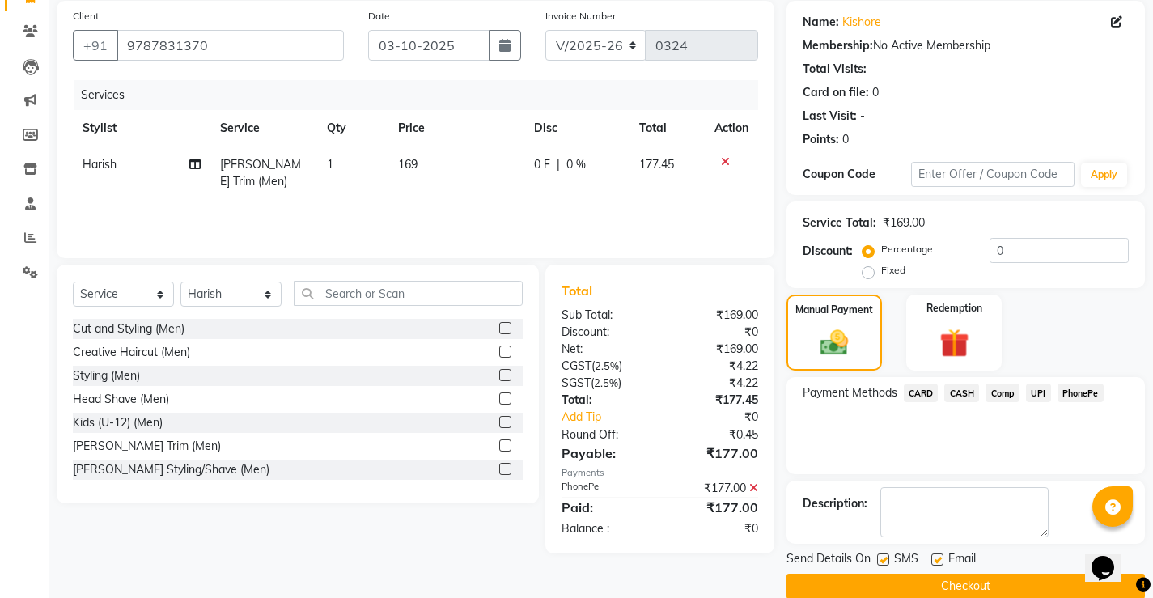
scroll to position [146, 0]
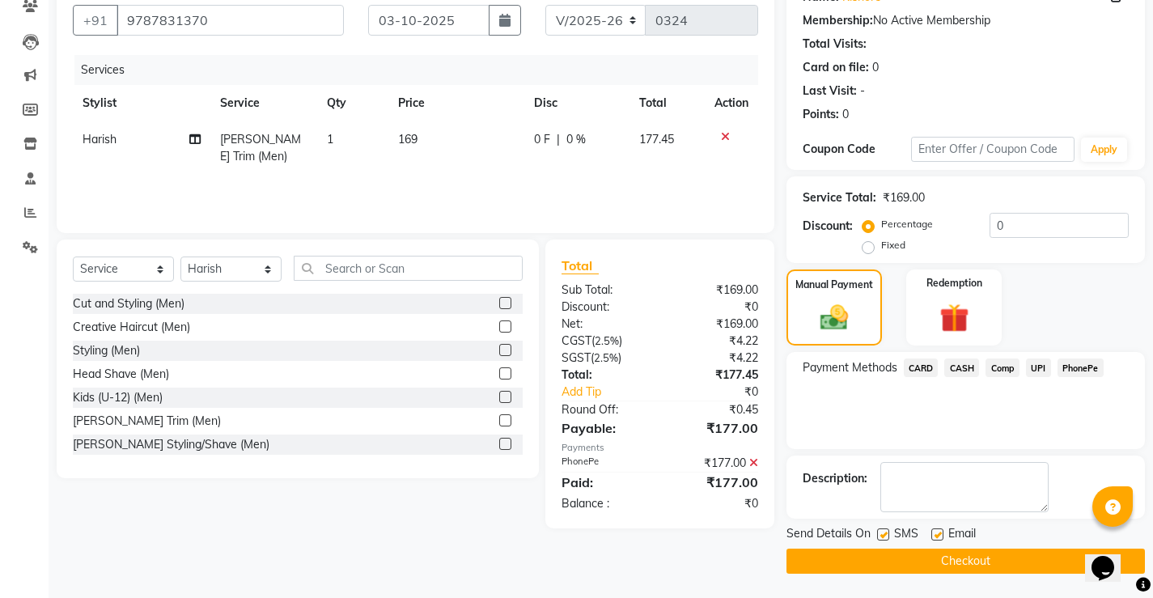
click at [965, 561] on button "Checkout" at bounding box center [965, 560] width 358 height 25
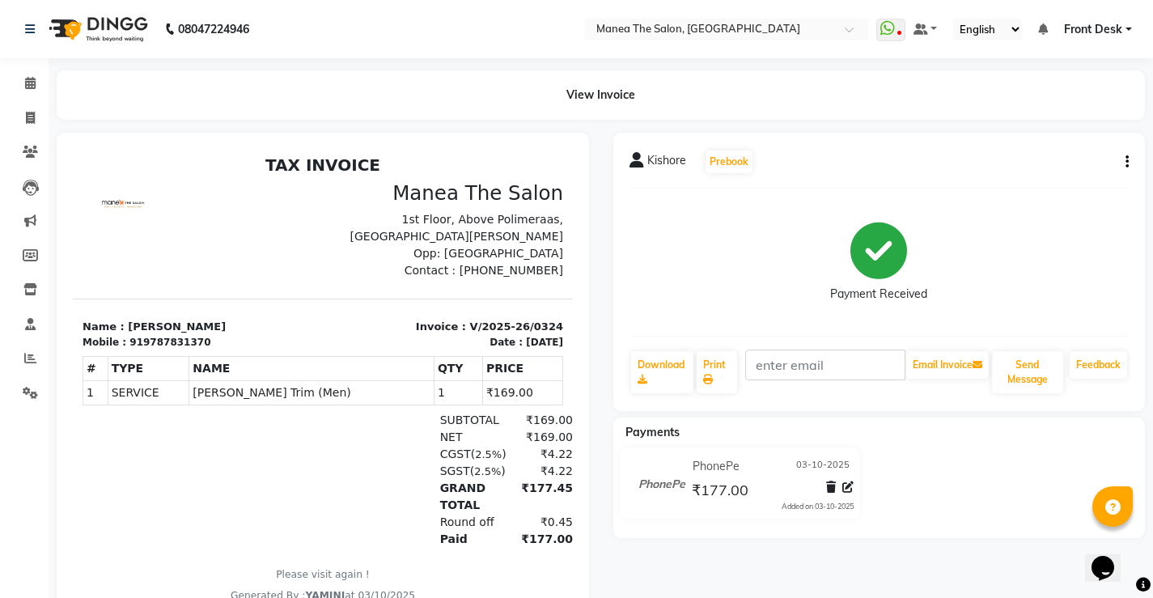
click at [647, 160] on span "Kishore" at bounding box center [666, 163] width 39 height 23
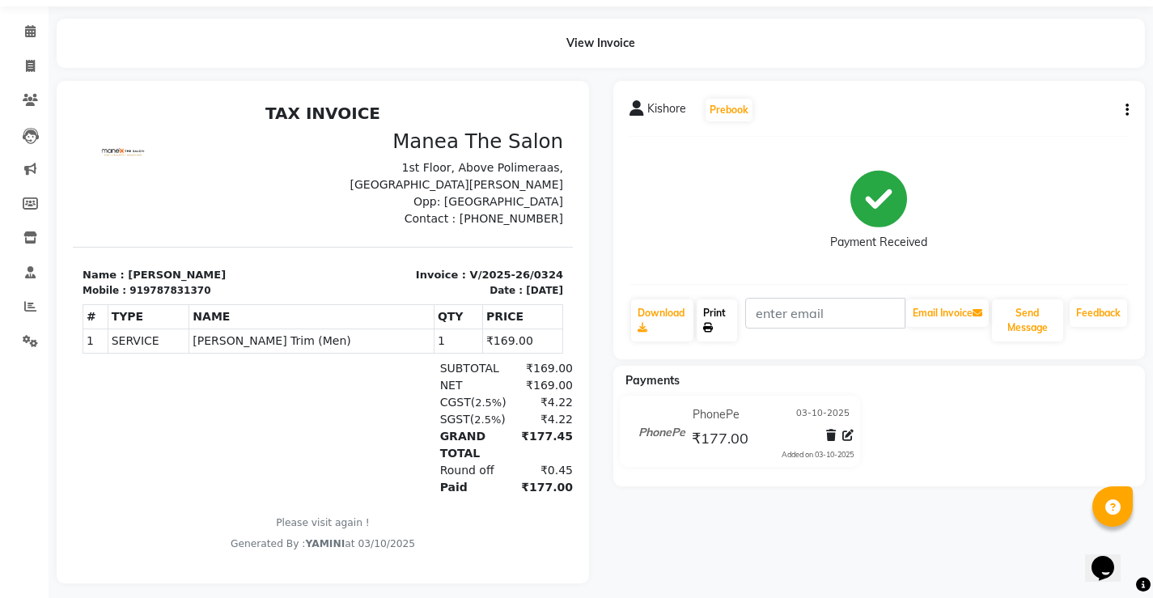
scroll to position [74, 0]
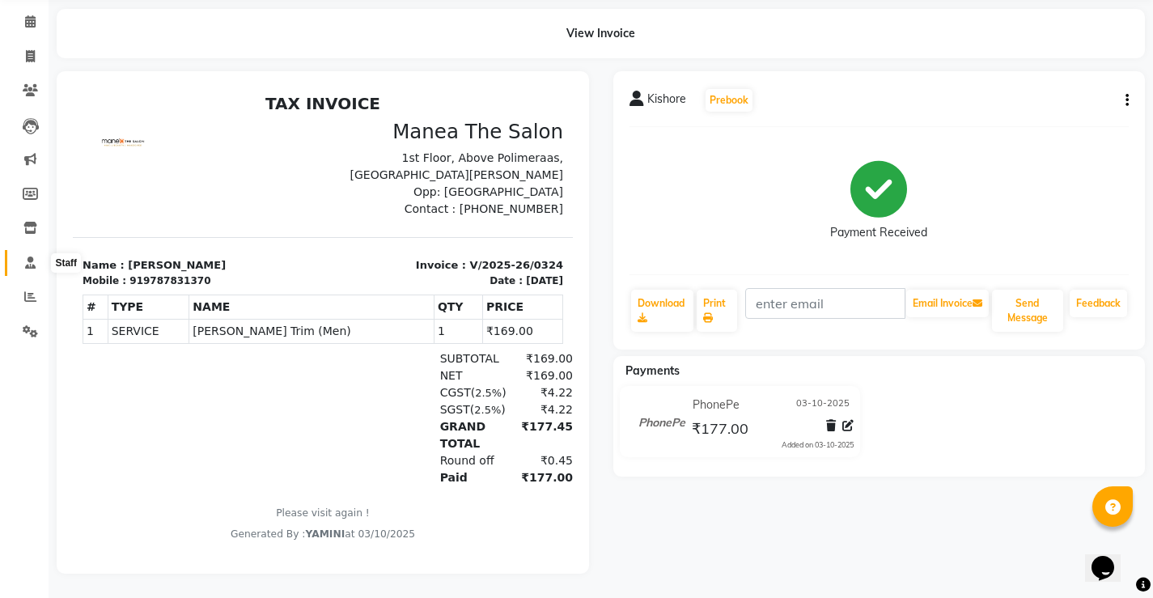
click at [29, 256] on icon at bounding box center [30, 262] width 11 height 12
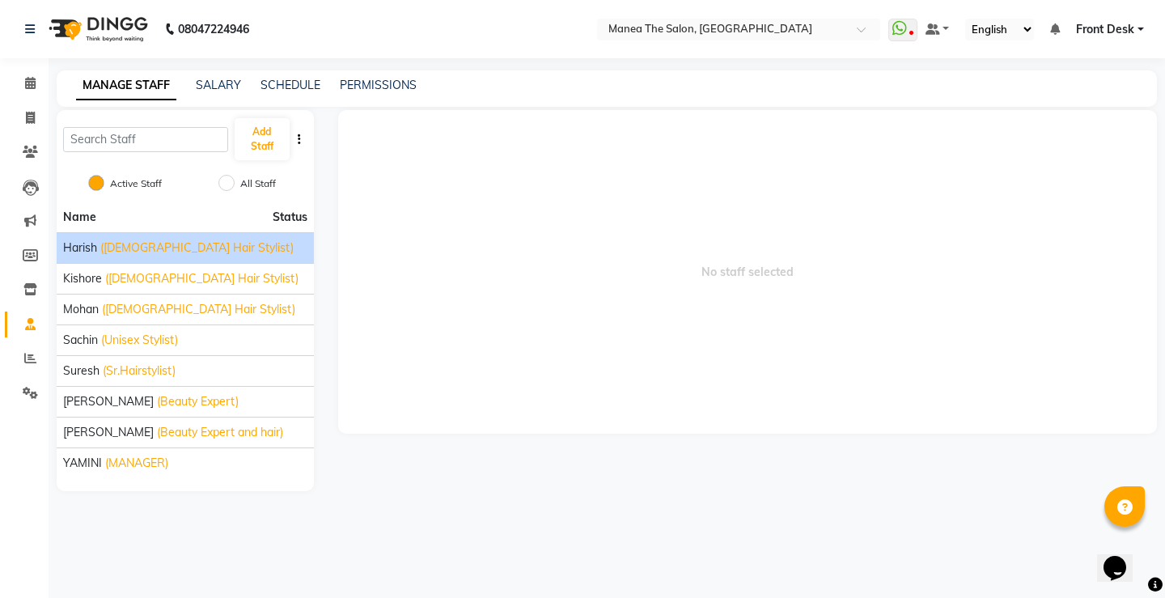
click at [192, 248] on span "([DEMOGRAPHIC_DATA] Hair Stylist)" at bounding box center [196, 247] width 193 height 17
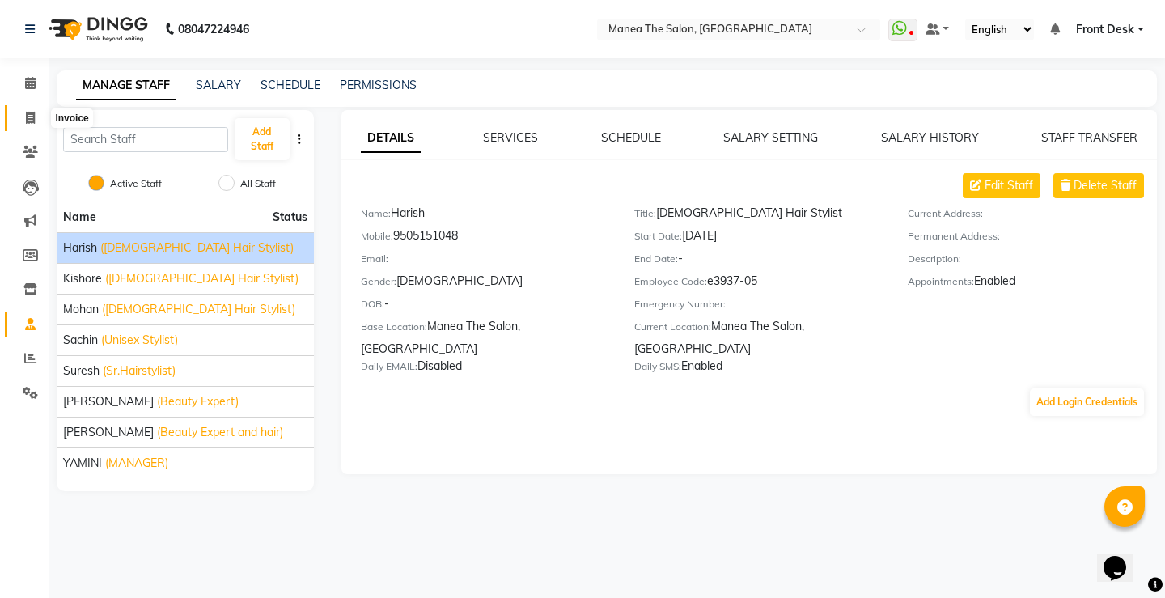
click at [26, 113] on icon at bounding box center [30, 118] width 9 height 12
select select "8986"
select select "service"
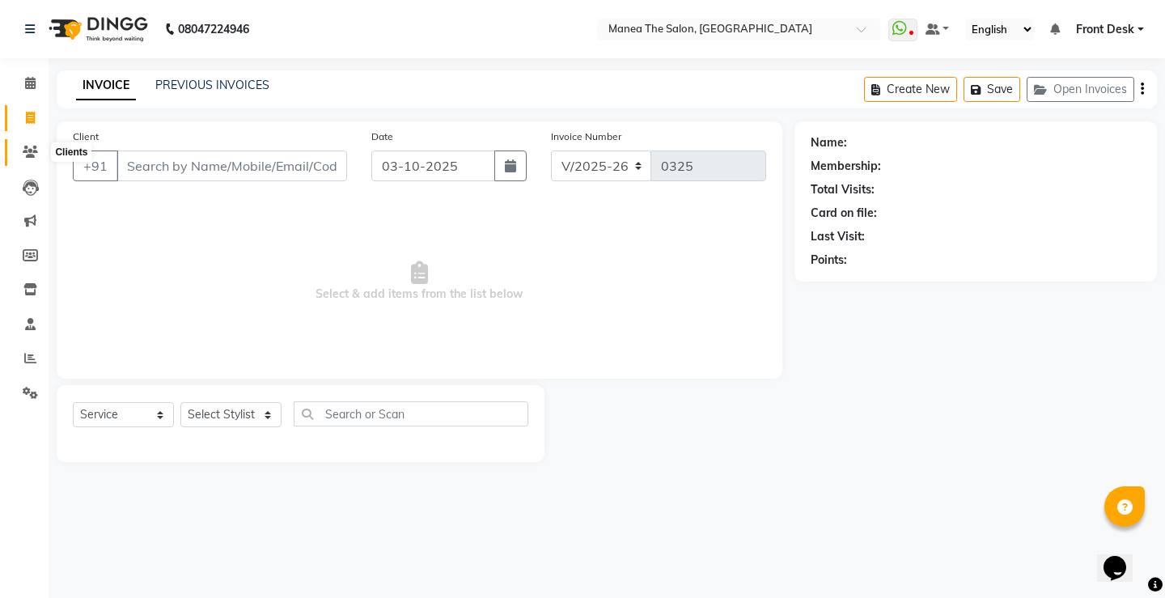
click at [32, 150] on icon at bounding box center [30, 152] width 15 height 12
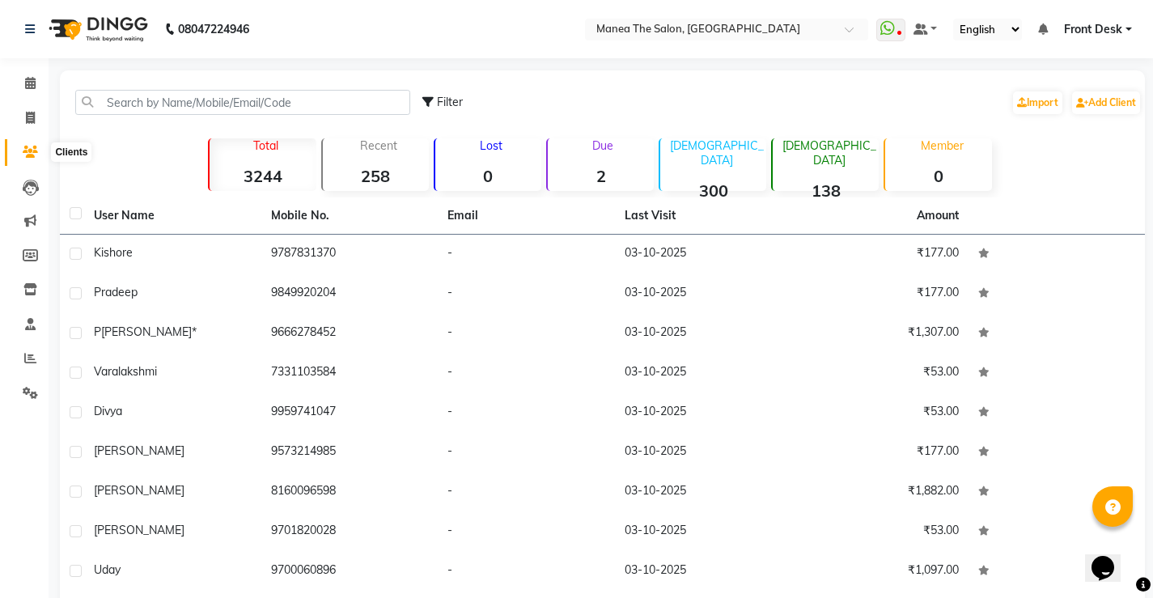
click at [31, 148] on icon at bounding box center [30, 152] width 15 height 12
click at [23, 122] on span at bounding box center [30, 118] width 28 height 19
select select "service"
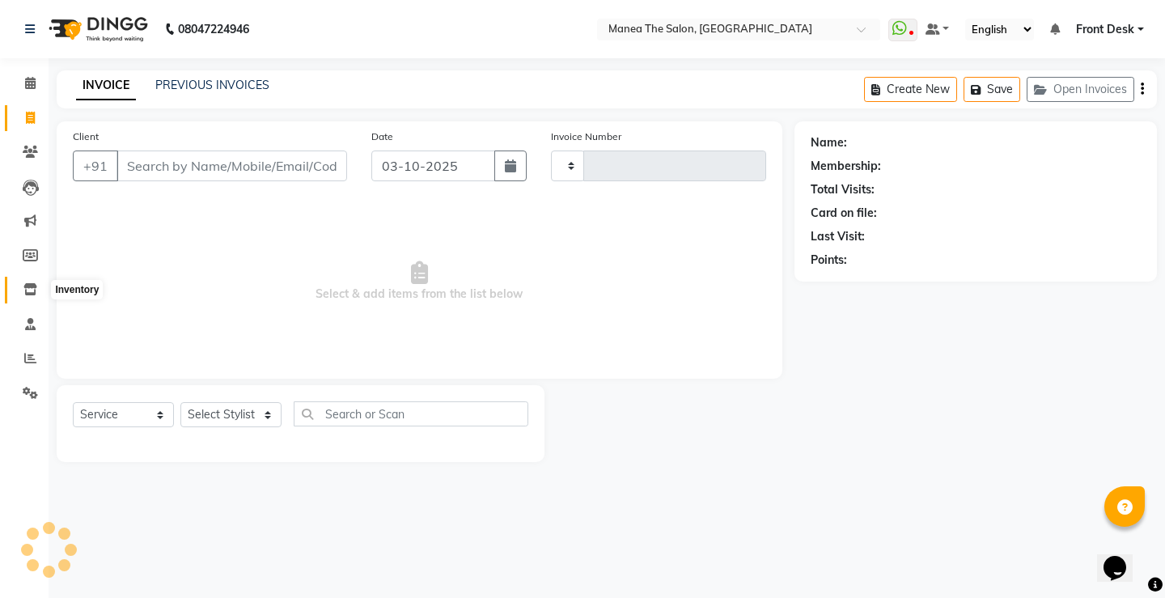
type input "0325"
select select "8986"
click at [255, 91] on link "PREVIOUS INVOICES" at bounding box center [212, 85] width 114 height 15
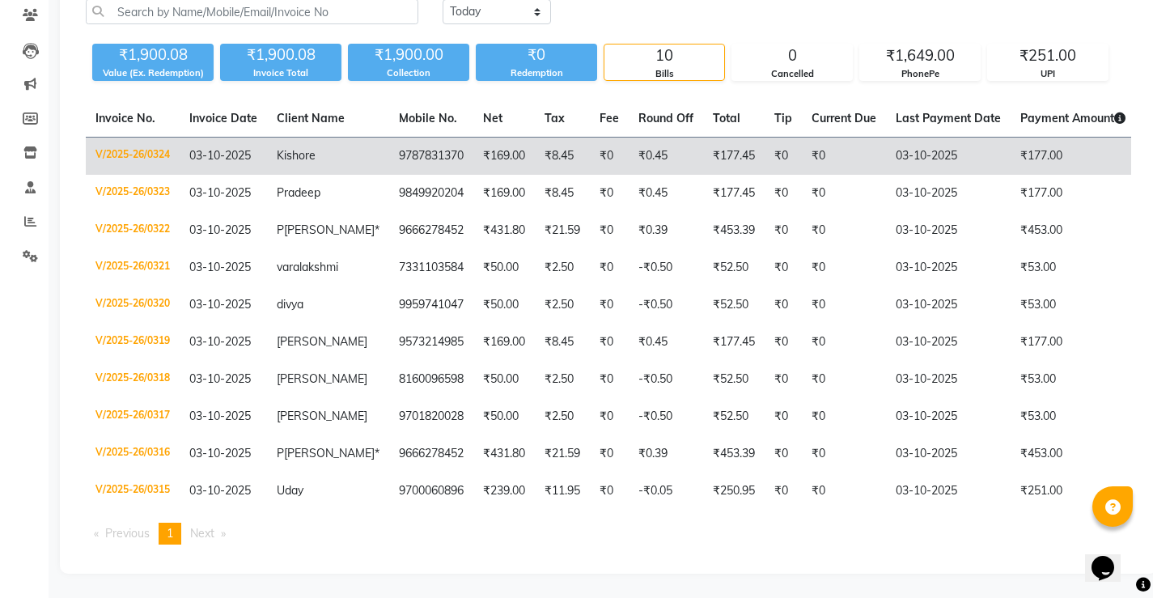
click at [126, 138] on td "V/2025-26/0324" at bounding box center [133, 157] width 94 height 38
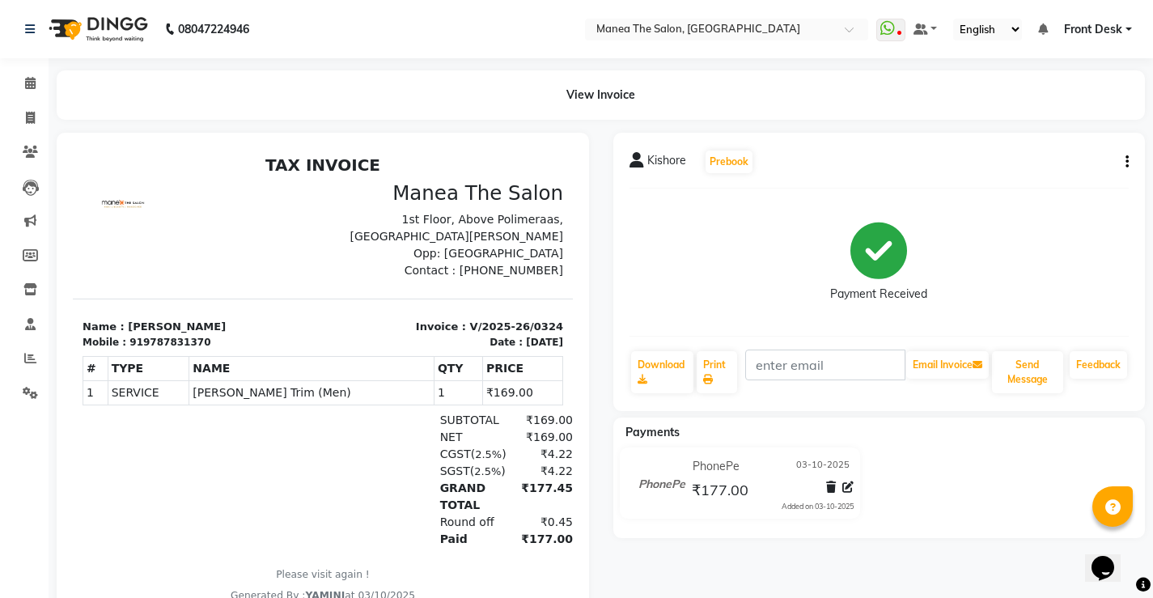
scroll to position [74, 0]
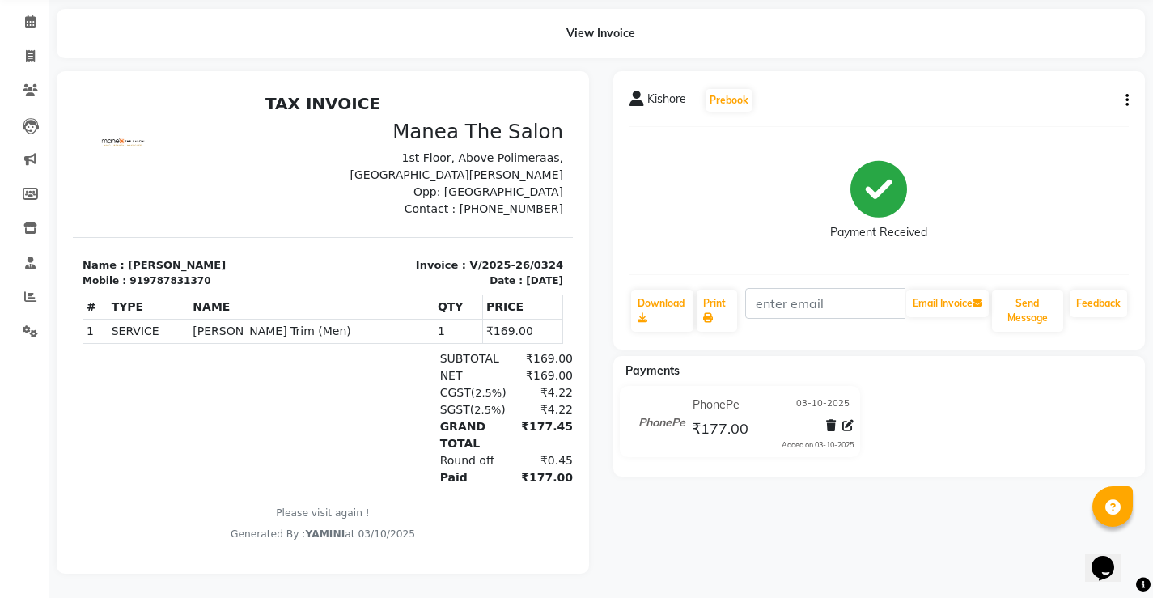
drag, startPoint x: 549, startPoint y: 562, endPoint x: 501, endPoint y: 562, distance: 48.5
click at [550, 562] on div at bounding box center [323, 322] width 532 height 502
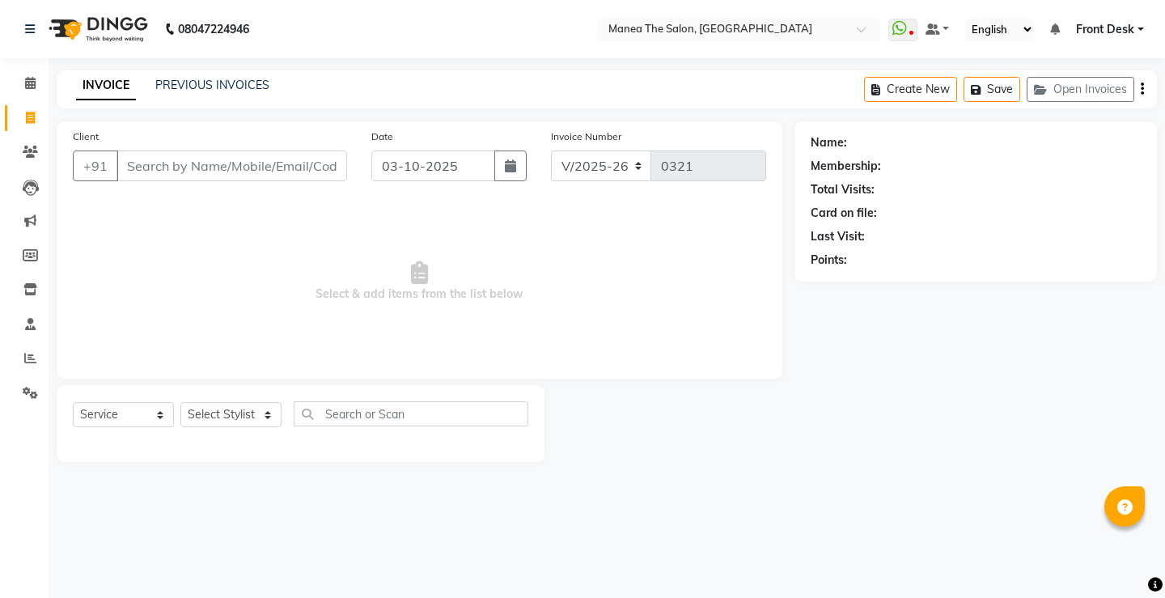
select select "8986"
select select "service"
click at [879, 64] on div "08047224946 Select Location × Manea The Salon, Pragathi Nagar WhatsApp Status ✕…" at bounding box center [582, 299] width 1165 height 598
click at [239, 408] on select "Select Stylist Front Desk Harish [PERSON_NAME] Sachin [PERSON_NAME] [PERSON_NAM…" at bounding box center [230, 414] width 101 height 25
select select "91017"
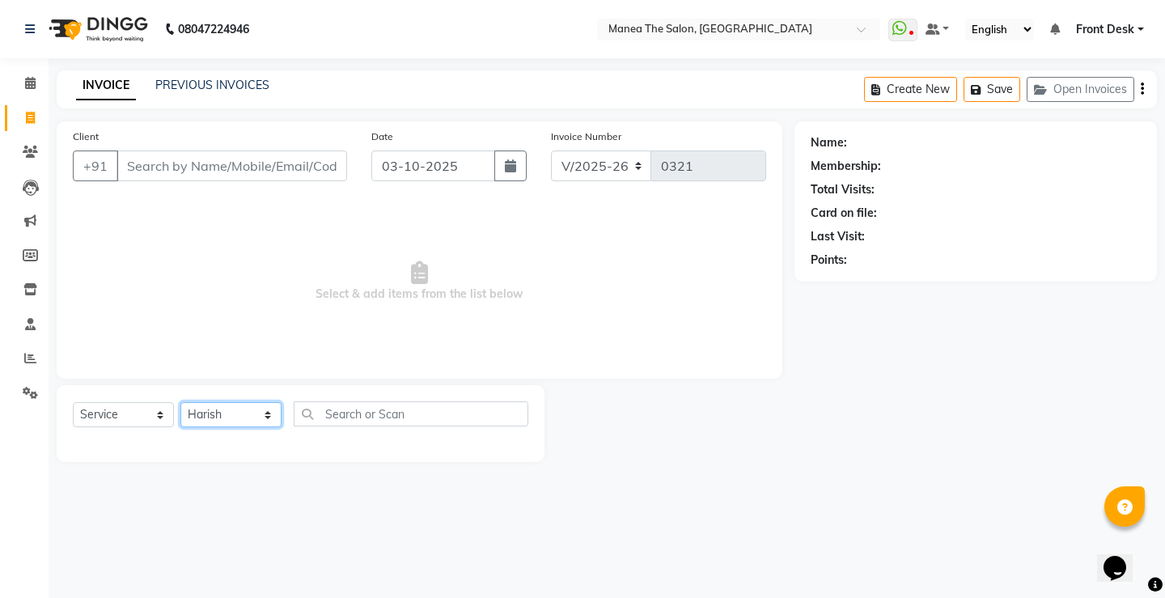
click at [180, 402] on select "Select Stylist Front Desk Harish [PERSON_NAME] Sachin [PERSON_NAME] [PERSON_NAM…" at bounding box center [230, 414] width 101 height 25
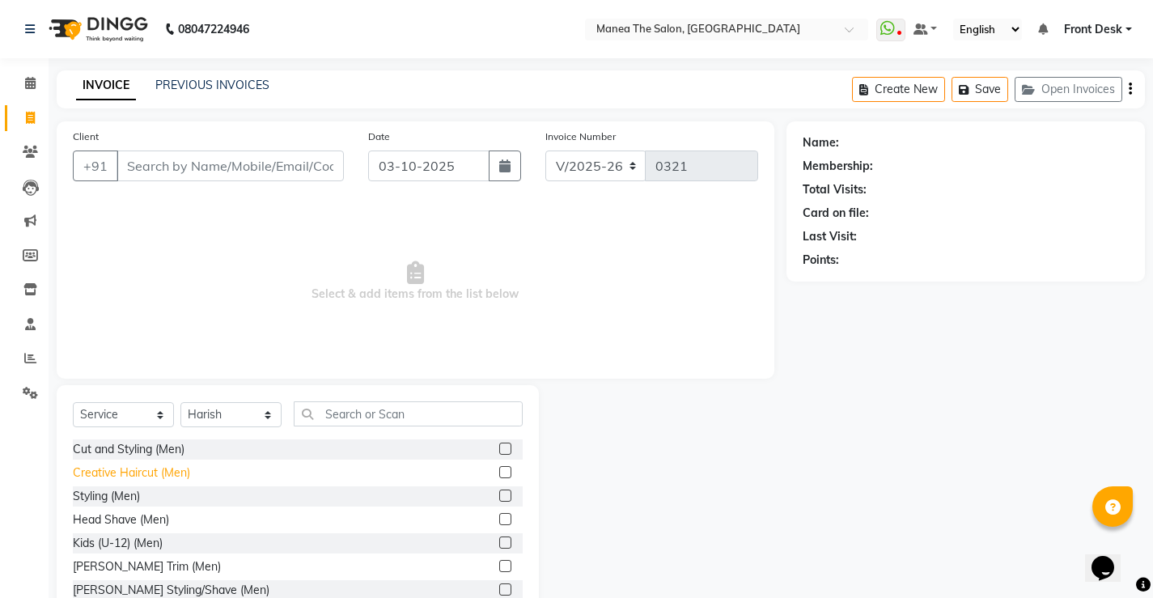
click at [146, 479] on div "Creative Haircut (Men)" at bounding box center [131, 472] width 117 height 17
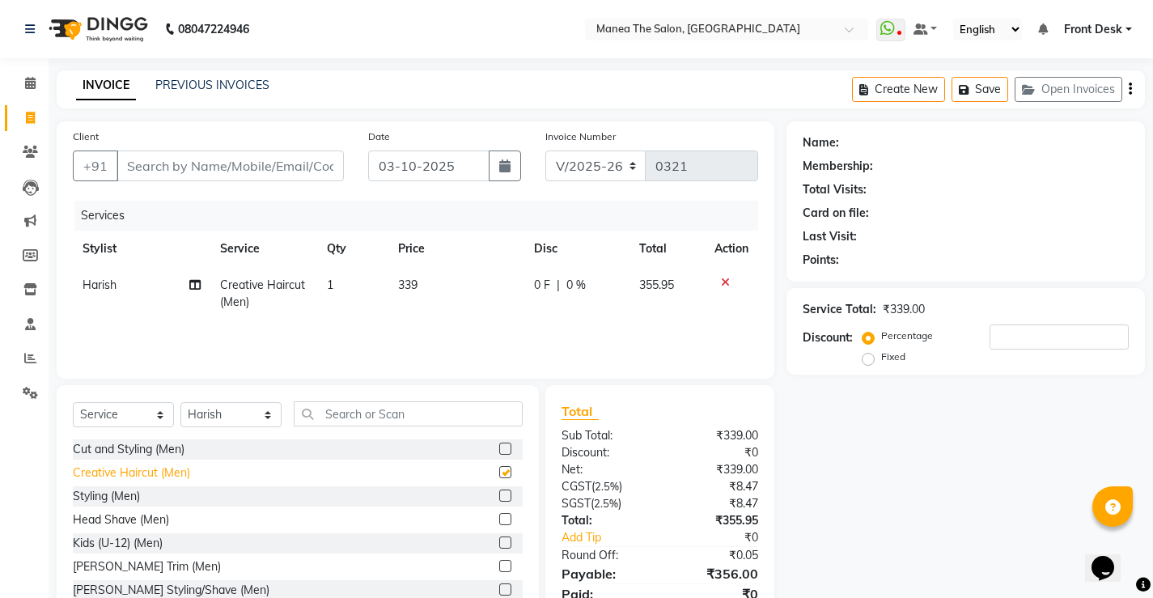
checkbox input "false"
click at [175, 169] on input "Client" at bounding box center [229, 165] width 227 height 31
click at [144, 170] on input "Client" at bounding box center [229, 165] width 227 height 31
type input "8"
type input "0"
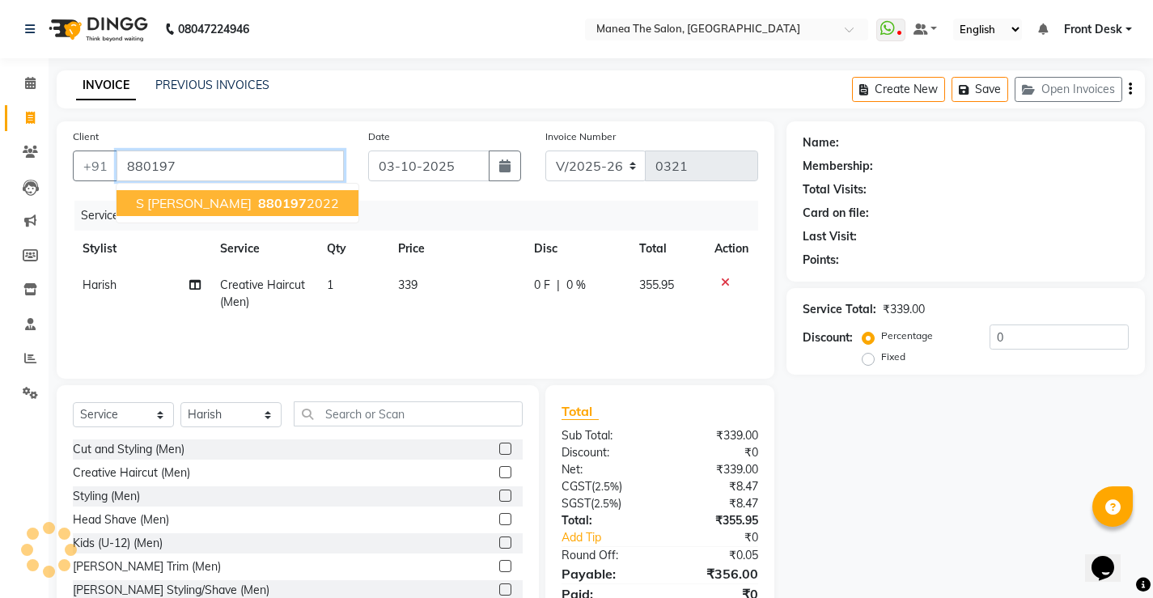
click at [163, 202] on span "S Chaitanya" at bounding box center [194, 203] width 116 height 16
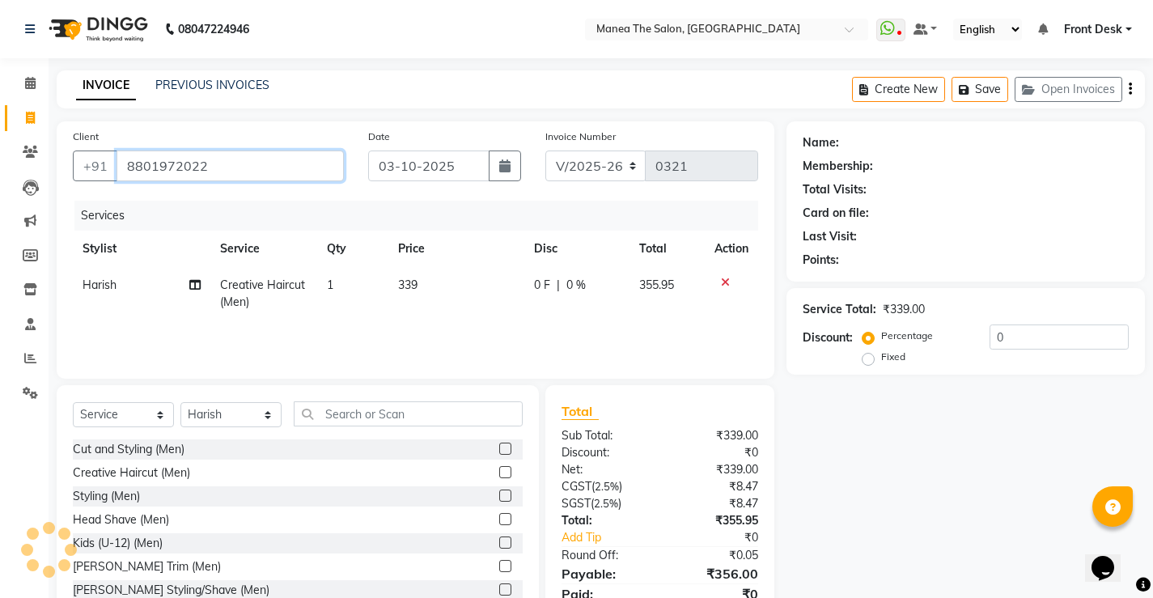
type input "8801972022"
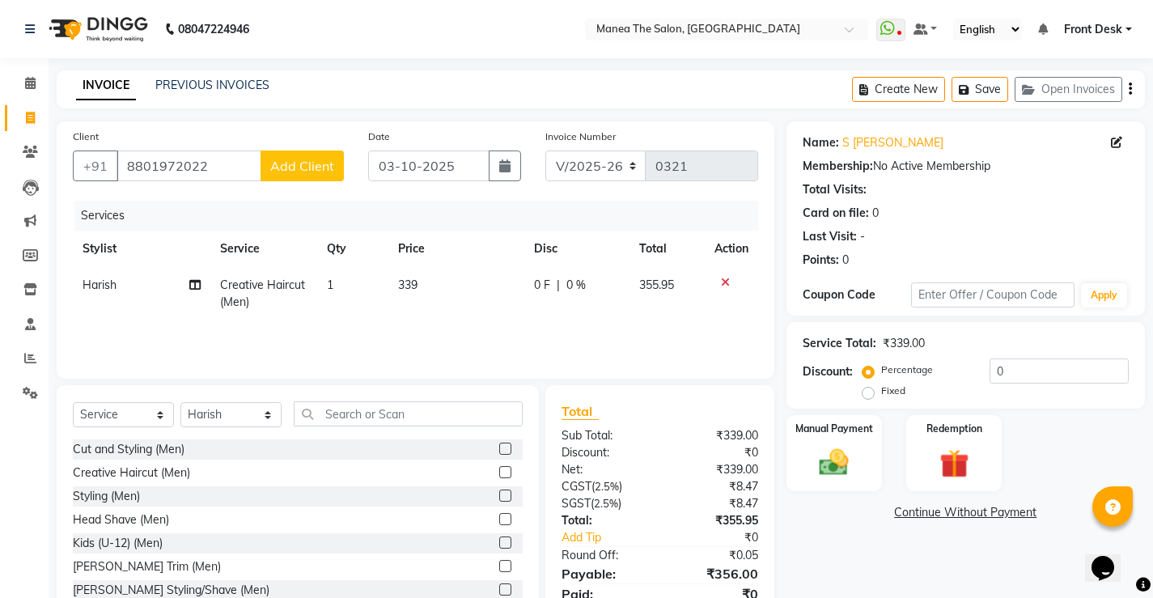
scroll to position [66, 0]
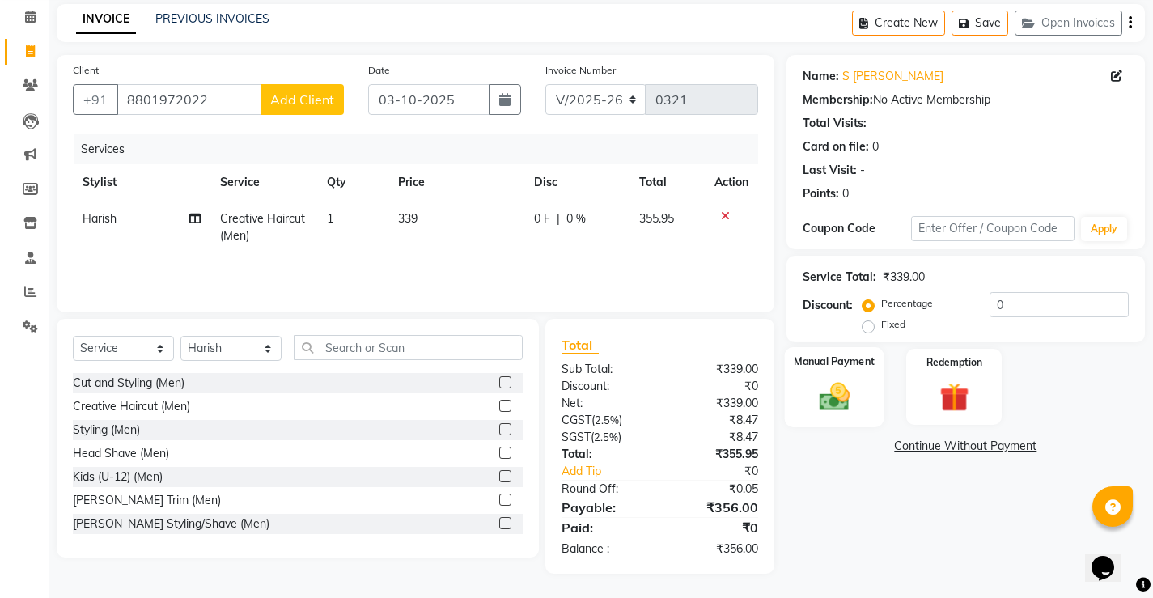
click at [845, 392] on img at bounding box center [833, 396] width 49 height 35
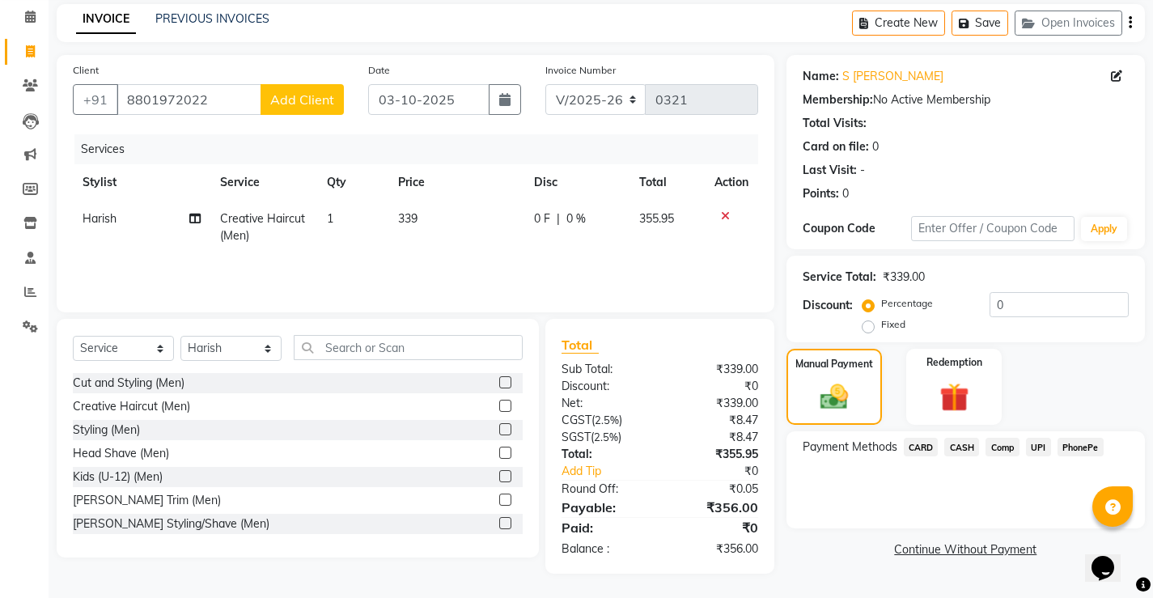
click at [1078, 447] on span "PhonePe" at bounding box center [1080, 447] width 46 height 19
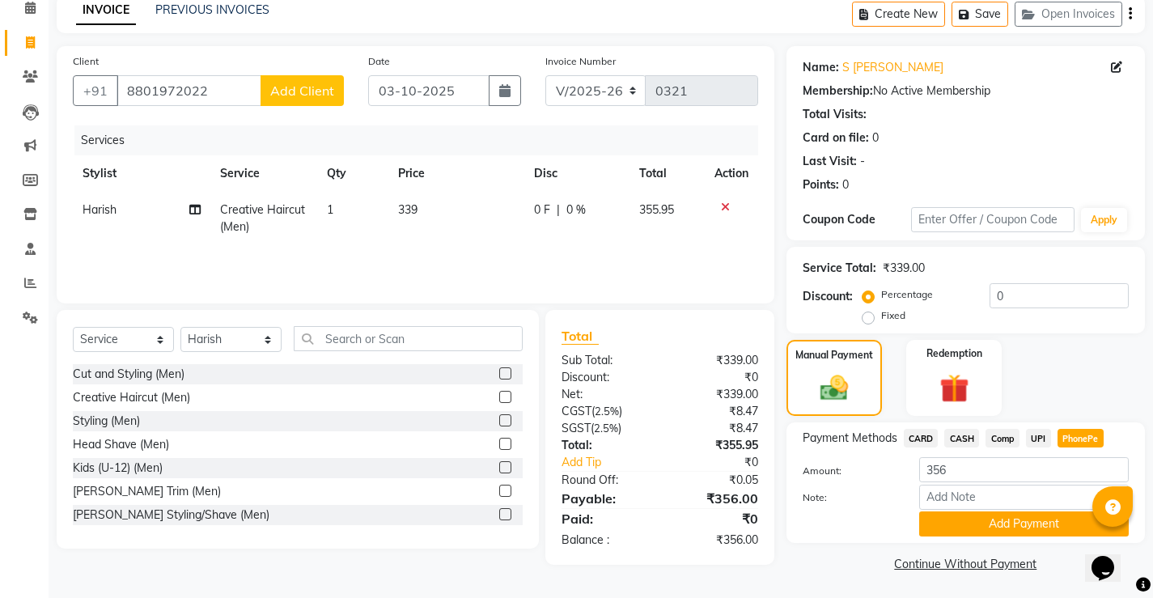
scroll to position [78, 0]
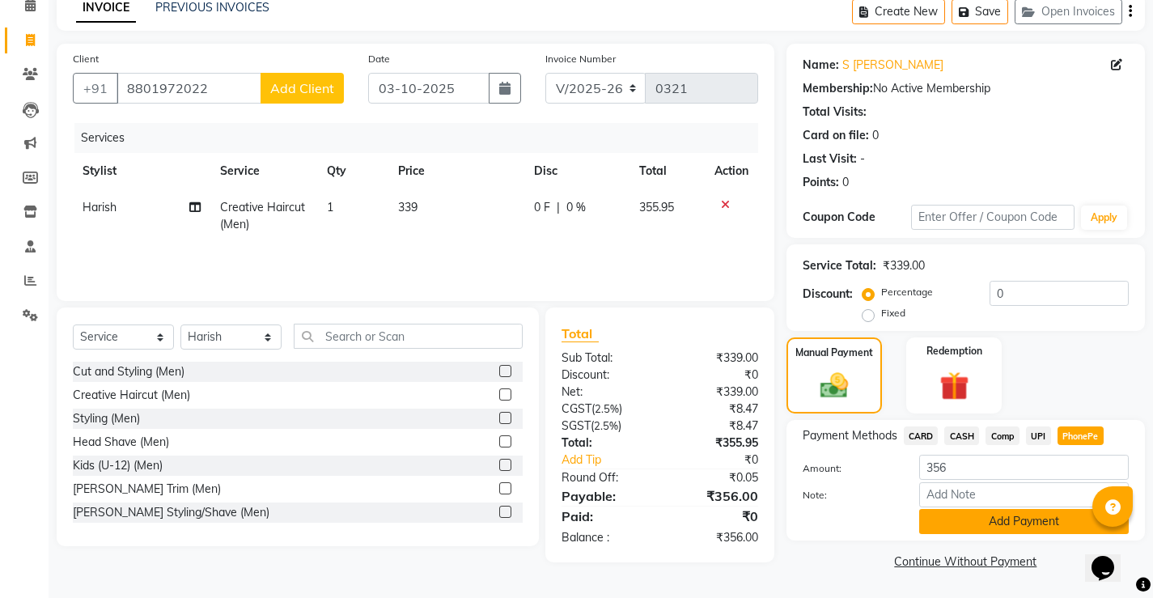
click at [959, 518] on button "Add Payment" at bounding box center [1024, 521] width 210 height 25
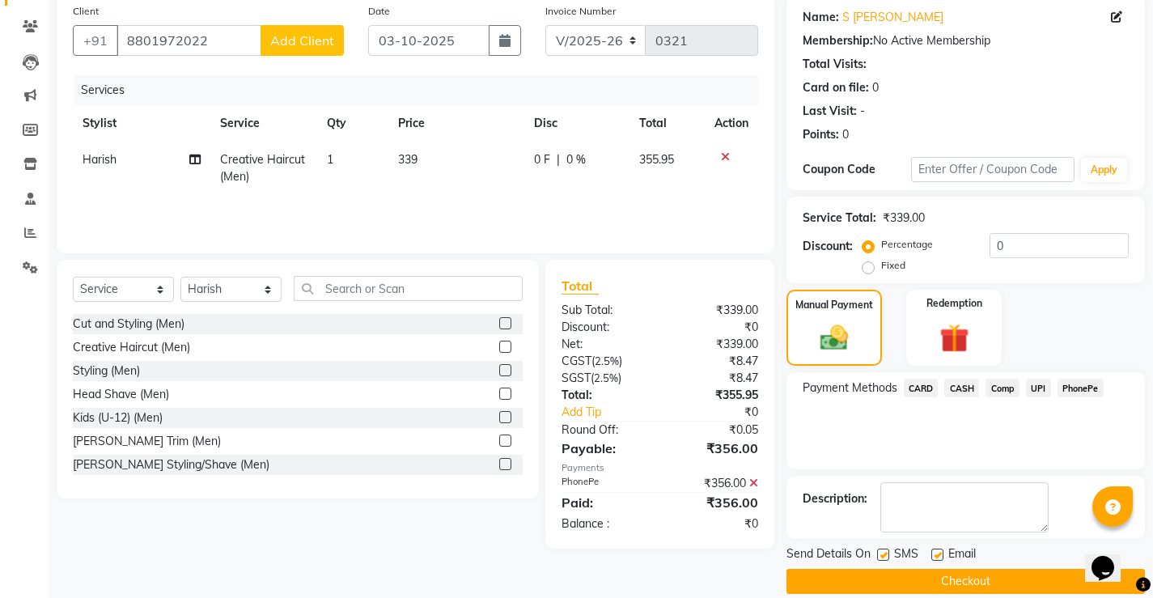
scroll to position [146, 0]
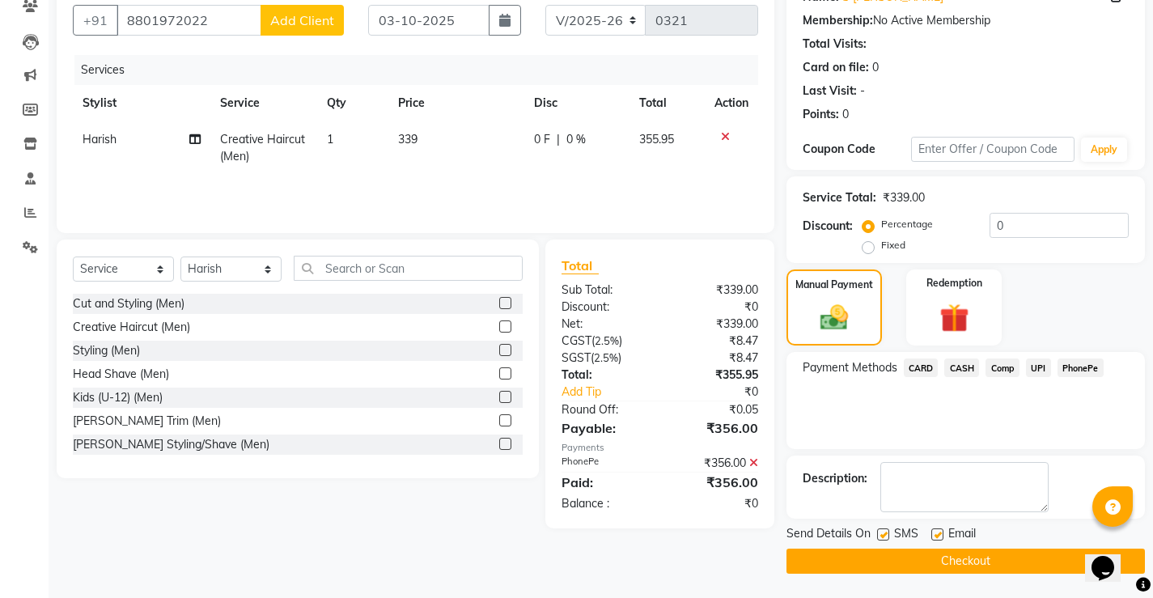
click at [944, 567] on button "Checkout" at bounding box center [965, 560] width 358 height 25
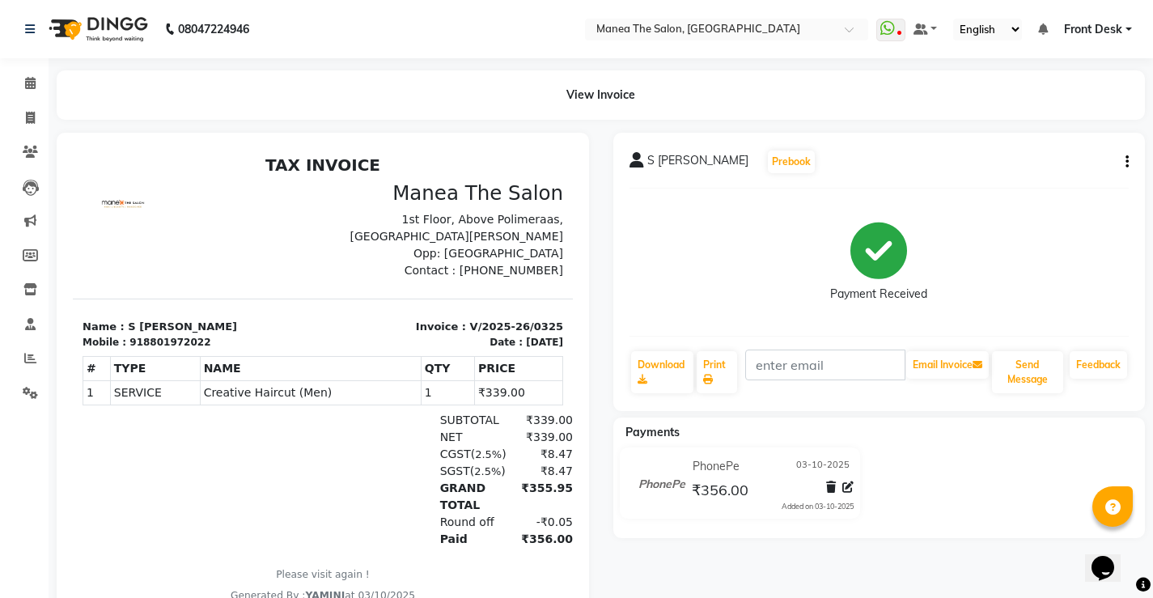
click at [944, 567] on div "S Chaitanya Prebook Payment Received Download Print Email Invoice Send Message …" at bounding box center [879, 384] width 557 height 502
click at [943, 567] on div "S Chaitanya Prebook Payment Received Download Print Email Invoice Send Message …" at bounding box center [879, 384] width 557 height 502
click at [19, 388] on span at bounding box center [30, 393] width 28 height 19
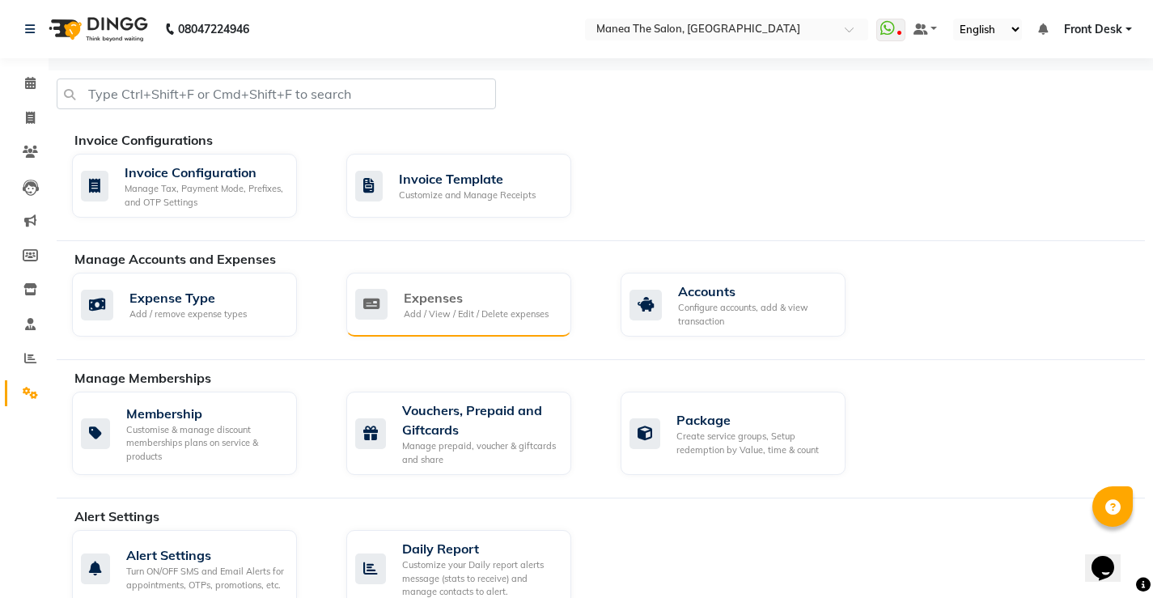
click at [432, 321] on div "Expenses Add / View / Edit / Delete expenses" at bounding box center [458, 305] width 225 height 64
